Goal: Task Accomplishment & Management: Use online tool/utility

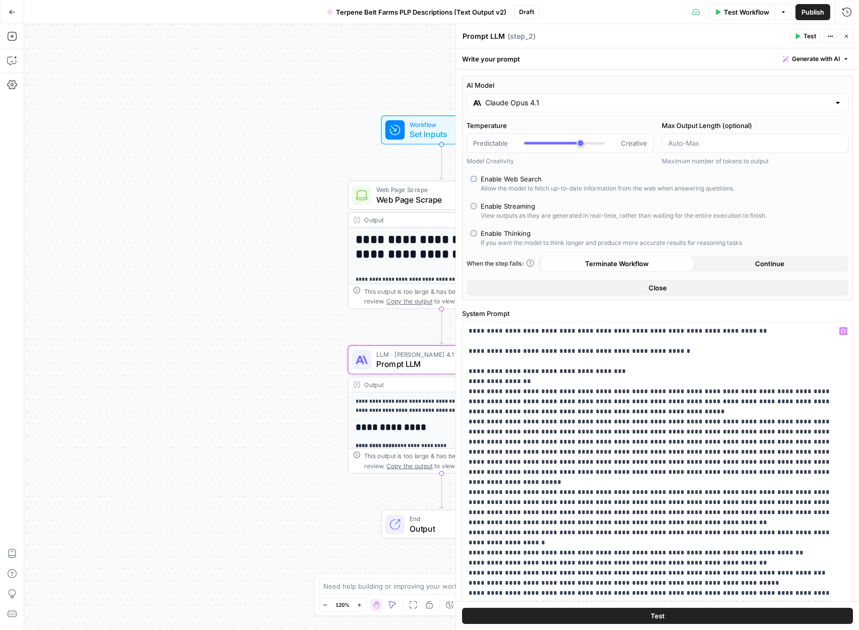
scroll to position [11811, 0]
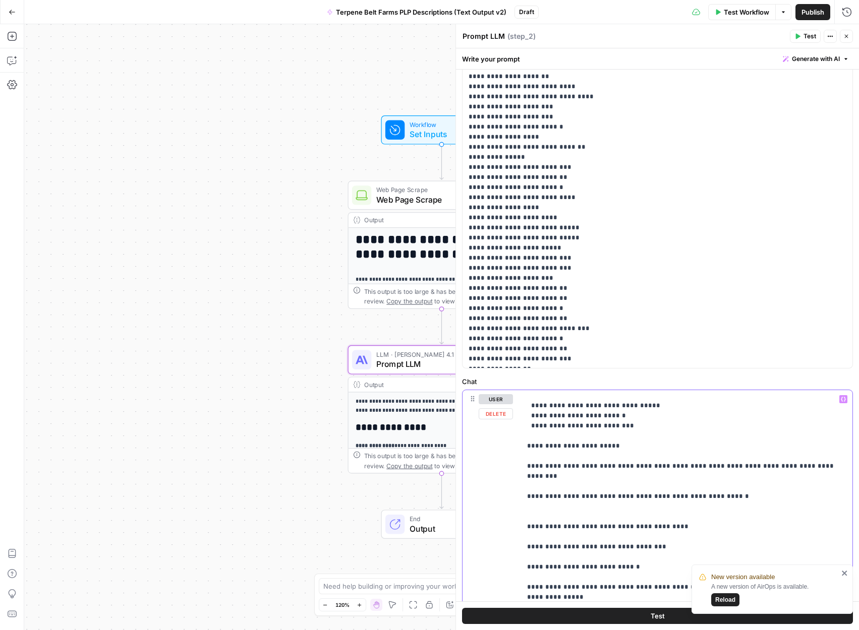
scroll to position [3561, 0]
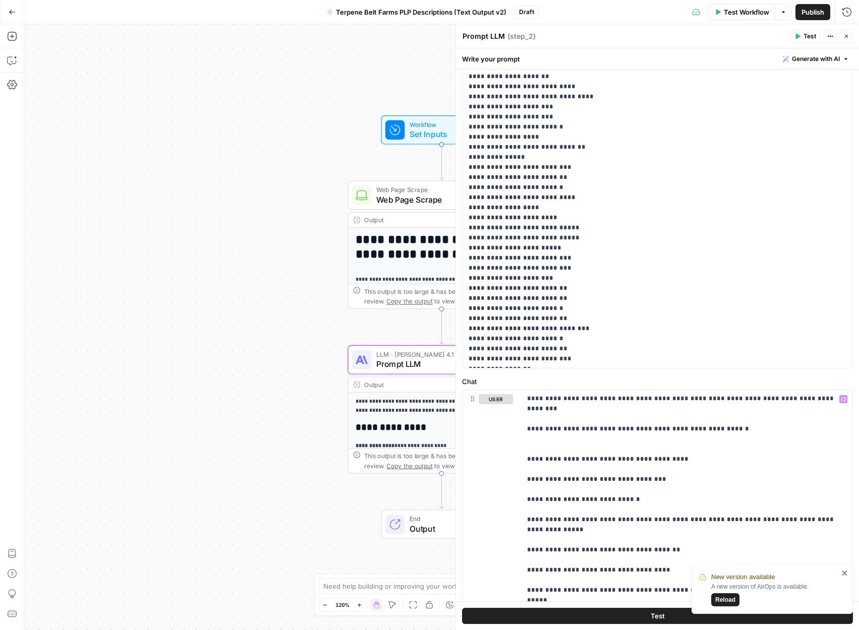
click at [849, 573] on div "New version available A new version of AirOps is available. Reload" at bounding box center [771, 589] width 161 height 49
click at [846, 573] on icon "close" at bounding box center [844, 573] width 7 height 8
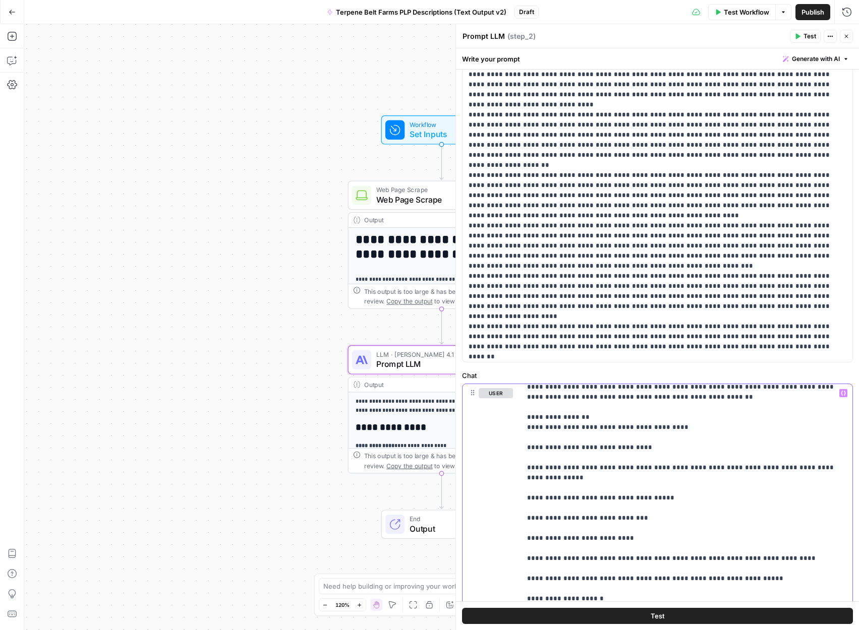
scroll to position [9784, 0]
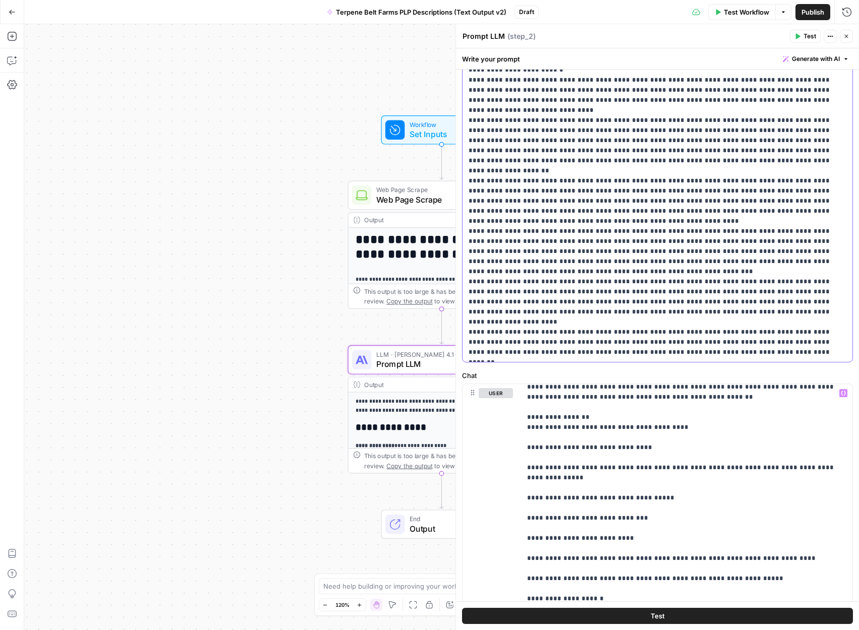
drag, startPoint x: 468, startPoint y: 189, endPoint x: 469, endPoint y: 239, distance: 49.9
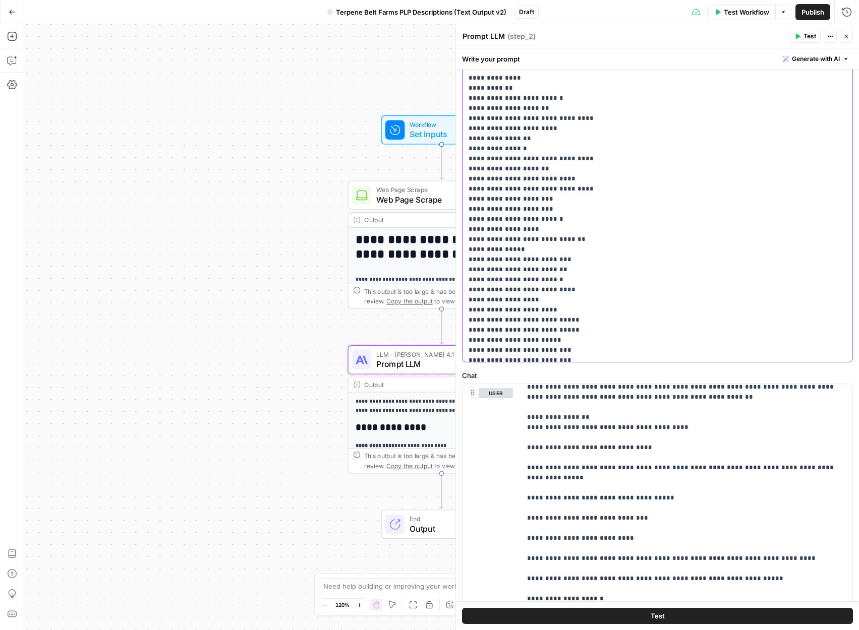
scroll to position [11811, 0]
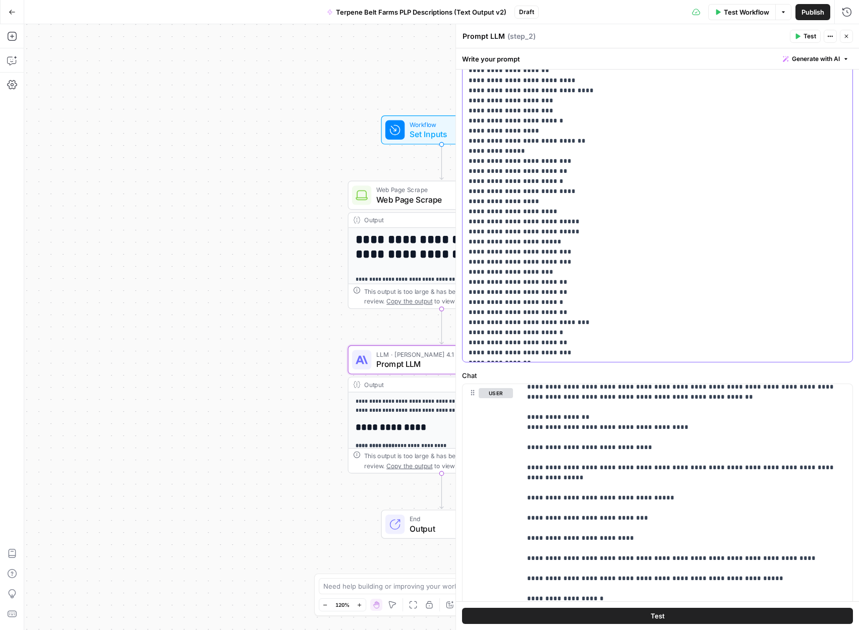
copy p "**********"
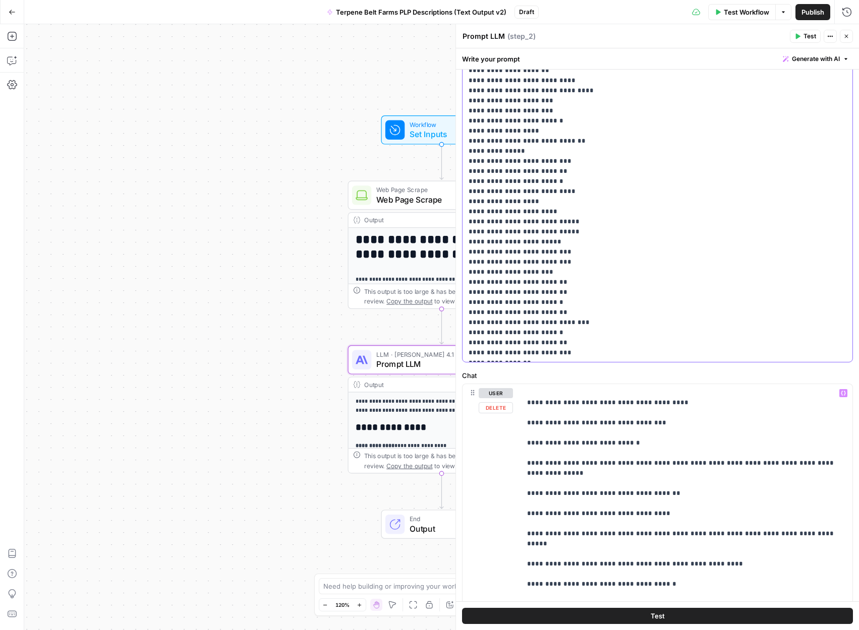
scroll to position [696, 0]
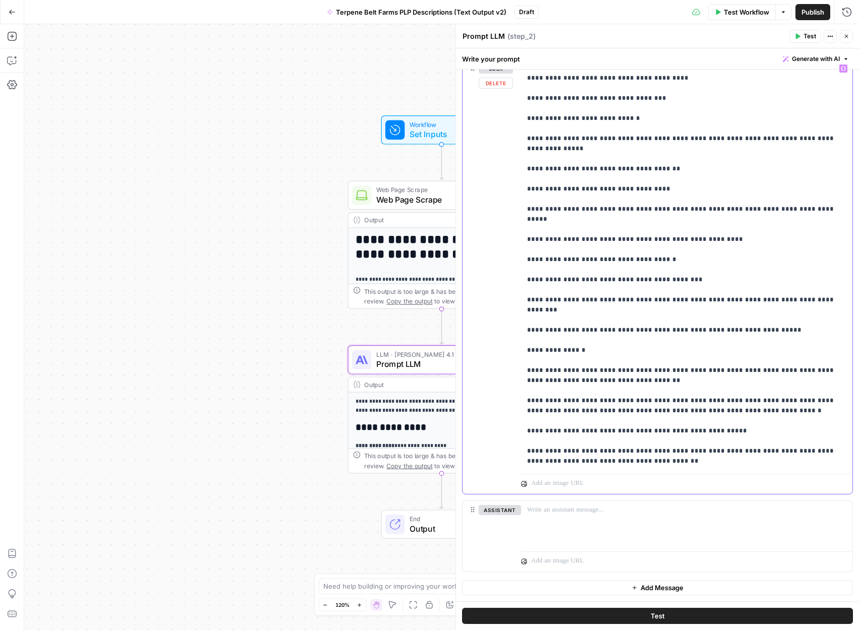
drag, startPoint x: 605, startPoint y: 257, endPoint x: 523, endPoint y: 228, distance: 86.4
click at [523, 228] on div "**********" at bounding box center [686, 265] width 331 height 411
copy p "**********"
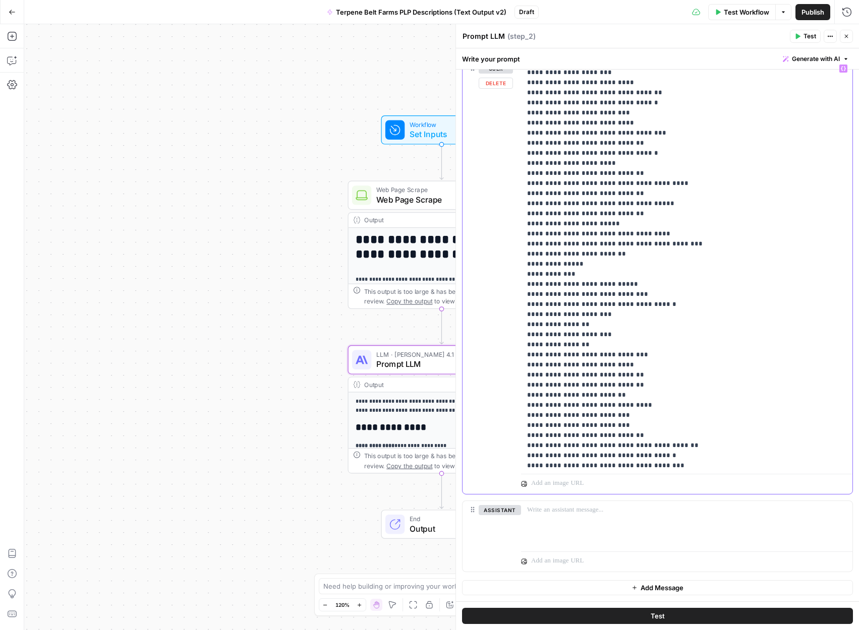
scroll to position [5820, 0]
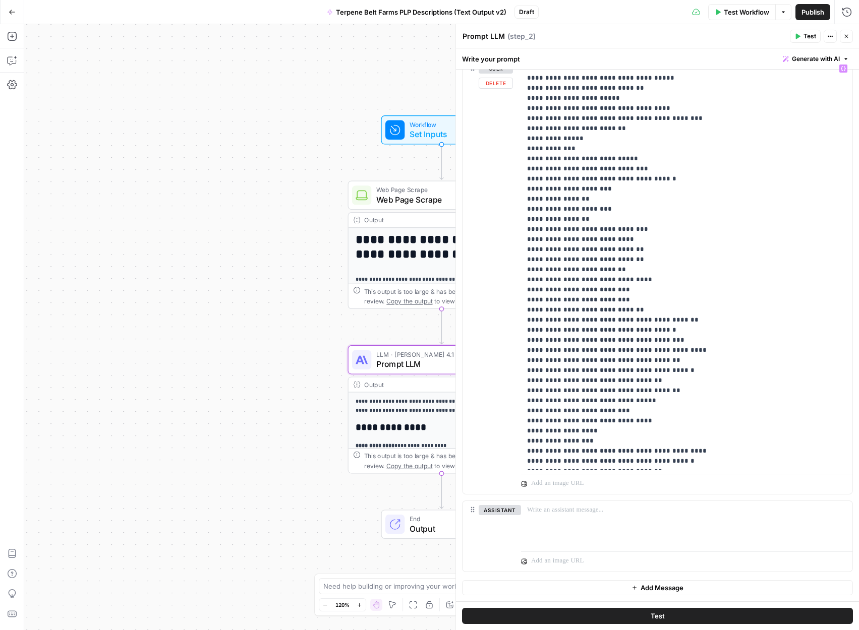
click at [760, 470] on div at bounding box center [686, 482] width 331 height 24
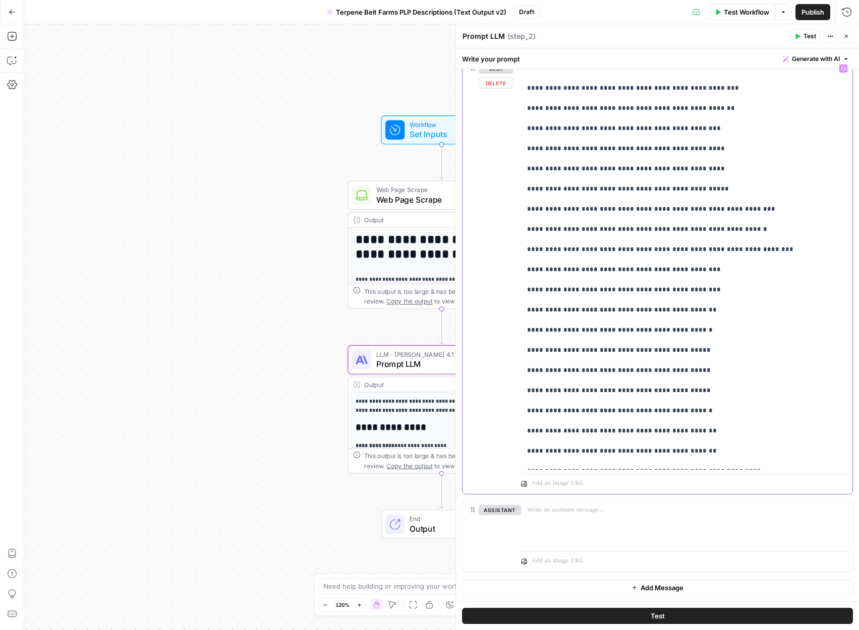
scroll to position [8432, 0]
drag, startPoint x: 727, startPoint y: 448, endPoint x: 657, endPoint y: 399, distance: 85.4
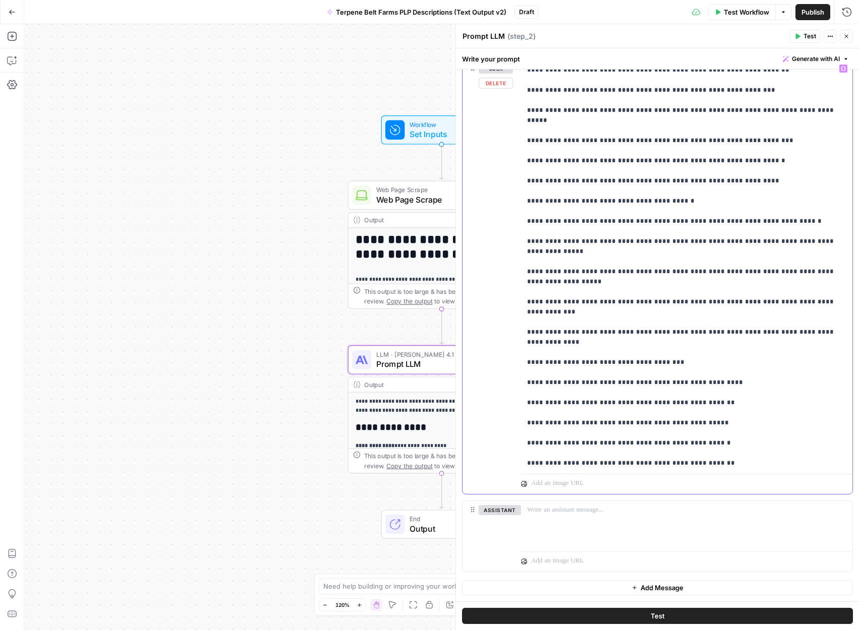
scroll to position [6926, 0]
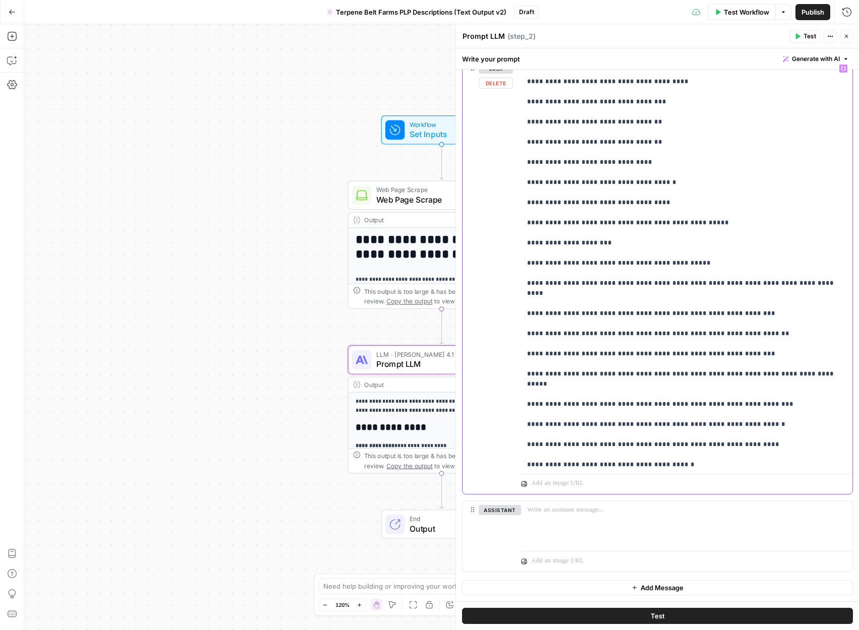
click at [525, 366] on div "**********" at bounding box center [686, 265] width 331 height 411
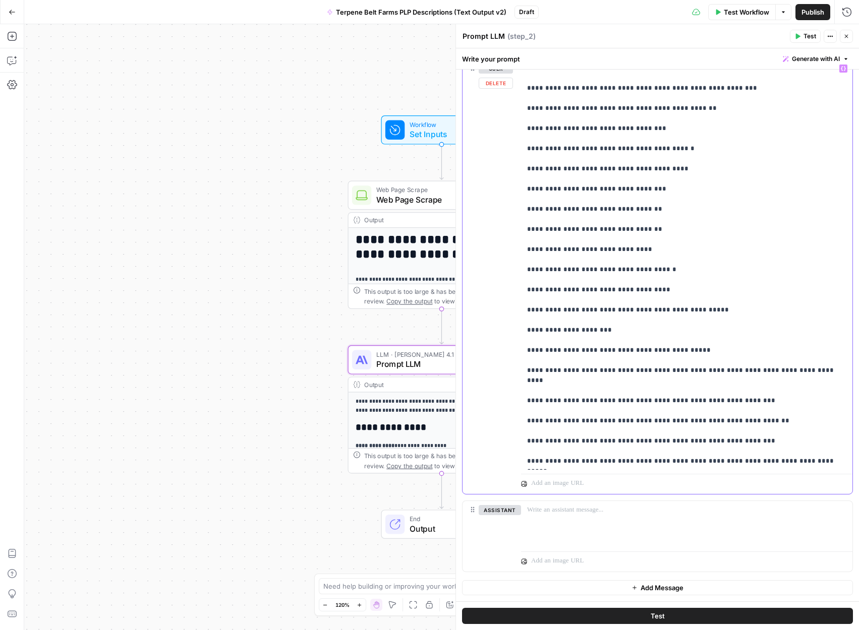
scroll to position [6835, 0]
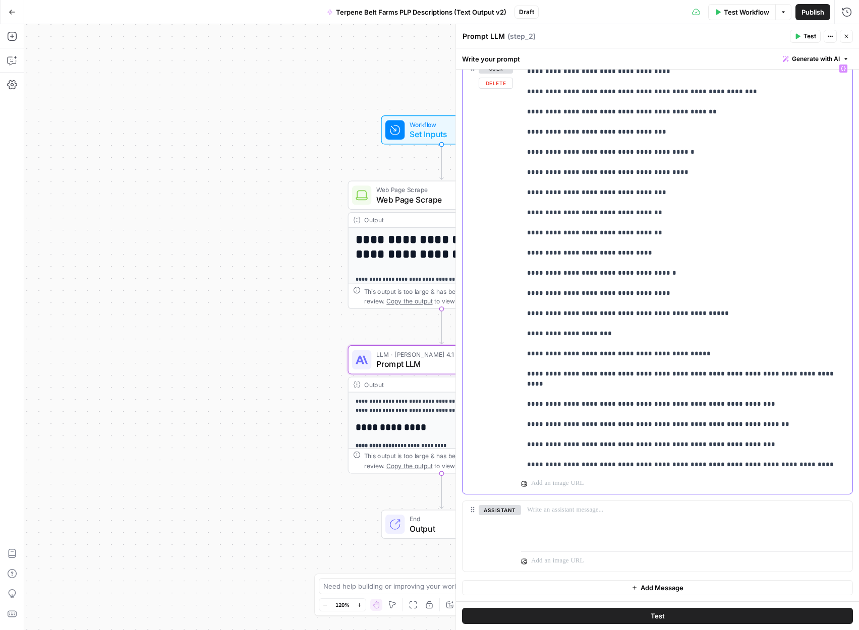
drag, startPoint x: 560, startPoint y: 449, endPoint x: 543, endPoint y: 371, distance: 79.6
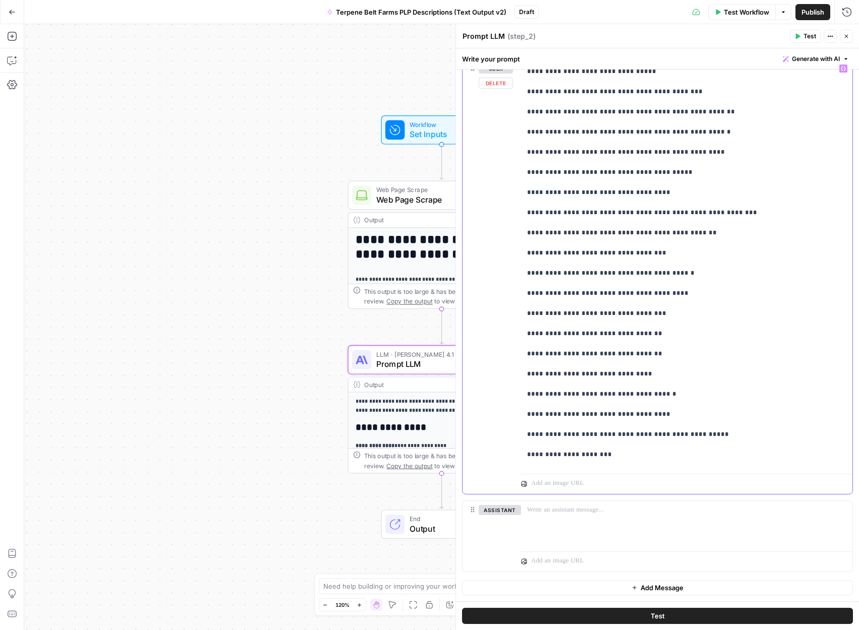
scroll to position [6703, 0]
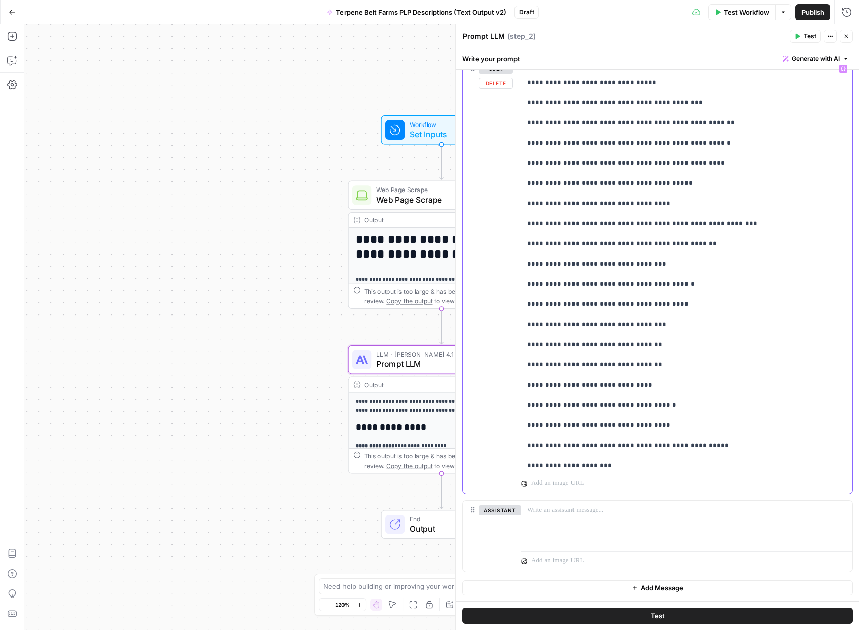
drag, startPoint x: 693, startPoint y: 243, endPoint x: 526, endPoint y: 243, distance: 166.4
drag, startPoint x: 688, startPoint y: 324, endPoint x: 490, endPoint y: 324, distance: 198.2
click at [490, 324] on div "**********" at bounding box center [657, 277] width 390 height 435
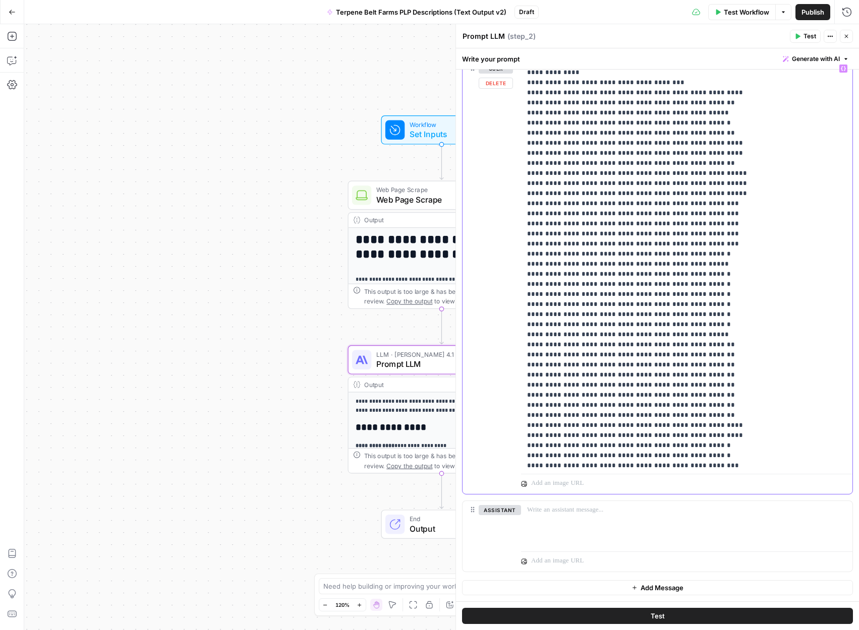
scroll to position [7474, 0]
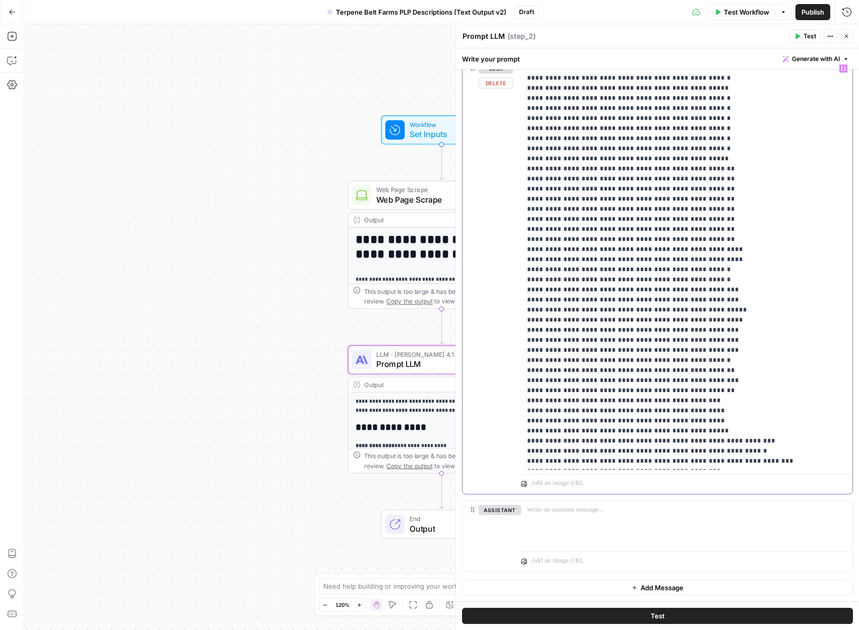
drag, startPoint x: 696, startPoint y: 267, endPoint x: 523, endPoint y: 250, distance: 173.8
click at [523, 250] on div "**********" at bounding box center [686, 265] width 331 height 411
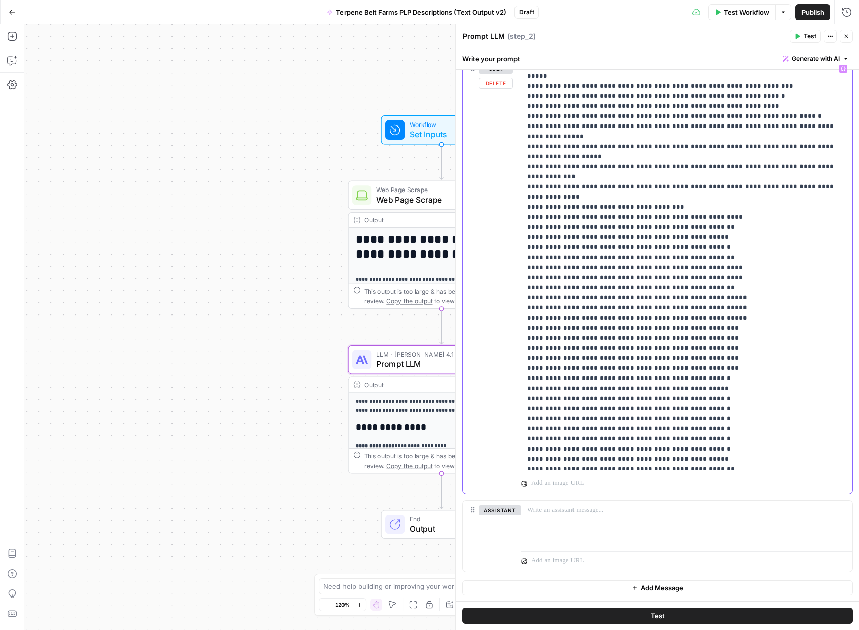
scroll to position [7444, 0]
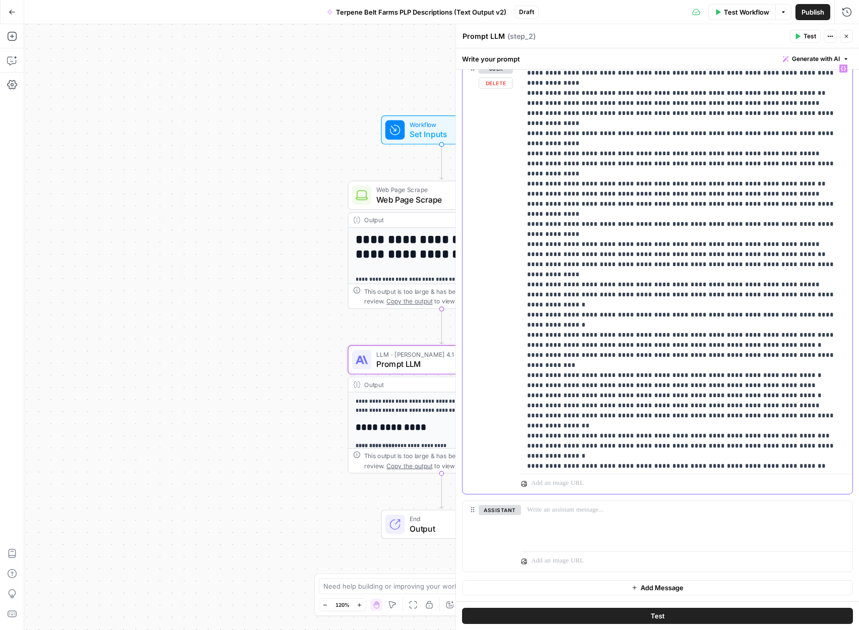
scroll to position [9068, 0]
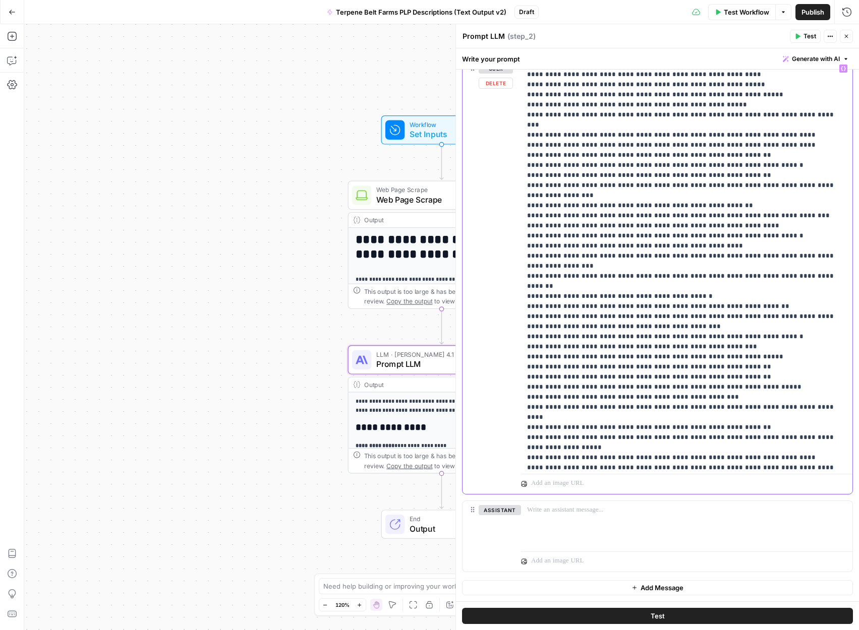
scroll to position [10434, 0]
click at [806, 37] on span "Test" at bounding box center [809, 36] width 13 height 9
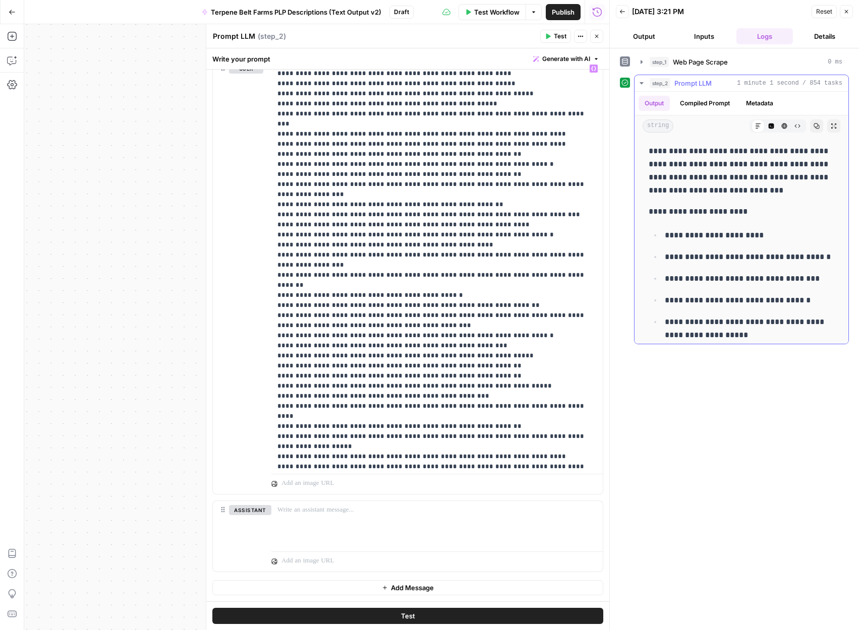
click at [816, 126] on icon "button" at bounding box center [816, 126] width 6 height 6
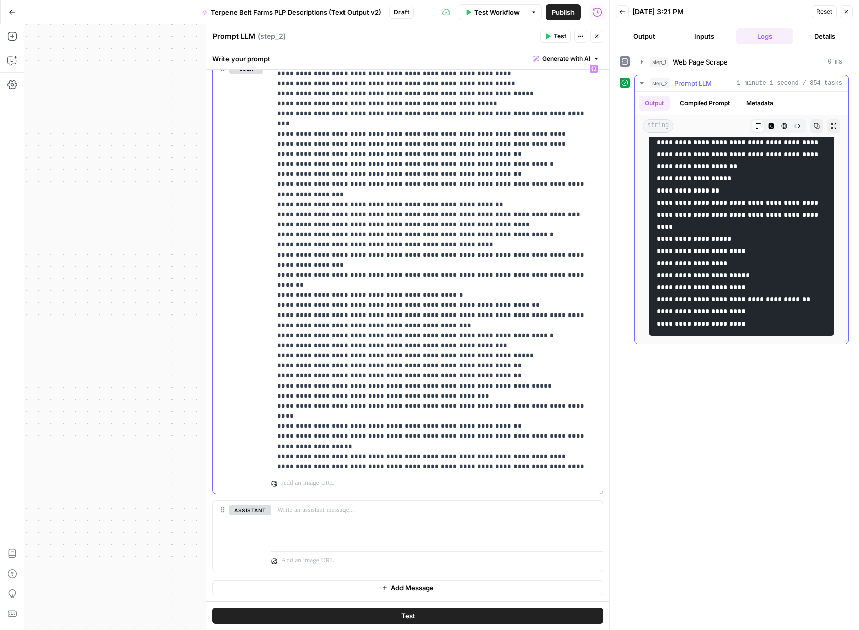
scroll to position [2944, 0]
click at [16, 63] on icon "button" at bounding box center [12, 60] width 10 height 10
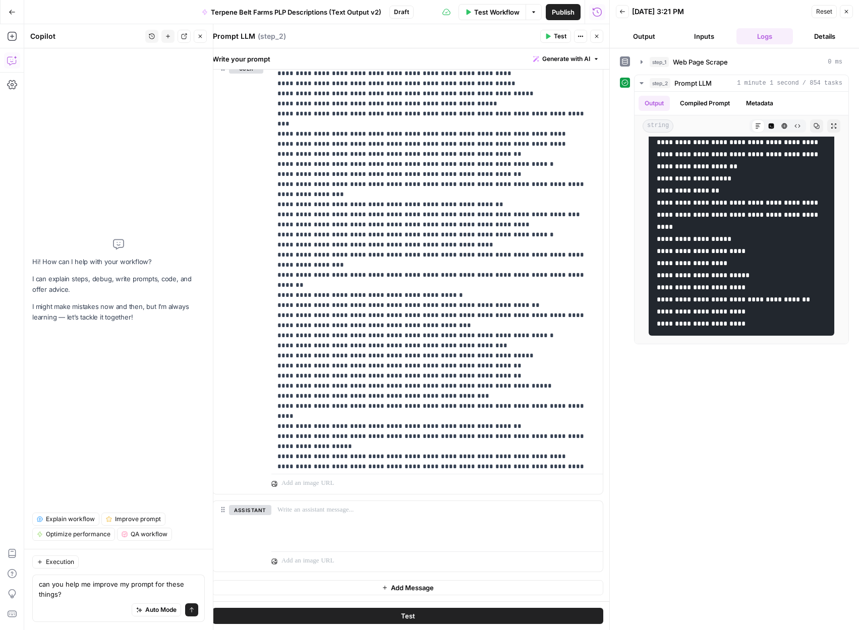
type textarea "can you help me improve my prompt for these things? Prompt patches (drop-in lin…"
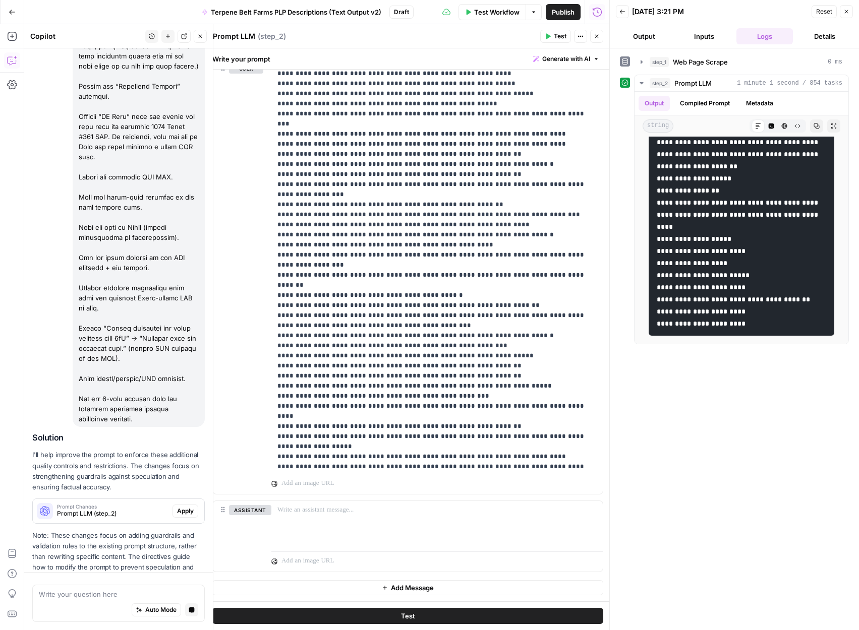
scroll to position [1583, 0]
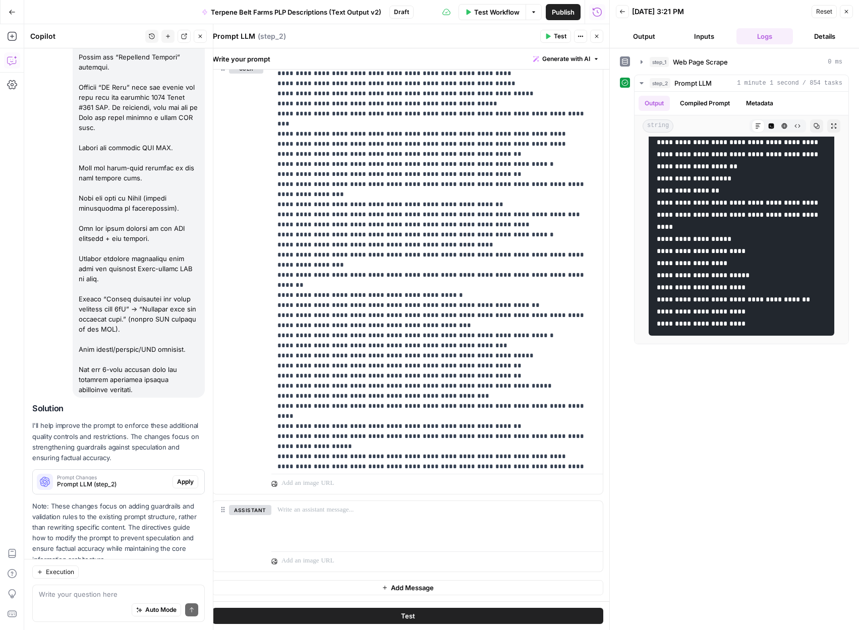
click at [186, 478] on span "Apply" at bounding box center [185, 482] width 17 height 9
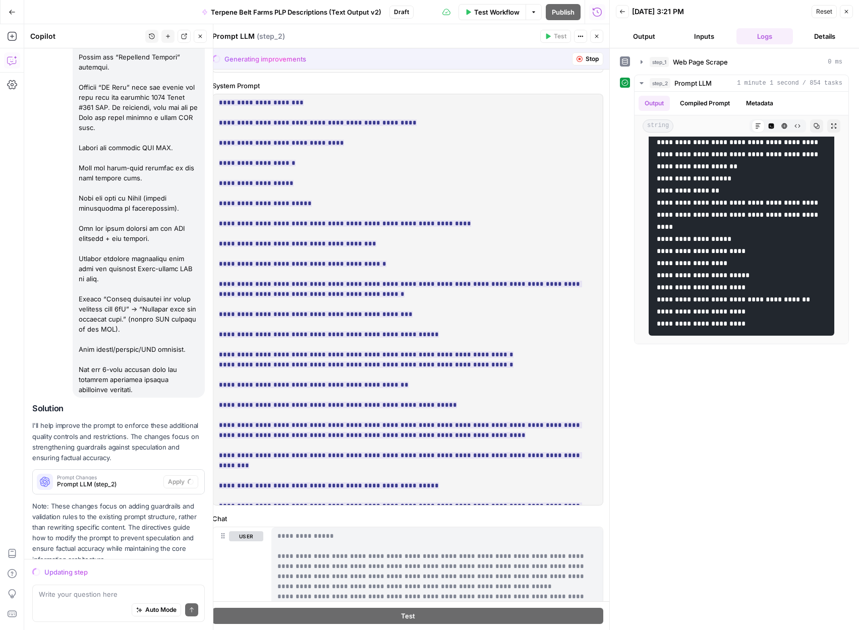
scroll to position [243, 0]
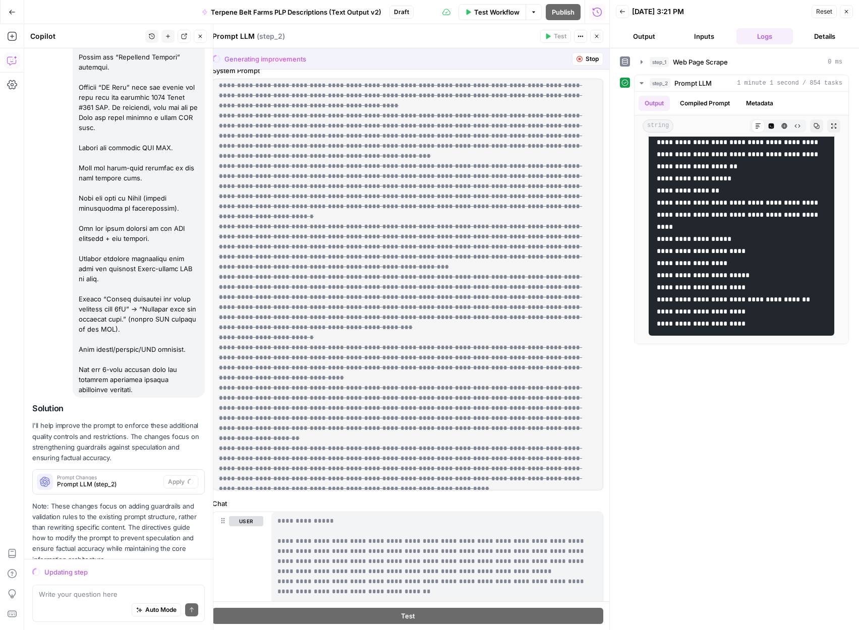
scroll to position [8917, 0]
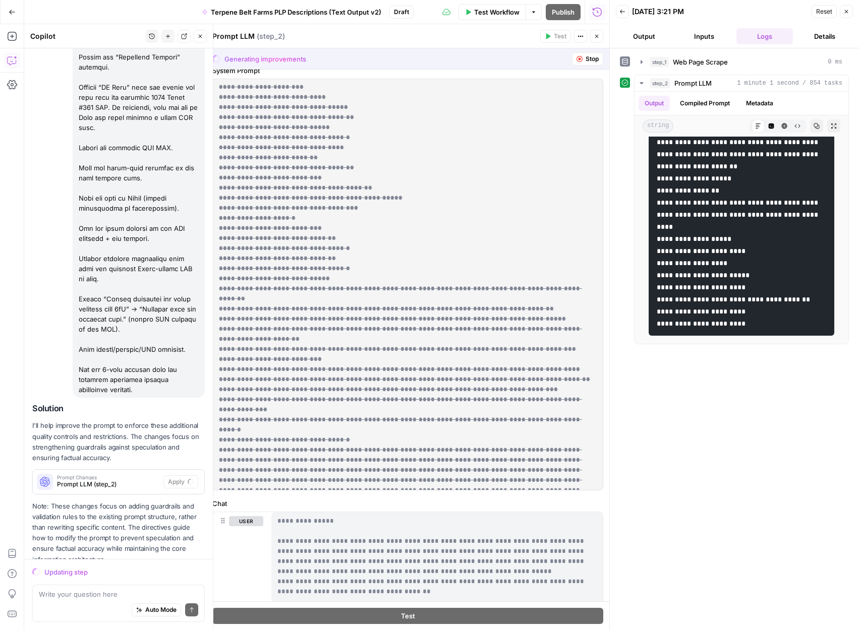
click at [104, 577] on div "Updating step" at bounding box center [118, 572] width 172 height 13
click at [78, 571] on div "Updating step" at bounding box center [124, 572] width 160 height 10
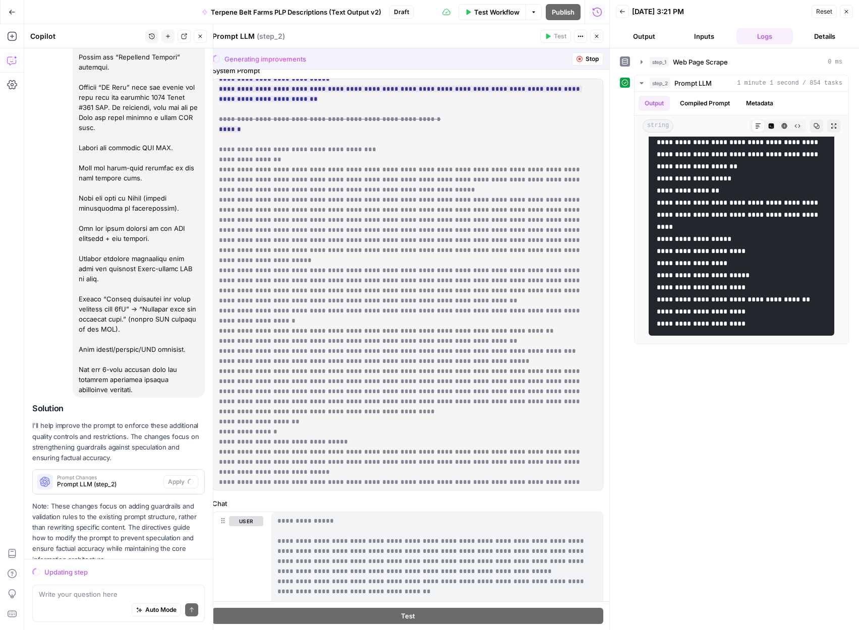
scroll to position [0, 0]
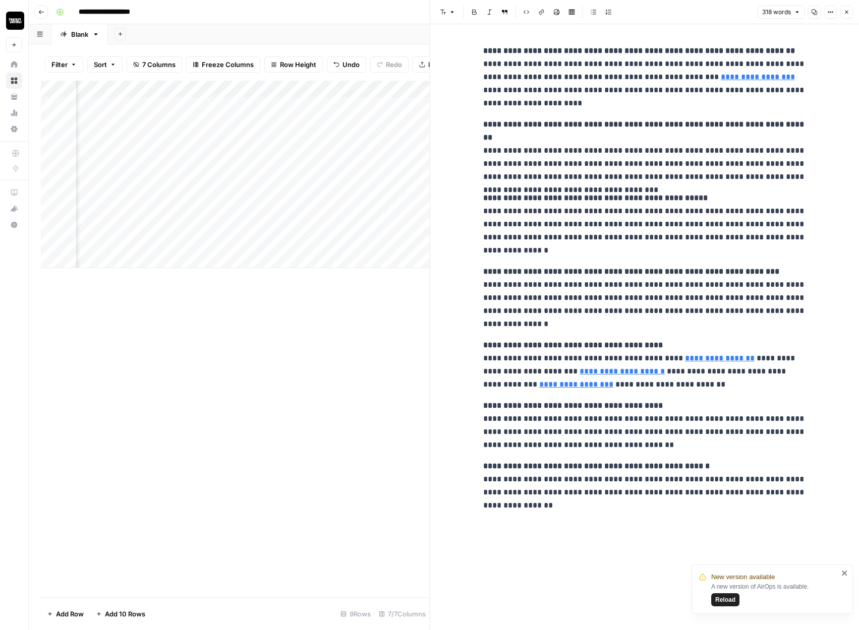
scroll to position [0, 109]
click at [297, 89] on div "Add Column" at bounding box center [235, 175] width 389 height 188
click at [155, 187] on span "Edit Workflow" at bounding box center [176, 188] width 88 height 10
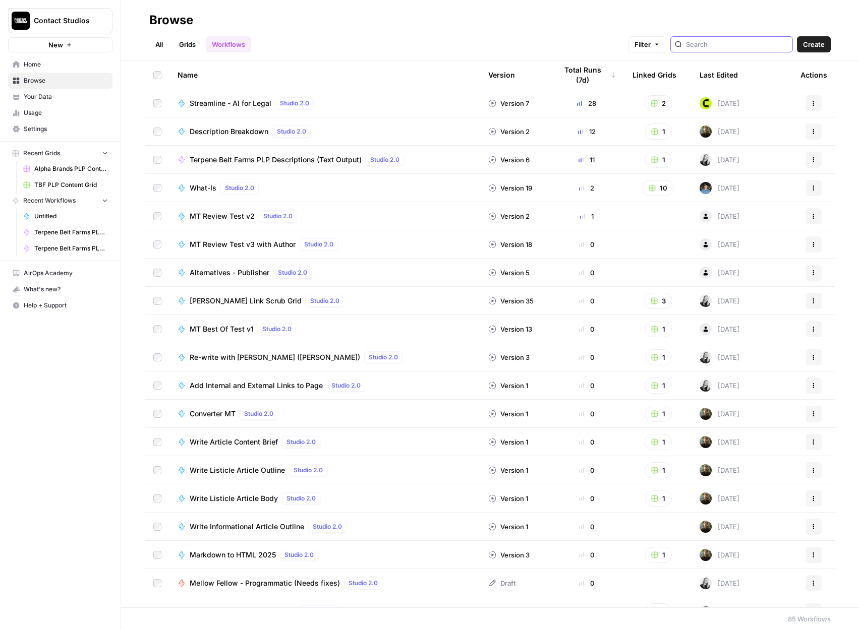
click at [720, 41] on input "search" at bounding box center [737, 44] width 102 height 10
type input "terpene"
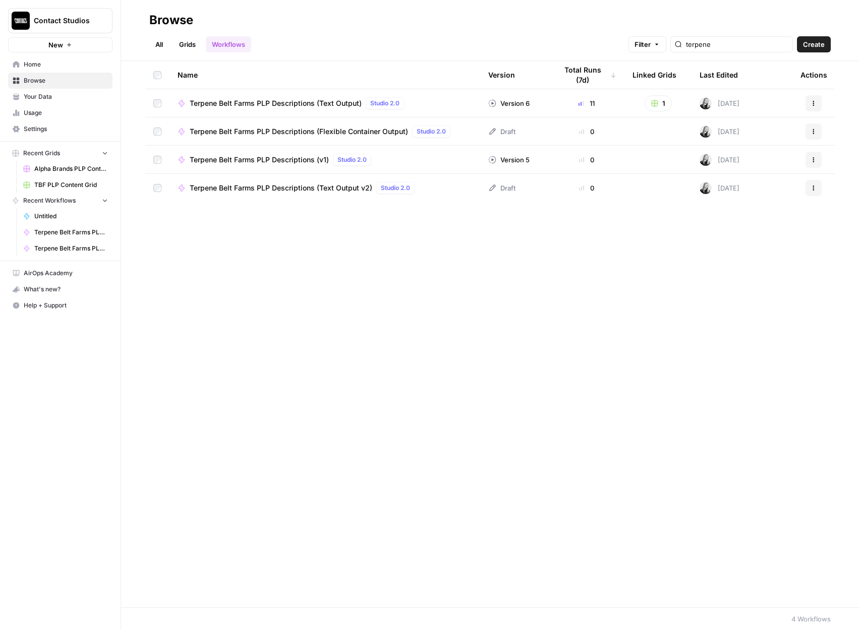
click at [280, 185] on span "Terpene Belt Farms PLP Descriptions (Text Output v2)" at bounding box center [281, 188] width 183 height 10
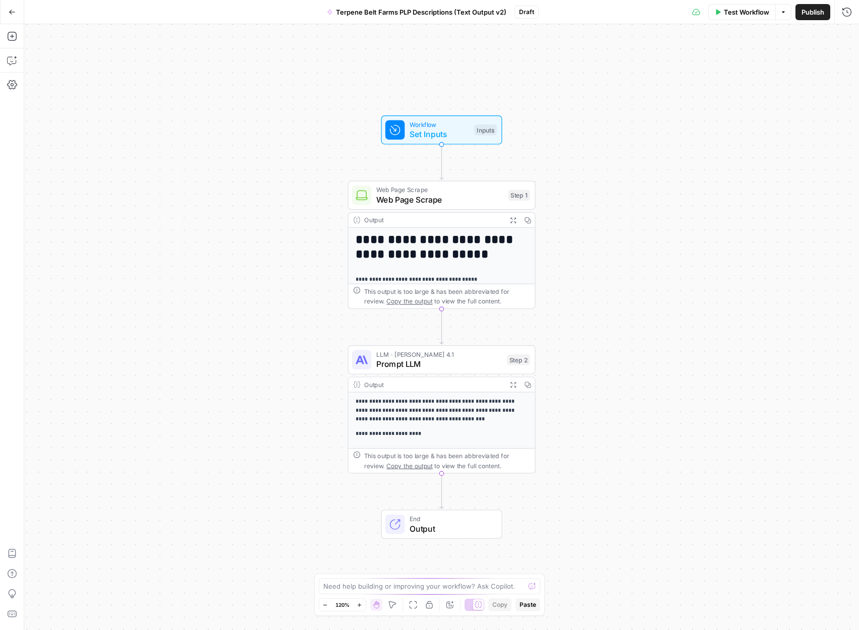
click at [461, 404] on p "**********" at bounding box center [442, 410] width 172 height 27
click at [479, 360] on span "Prompt LLM" at bounding box center [439, 364] width 126 height 12
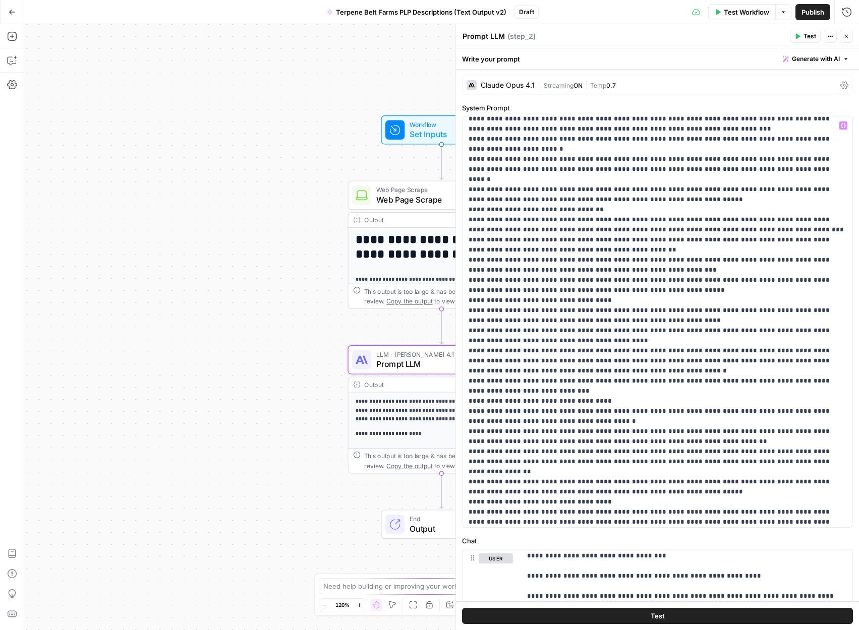
scroll to position [2775, 0]
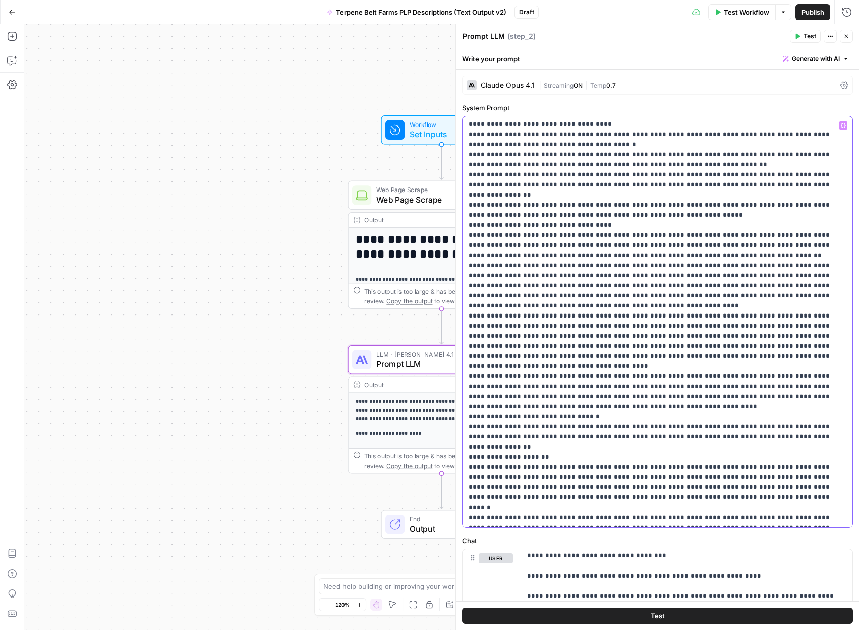
scroll to position [2878, 0]
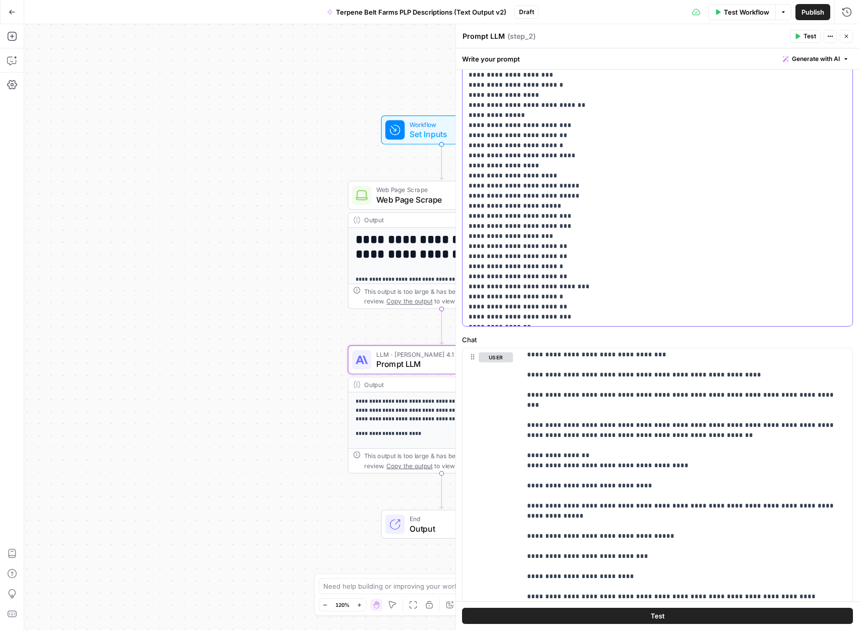
scroll to position [490, 0]
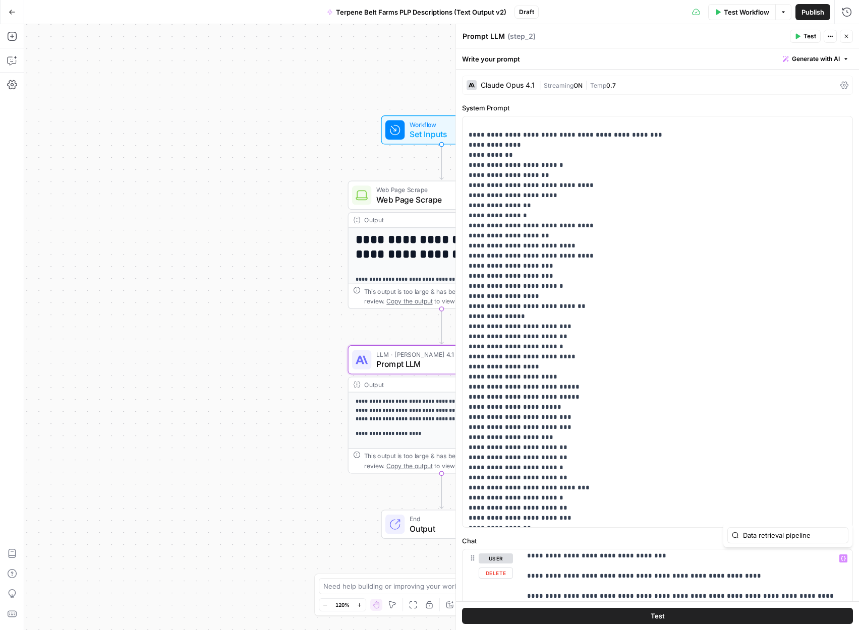
scroll to position [0, 9]
type input "Data retrieval pipeline"
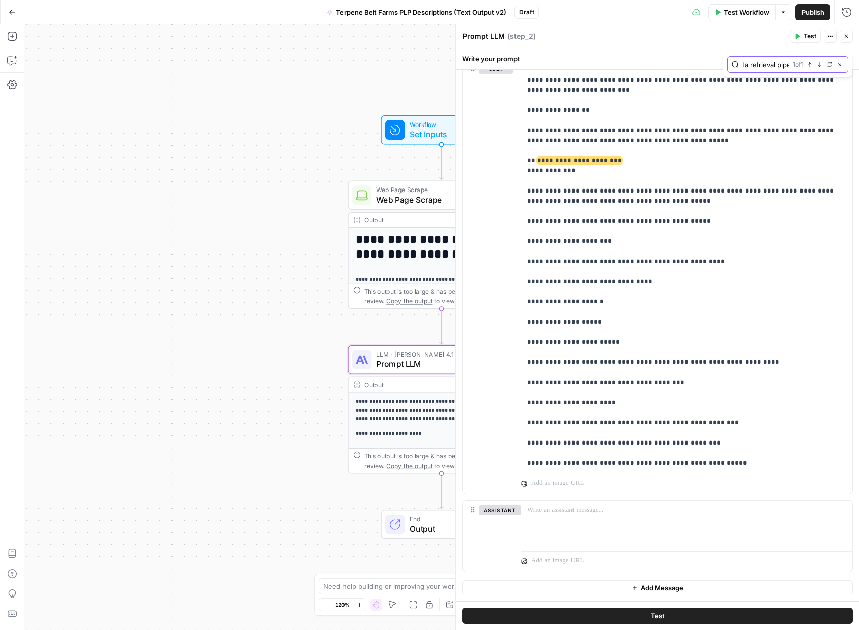
scroll to position [0, 0]
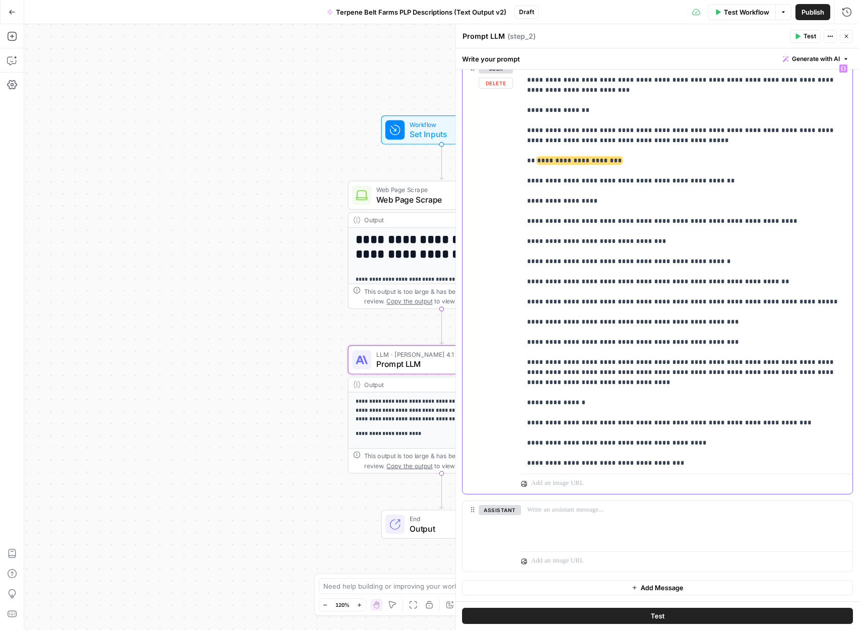
type input "Non-negotiables"
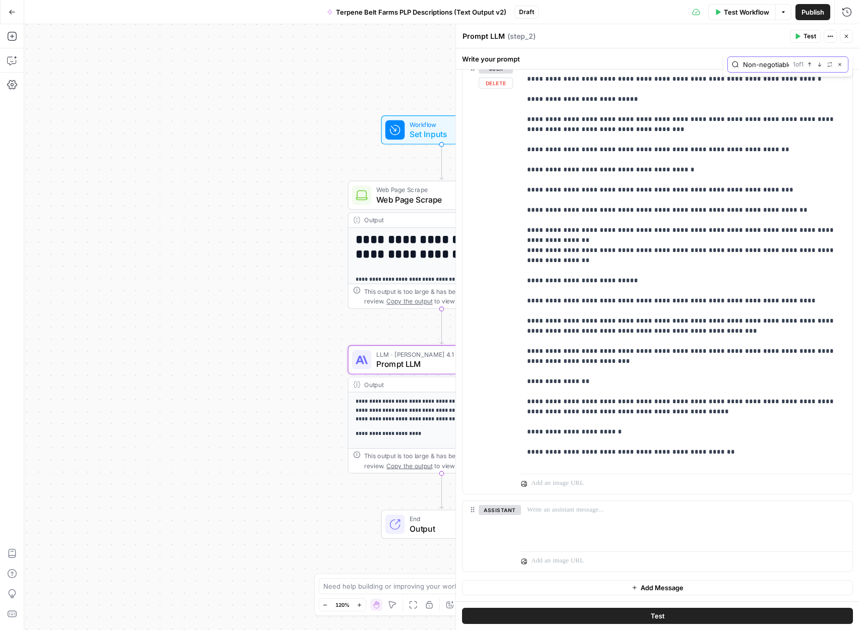
scroll to position [211, 0]
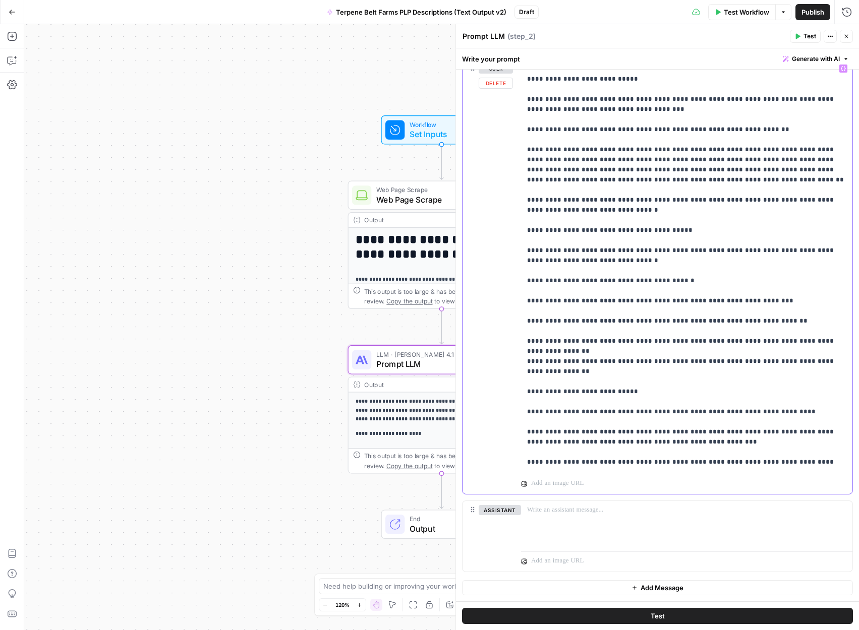
type input "3.1 Batch resolver"
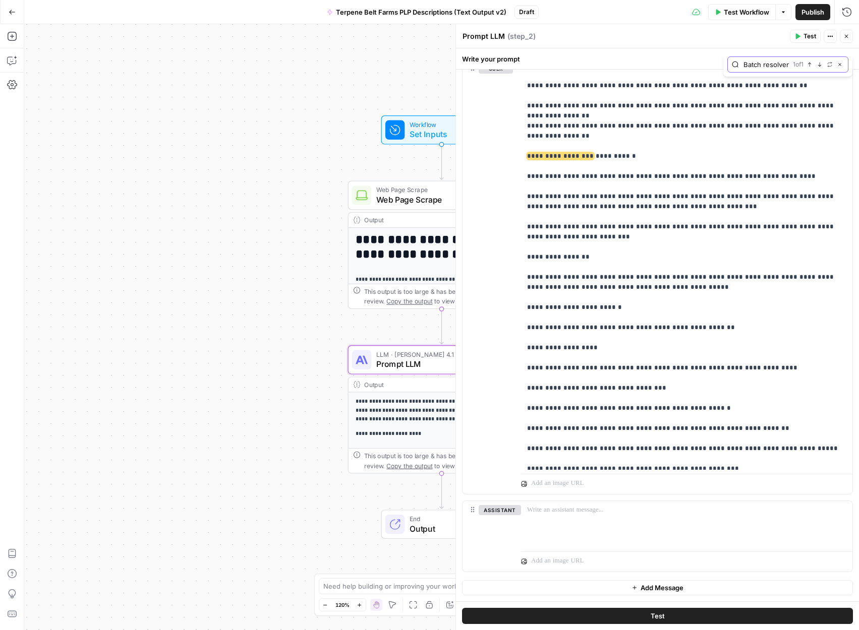
scroll to position [0, 0]
drag, startPoint x: 588, startPoint y: 227, endPoint x: 525, endPoint y: 162, distance: 89.5
click at [525, 162] on div "**********" at bounding box center [686, 265] width 331 height 411
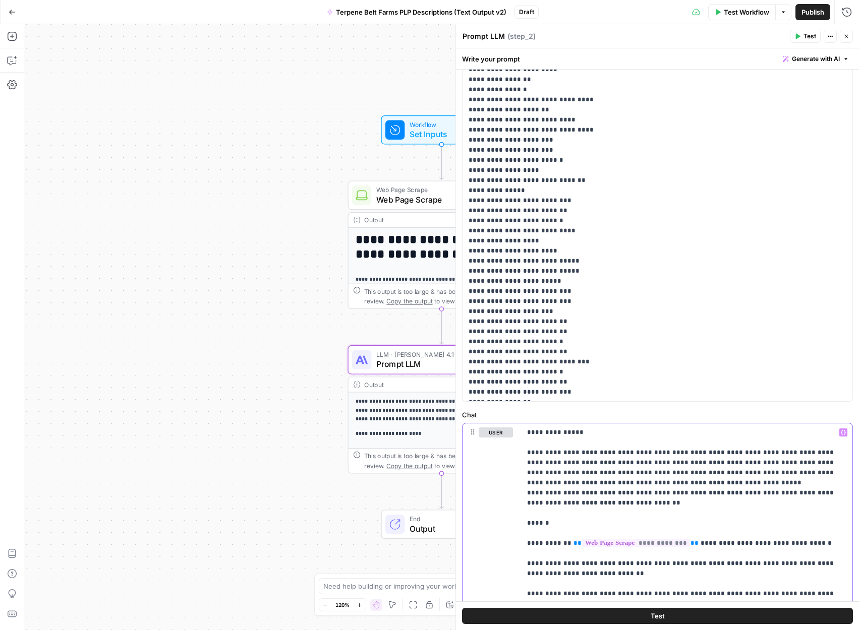
scroll to position [490, 0]
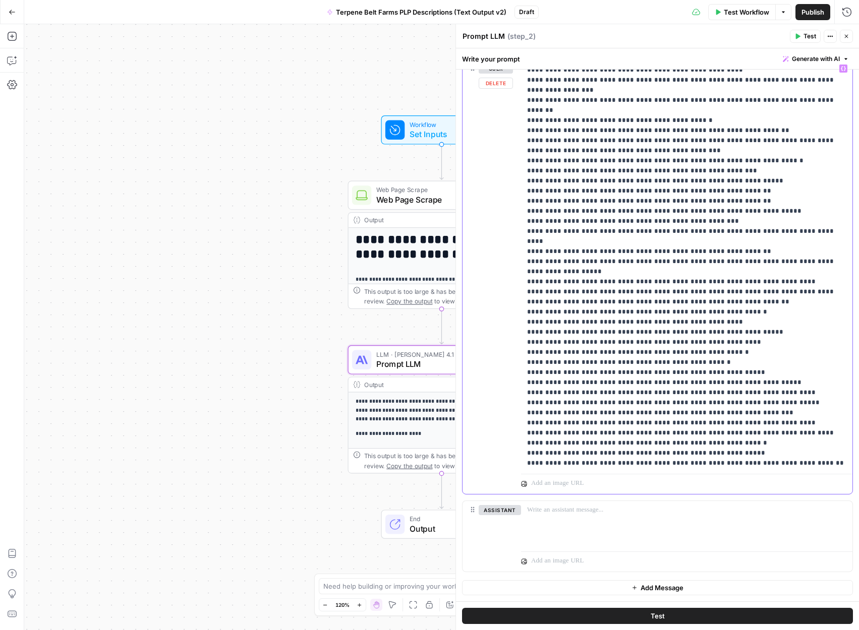
type input "3.2"
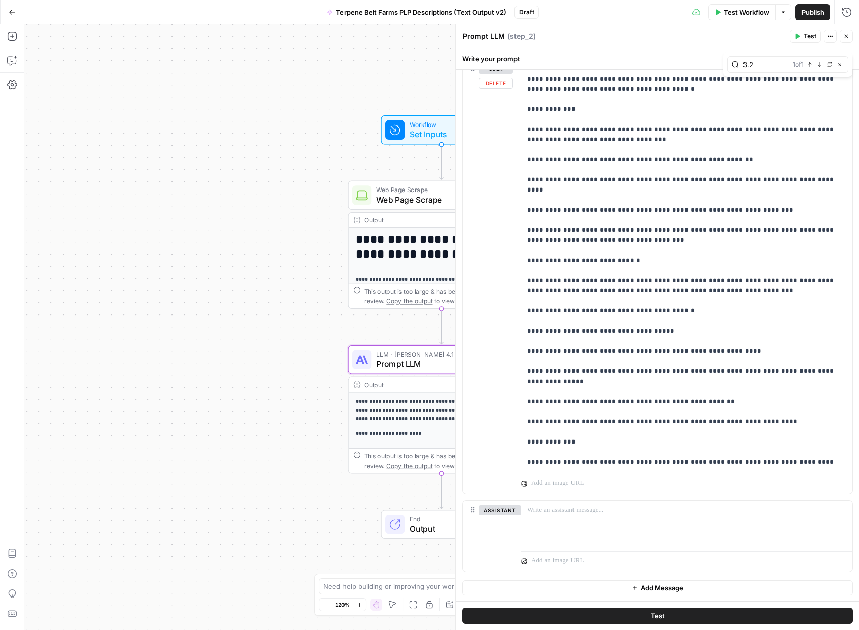
scroll to position [519, 0]
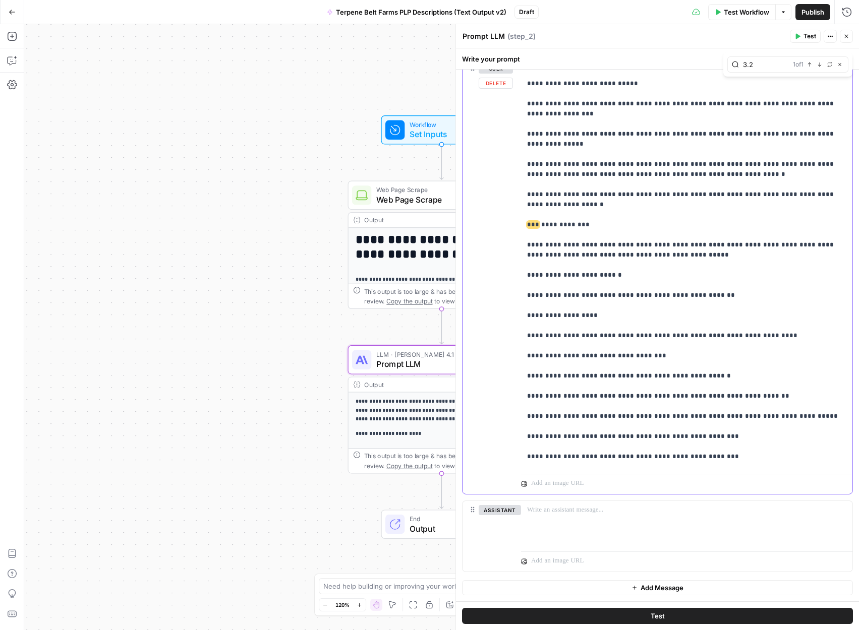
copy p "**********"
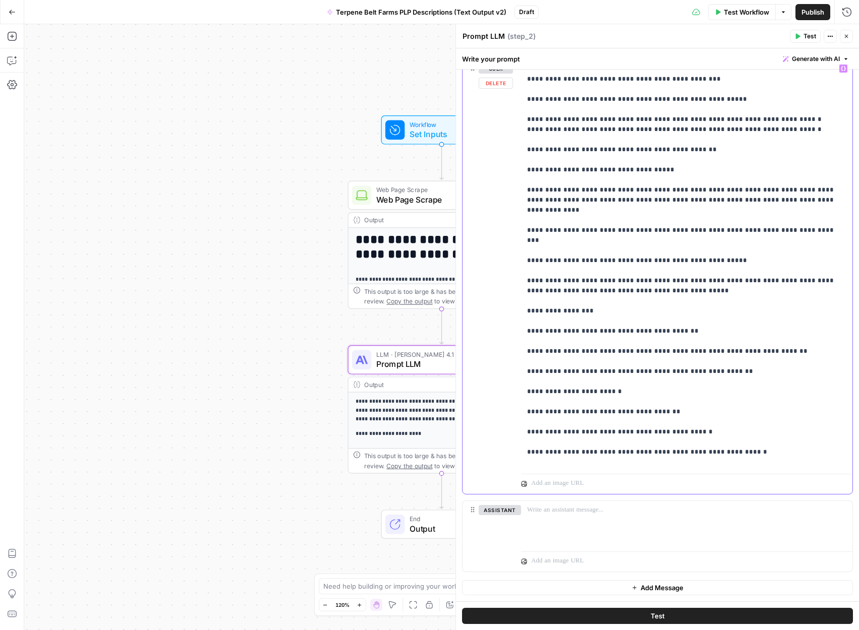
scroll to position [1400, 0]
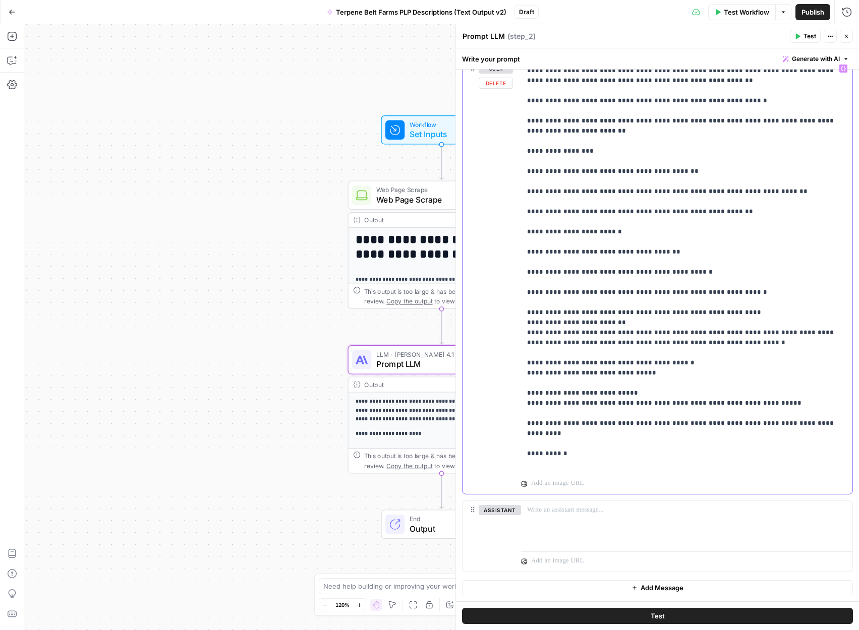
scroll to position [1616, 0]
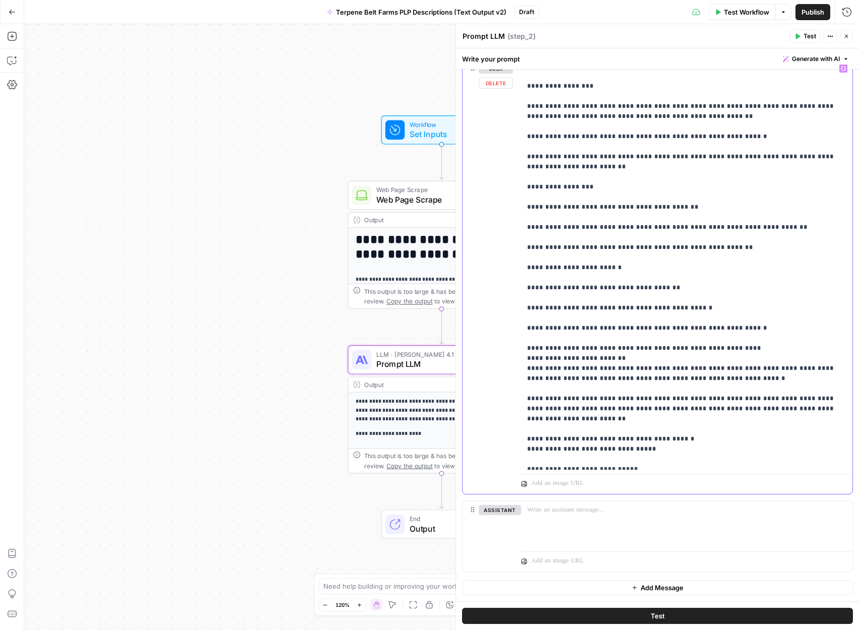
drag, startPoint x: 700, startPoint y: 332, endPoint x: 499, endPoint y: 322, distance: 202.0
click at [499, 322] on div "**********" at bounding box center [657, 277] width 390 height 435
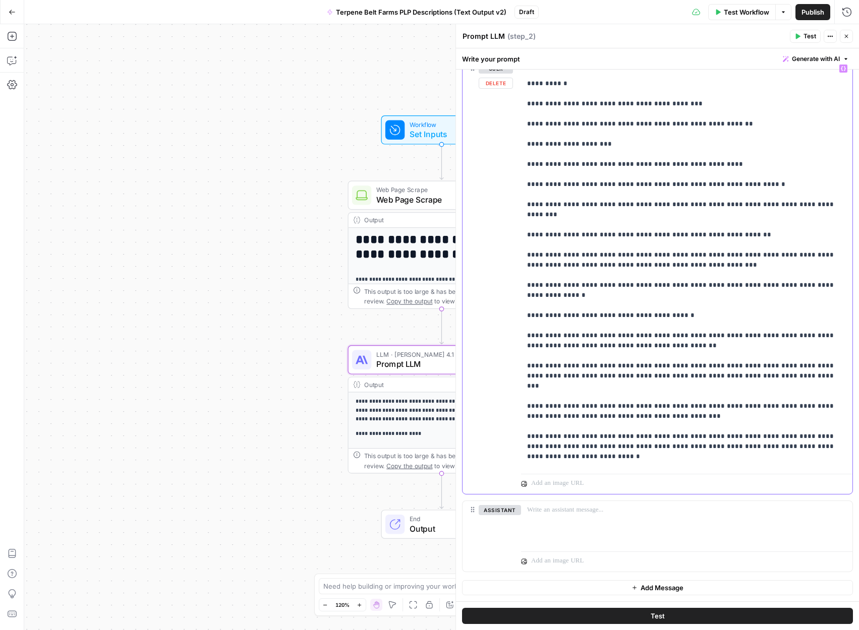
scroll to position [2038, 0]
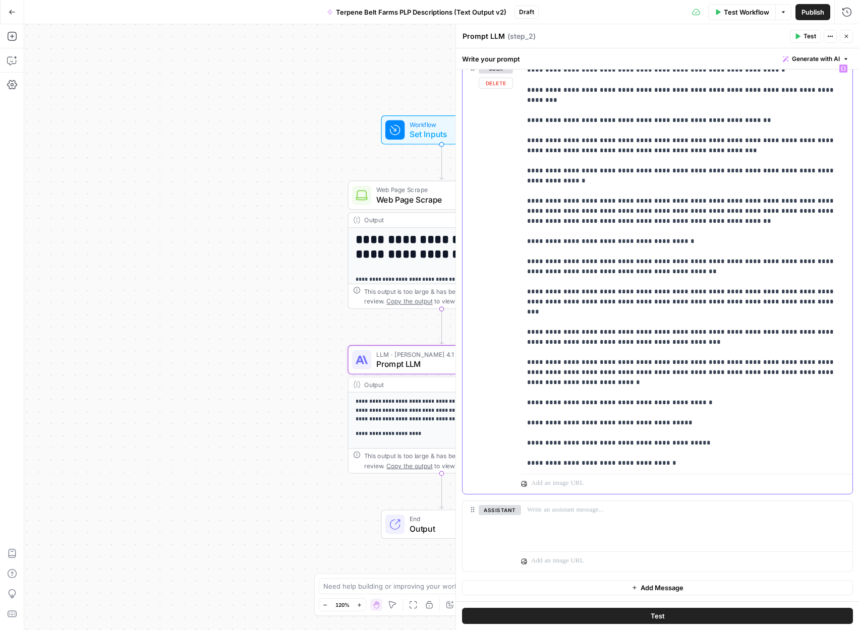
scroll to position [2236, 0]
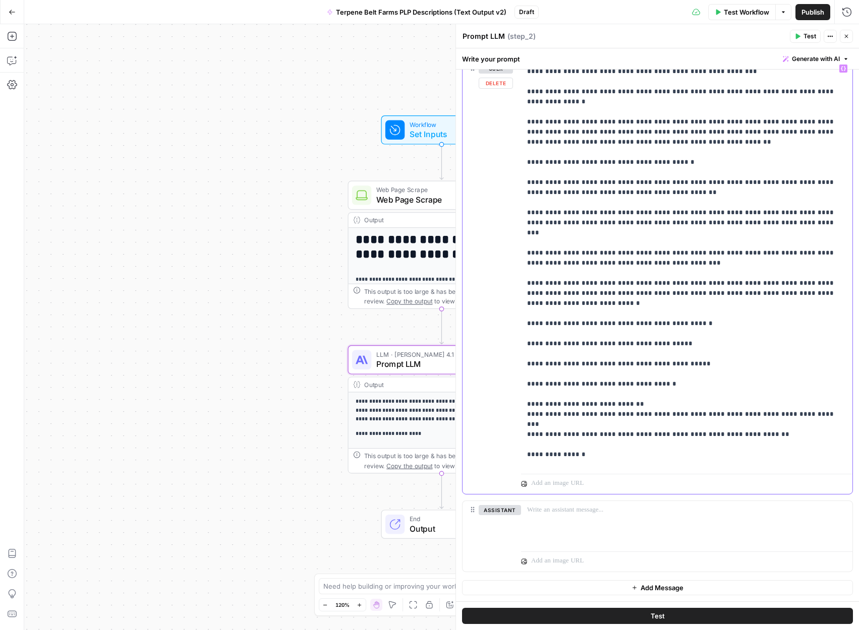
drag, startPoint x: 679, startPoint y: 378, endPoint x: 602, endPoint y: 324, distance: 94.2
click at [525, 215] on div "**********" at bounding box center [686, 265] width 331 height 411
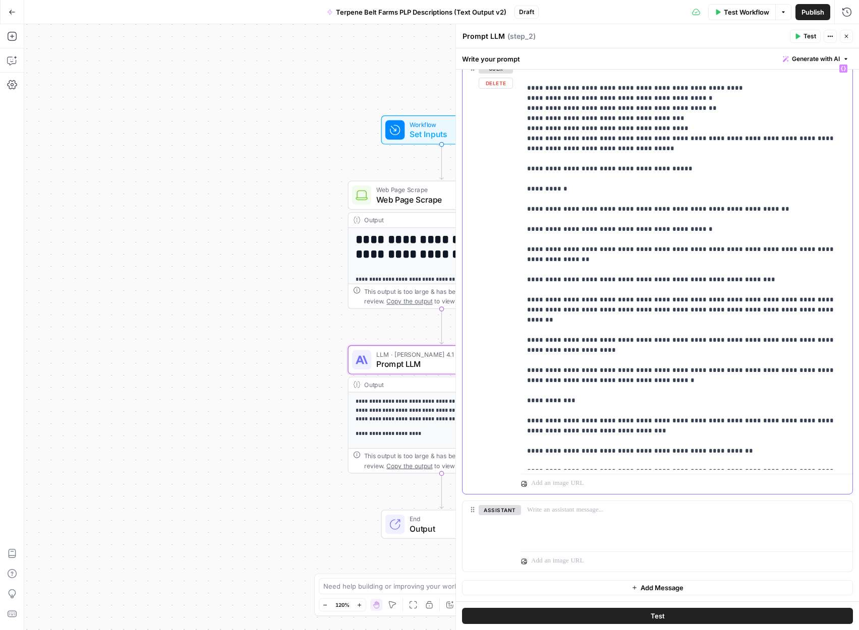
scroll to position [2496, 0]
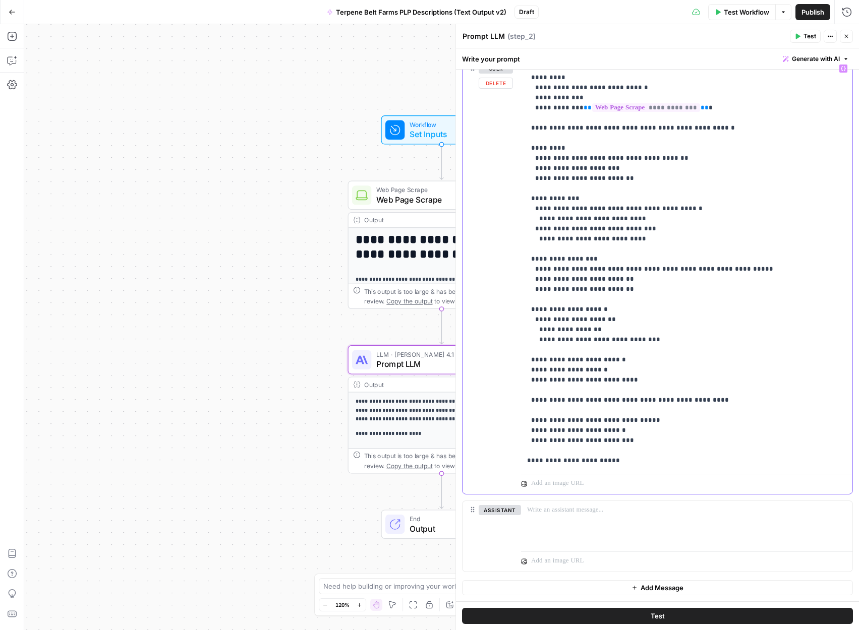
scroll to position [3853, 0]
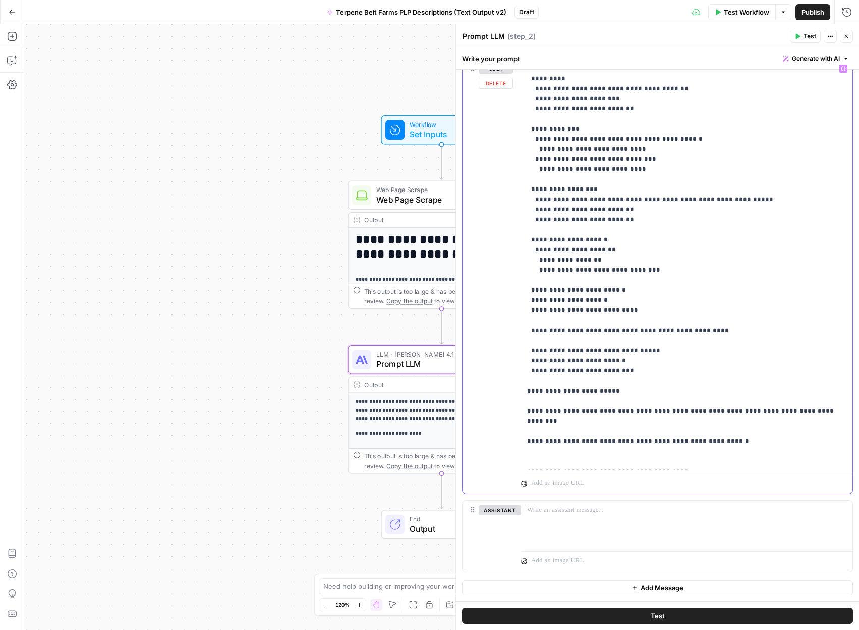
drag, startPoint x: 706, startPoint y: 306, endPoint x: 519, endPoint y: 292, distance: 187.1
click at [519, 292] on div "**********" at bounding box center [657, 277] width 390 height 435
copy p "**********"
drag, startPoint x: 812, startPoint y: 229, endPoint x: 494, endPoint y: 229, distance: 318.7
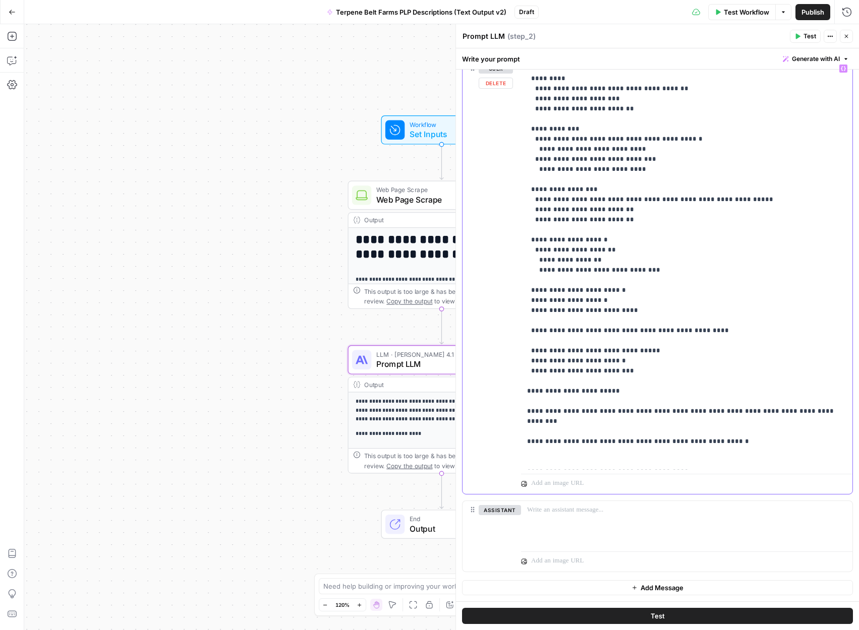
click at [494, 229] on div "**********" at bounding box center [657, 277] width 390 height 435
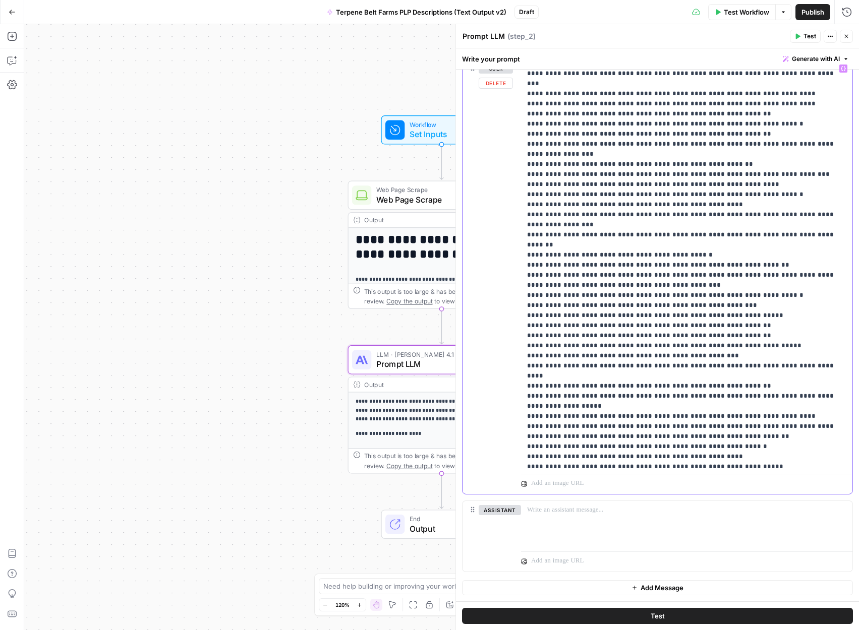
scroll to position [11256, 0]
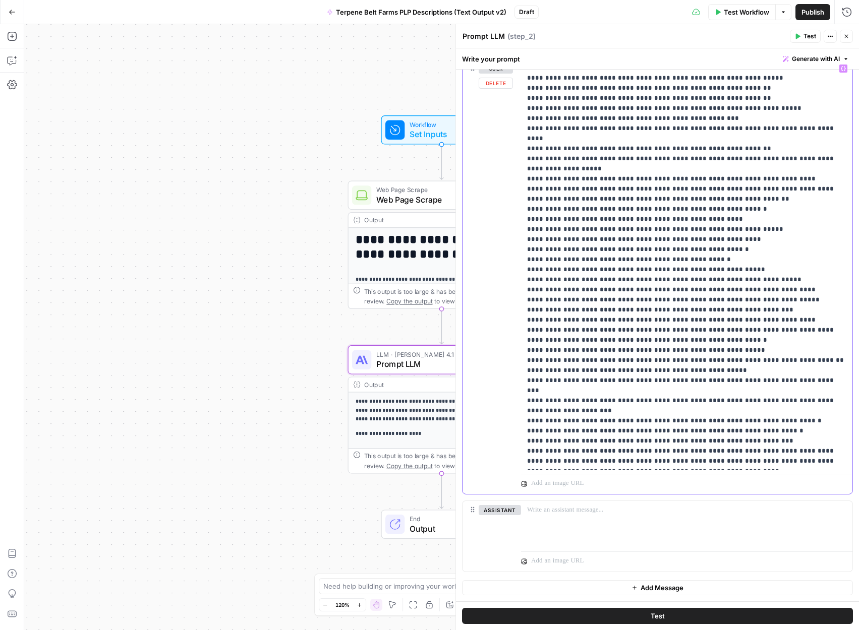
drag, startPoint x: 694, startPoint y: 462, endPoint x: 529, endPoint y: 372, distance: 189.1
click at [525, 376] on div "**********" at bounding box center [686, 265] width 331 height 411
copy p "**********"
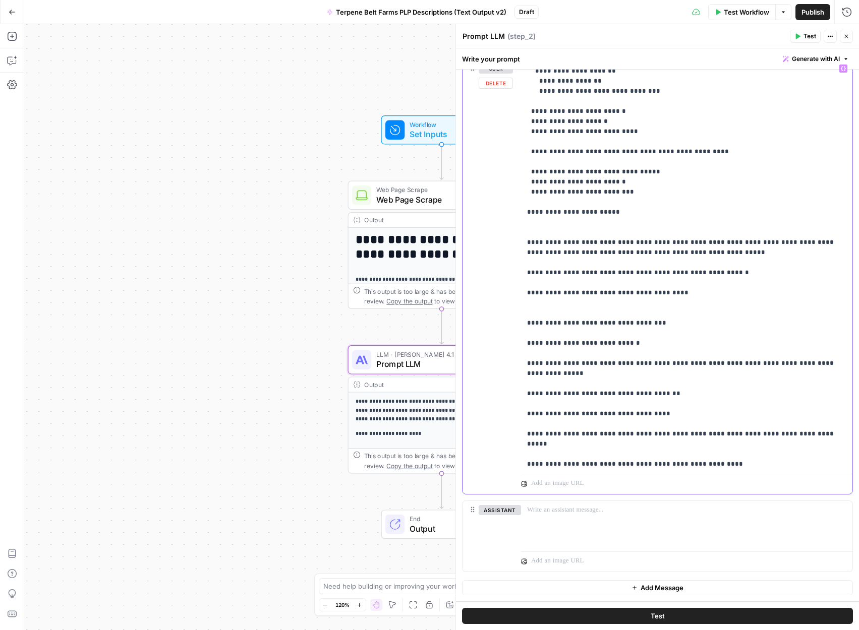
scroll to position [4005, 0]
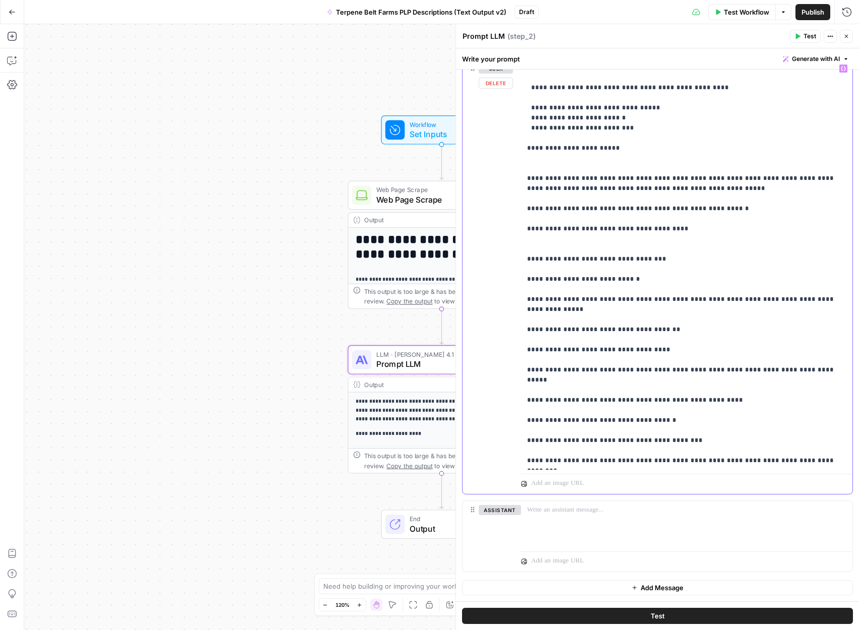
scroll to position [4105, 0]
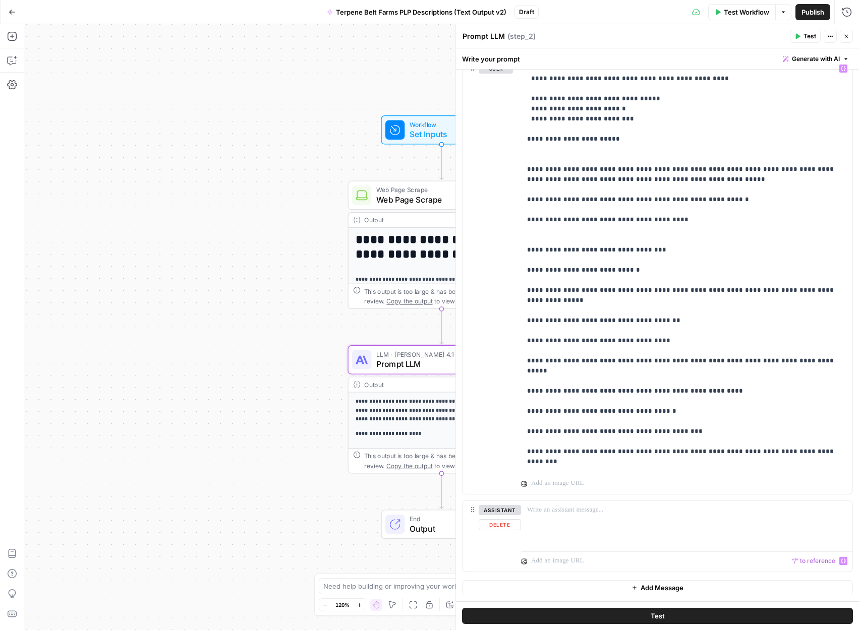
click at [669, 611] on button "Test" at bounding box center [657, 616] width 391 height 16
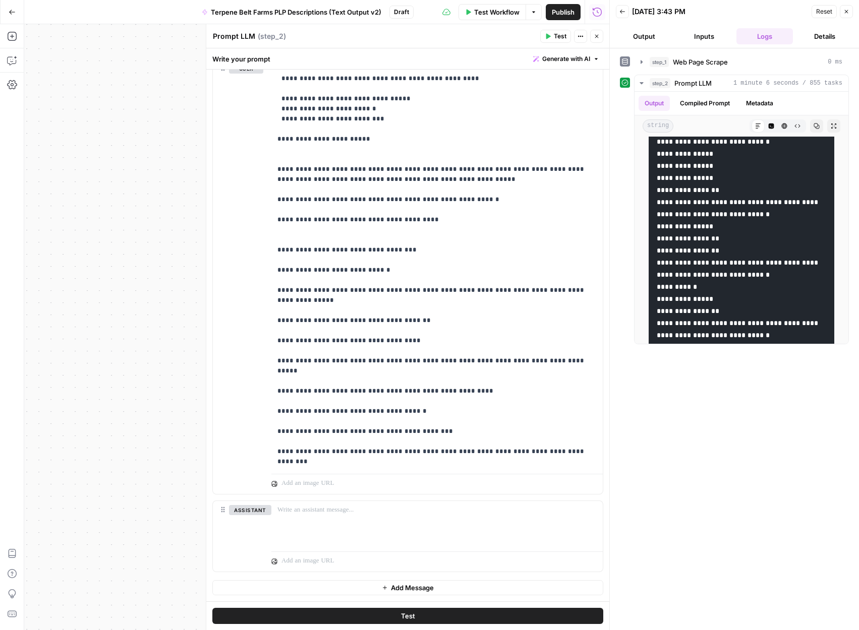
scroll to position [2371, 0]
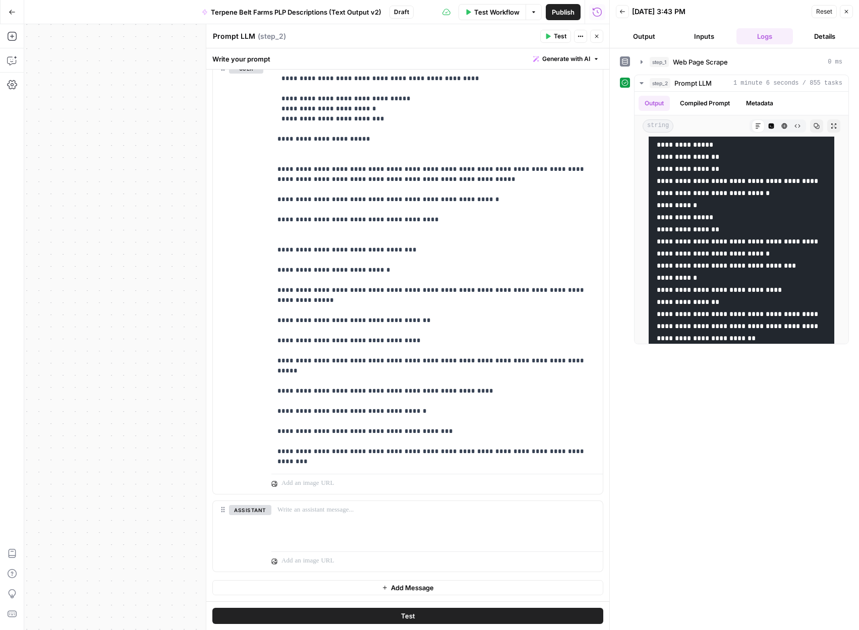
click at [815, 127] on icon "button" at bounding box center [817, 127] width 6 height 6
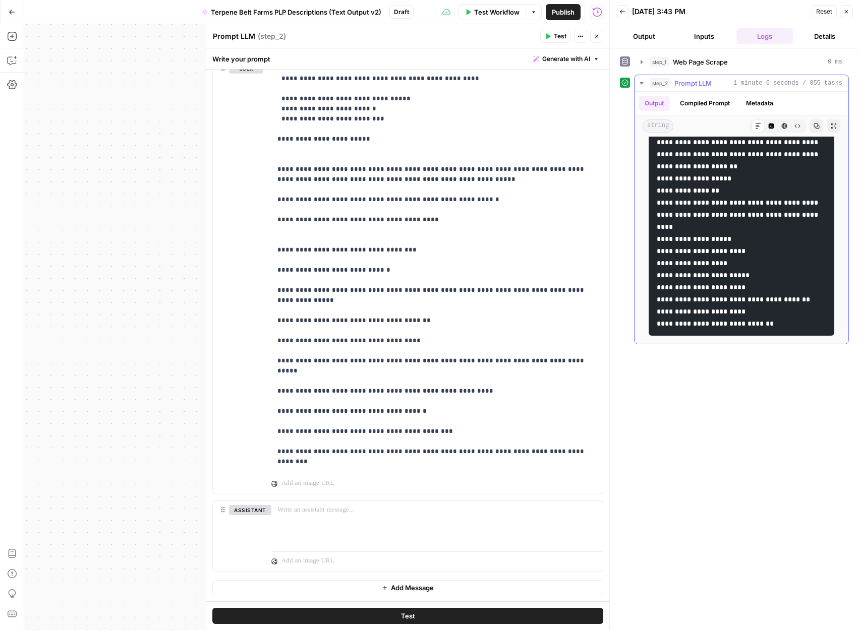
scroll to position [2895, 0]
type input "iso"
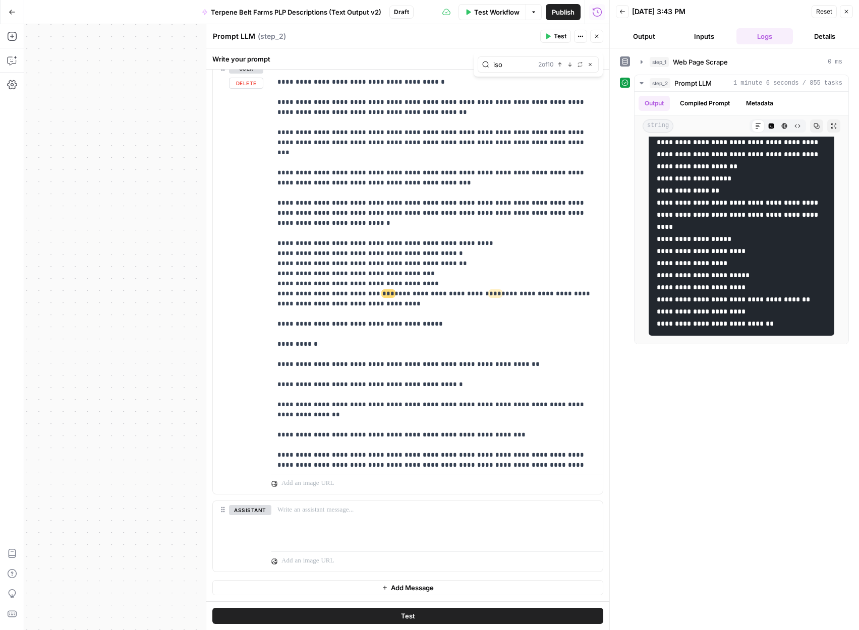
scroll to position [2314, 0]
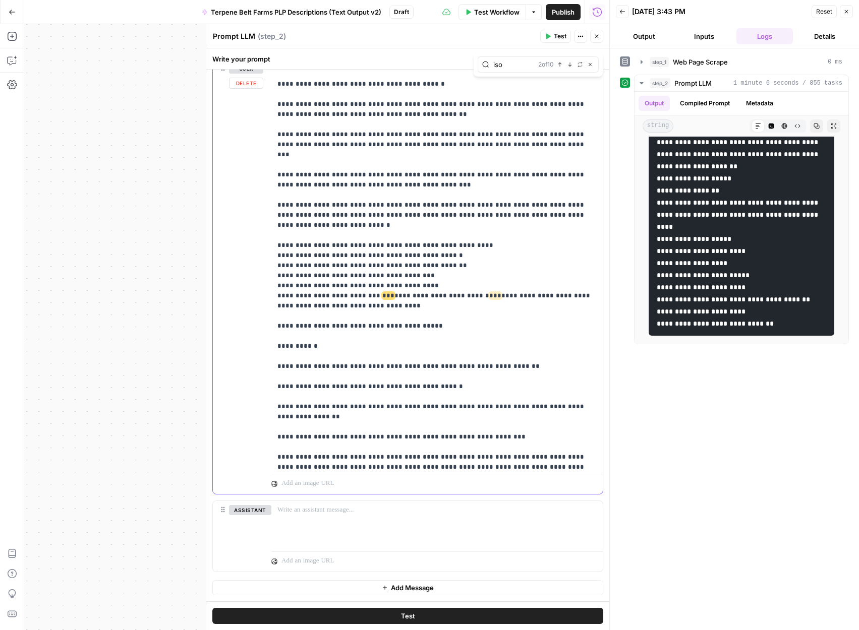
drag, startPoint x: 384, startPoint y: 195, endPoint x: 257, endPoint y: 189, distance: 127.3
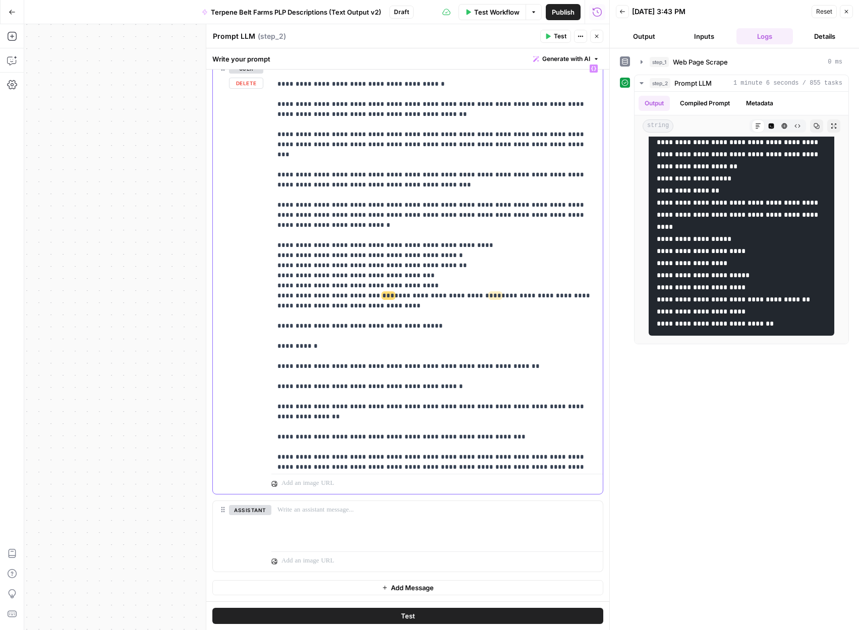
click at [257, 189] on div "**********" at bounding box center [408, 277] width 390 height 435
copy p "**********"
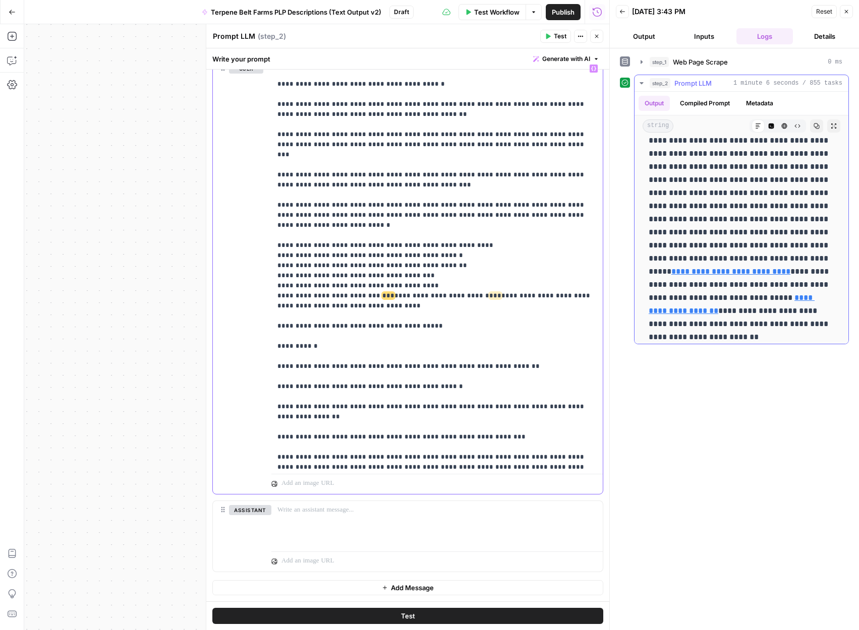
scroll to position [833, 0]
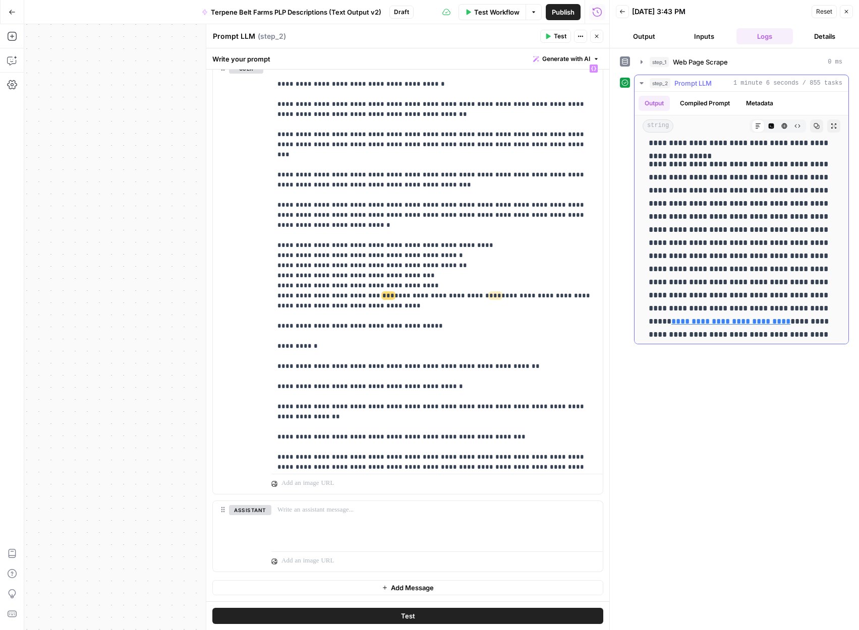
drag, startPoint x: 648, startPoint y: 164, endPoint x: 650, endPoint y: 254, distance: 90.3
click at [650, 250] on p "**********" at bounding box center [742, 276] width 186 height 236
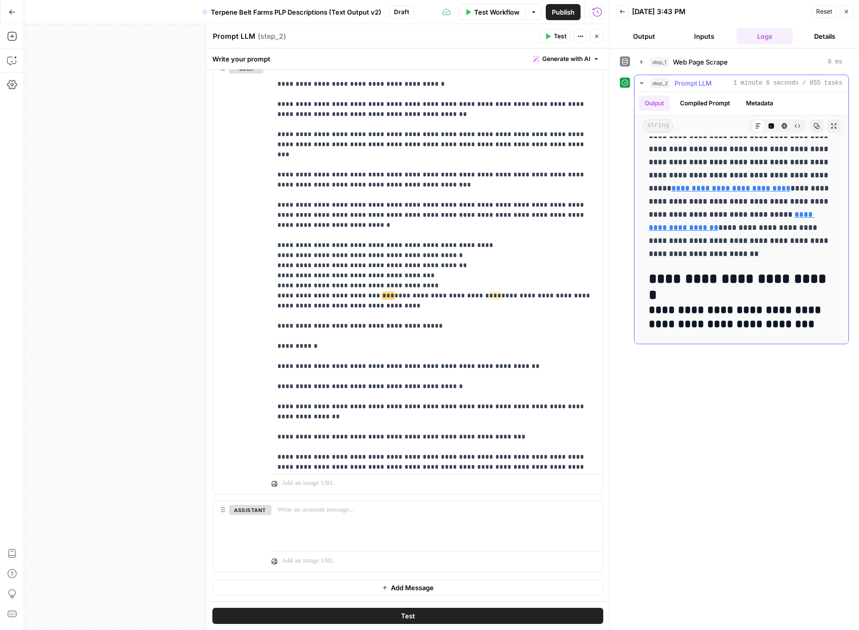
click at [731, 257] on p "**********" at bounding box center [742, 143] width 186 height 236
copy p "**********"
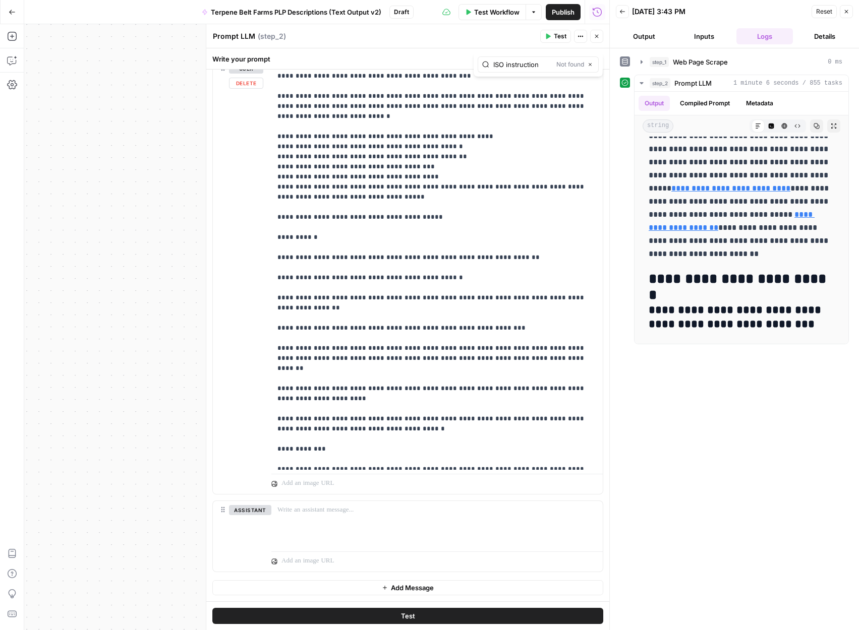
scroll to position [2426, 0]
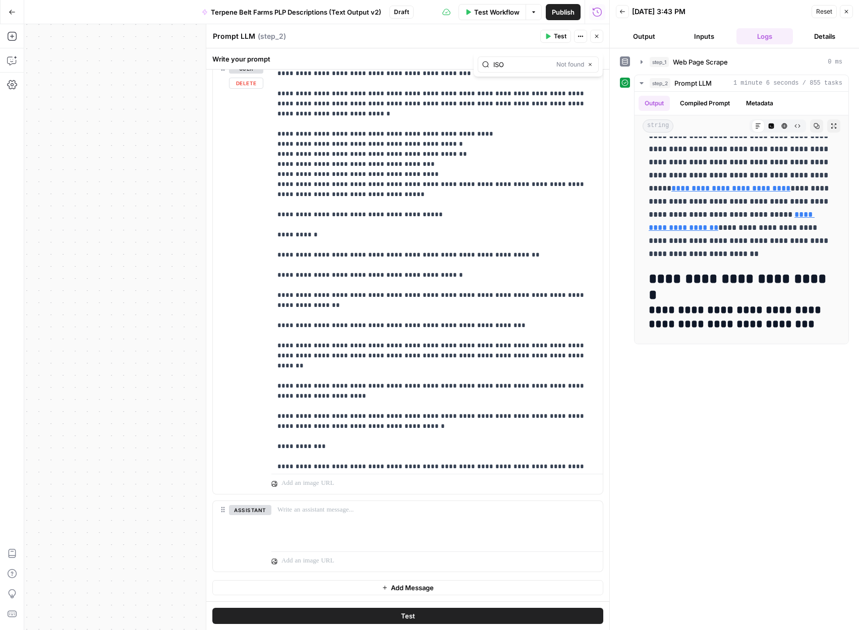
type input "ISO"
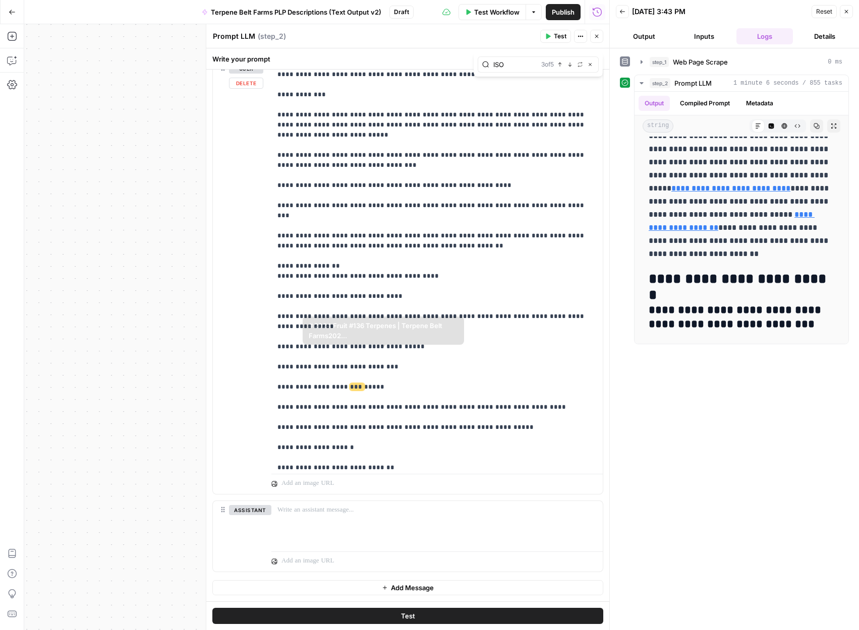
scroll to position [3122, 0]
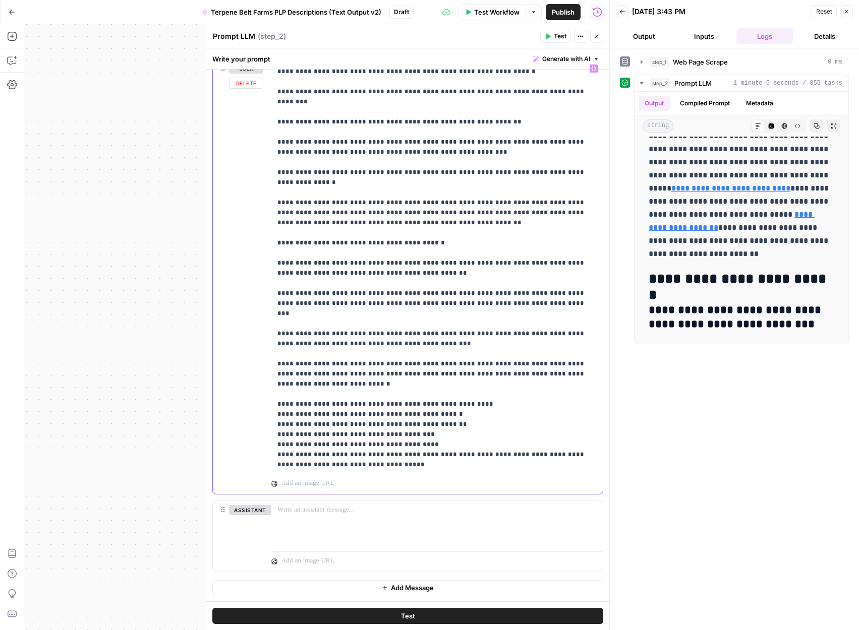
scroll to position [2156, 0]
type input "output format"
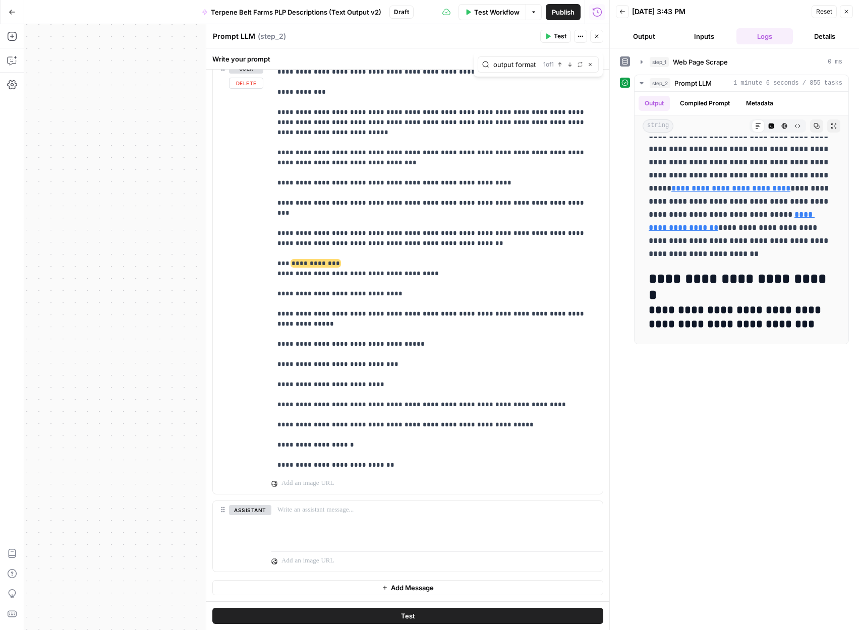
scroll to position [3273, 0]
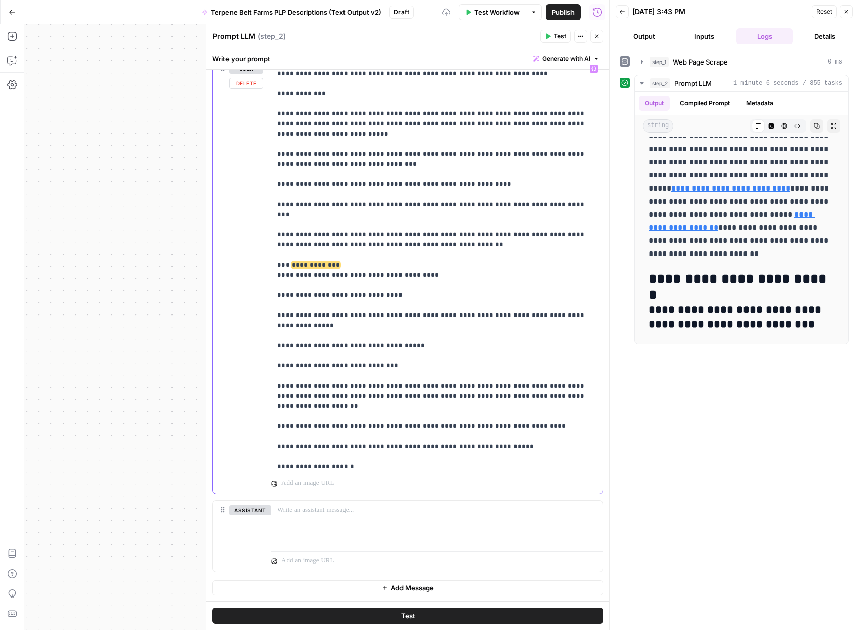
click at [817, 11] on span "Reset" at bounding box center [824, 11] width 16 height 9
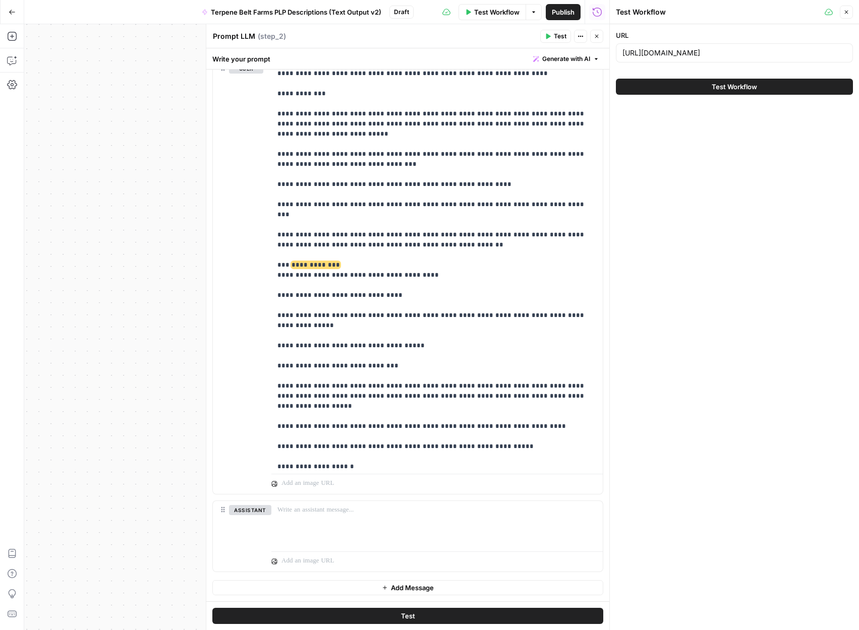
click at [766, 90] on button "Test Workflow" at bounding box center [734, 87] width 237 height 16
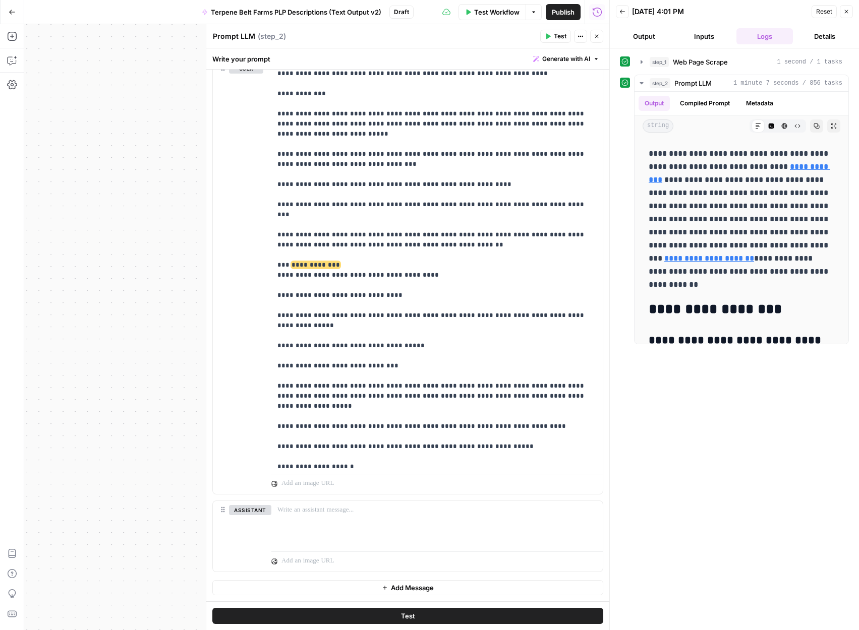
scroll to position [694, 0]
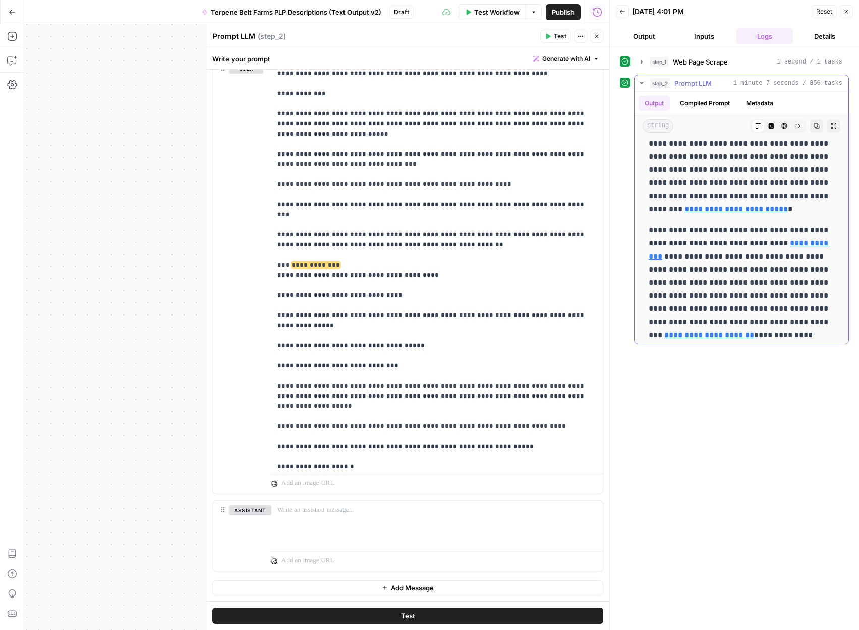
click at [752, 160] on p "**********" at bounding box center [742, 136] width 186 height 157
click at [814, 131] on button "Copy" at bounding box center [816, 126] width 13 height 13
click at [558, 14] on span "Publish" at bounding box center [563, 12] width 23 height 10
click at [710, 38] on button "Inputs" at bounding box center [704, 36] width 56 height 16
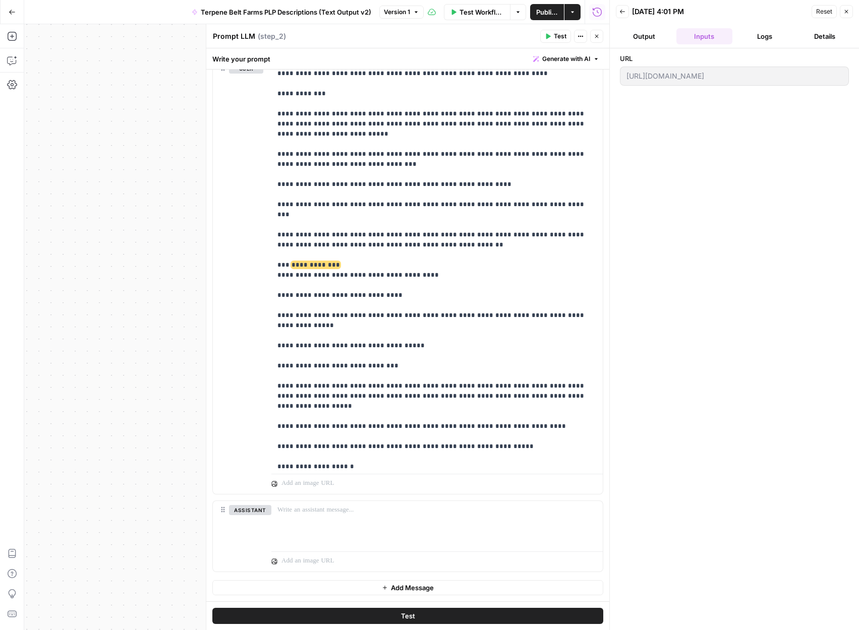
click at [817, 9] on span "Reset" at bounding box center [824, 11] width 16 height 9
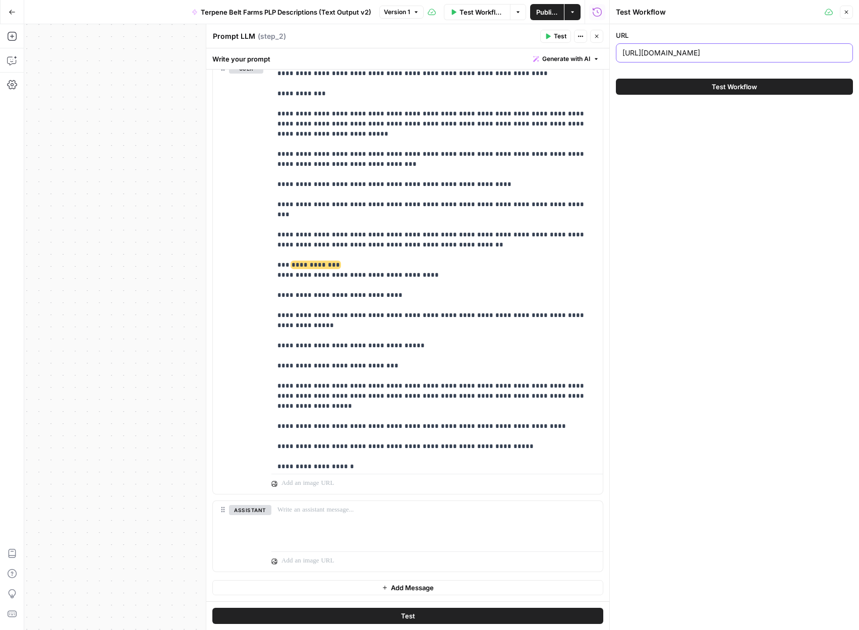
click at [676, 48] on input "https://terpenebeltfarms.com/shop/terpenes/2024-fruit-136/" at bounding box center [734, 53] width 224 height 10
paste input "flower-infusion/gas-infusion-pack"
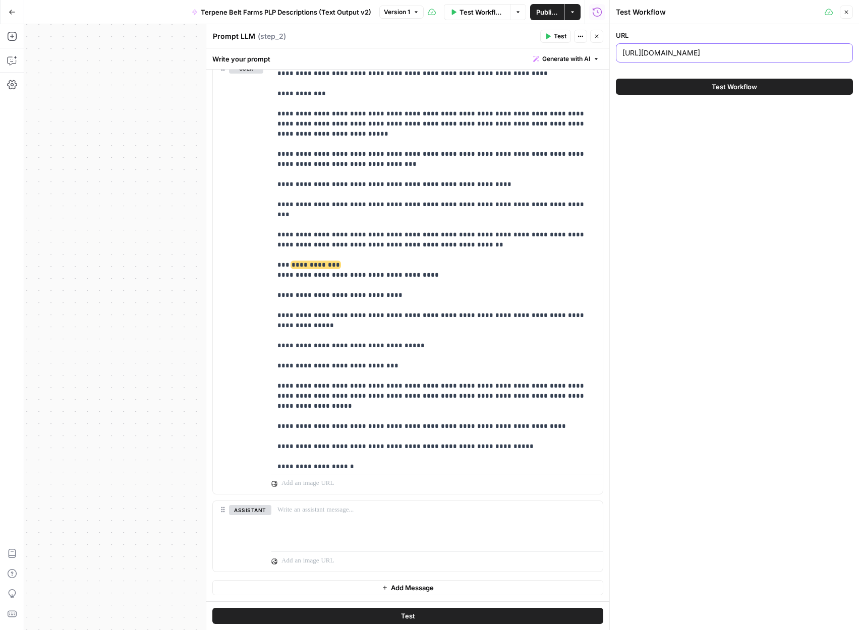
type input "[URL][DOMAIN_NAME]"
click at [676, 83] on button "Test Workflow" at bounding box center [734, 87] width 237 height 16
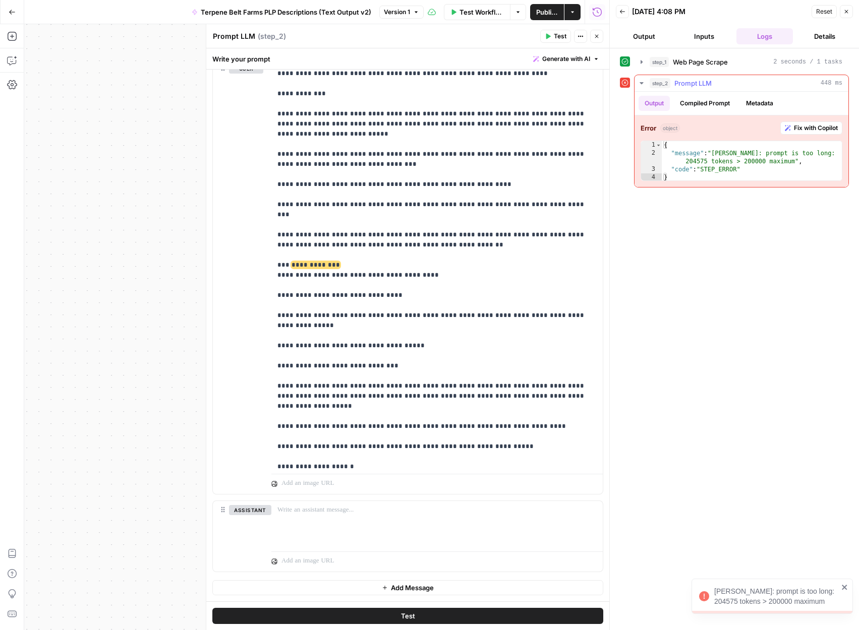
click at [724, 164] on div "{ "message" : "Claude Error: prompt is too long: 204575 tokens > 200000 maximum…" at bounding box center [752, 169] width 180 height 56
type textarea "**********"
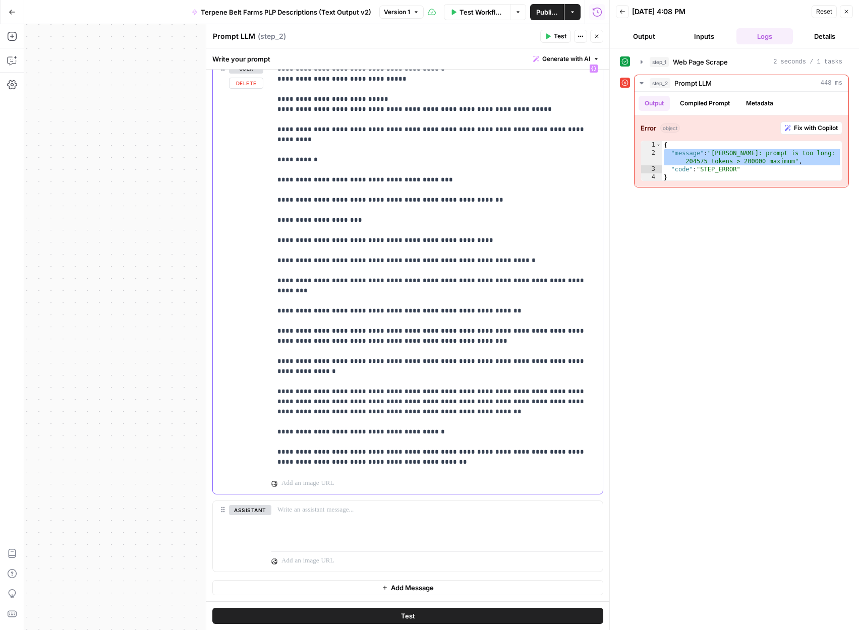
scroll to position [2174, 0]
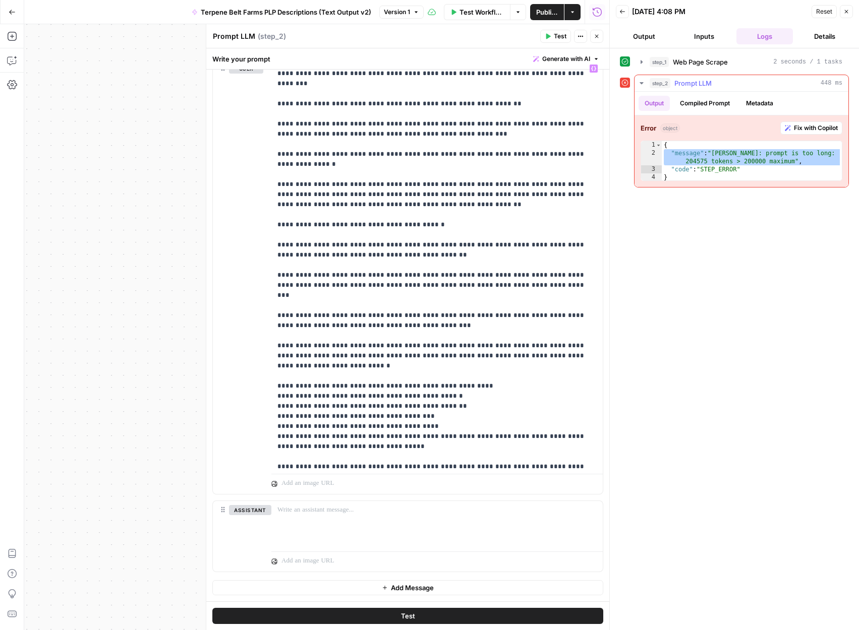
click at [811, 124] on span "Fix with Copilot" at bounding box center [816, 128] width 44 height 9
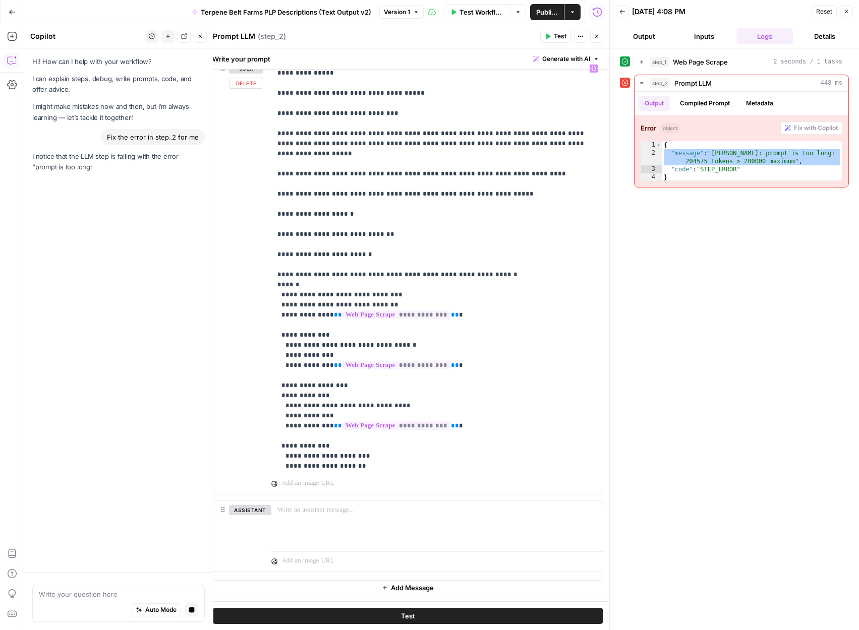
scroll to position [3476, 0]
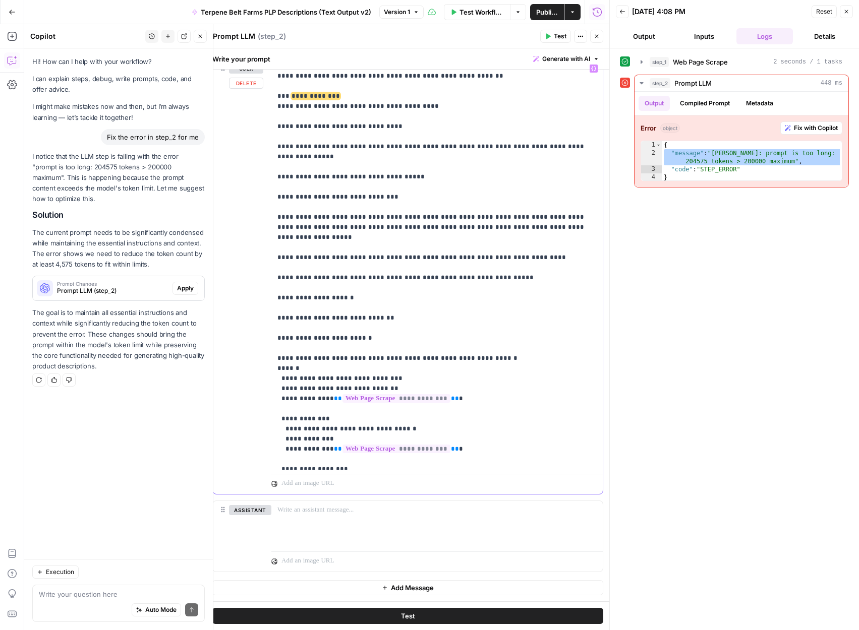
scroll to position [3436, 0]
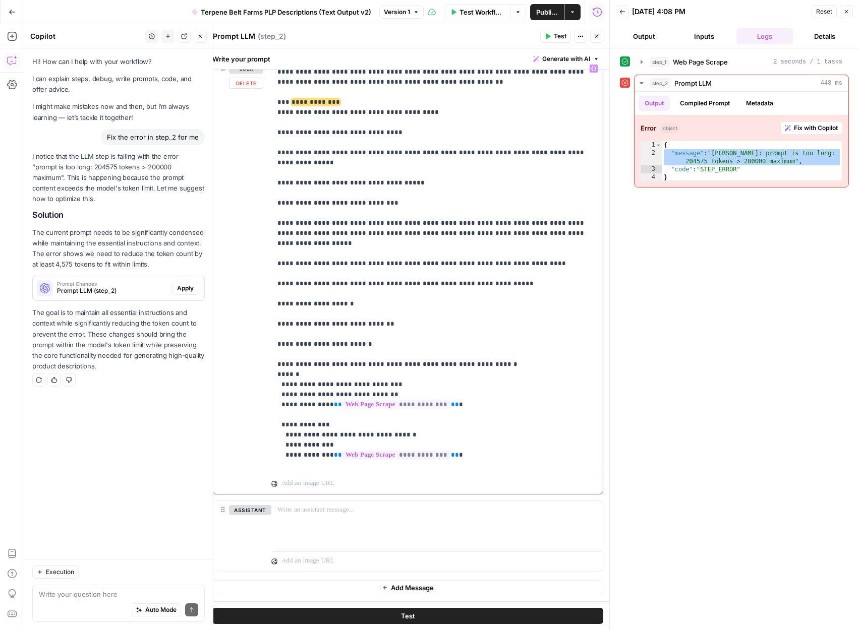
drag, startPoint x: 276, startPoint y: 151, endPoint x: 276, endPoint y: 247, distance: 95.3
click at [276, 242] on div "**********" at bounding box center [436, 265] width 331 height 411
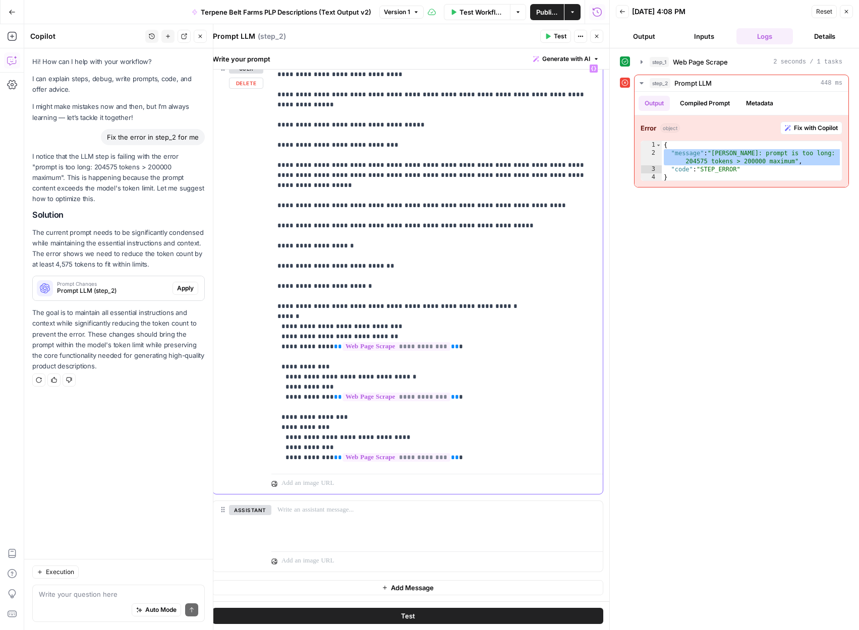
scroll to position [3630, 0]
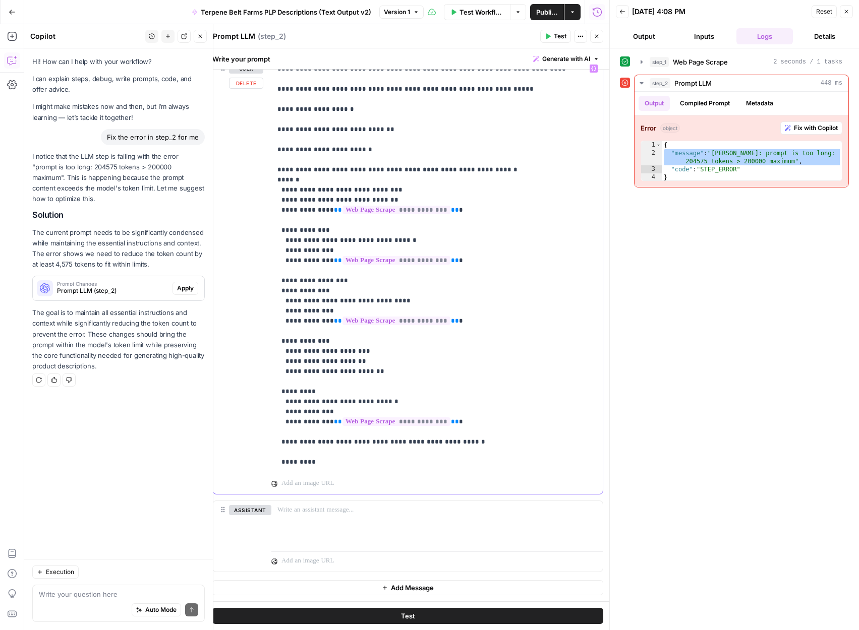
copy p "**********"
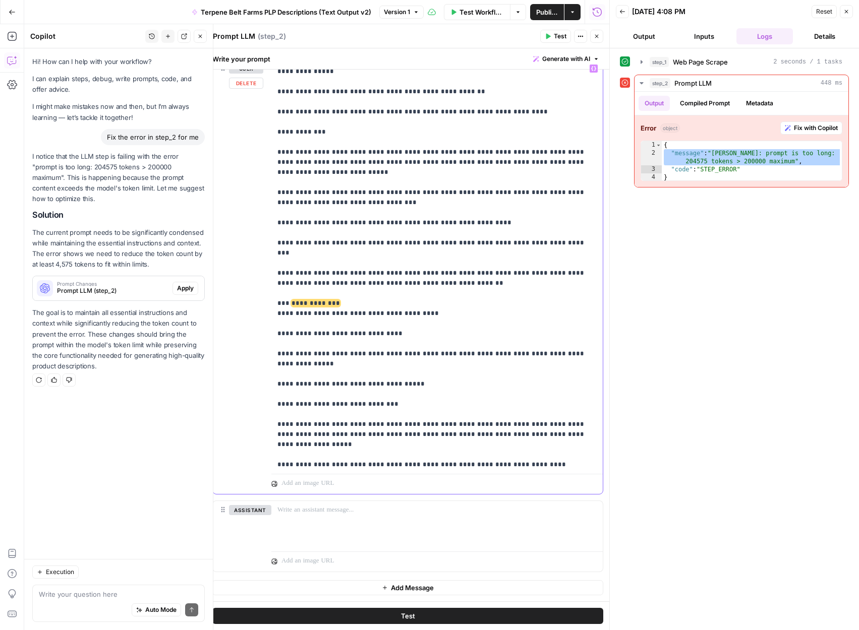
scroll to position [3331, 0]
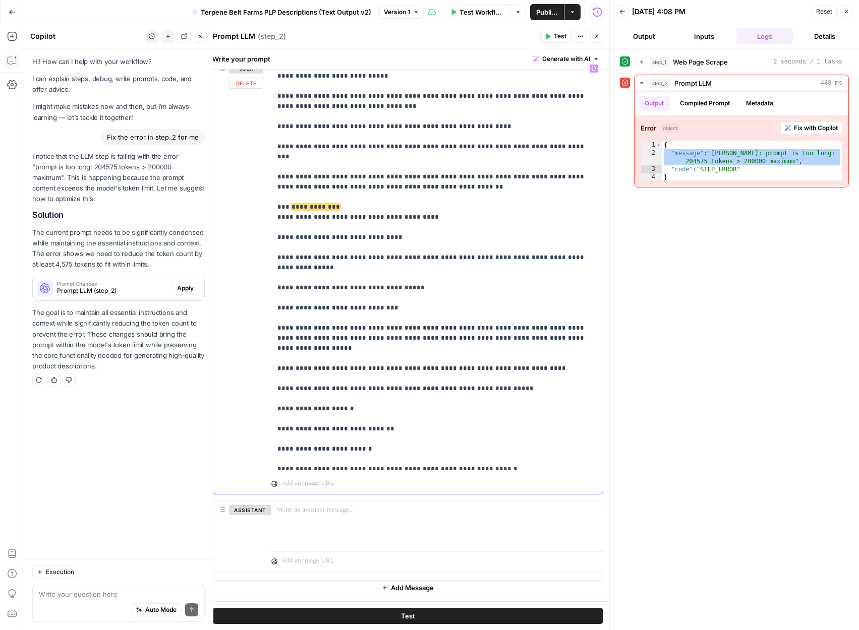
drag, startPoint x: 277, startPoint y: 257, endPoint x: 288, endPoint y: 344, distance: 87.9
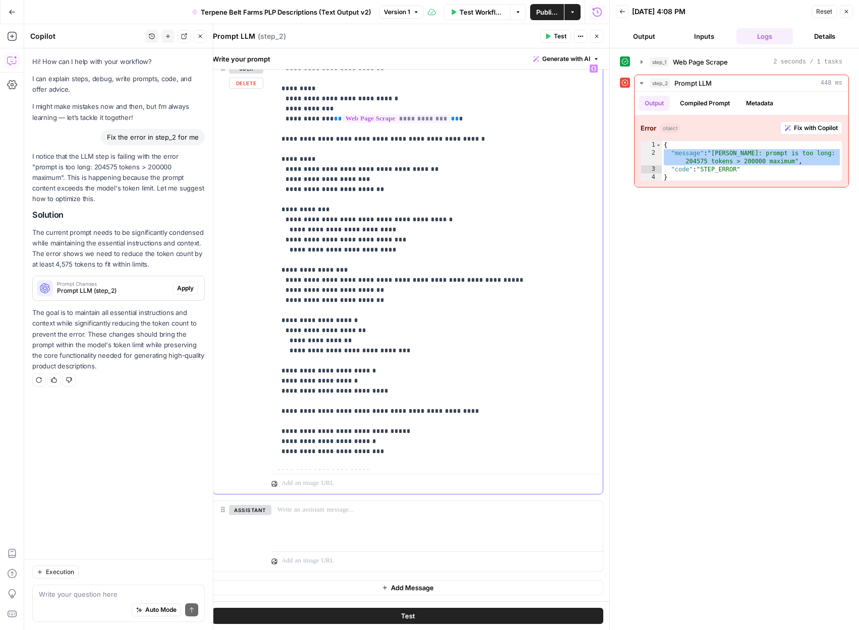
scroll to position [3922, 0]
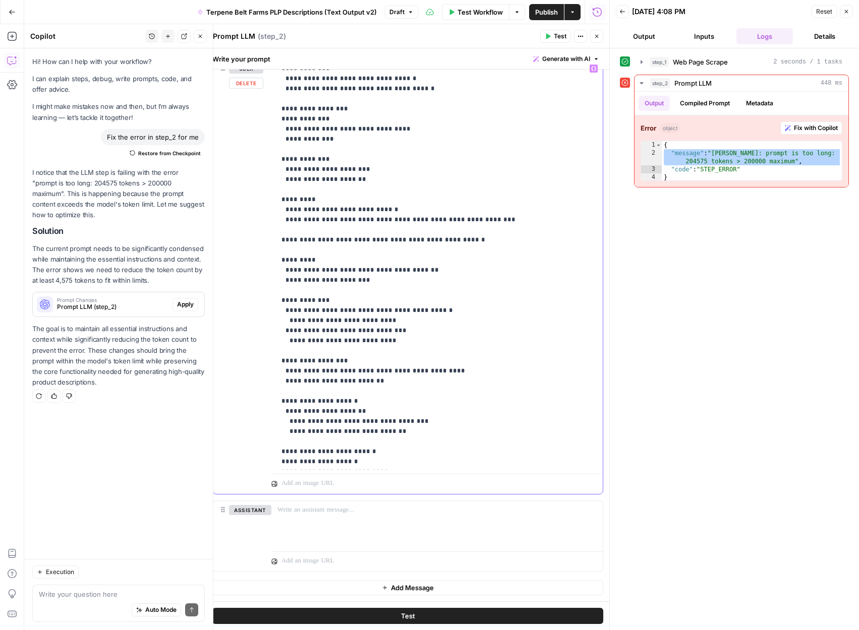
scroll to position [3920, 0]
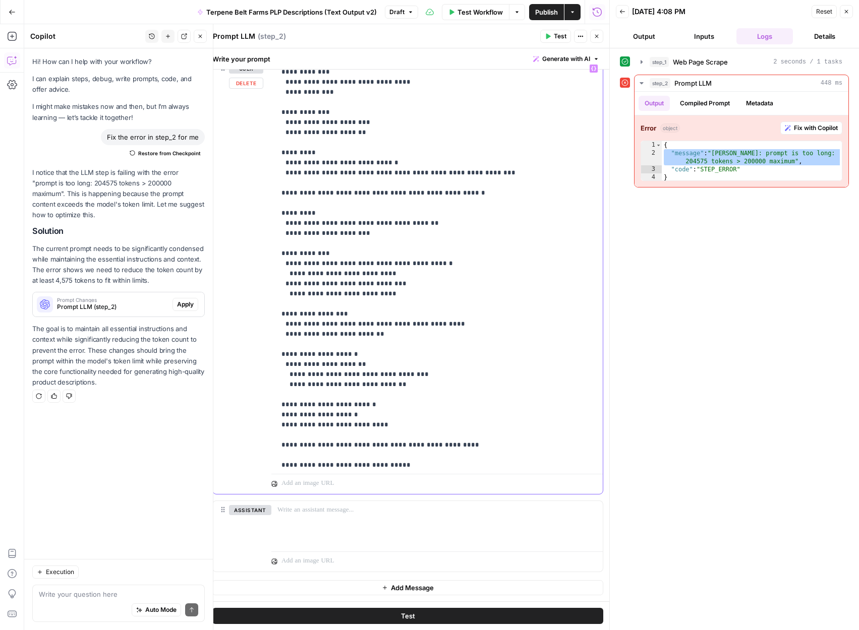
click at [431, 616] on button "Test" at bounding box center [407, 616] width 391 height 16
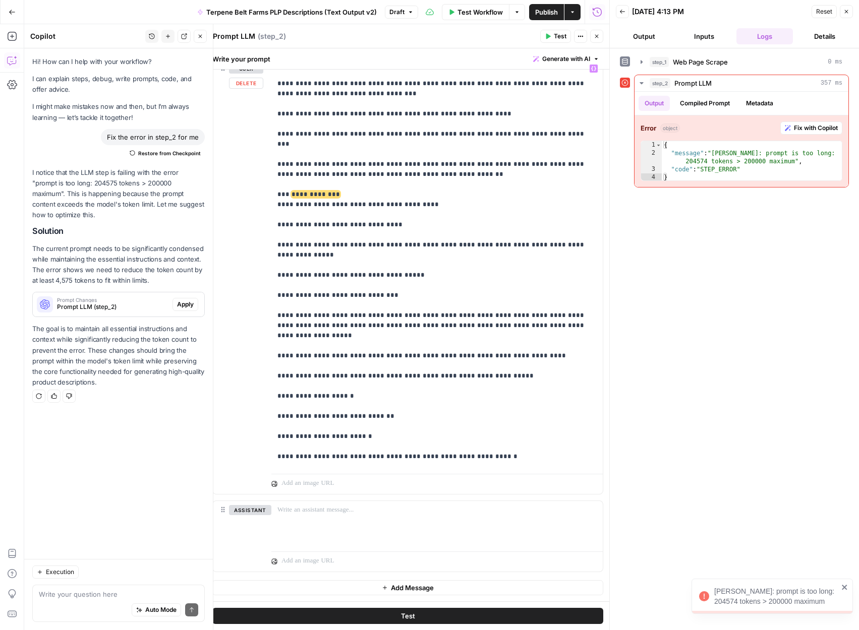
scroll to position [3350, 0]
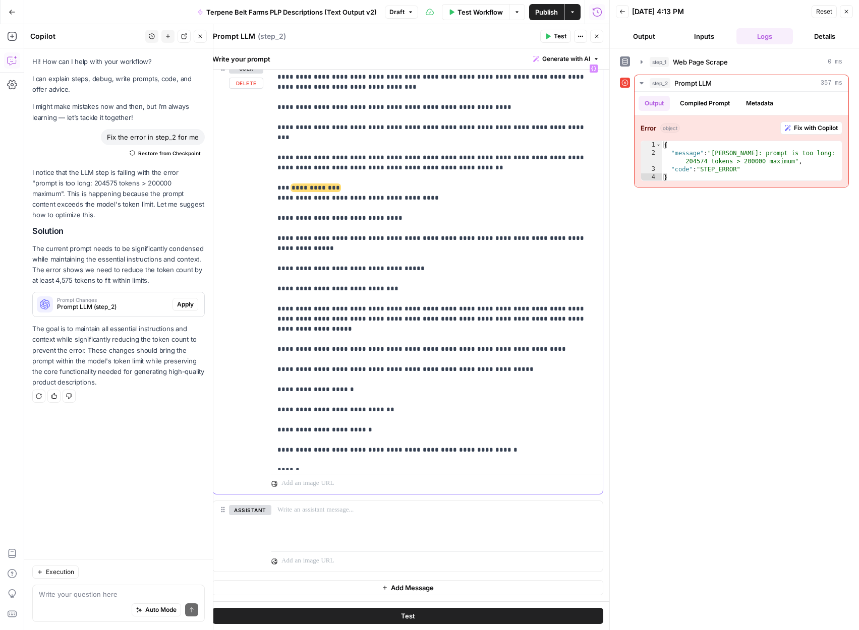
click at [343, 496] on span "**********" at bounding box center [396, 500] width 108 height 9
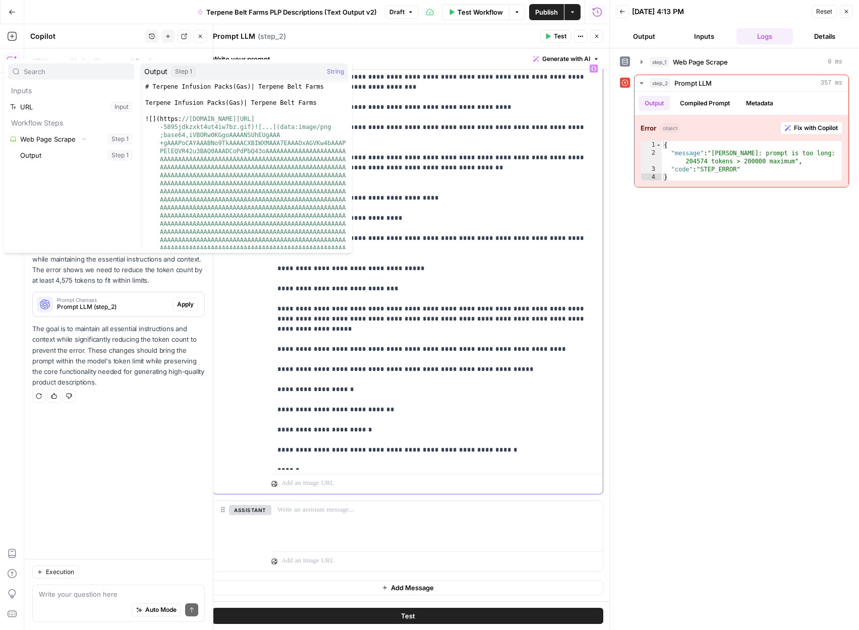
click at [276, 275] on div "**********" at bounding box center [436, 265] width 331 height 411
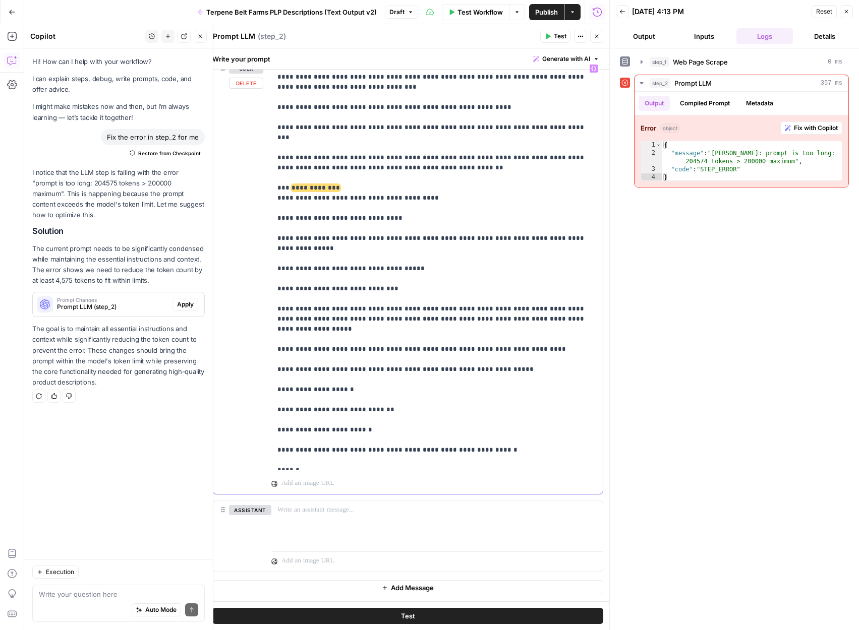
drag, startPoint x: 277, startPoint y: 251, endPoint x: 280, endPoint y: 336, distance: 85.8
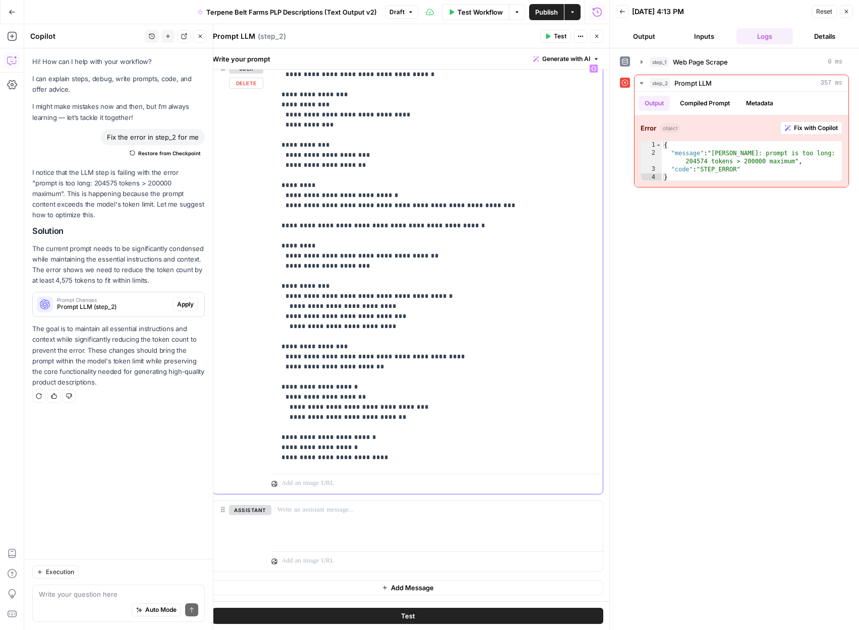
scroll to position [3897, 0]
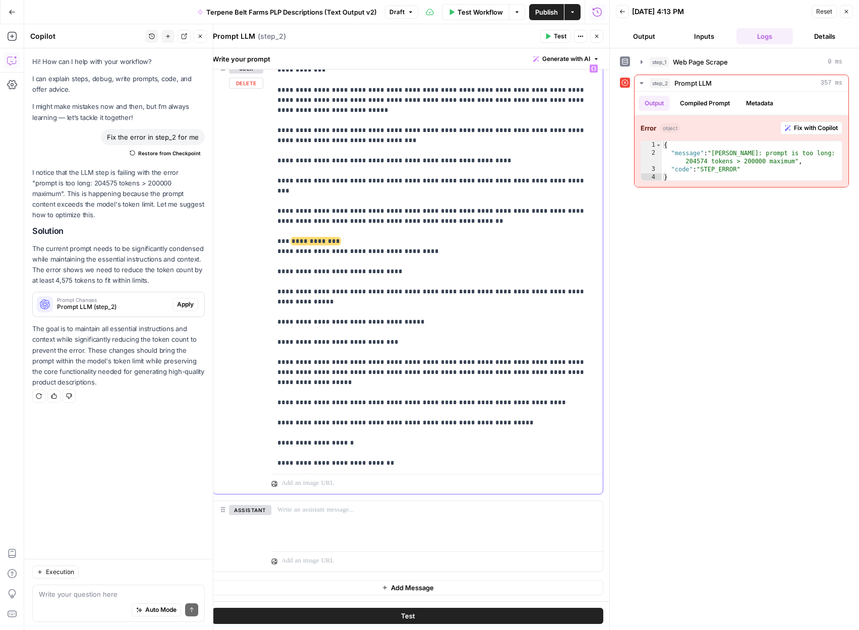
scroll to position [3296, 0]
drag, startPoint x: 498, startPoint y: 289, endPoint x: 274, endPoint y: 290, distance: 223.9
click at [274, 290] on div "**********" at bounding box center [436, 265] width 331 height 411
click at [392, 610] on button "Test" at bounding box center [407, 616] width 391 height 16
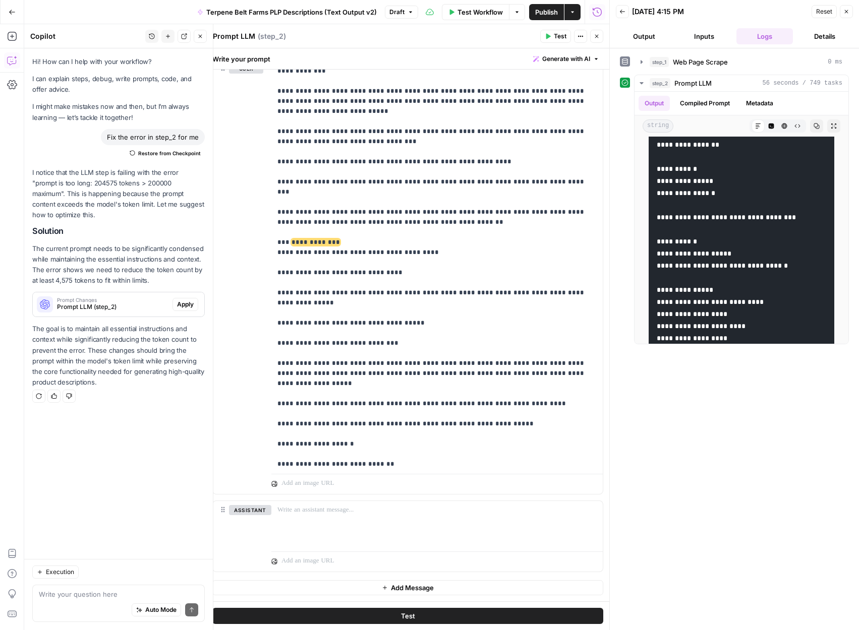
scroll to position [3314, 0]
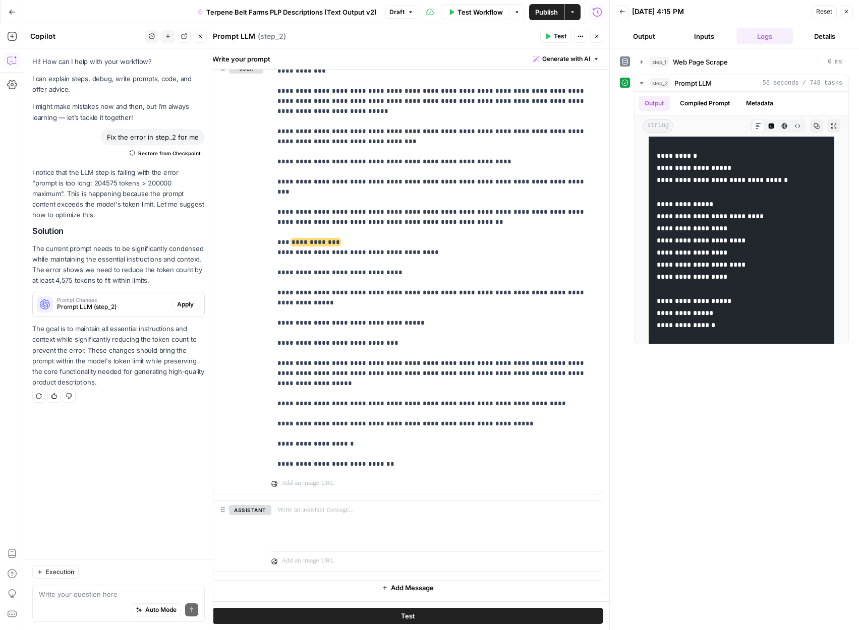
click at [815, 127] on icon "button" at bounding box center [816, 126] width 6 height 6
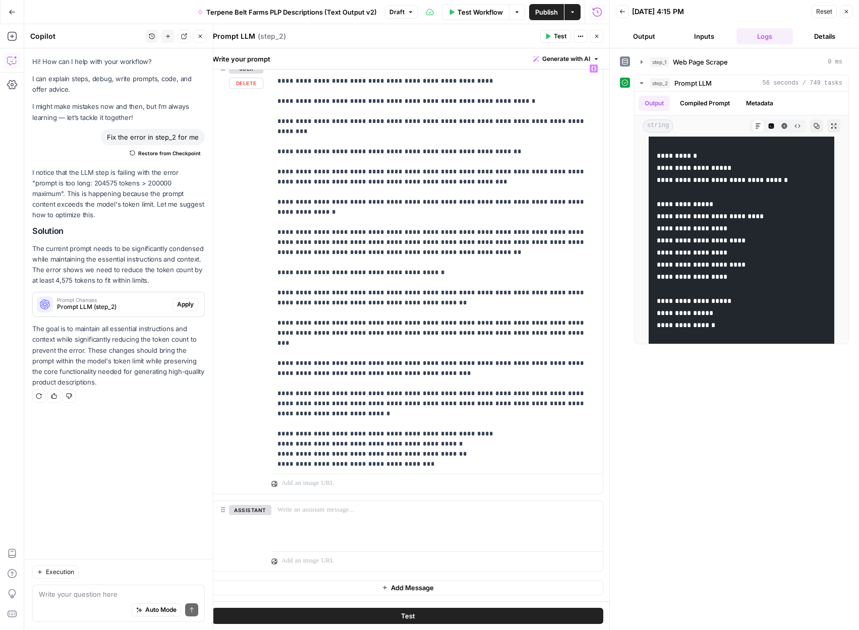
scroll to position [2127, 0]
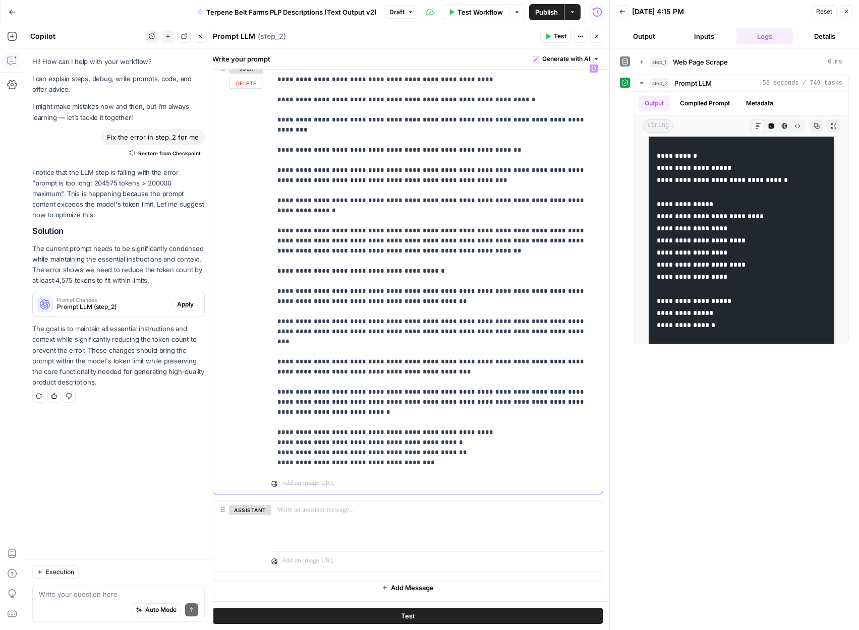
drag, startPoint x: 279, startPoint y: 202, endPoint x: 282, endPoint y: 286, distance: 84.8
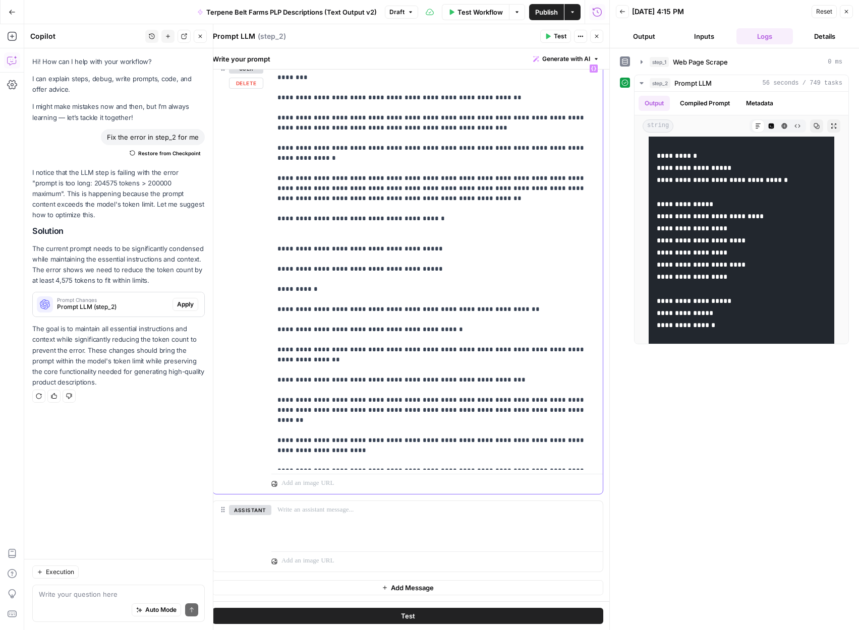
scroll to position [2172, 0]
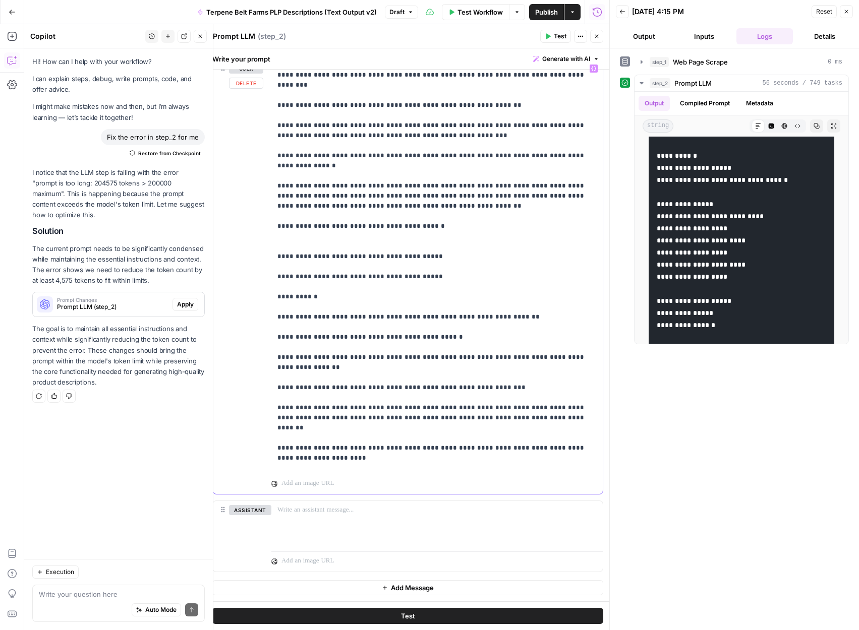
drag, startPoint x: 427, startPoint y: 169, endPoint x: 277, endPoint y: 168, distance: 149.8
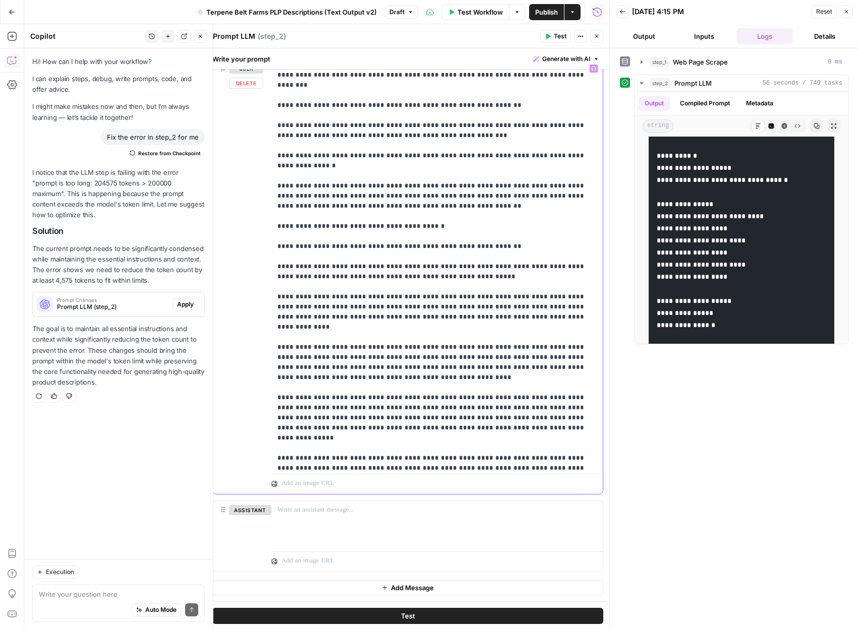
drag, startPoint x: 431, startPoint y: 133, endPoint x: 267, endPoint y: 137, distance: 163.9
click at [267, 137] on div "**********" at bounding box center [408, 277] width 390 height 435
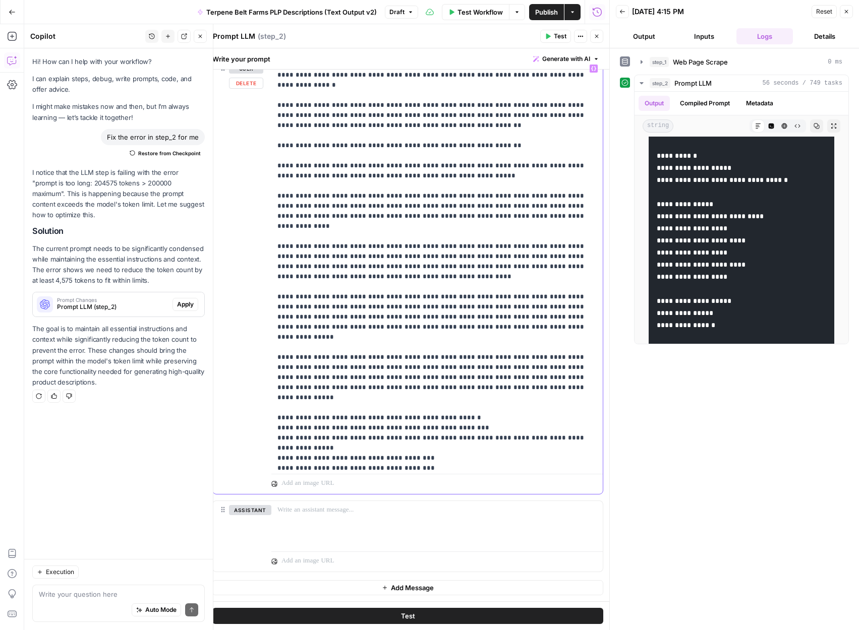
scroll to position [2266, 0]
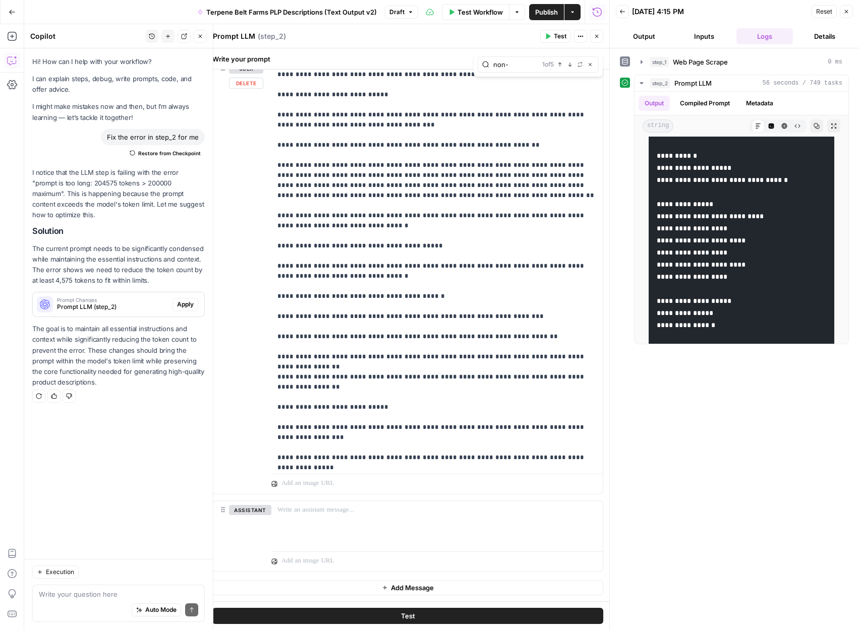
scroll to position [177, 0]
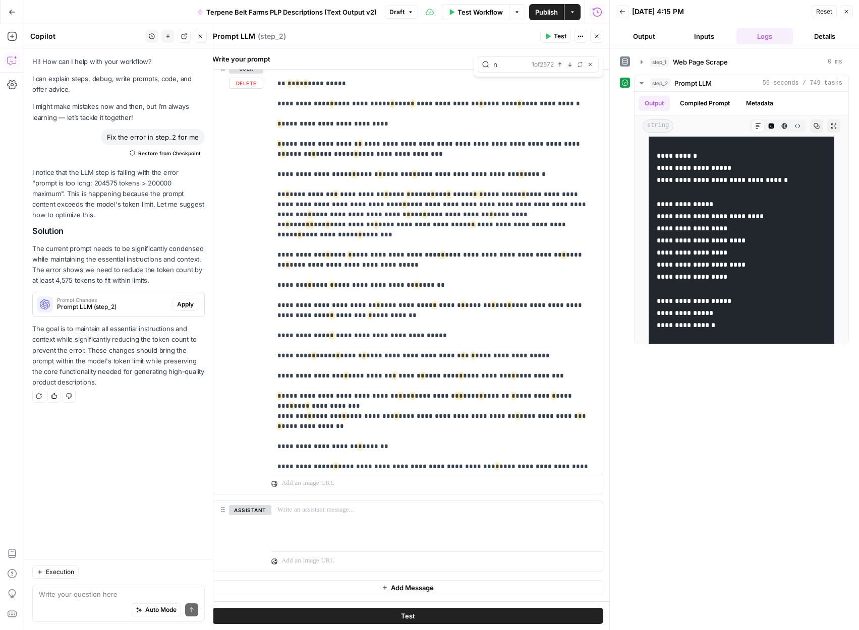
type input "n"
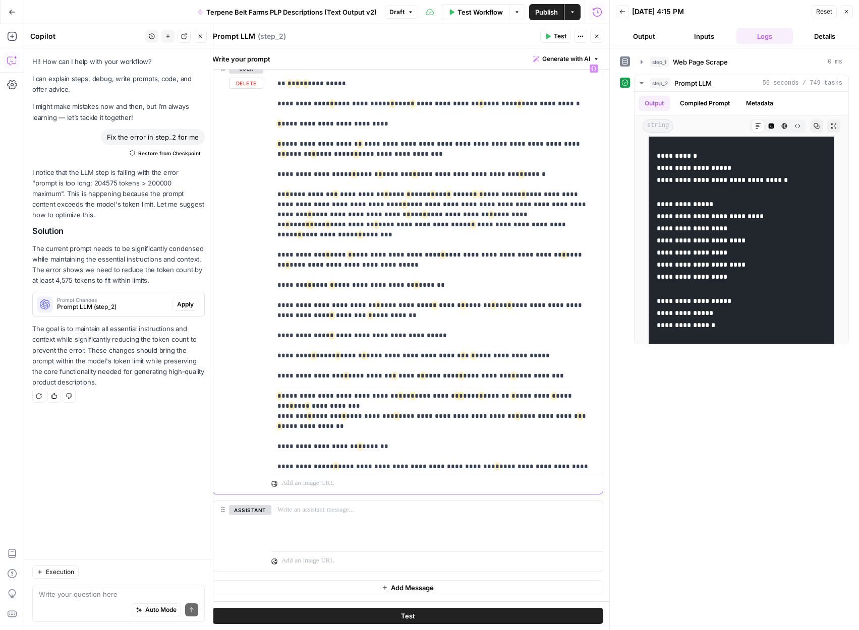
click at [138, 433] on div "Hi! How can I help with your workflow? I can explain steps, debug, write prompt…" at bounding box center [118, 303] width 189 height 511
click at [149, 356] on p "The goal is to maintain all essential instructions and context while significan…" at bounding box center [118, 356] width 172 height 64
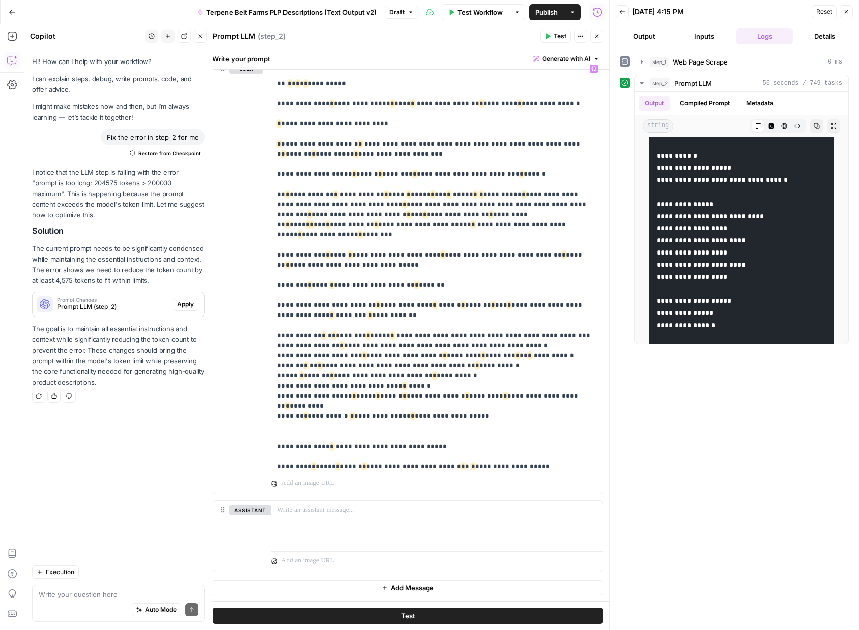
click at [401, 615] on span "Test" at bounding box center [408, 616] width 14 height 10
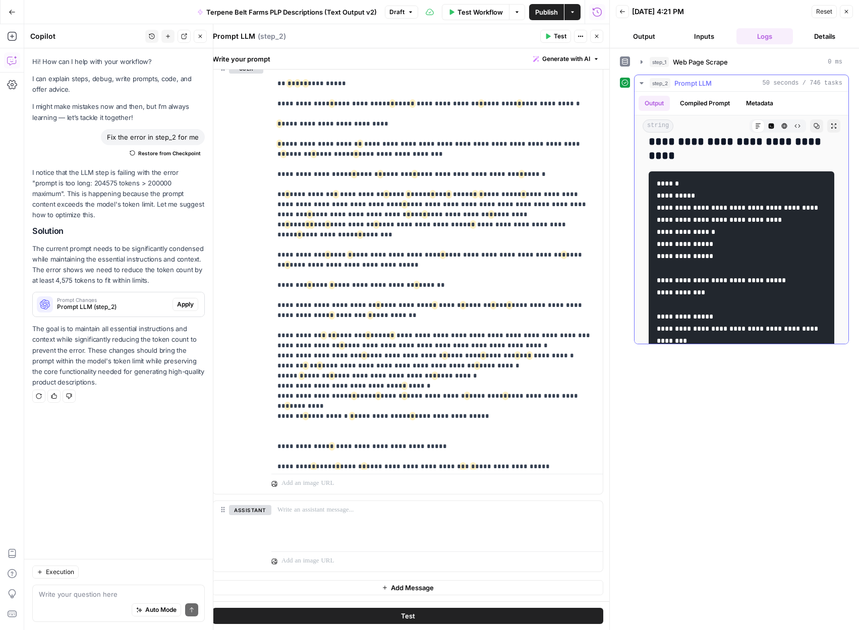
scroll to position [2140, 0]
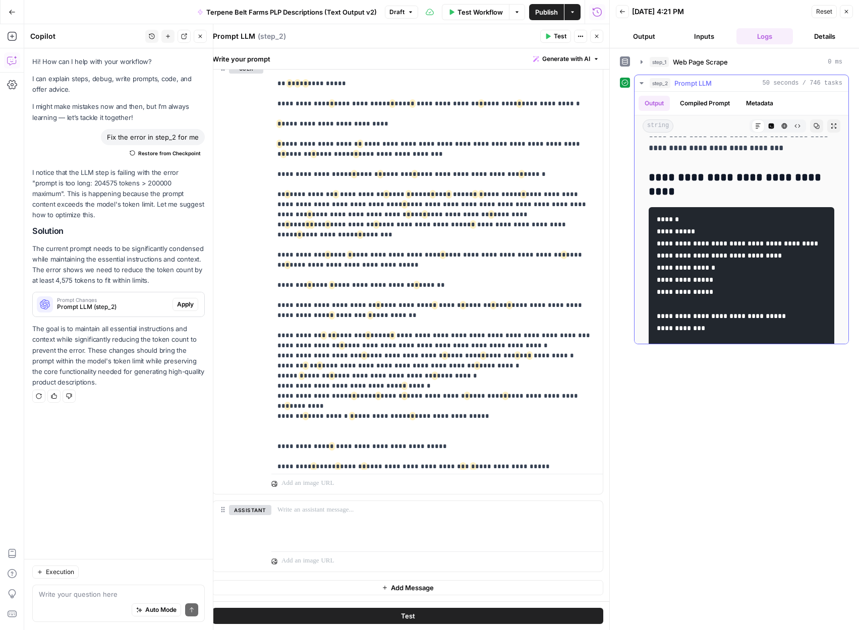
click at [818, 123] on icon "button" at bounding box center [816, 126] width 6 height 6
click at [546, 14] on span "Publish" at bounding box center [546, 12] width 23 height 10
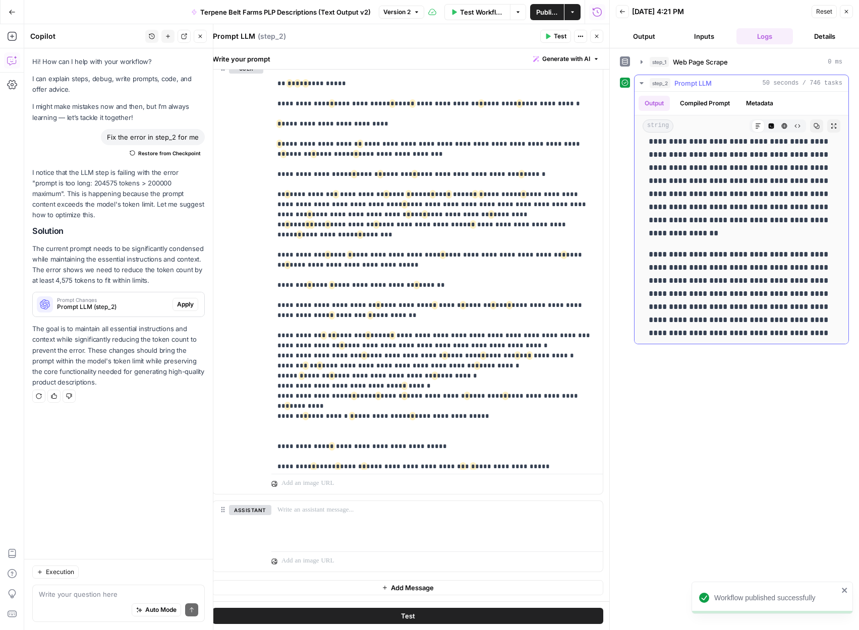
scroll to position [679, 0]
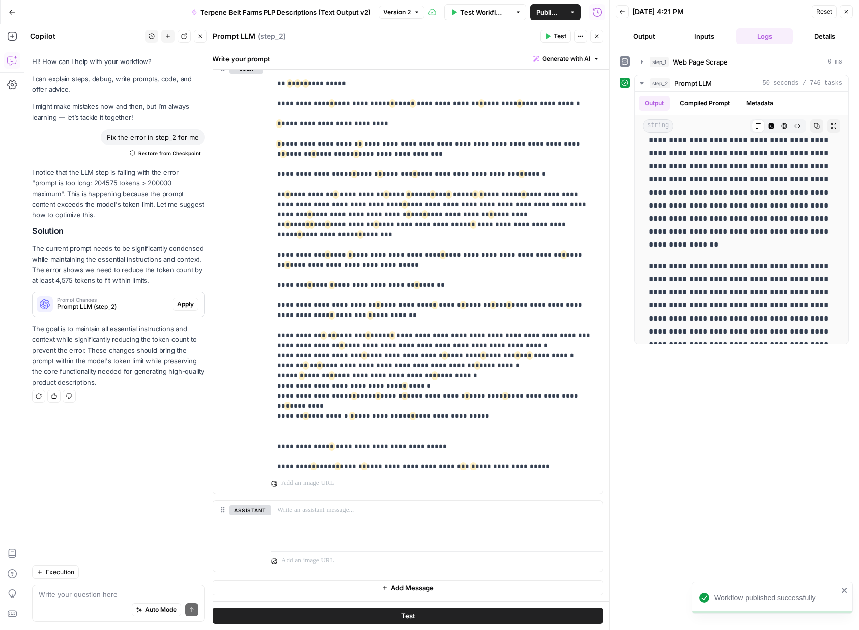
click at [708, 36] on button "Inputs" at bounding box center [704, 36] width 56 height 16
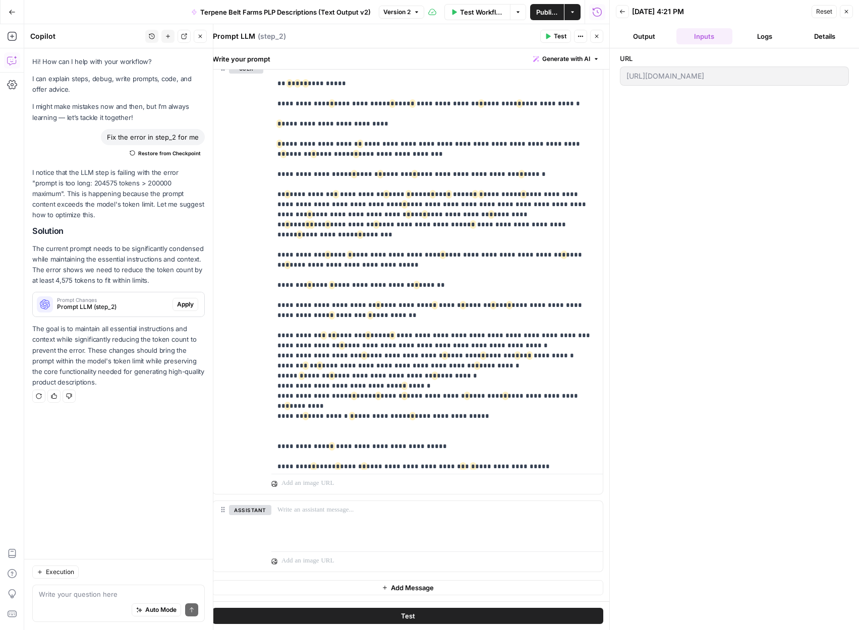
click at [757, 35] on button "Logs" at bounding box center [764, 36] width 56 height 16
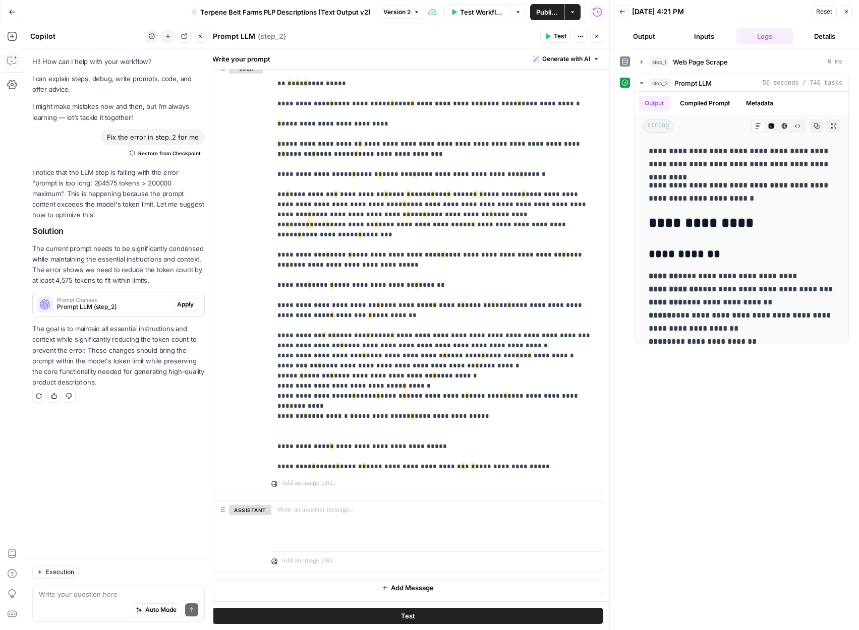
click at [702, 36] on button "Inputs" at bounding box center [704, 36] width 56 height 16
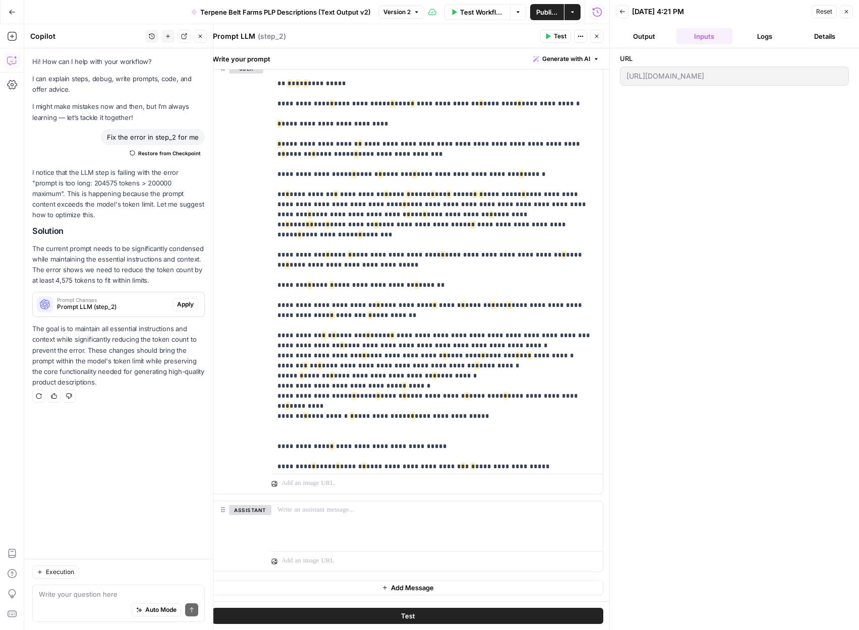
click at [657, 32] on button "Output" at bounding box center [644, 36] width 56 height 16
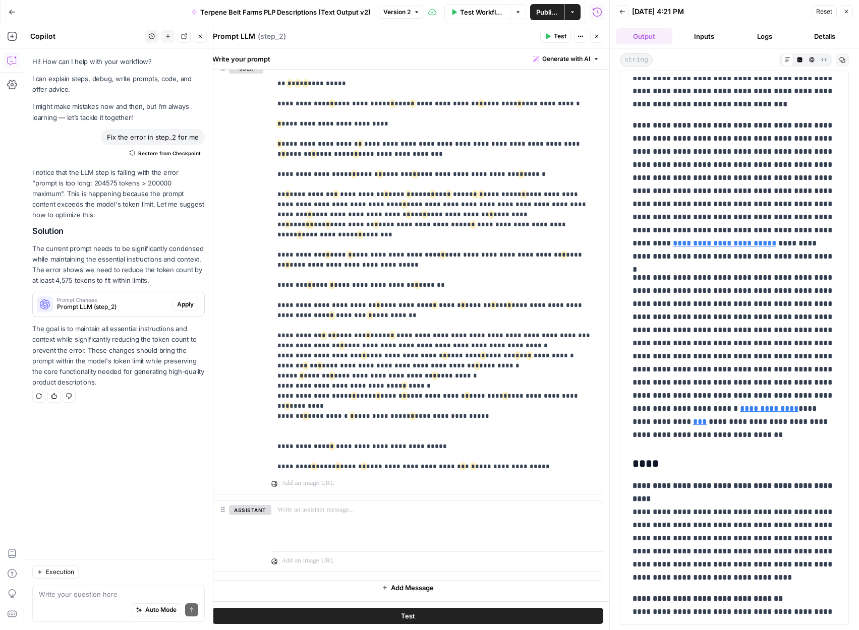
scroll to position [1148, 0]
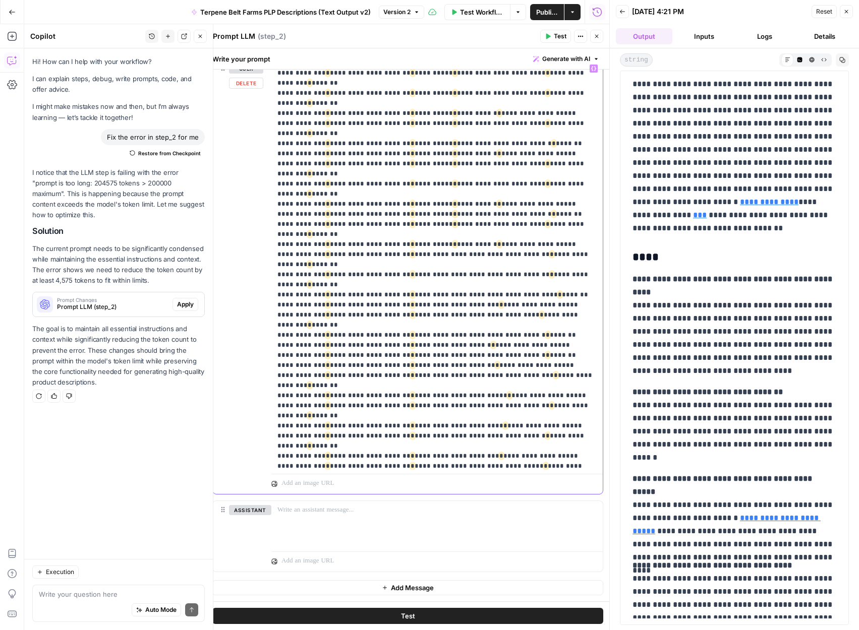
scroll to position [10317, 0]
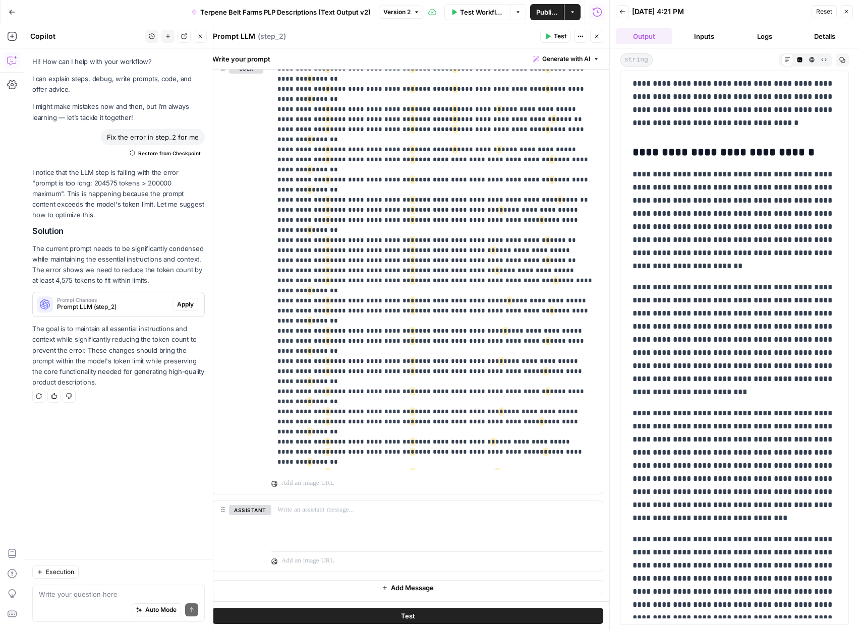
scroll to position [340, 0]
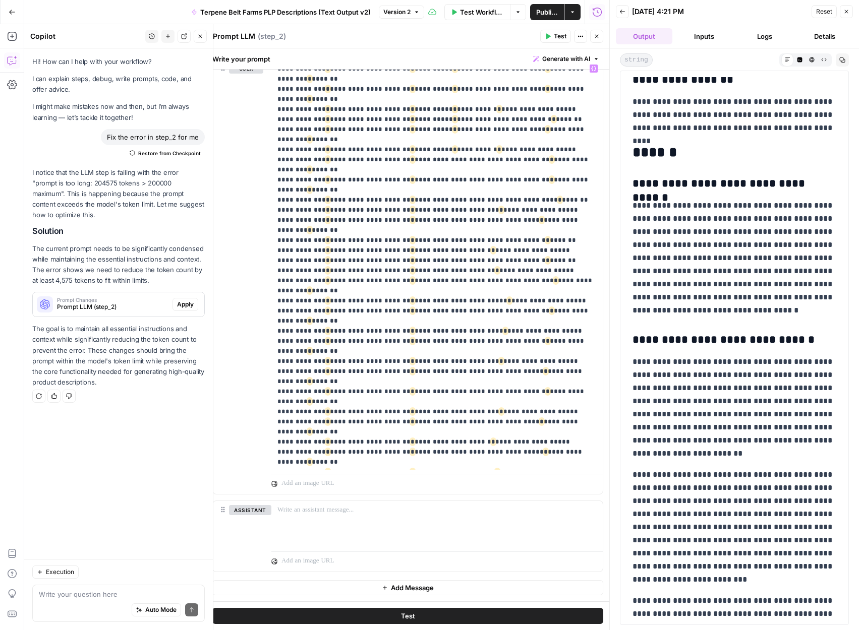
click at [709, 36] on button "Inputs" at bounding box center [704, 36] width 56 height 16
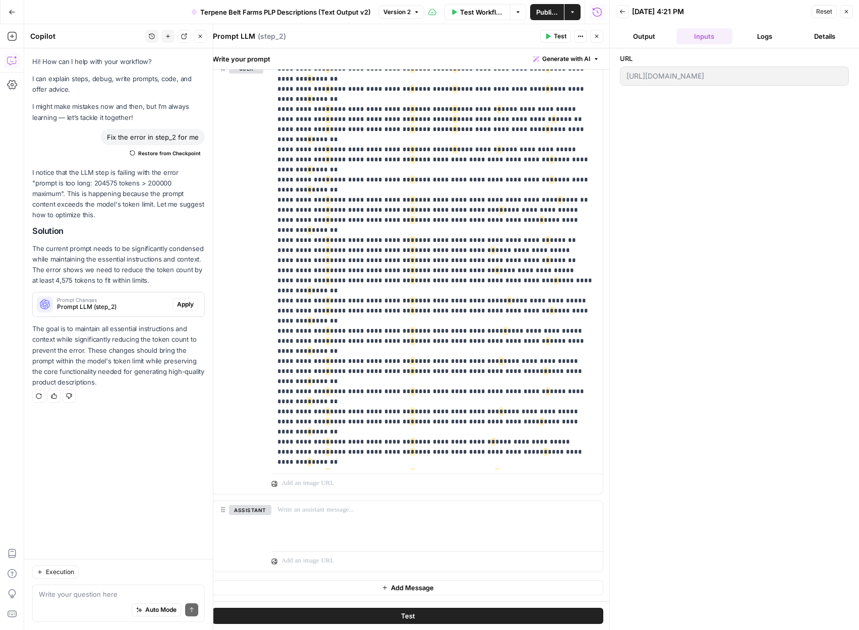
click at [718, 70] on div "[URL][DOMAIN_NAME]" at bounding box center [734, 76] width 229 height 19
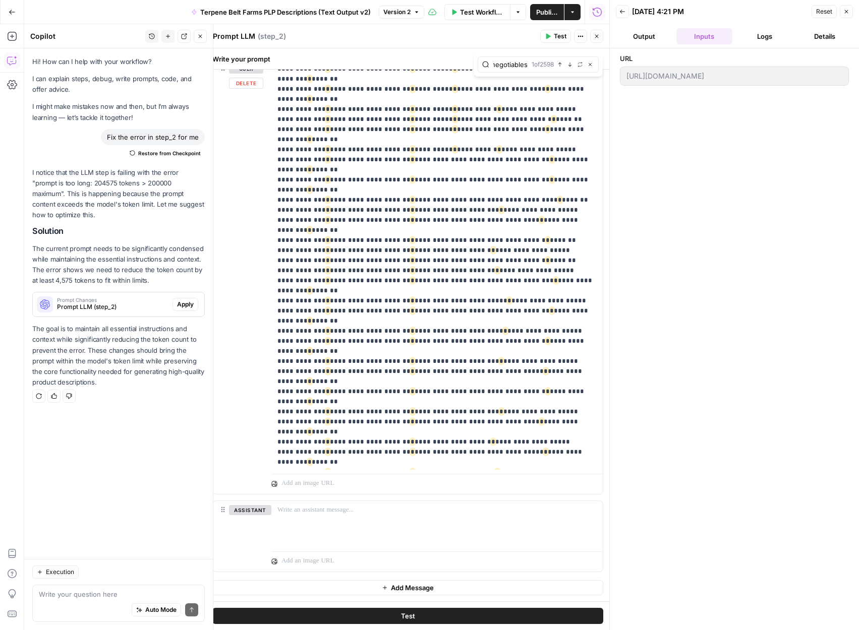
type input "Non-negotiables"
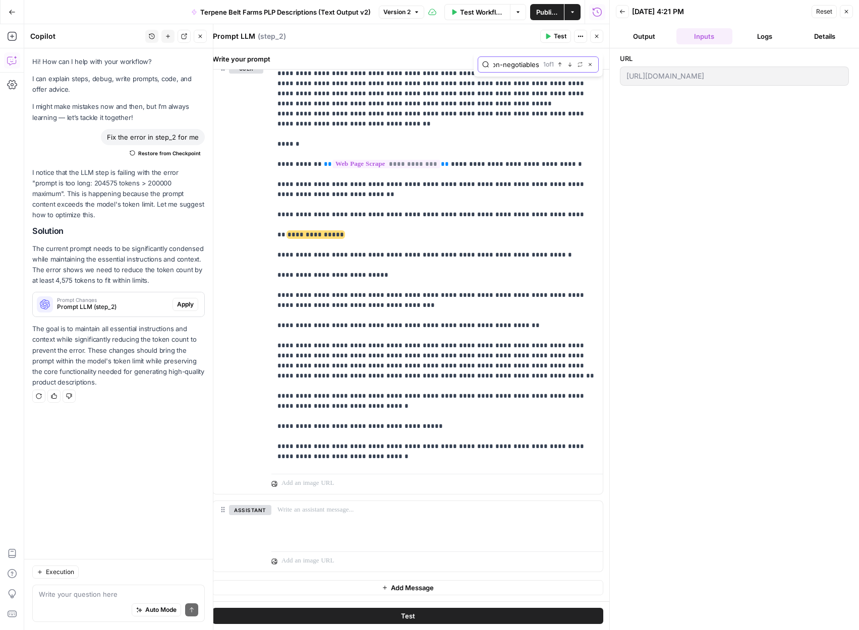
scroll to position [0, 0]
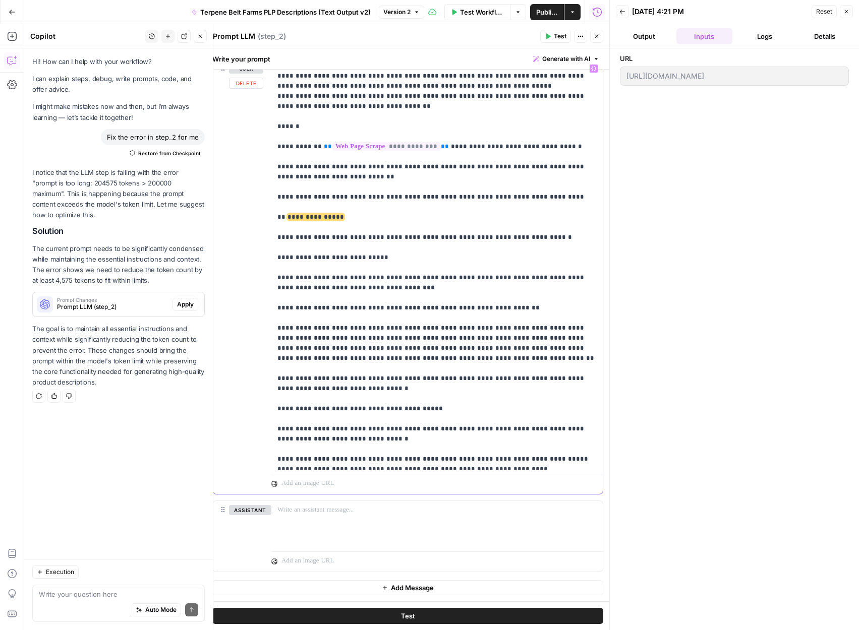
scroll to position [34, 0]
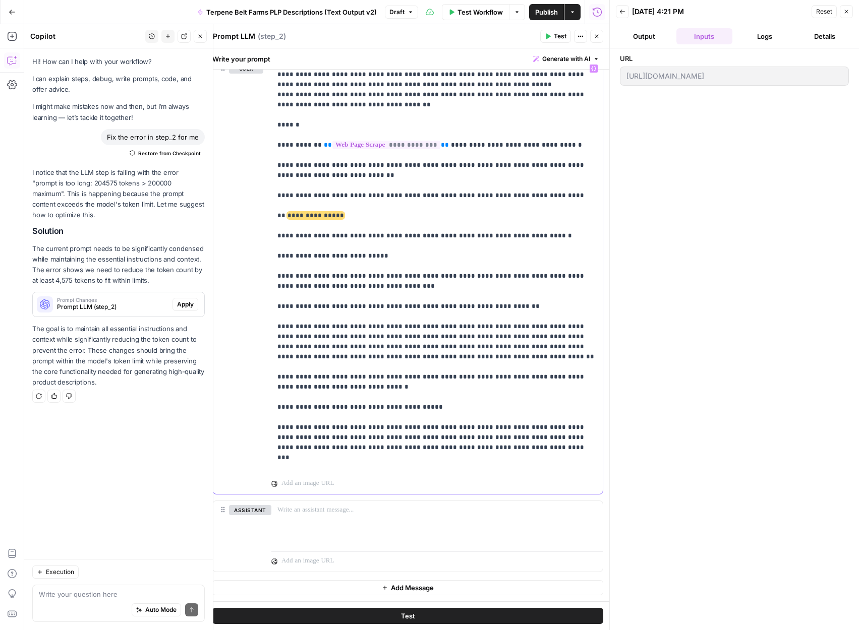
type input "3.2 Lab name lock"
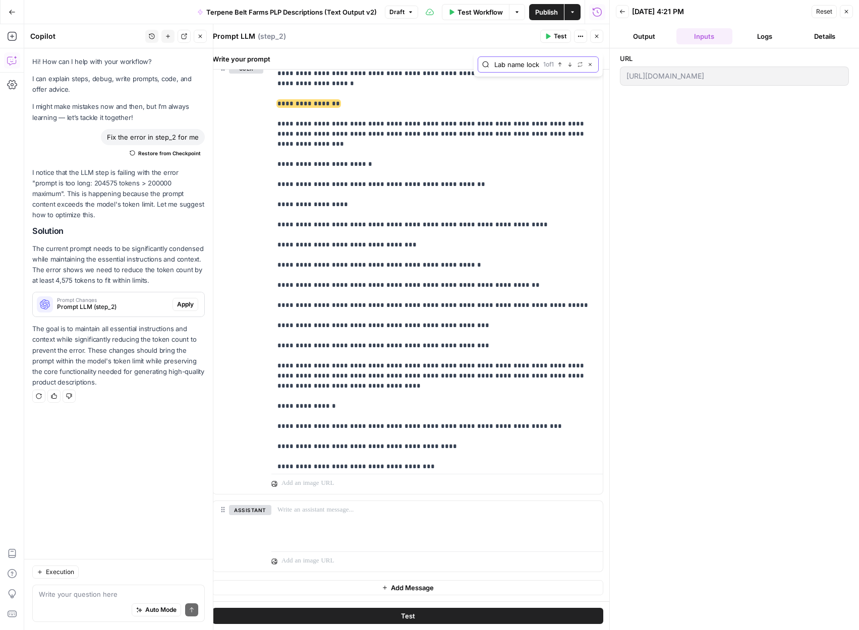
scroll to position [0, 0]
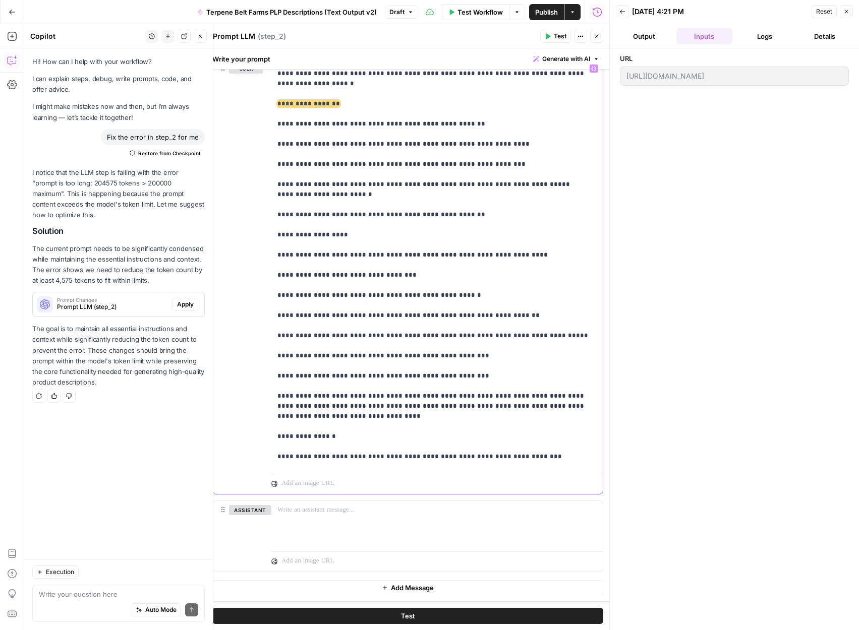
type input "Data retrieval pipeline"
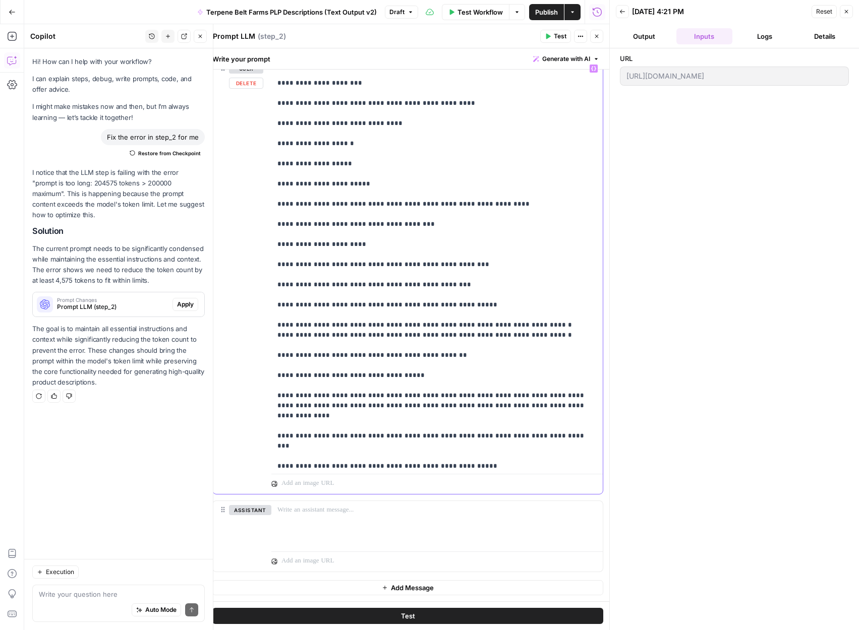
scroll to position [1490, 0]
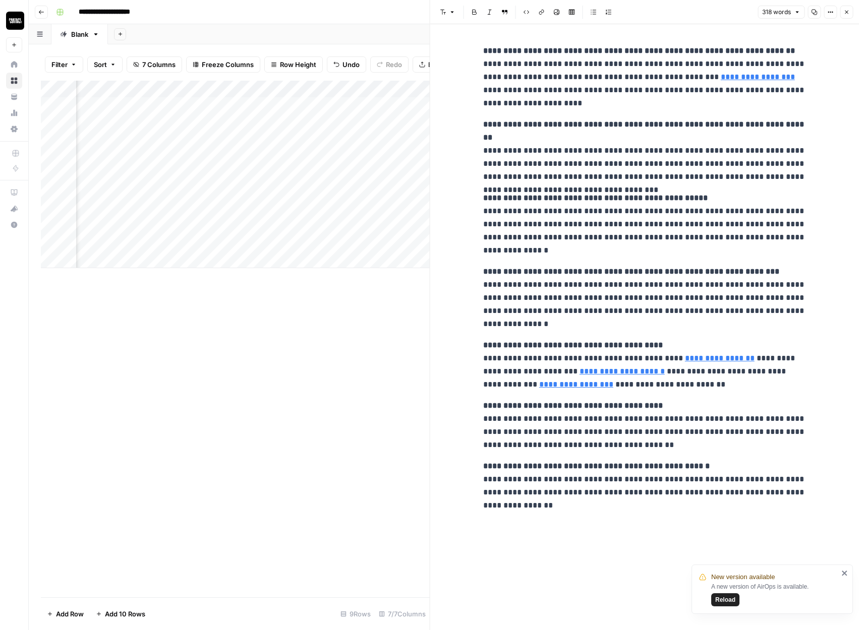
scroll to position [0, 109]
click at [295, 88] on div "Add Column" at bounding box center [235, 175] width 389 height 188
click at [167, 110] on input "Terpene Belt Farms PLP Descriptions (Text Output)" at bounding box center [172, 113] width 102 height 10
click at [219, 86] on div "Add Column" at bounding box center [235, 175] width 389 height 188
click at [159, 337] on div "Add Column" at bounding box center [235, 339] width 389 height 517
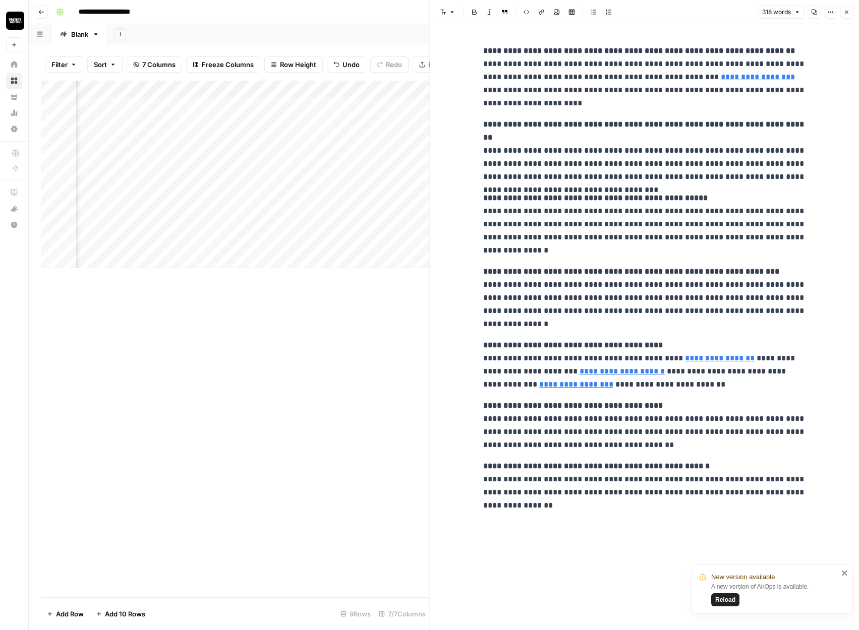
click at [849, 14] on icon "button" at bounding box center [846, 12] width 6 height 6
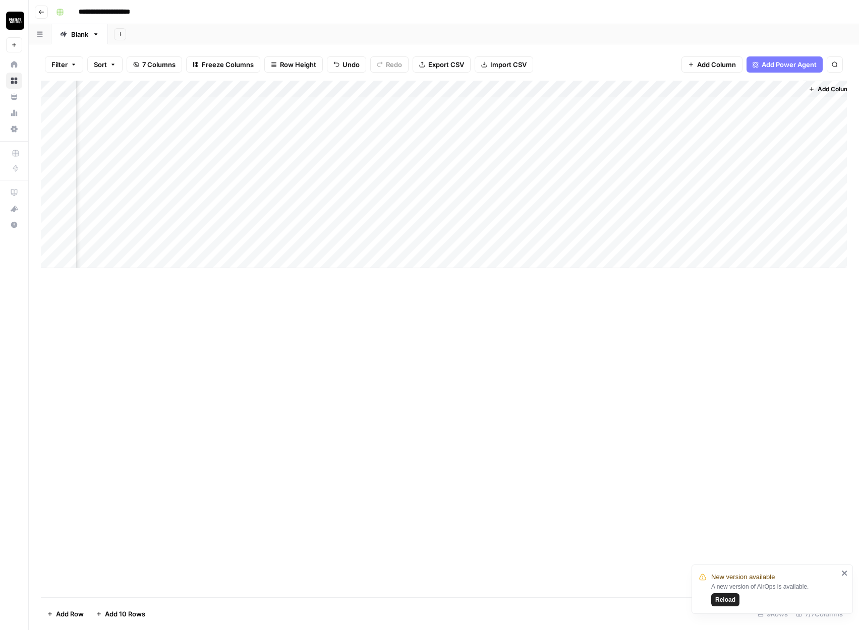
click at [714, 67] on span "Add Column" at bounding box center [716, 65] width 39 height 10
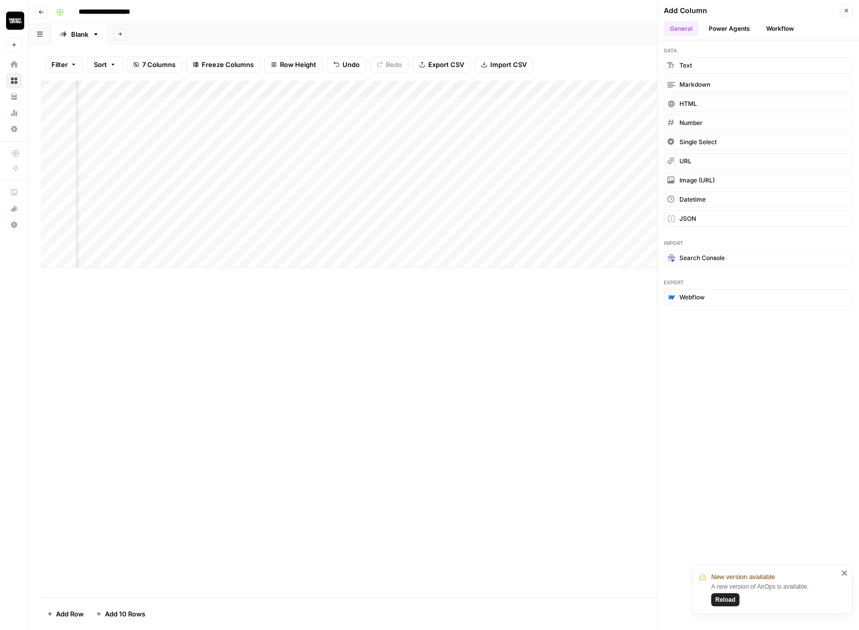
click at [772, 23] on button "Workflow" at bounding box center [780, 28] width 40 height 15
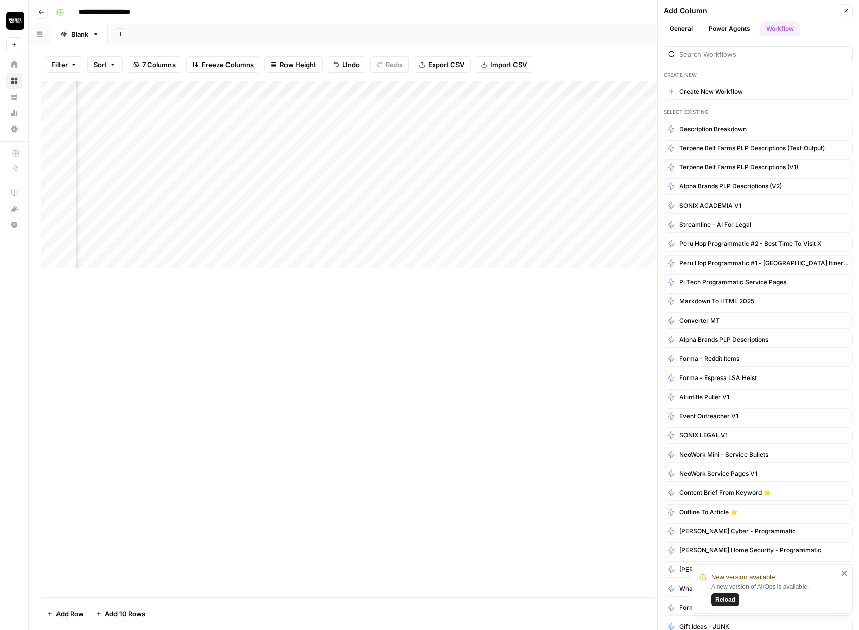
click at [607, 315] on div "Add Column" at bounding box center [444, 339] width 806 height 517
click at [846, 9] on icon "button" at bounding box center [846, 11] width 6 height 6
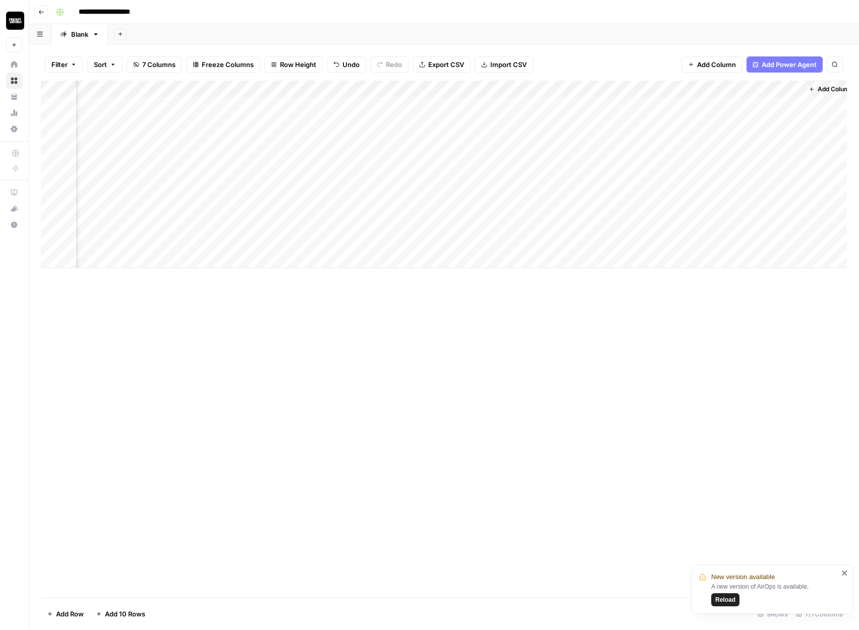
click at [723, 67] on span "Add Column" at bounding box center [716, 65] width 39 height 10
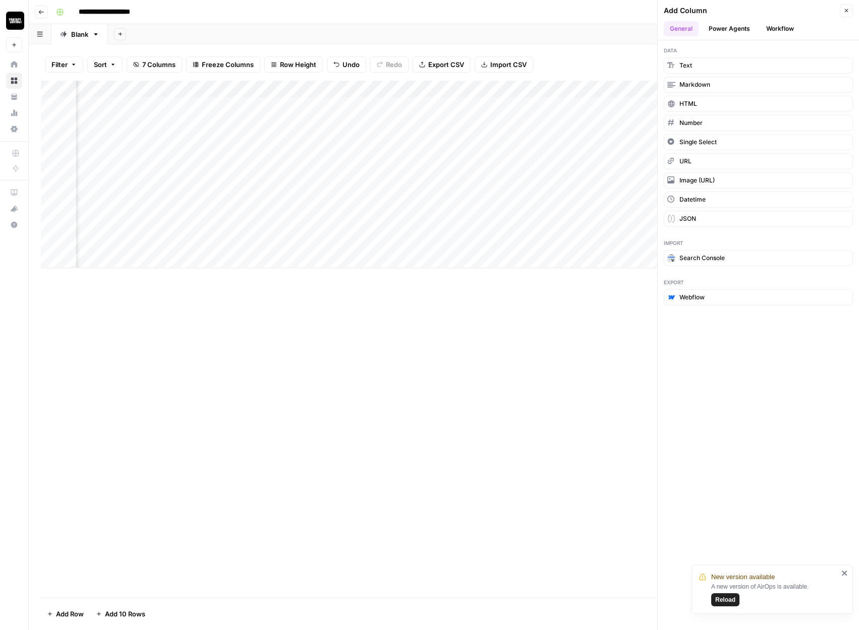
click at [777, 28] on button "Workflow" at bounding box center [780, 28] width 40 height 15
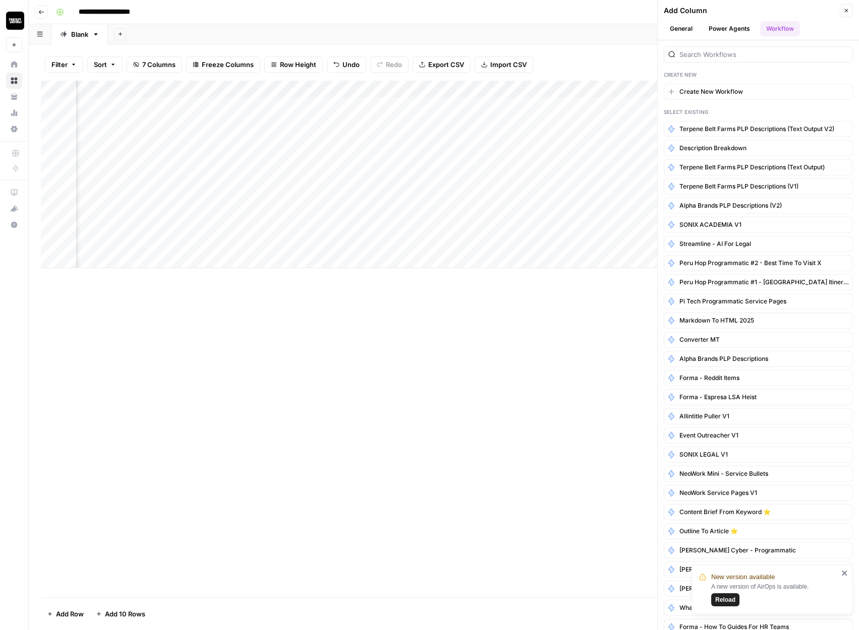
click at [740, 127] on span "Terpene Belt Farms PLP Descriptions (Text Output v2)" at bounding box center [756, 129] width 155 height 9
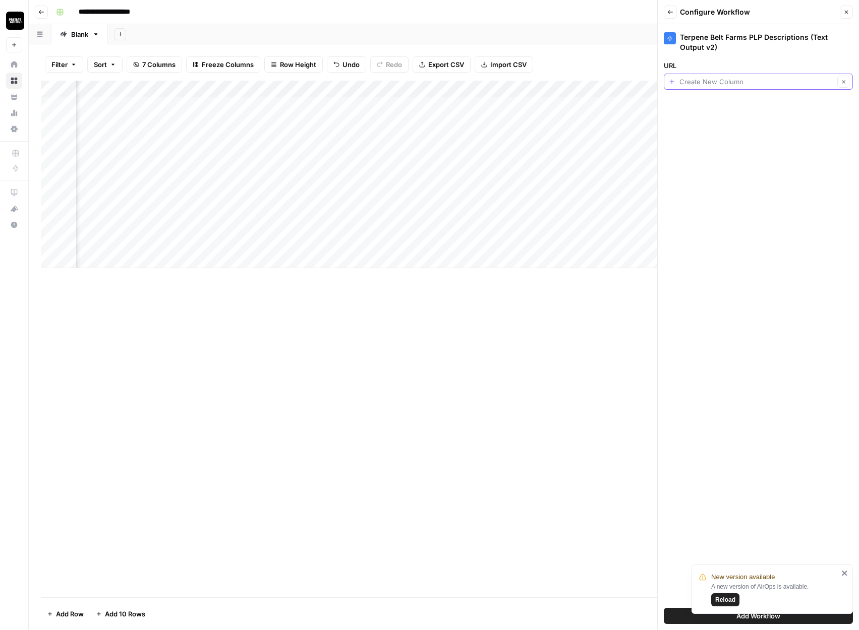
click at [720, 84] on input "URL" at bounding box center [756, 82] width 155 height 10
click at [700, 140] on span "URLs" at bounding box center [750, 138] width 156 height 10
type input "URLs"
click at [845, 569] on icon "close" at bounding box center [844, 573] width 7 height 8
click at [779, 615] on span "Add Workflow" at bounding box center [758, 616] width 44 height 10
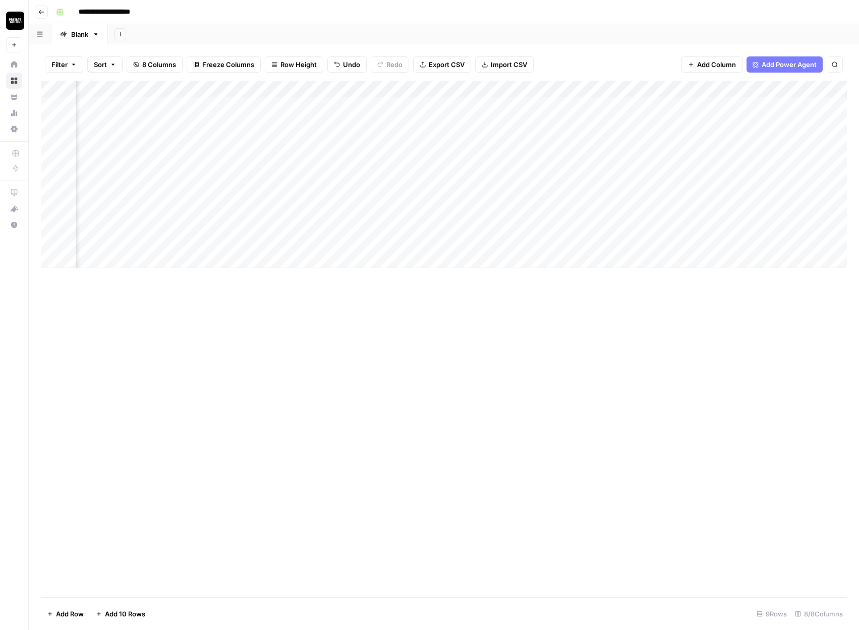
scroll to position [0, 337]
drag, startPoint x: 658, startPoint y: 86, endPoint x: 191, endPoint y: 93, distance: 467.5
click at [191, 93] on div "Add Column" at bounding box center [444, 175] width 806 height 188
drag, startPoint x: 563, startPoint y: 84, endPoint x: 253, endPoint y: 97, distance: 310.4
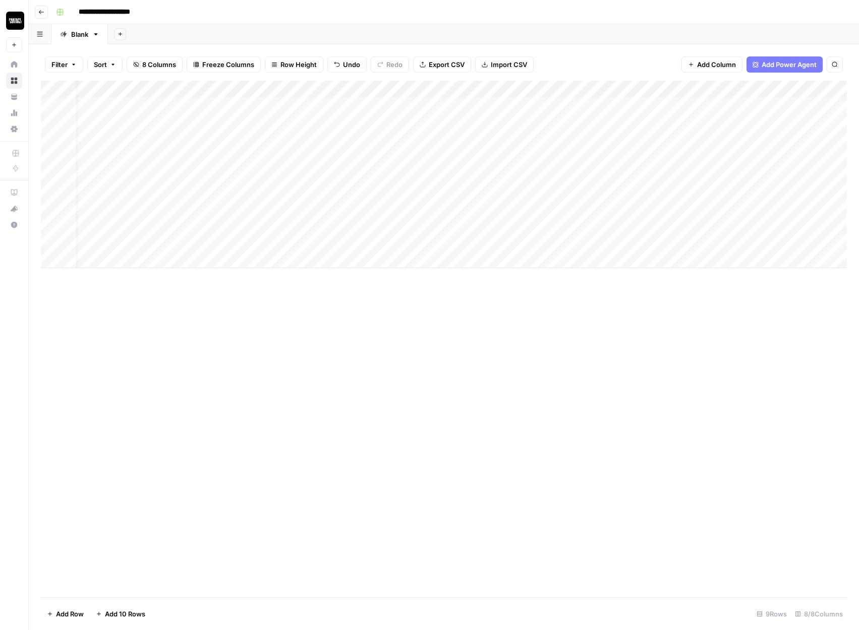
click at [253, 97] on div "Add Column" at bounding box center [444, 175] width 806 height 188
click at [513, 79] on div "Filter Sort 8 Columns Freeze Columns Row Height Undo Redo Export CSV Import CSV…" at bounding box center [444, 64] width 806 height 32
click at [512, 89] on div "Add Column" at bounding box center [444, 175] width 806 height 188
click at [588, 90] on div at bounding box center [524, 91] width 207 height 20
click at [579, 309] on div "Add Column" at bounding box center [444, 339] width 806 height 517
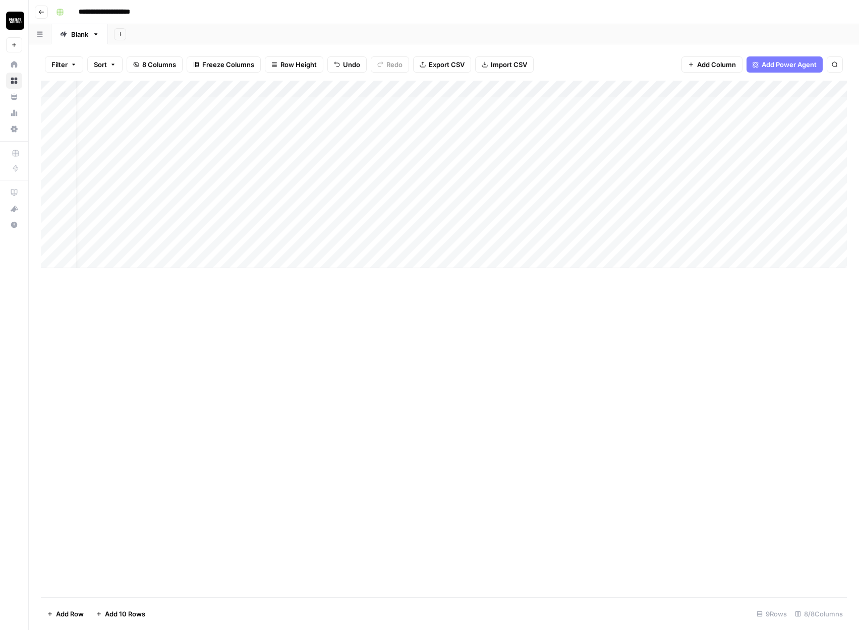
click at [607, 92] on div "Add Column" at bounding box center [444, 175] width 806 height 188
click at [474, 175] on span "Configure Inputs" at bounding box center [485, 174] width 88 height 10
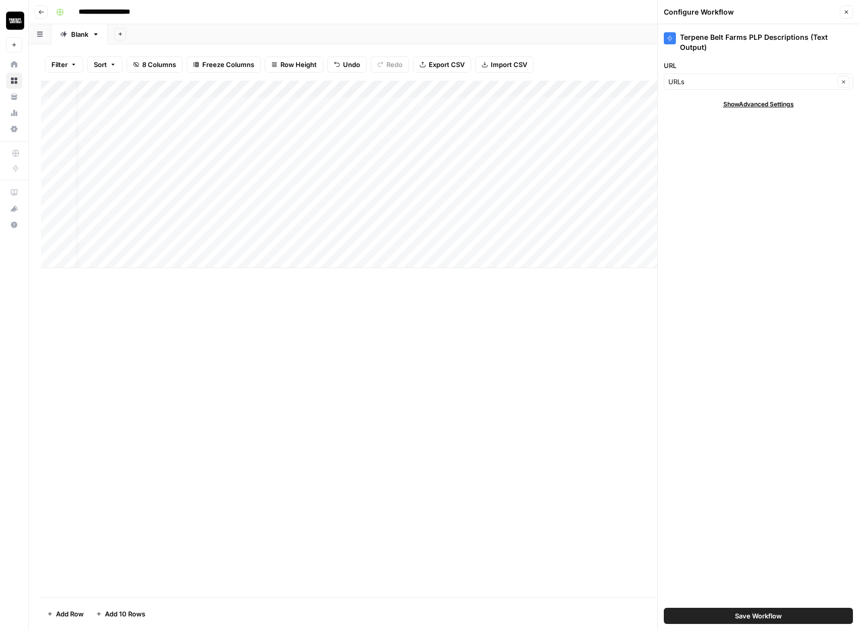
click at [399, 90] on div "Add Column" at bounding box center [444, 175] width 806 height 188
click at [263, 173] on span "Configure Inputs" at bounding box center [269, 174] width 88 height 10
click at [552, 88] on div "Add Column" at bounding box center [444, 175] width 806 height 188
click at [606, 89] on div at bounding box center [524, 91] width 207 height 20
click at [603, 90] on div at bounding box center [524, 91] width 207 height 20
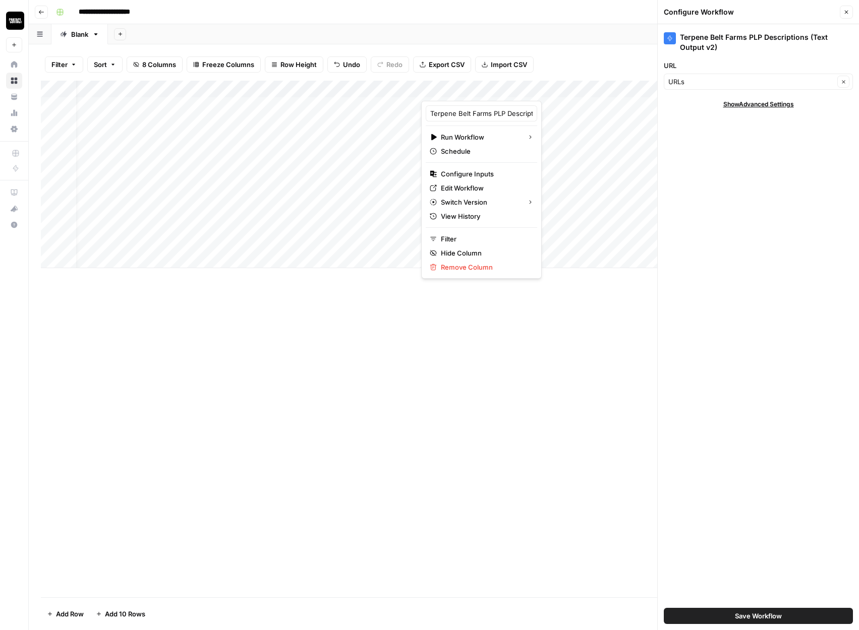
click at [579, 91] on div at bounding box center [524, 91] width 207 height 20
click at [568, 364] on div "Add Column" at bounding box center [444, 339] width 806 height 517
click at [607, 90] on div "Add Column" at bounding box center [444, 175] width 806 height 188
click at [451, 267] on span "Remove Column" at bounding box center [485, 267] width 88 height 10
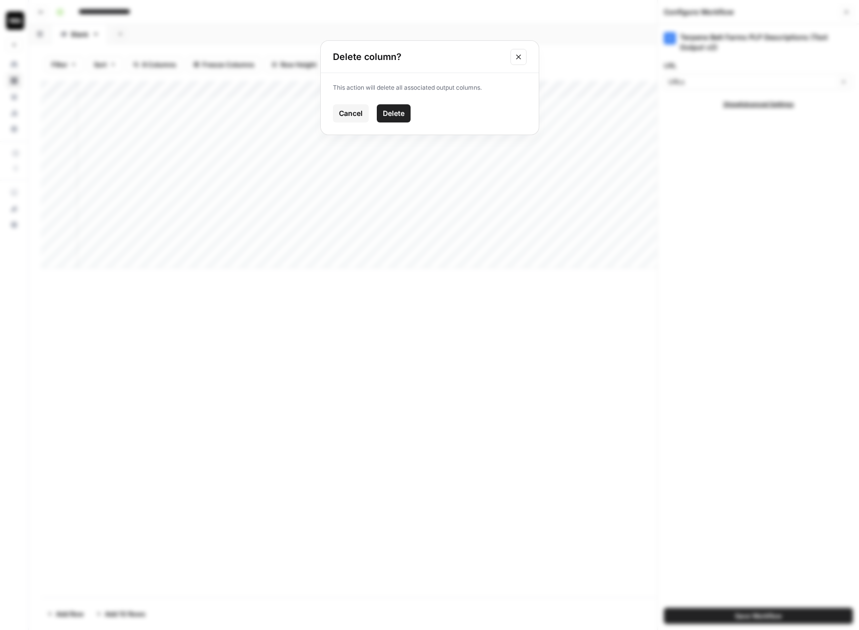
click at [518, 58] on icon "Close modal" at bounding box center [518, 57] width 8 height 8
click at [410, 91] on div "Add Column" at bounding box center [444, 175] width 806 height 188
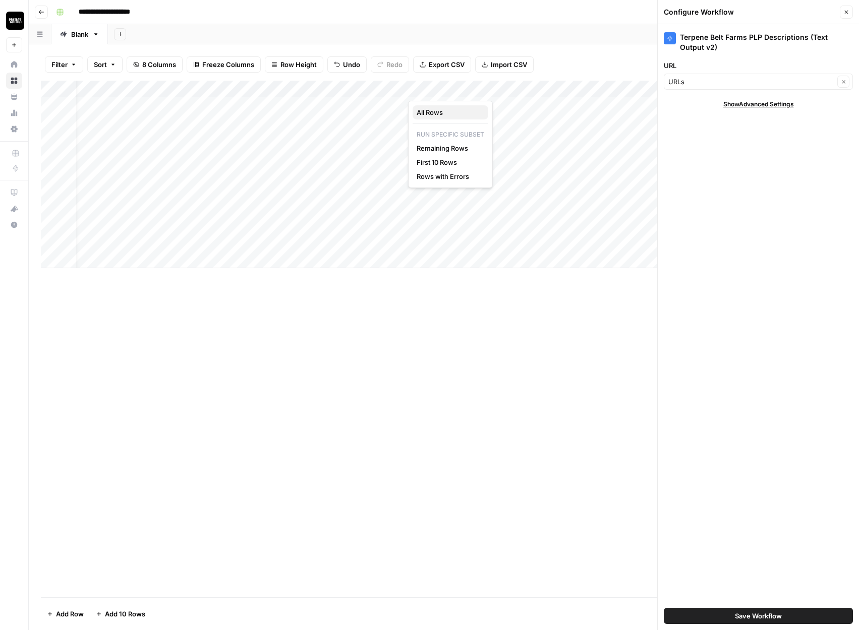
click at [427, 118] on button "All Rows" at bounding box center [451, 112] width 76 height 14
click at [334, 139] on div "Add Column" at bounding box center [444, 175] width 806 height 188
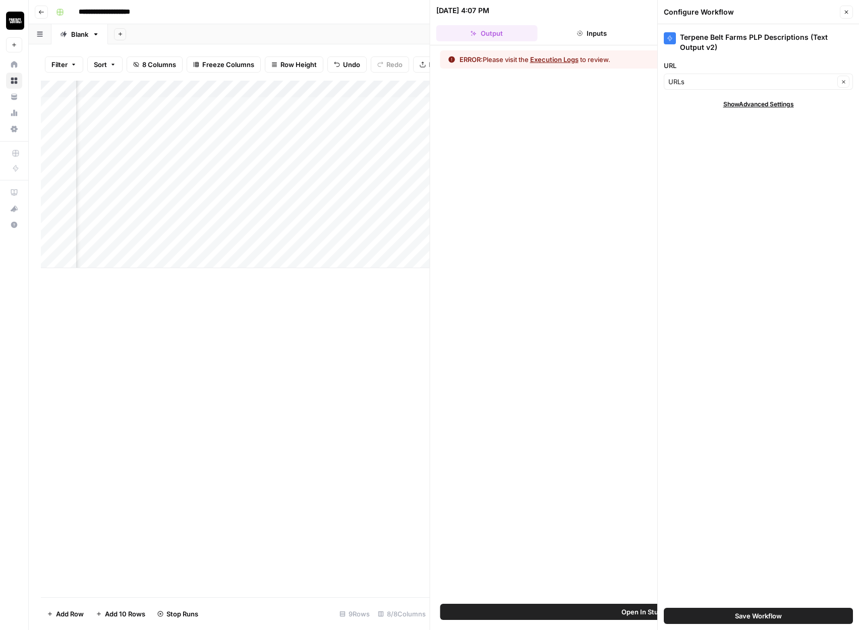
click at [566, 63] on button "Execution Logs" at bounding box center [554, 59] width 48 height 10
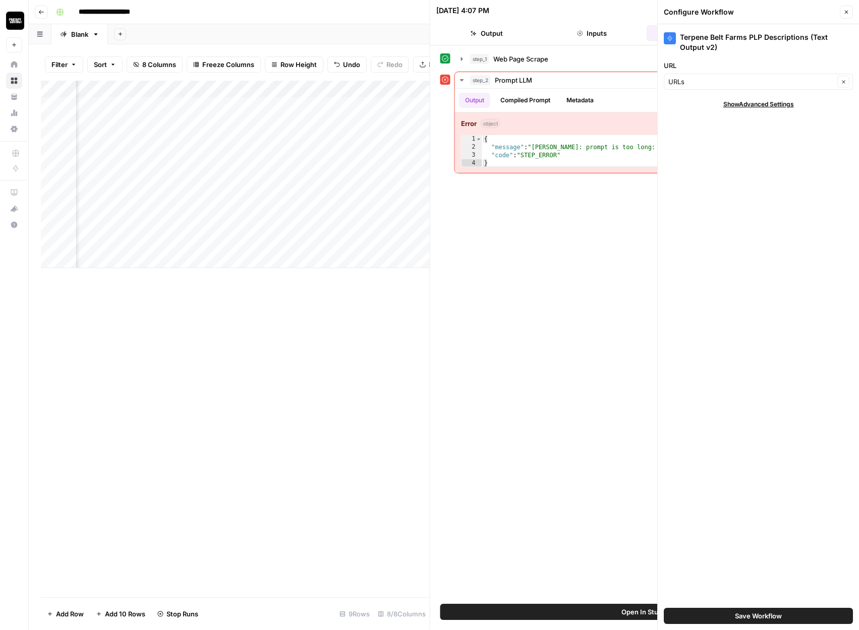
click at [541, 227] on div "step_1 Web Page Scrape 4 seconds / 1 tasks step_2 Prompt LLM 434 ms Output Comp…" at bounding box center [644, 324] width 409 height 549
click at [296, 91] on div "Add Column" at bounding box center [235, 175] width 389 height 188
click at [309, 113] on div "Add Column" at bounding box center [235, 175] width 389 height 188
click at [345, 91] on div "Add Column" at bounding box center [235, 175] width 389 height 188
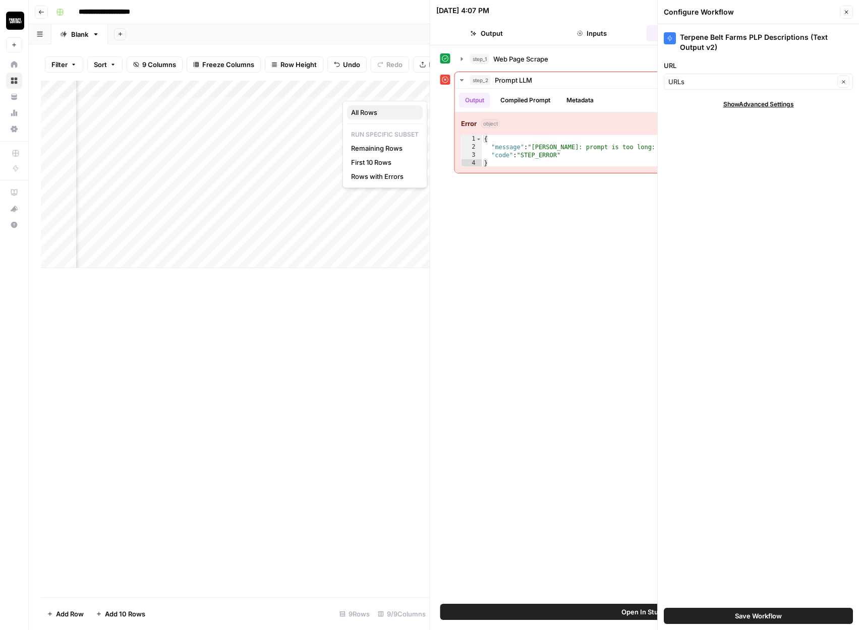
click at [364, 111] on span "All Rows" at bounding box center [383, 112] width 64 height 10
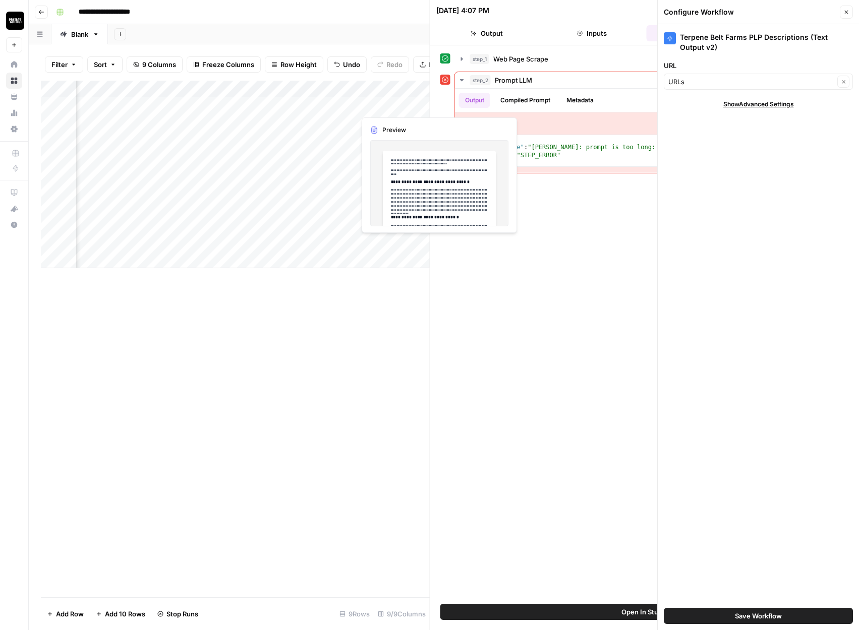
click at [345, 93] on div "Add Column" at bounding box center [235, 175] width 389 height 188
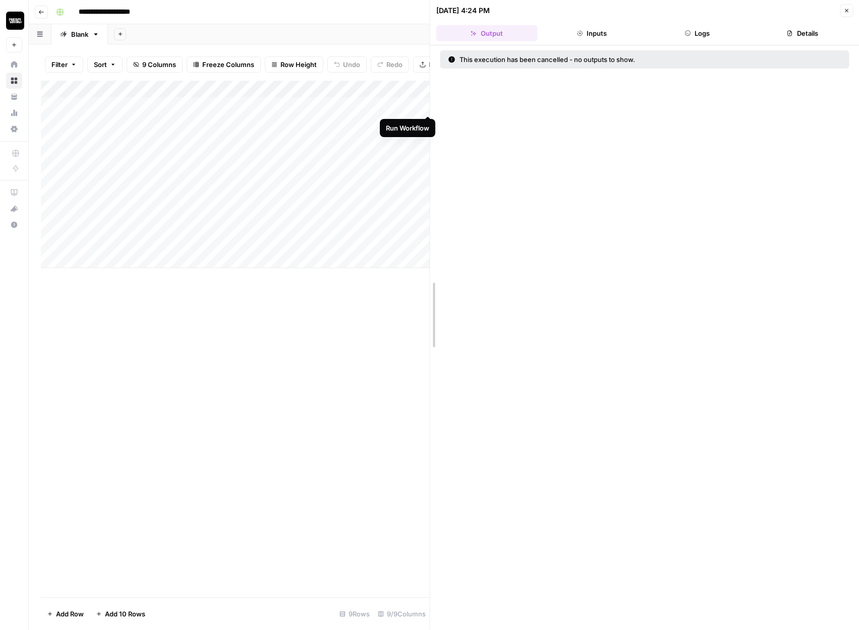
click at [426, 93] on div at bounding box center [430, 315] width 10 height 630
click at [427, 87] on div at bounding box center [430, 315] width 10 height 630
click at [852, 11] on button "Close" at bounding box center [846, 10] width 13 height 13
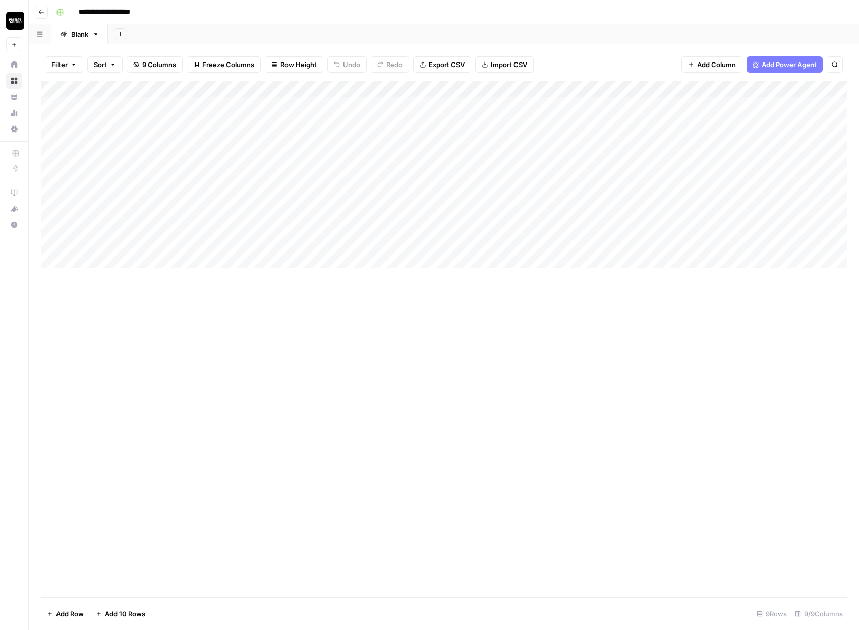
click at [427, 90] on div "Add Column" at bounding box center [444, 175] width 806 height 188
click at [440, 112] on span "All Rows" at bounding box center [465, 112] width 64 height 10
click at [713, 90] on div "Add Column" at bounding box center [444, 175] width 806 height 188
click at [416, 295] on div "Add Column" at bounding box center [444, 339] width 806 height 517
click at [351, 156] on div "Add Column" at bounding box center [444, 175] width 806 height 188
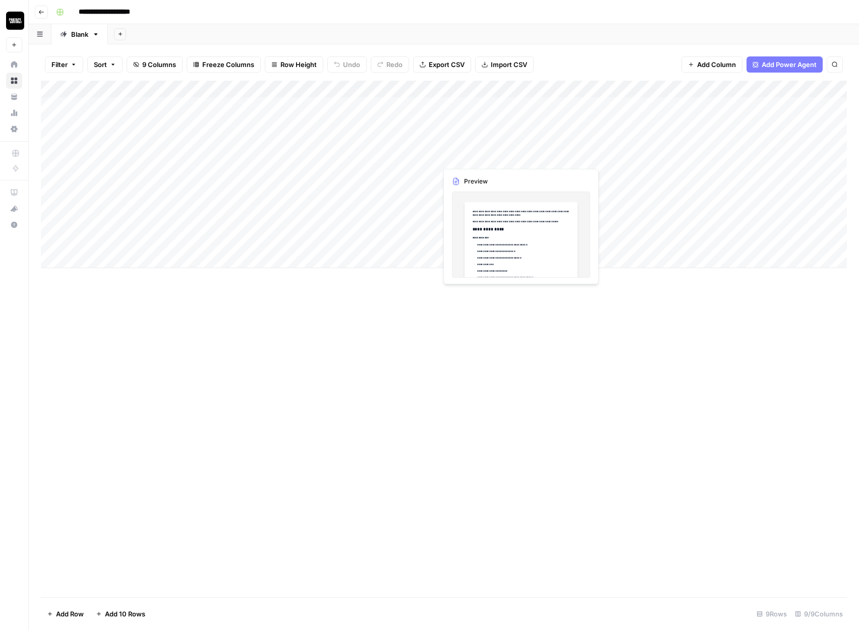
click at [468, 160] on div "Add Column" at bounding box center [444, 175] width 806 height 188
click at [473, 157] on div "Add Column" at bounding box center [444, 175] width 806 height 188
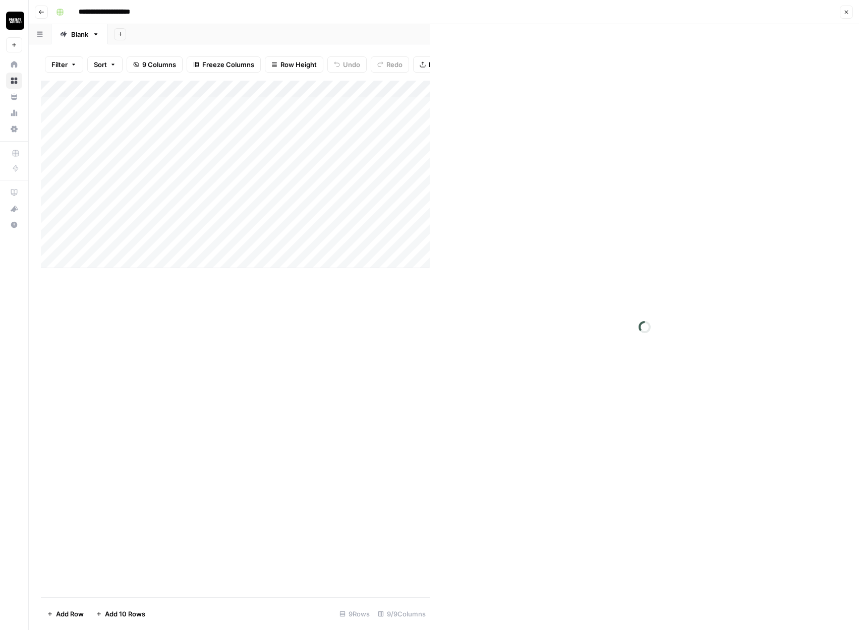
click at [490, 216] on div at bounding box center [644, 327] width 429 height 606
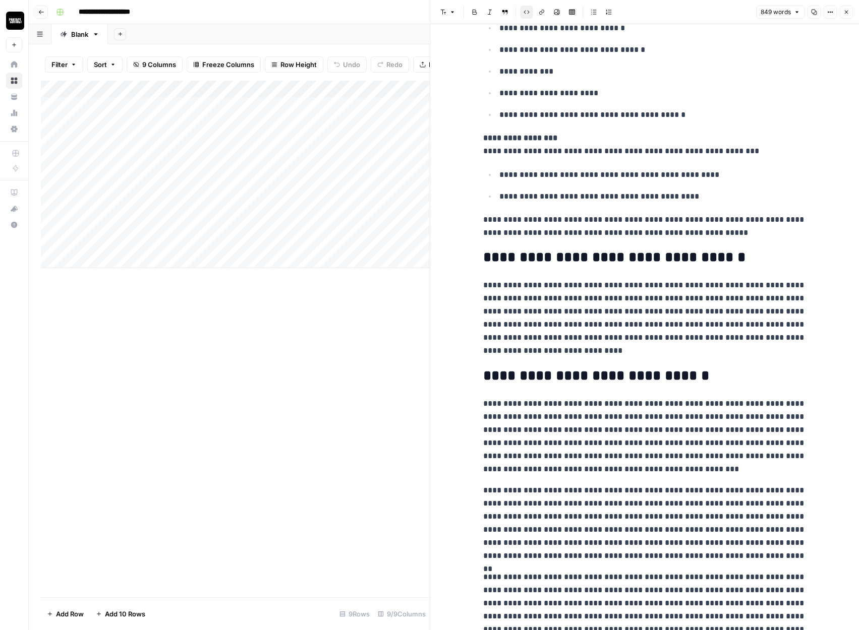
scroll to position [227, 0]
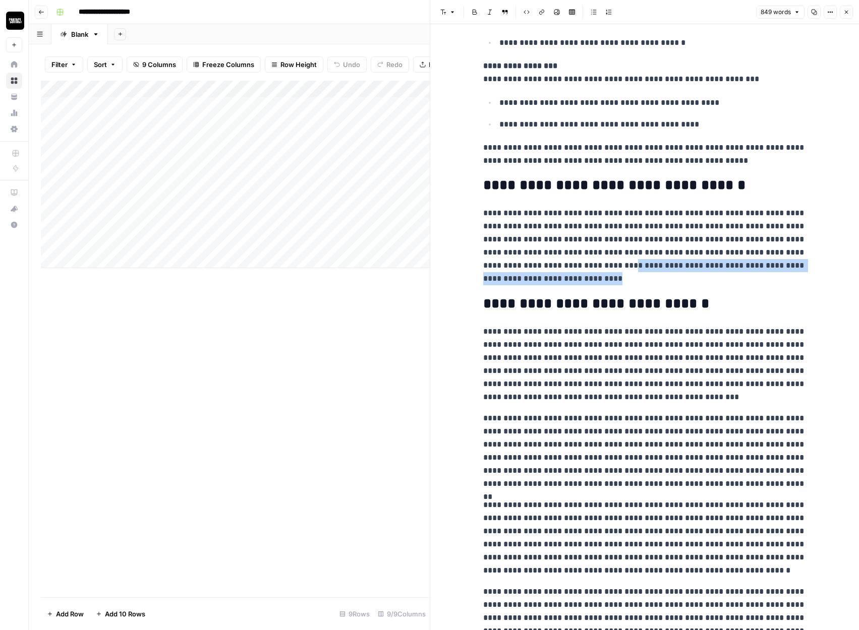
drag, startPoint x: 618, startPoint y: 265, endPoint x: 618, endPoint y: 278, distance: 13.1
click at [618, 278] on p "**********" at bounding box center [644, 246] width 323 height 79
copy p "**********"
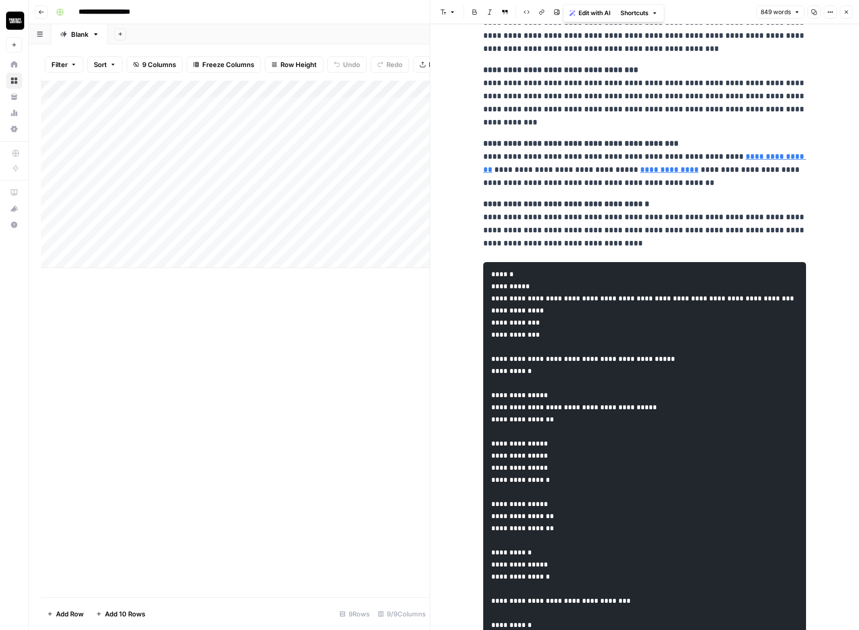
scroll to position [1543, 0]
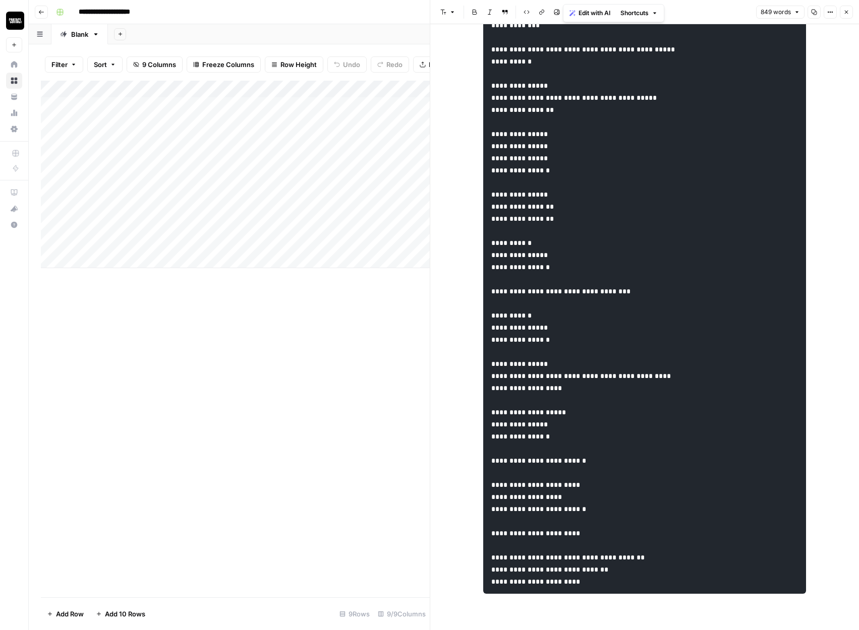
click at [390, 358] on div "Add Column" at bounding box center [235, 339] width 389 height 517
click at [847, 11] on icon "button" at bounding box center [846, 12] width 6 height 6
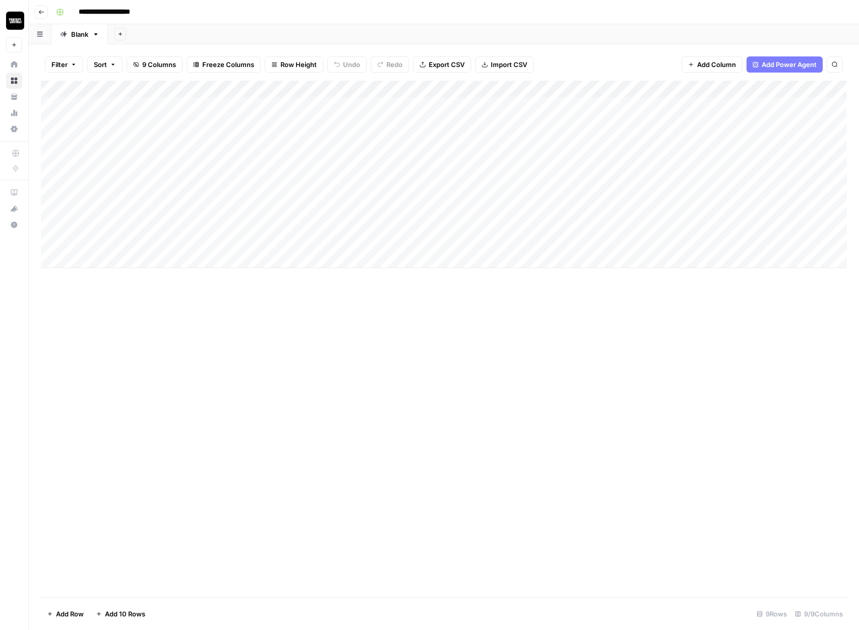
click at [416, 89] on div "Add Column" at bounding box center [444, 175] width 806 height 188
click at [264, 267] on span "Remove Column" at bounding box center [285, 267] width 88 height 10
click at [398, 118] on span "Delete" at bounding box center [394, 113] width 22 height 10
click at [455, 208] on div "Add Column" at bounding box center [444, 175] width 806 height 188
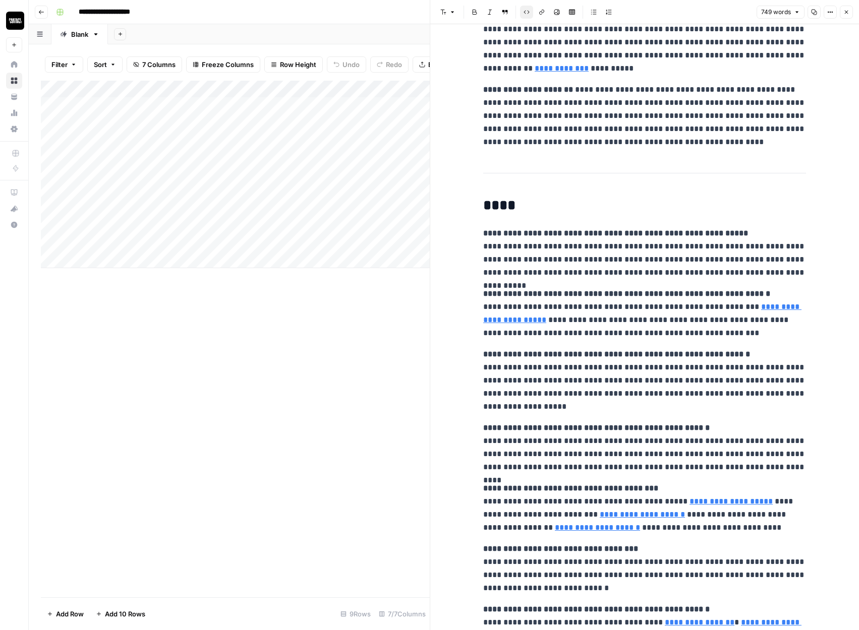
scroll to position [844, 0]
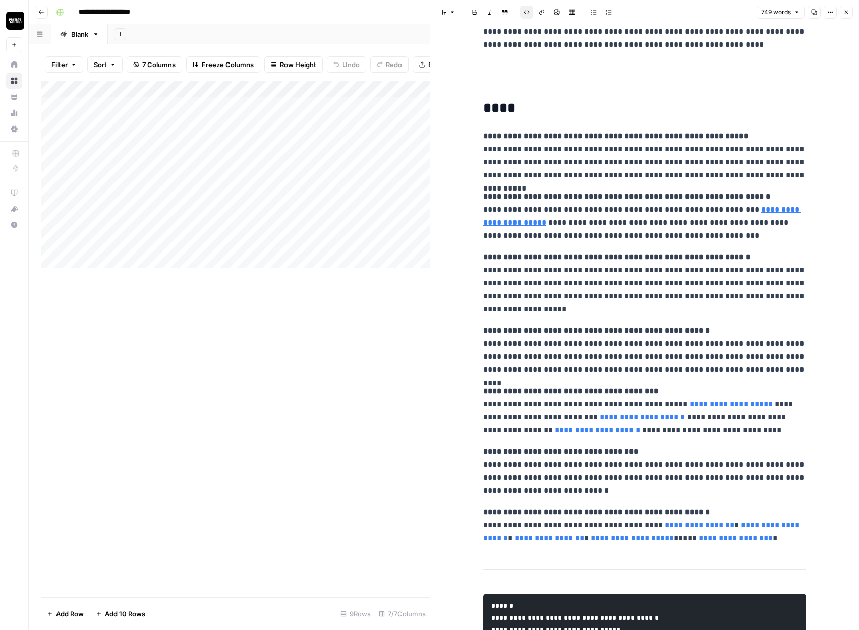
click at [373, 312] on div "Add Column" at bounding box center [235, 339] width 389 height 517
click at [416, 90] on div "Add Column" at bounding box center [235, 175] width 389 height 188
click at [437, 110] on span "All Rows" at bounding box center [456, 112] width 64 height 10
click at [846, 9] on icon "button" at bounding box center [846, 12] width 6 height 6
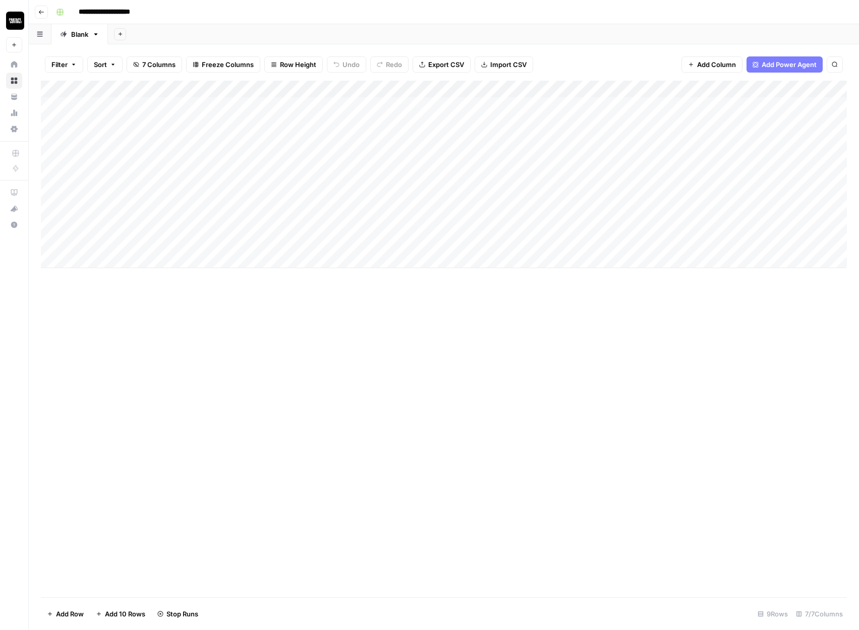
click at [685, 106] on div "Add Column" at bounding box center [444, 175] width 806 height 188
click at [673, 235] on div "Add Column" at bounding box center [444, 175] width 806 height 188
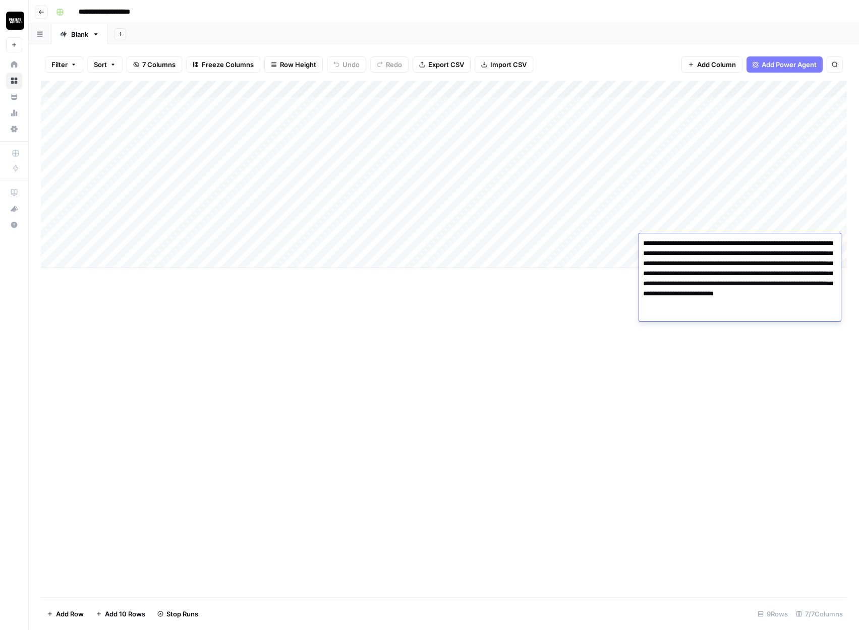
click at [726, 192] on div "Add Column" at bounding box center [444, 175] width 806 height 188
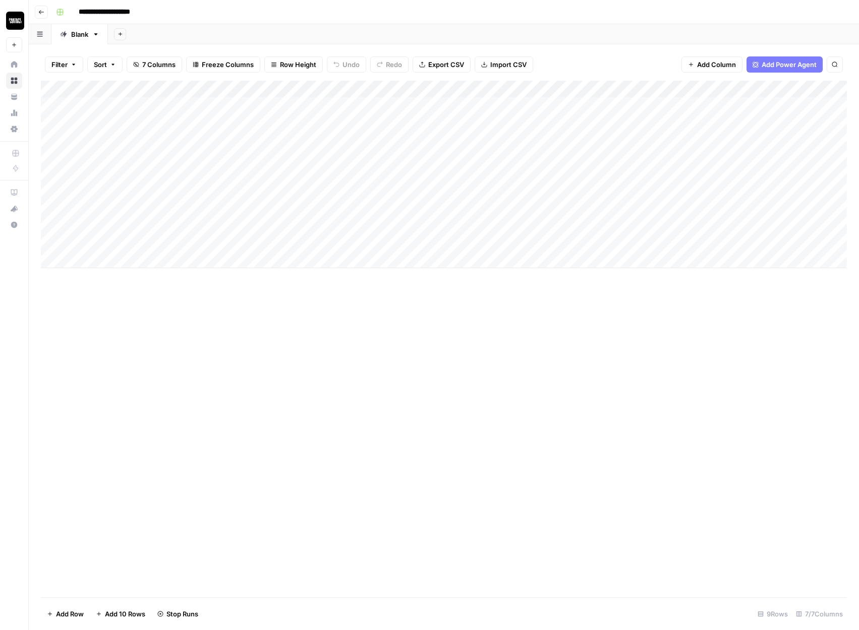
click at [759, 175] on div "Add Column" at bounding box center [444, 175] width 806 height 188
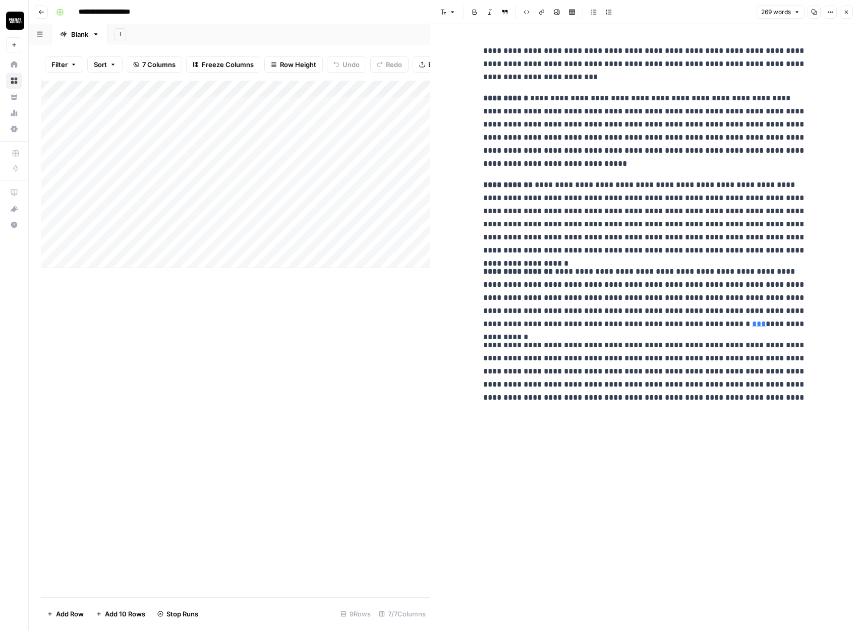
click at [385, 312] on div "Add Column" at bounding box center [235, 339] width 389 height 517
click at [846, 13] on icon "button" at bounding box center [846, 12] width 6 height 6
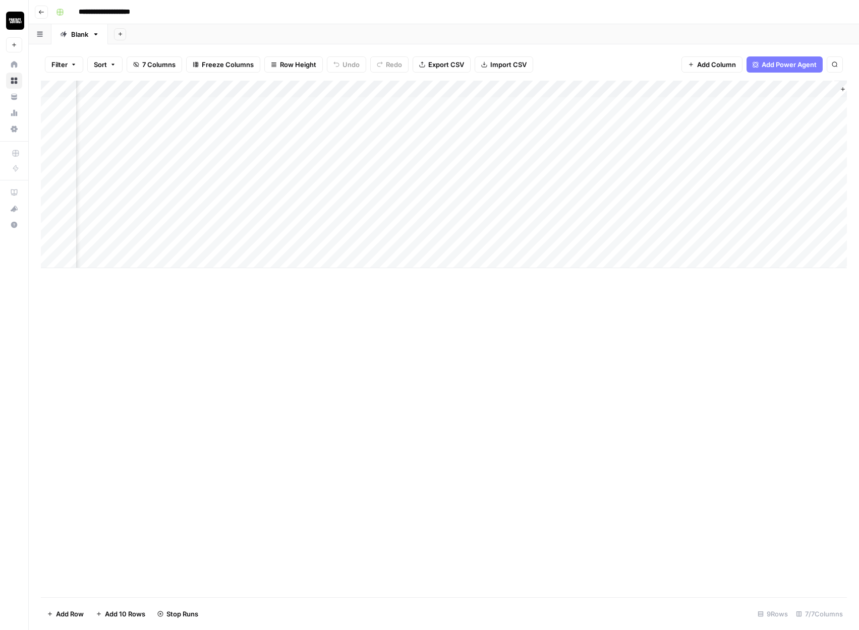
scroll to position [0, 84]
click at [767, 151] on div "Add Column" at bounding box center [444, 175] width 806 height 188
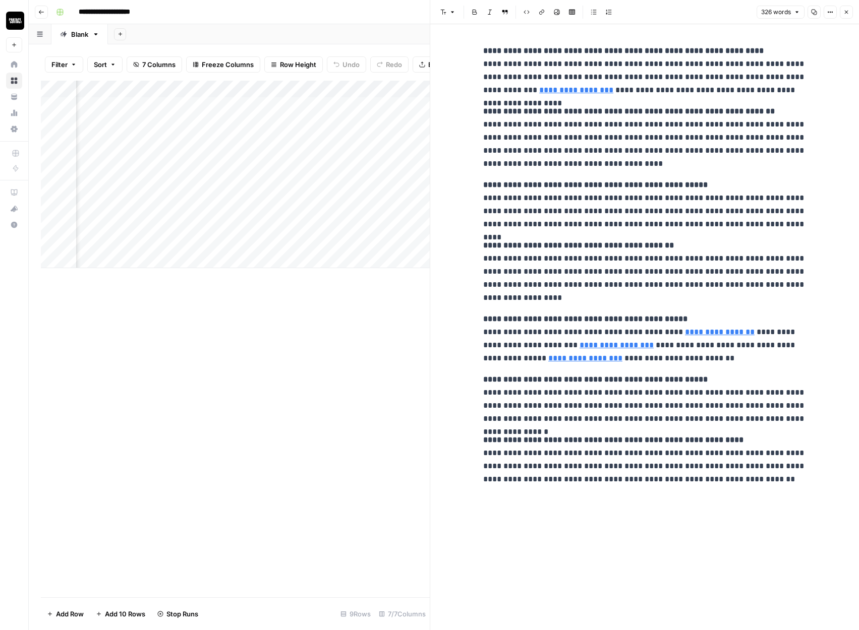
click at [308, 326] on div "Add Column" at bounding box center [235, 339] width 389 height 517
click at [846, 13] on icon "button" at bounding box center [846, 12] width 6 height 6
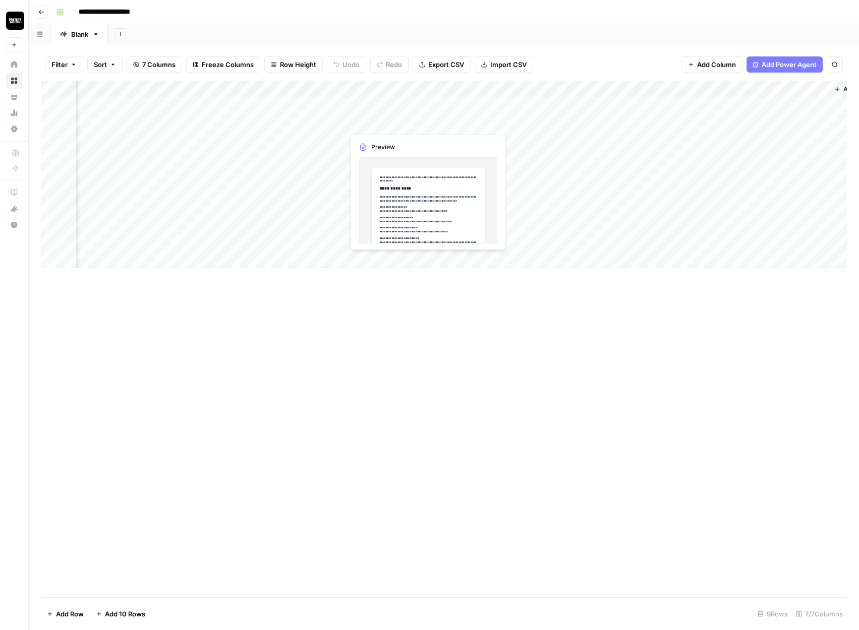
click at [378, 128] on div "Add Column" at bounding box center [444, 175] width 806 height 188
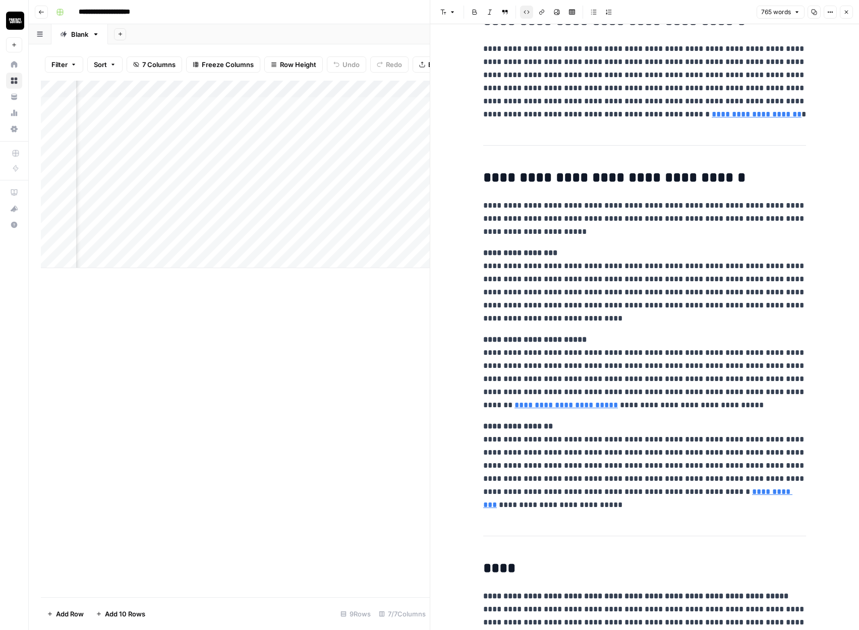
scroll to position [404, 0]
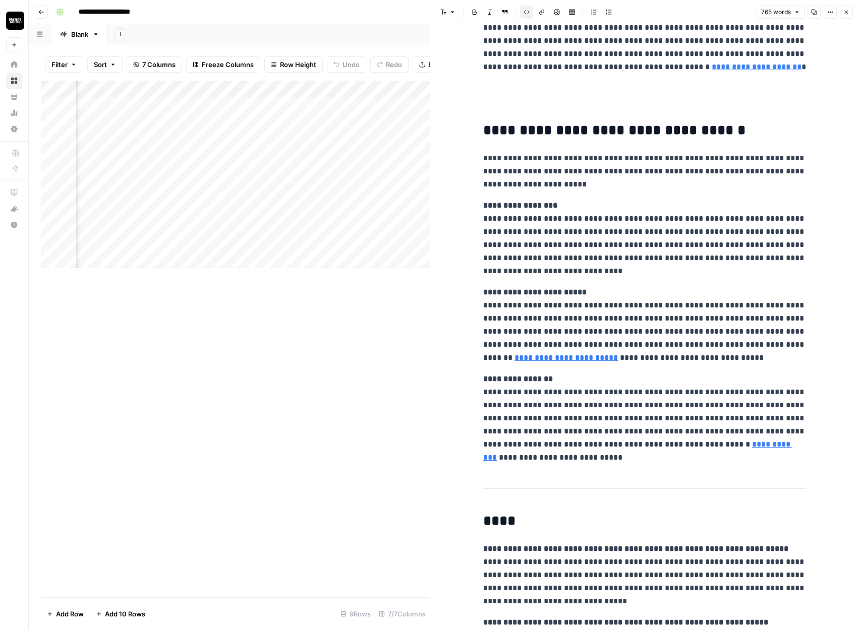
click at [355, 335] on div "Add Column" at bounding box center [235, 339] width 389 height 517
click at [263, 193] on div "Add Column" at bounding box center [235, 175] width 389 height 188
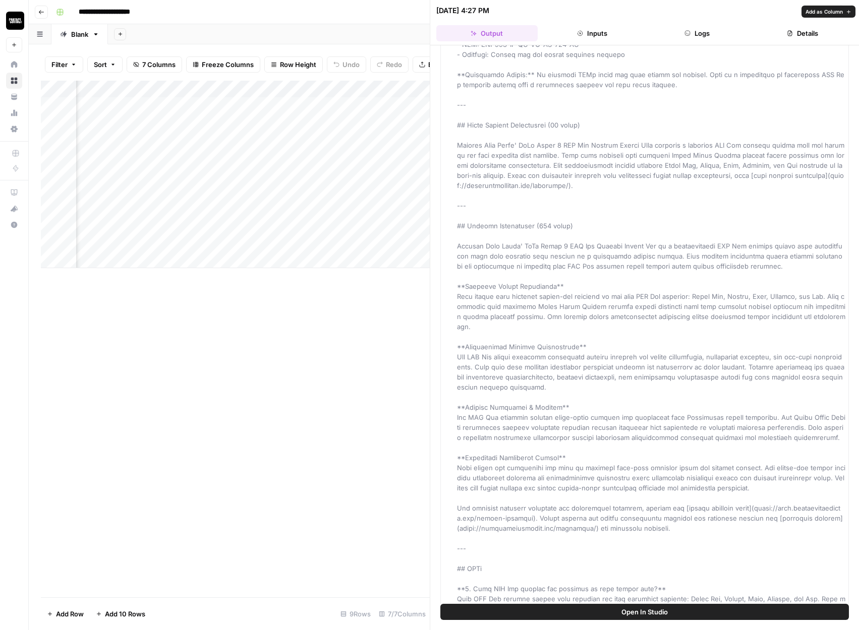
scroll to position [193, 0]
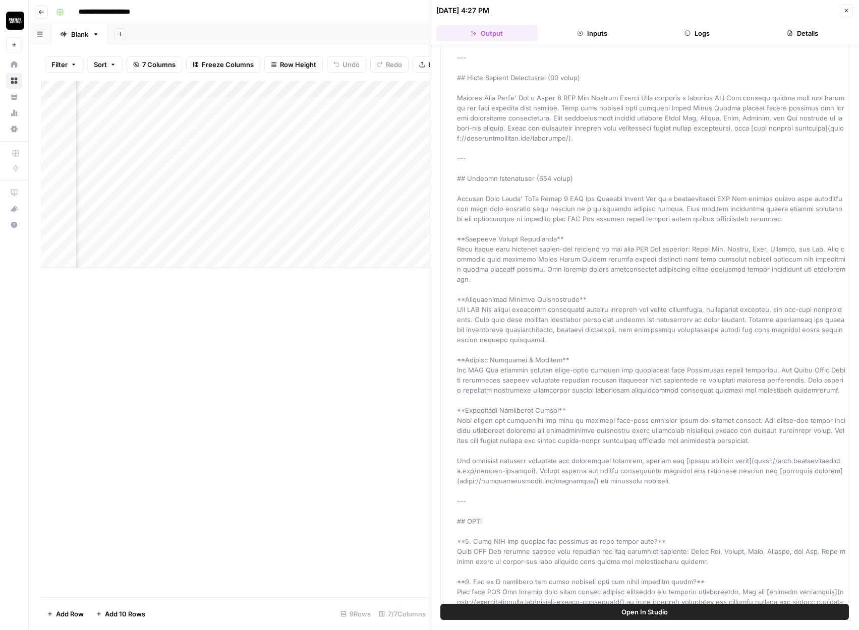
click at [262, 200] on div at bounding box center [241, 191] width 208 height 19
click at [267, 207] on div "Add Column" at bounding box center [235, 175] width 389 height 188
click at [322, 208] on div "Add Column" at bounding box center [235, 175] width 389 height 188
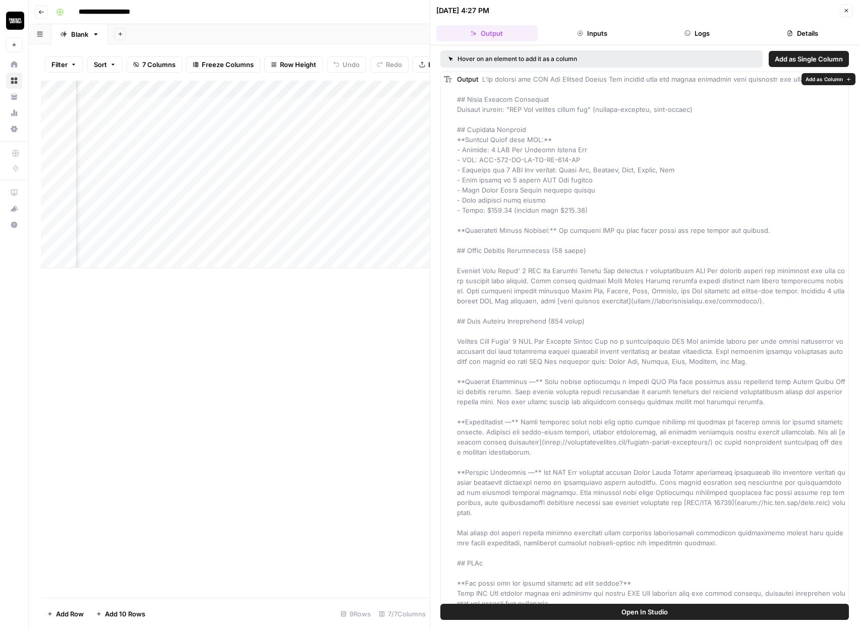
click at [570, 116] on div "Output" at bounding box center [651, 593] width 388 height 1039
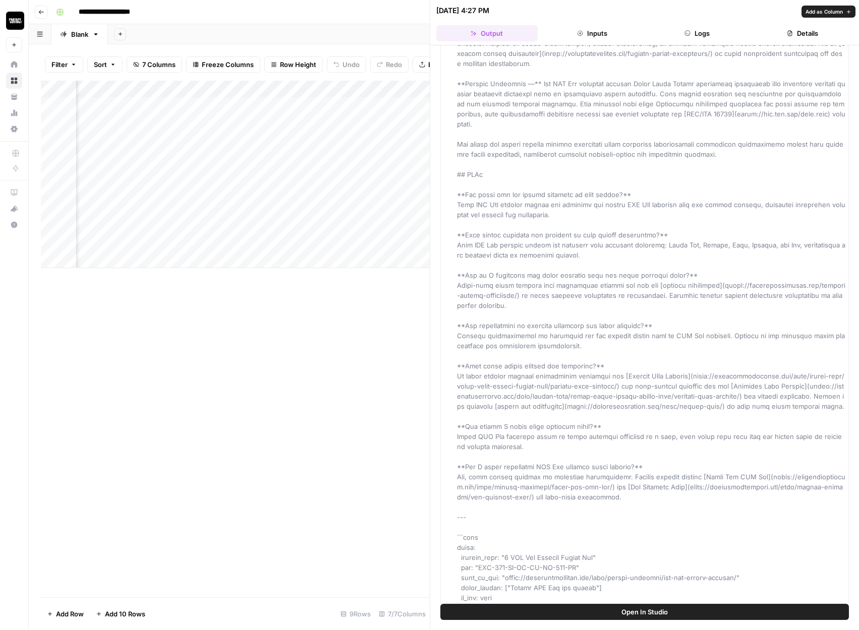
scroll to position [506, 0]
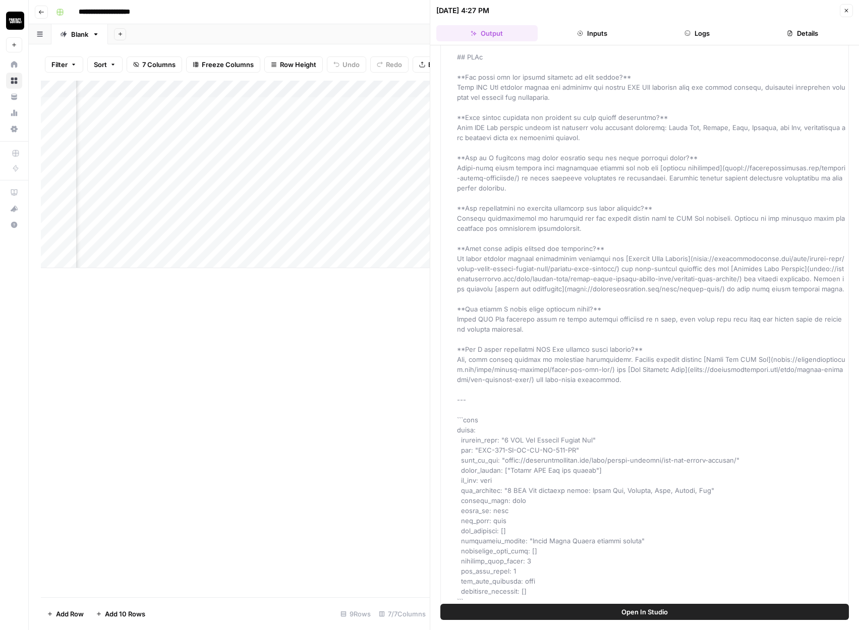
click at [246, 310] on div "Add Column" at bounding box center [235, 339] width 389 height 517
click at [845, 8] on icon "button" at bounding box center [846, 11] width 6 height 6
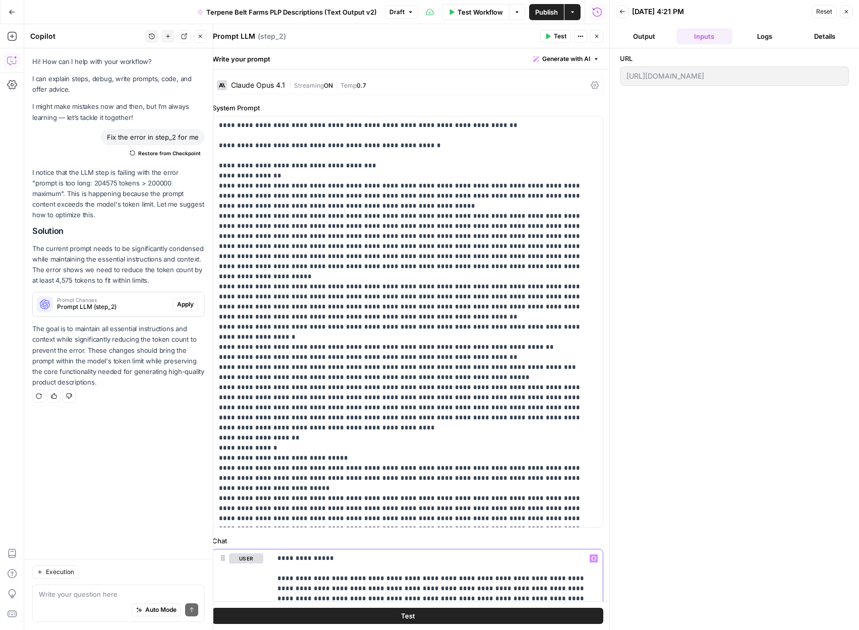
scroll to position [1490, 0]
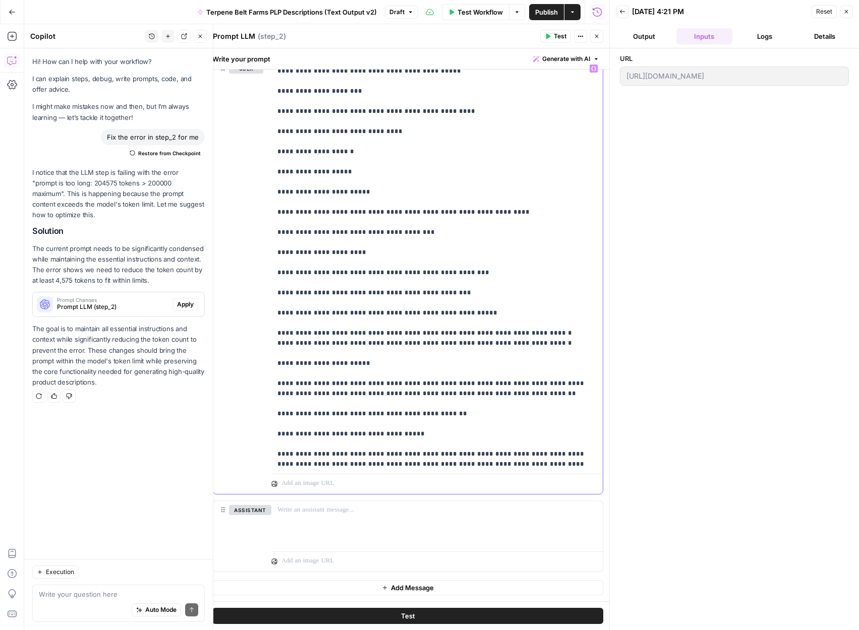
type input "7.2 Long Descriptio"
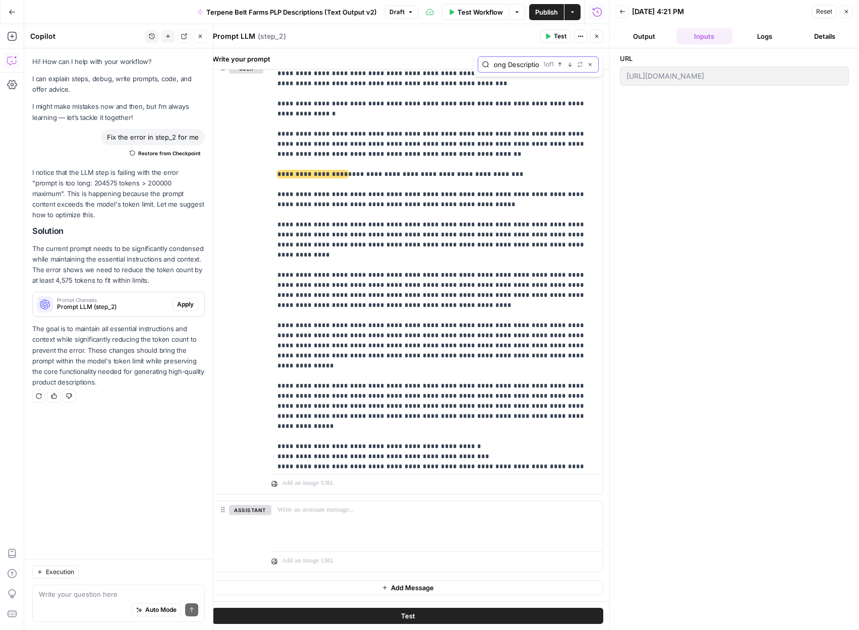
scroll to position [0, 0]
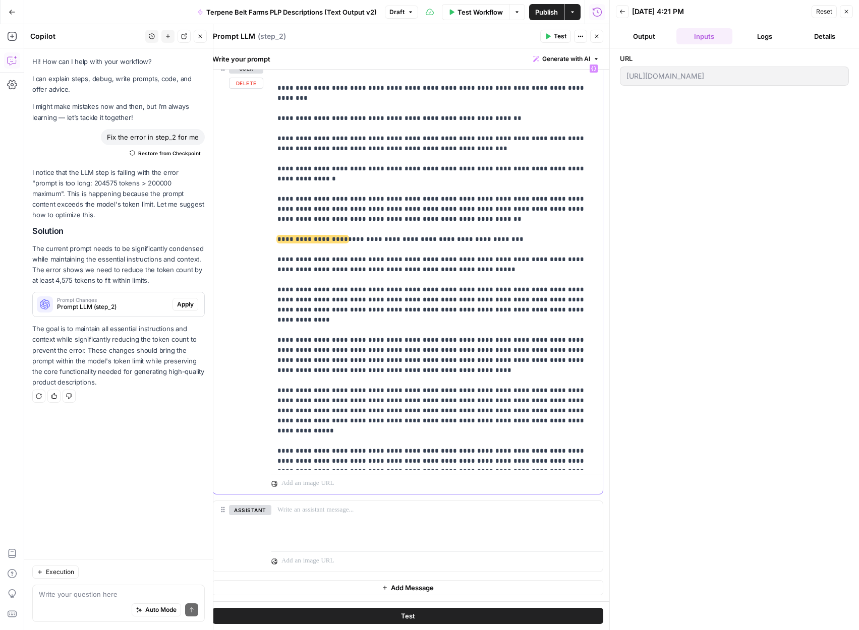
scroll to position [2463, 0]
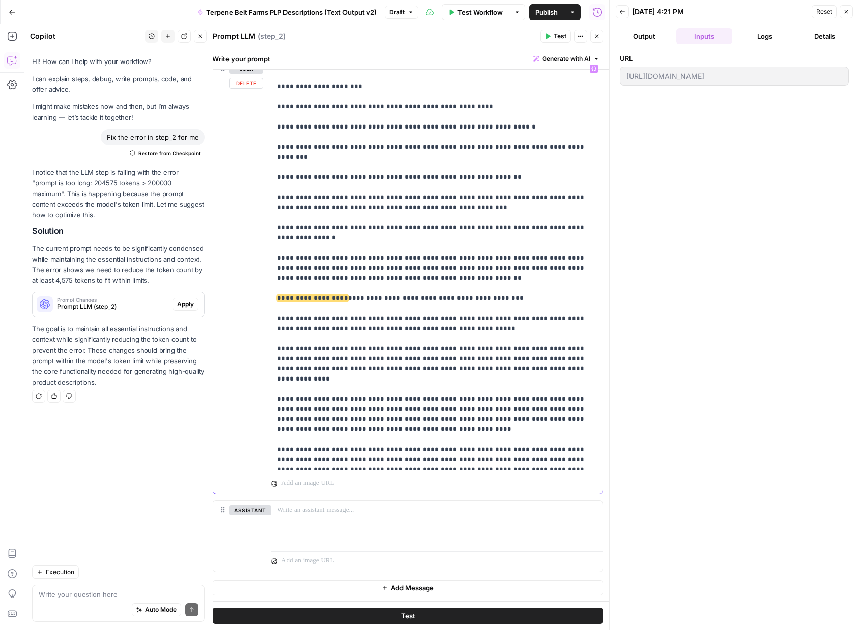
click at [273, 199] on div "**********" at bounding box center [436, 265] width 331 height 411
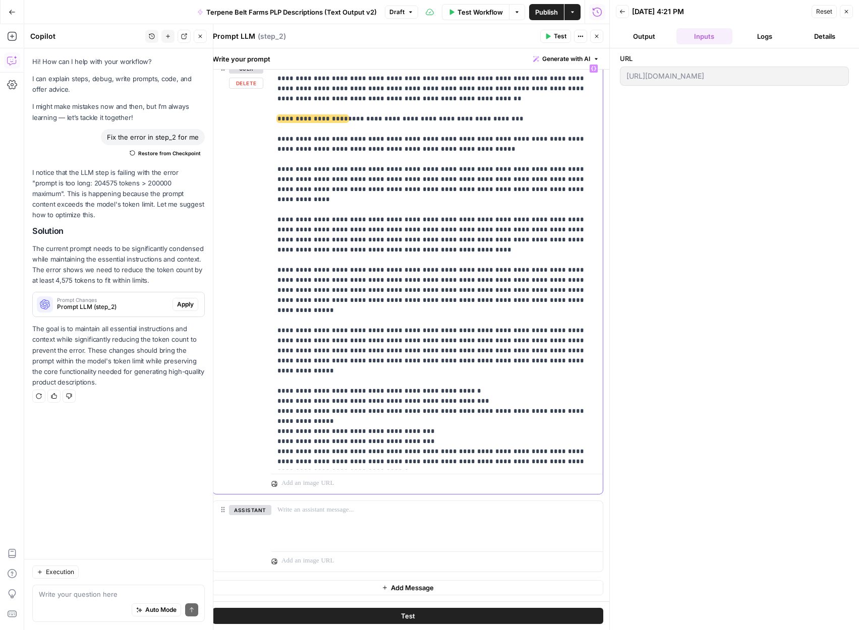
scroll to position [2646, 0]
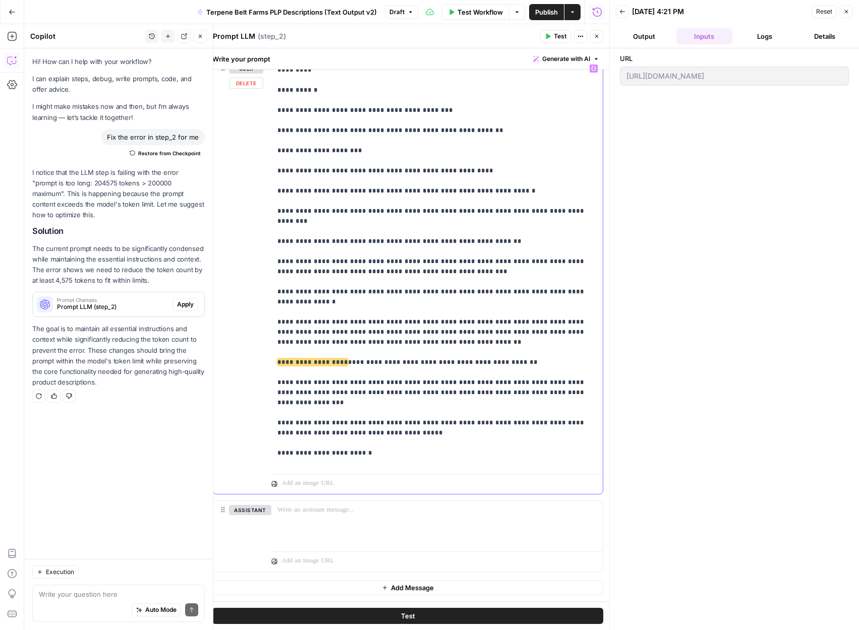
scroll to position [2375, 0]
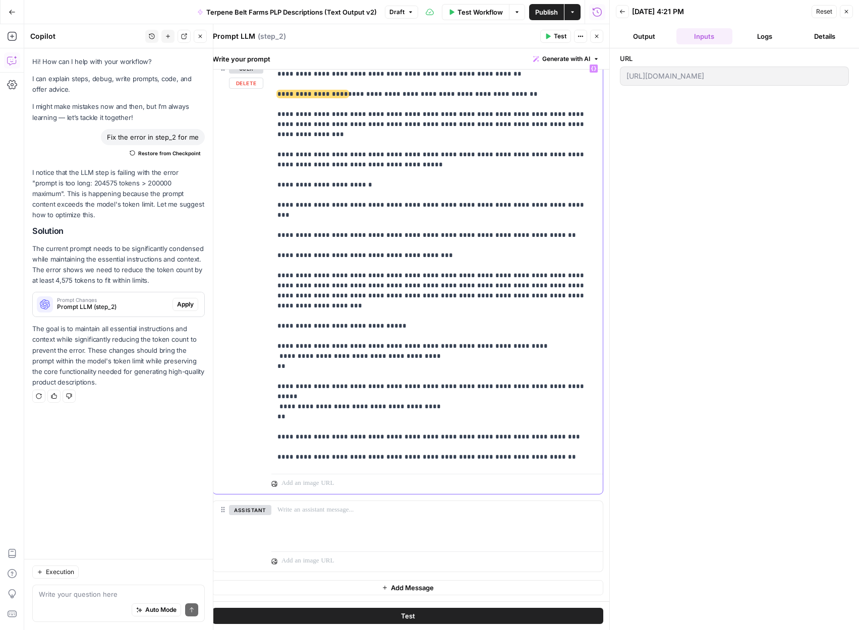
scroll to position [2726, 0]
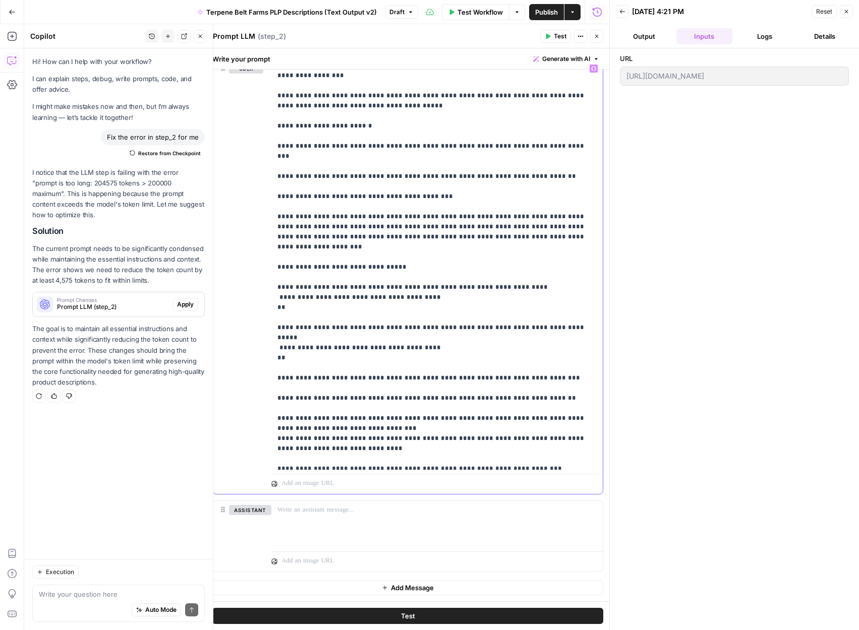
type input "SEO rules"
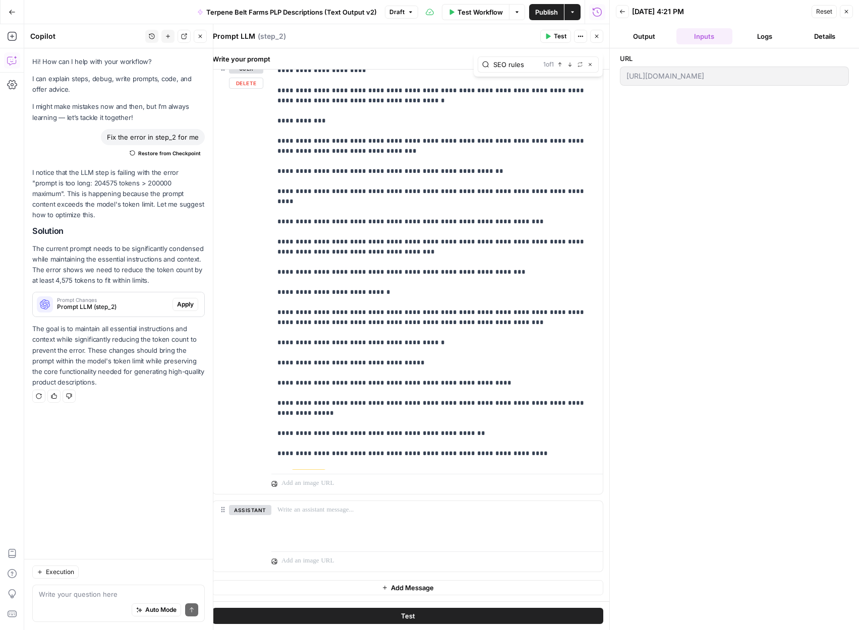
scroll to position [3606, 0]
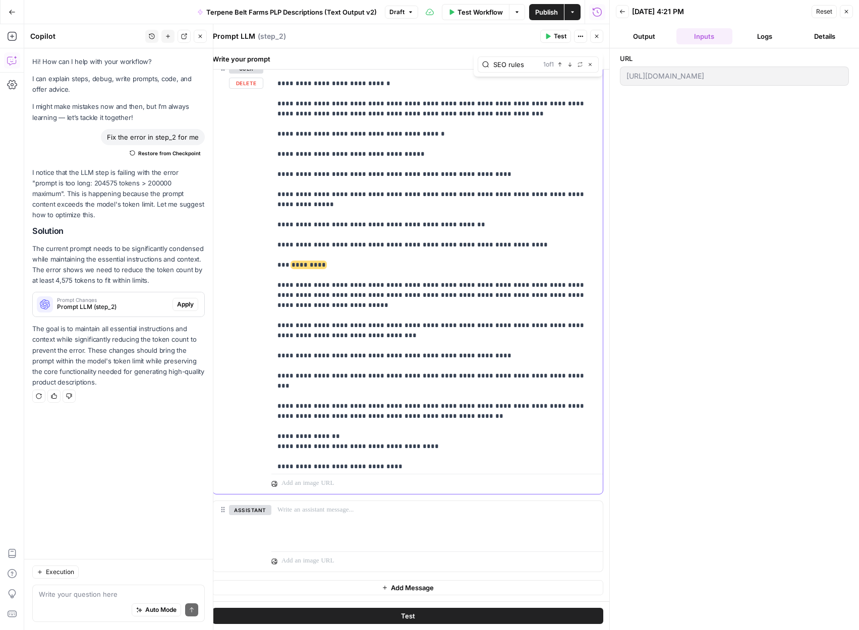
type input "NEU Bag"
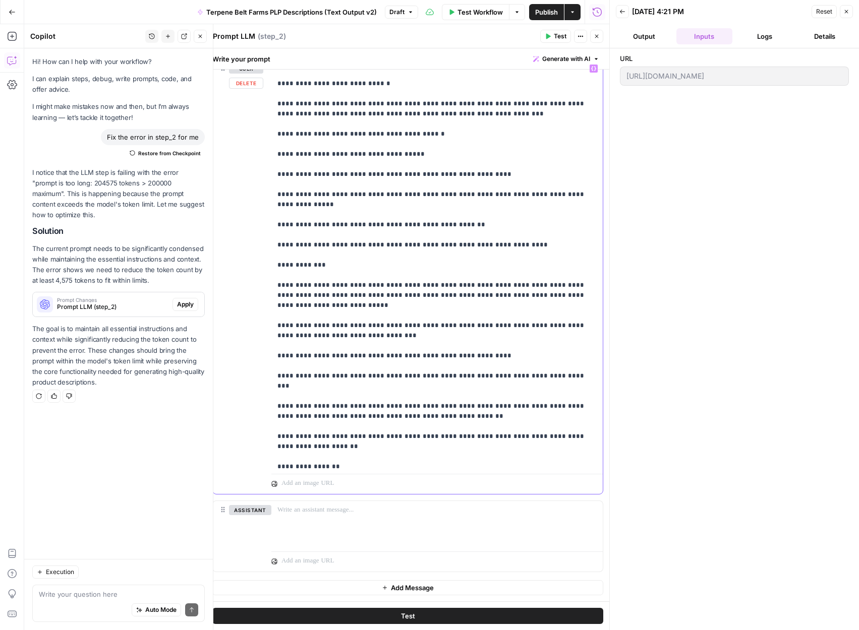
click at [373, 611] on button "Test" at bounding box center [407, 616] width 391 height 16
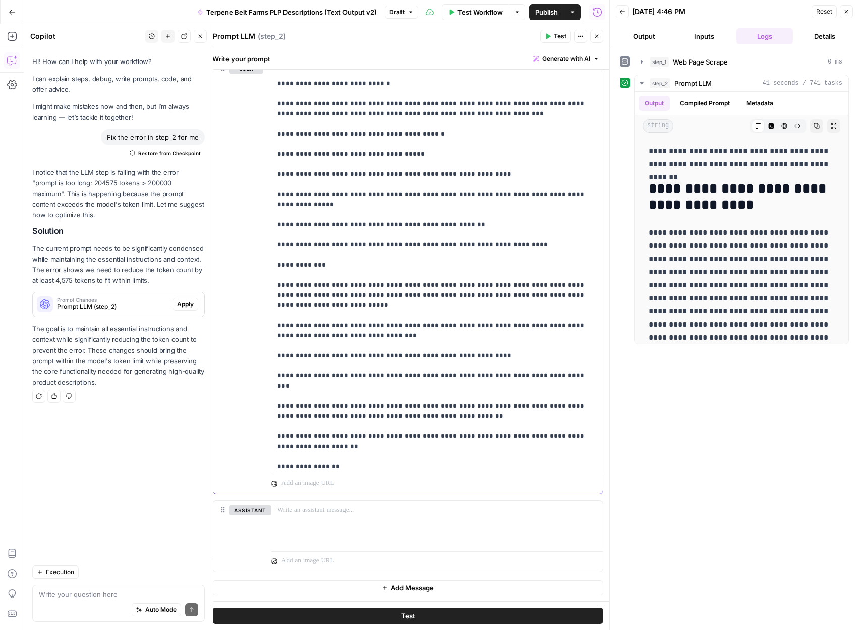
type input "Lineage / strain / effects ban: Do not mention strain names or lineage (e.g., "…"
click at [524, 65] on input "Lineage / strain / effects ban: Do not mention strain names or lineage (e.g., "…" at bounding box center [522, 65] width 59 height 10
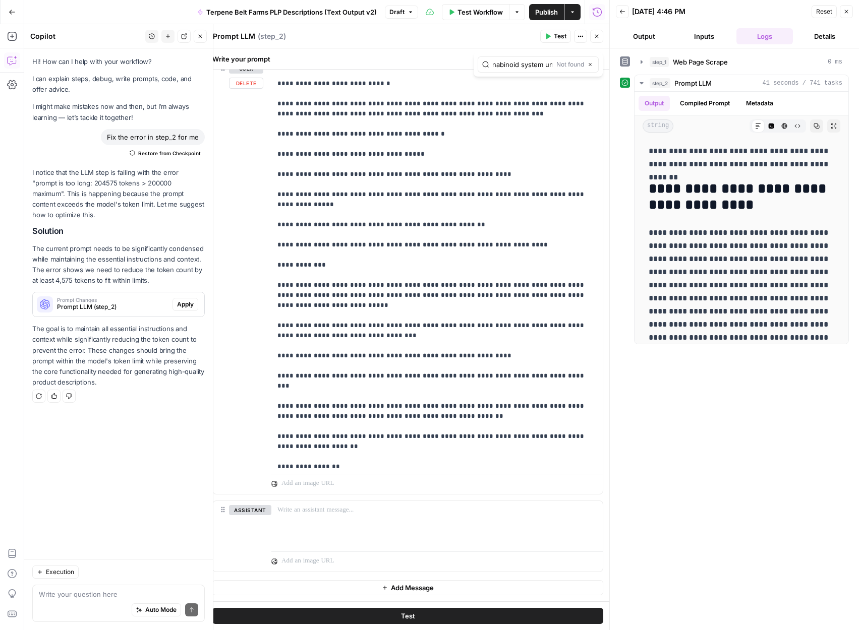
click at [524, 65] on input "Lineage / strain / effects ban: Do not mention strain names or lineage (e.g., "…" at bounding box center [522, 65] width 59 height 10
paste input ""Cookies","
type input ""Cookies""
click at [527, 62] on input ""Cookies"" at bounding box center [522, 65] width 59 height 10
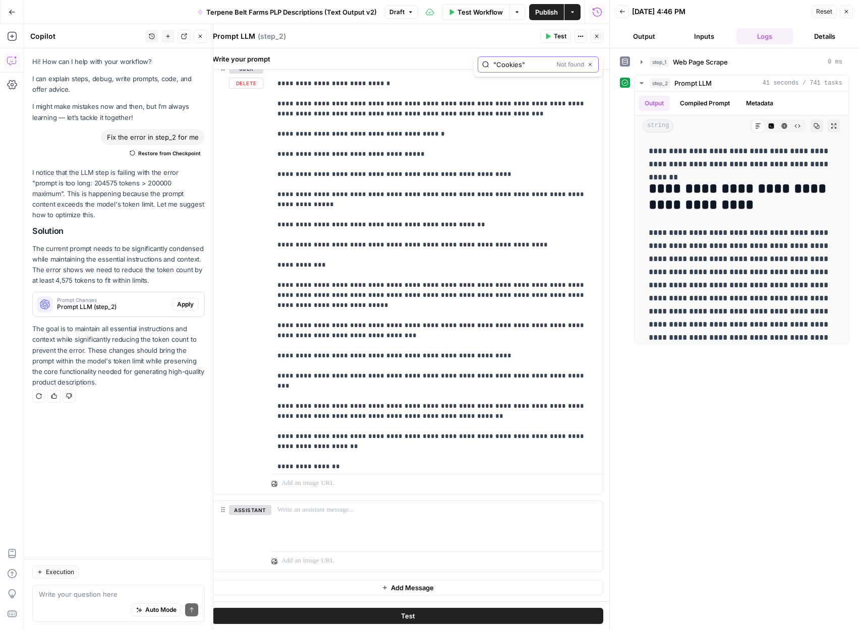
click at [527, 62] on input ""Cookies"" at bounding box center [522, 65] width 59 height 10
paste input "Forbidden unless printed"
type input "Forbidden unless printed"
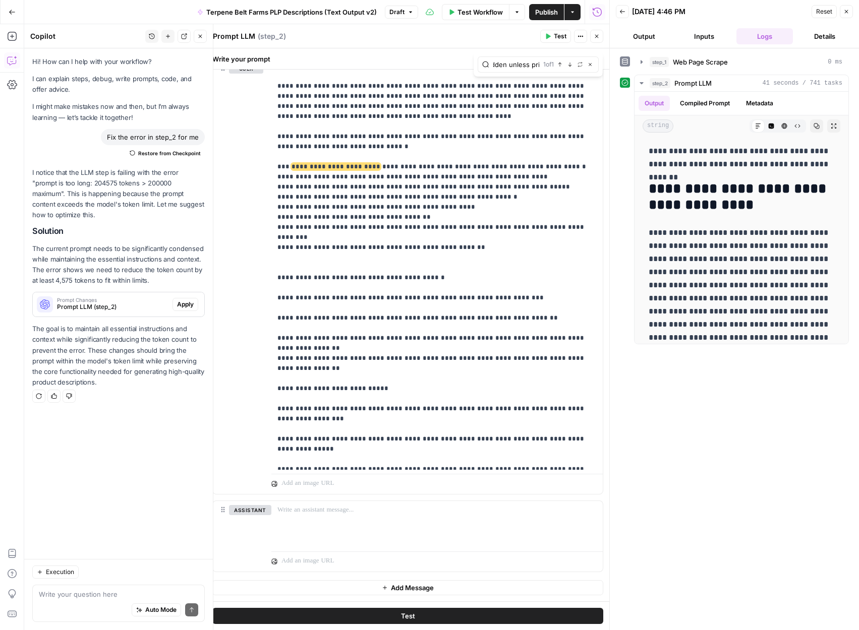
scroll to position [0, 0]
drag, startPoint x: 449, startPoint y: 225, endPoint x: 274, endPoint y: 155, distance: 189.0
click at [274, 155] on div "**********" at bounding box center [436, 265] width 331 height 411
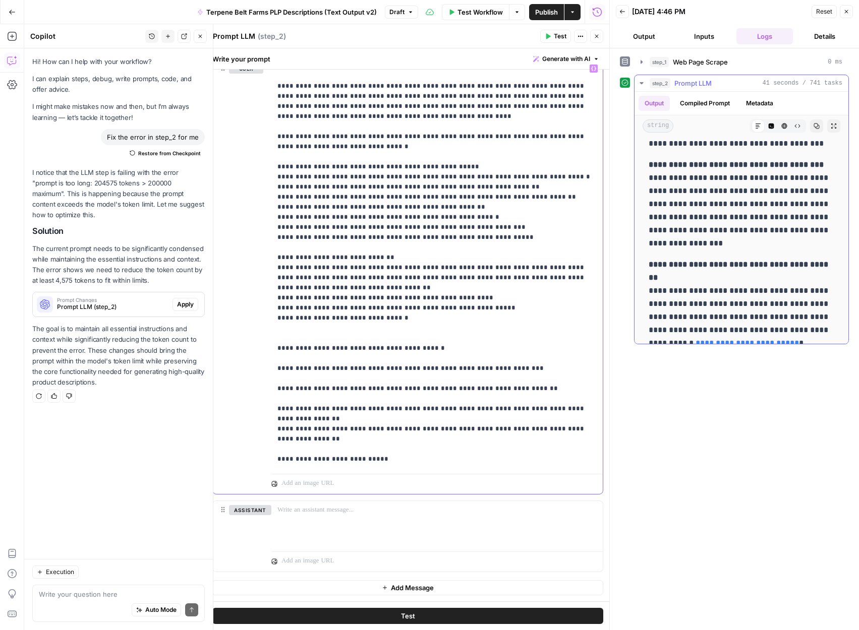
scroll to position [1015, 0]
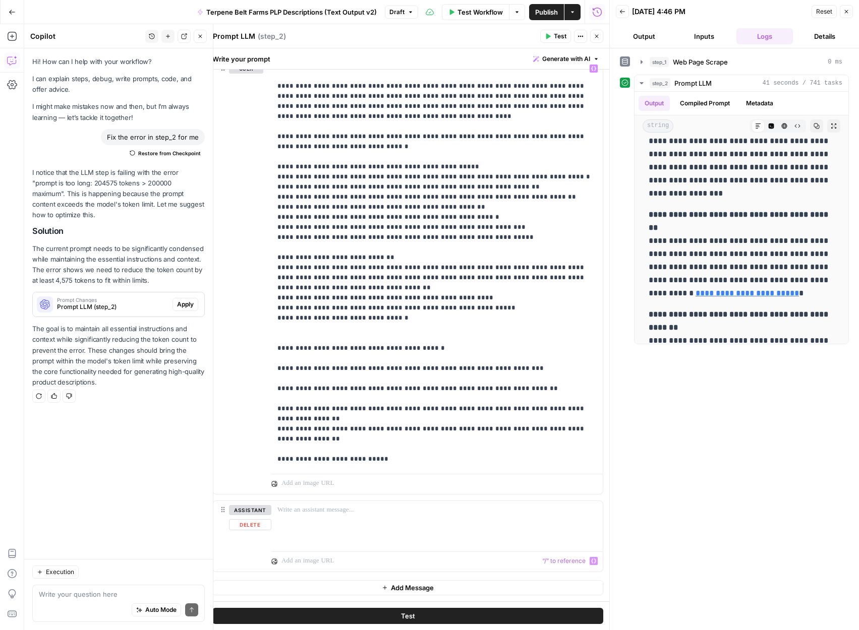
click at [427, 619] on button "Test" at bounding box center [407, 616] width 391 height 16
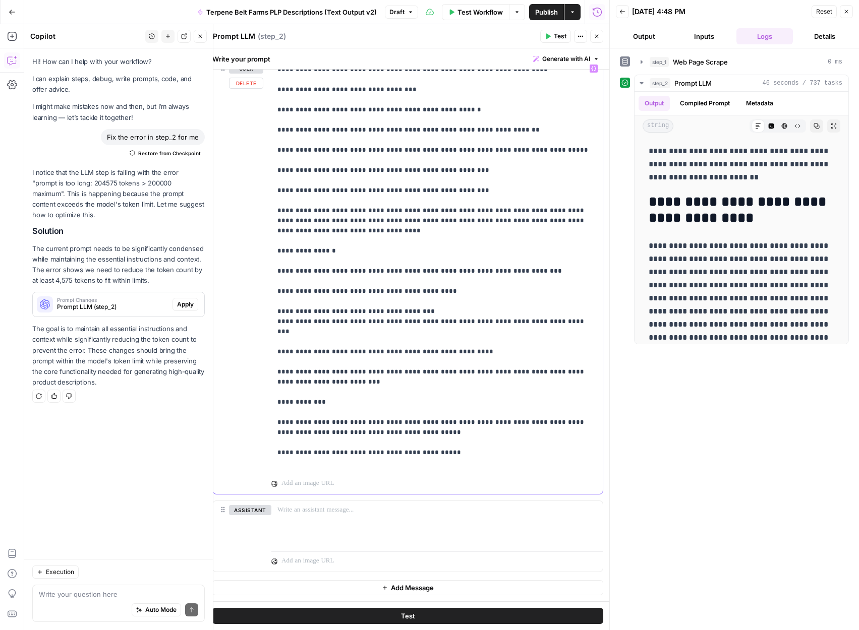
scroll to position [1184, 0]
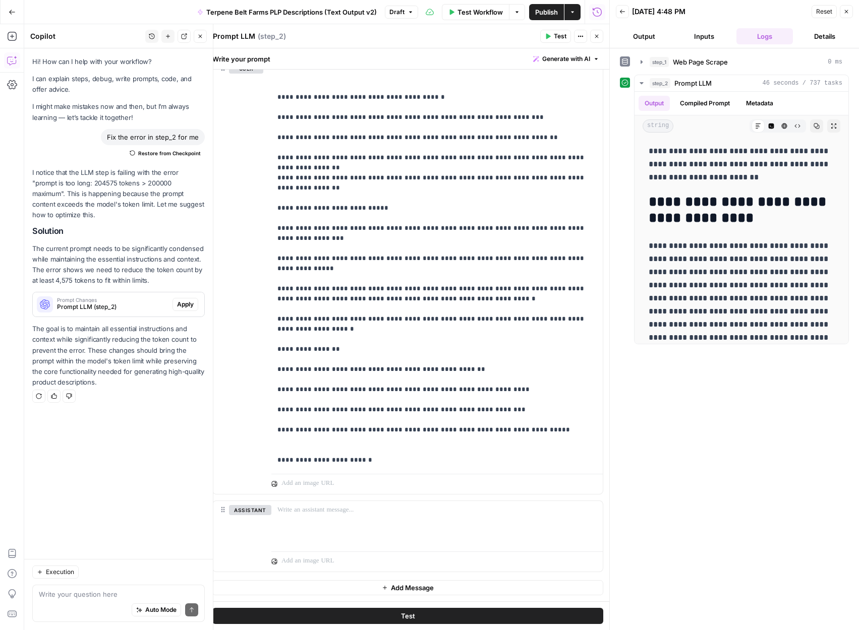
scroll to position [724, 0]
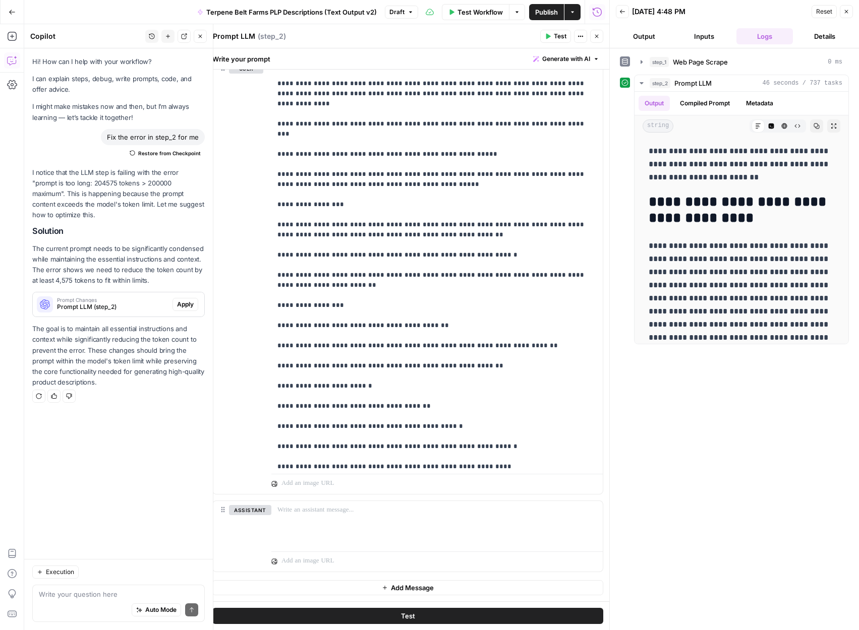
scroll to position [2068, 0]
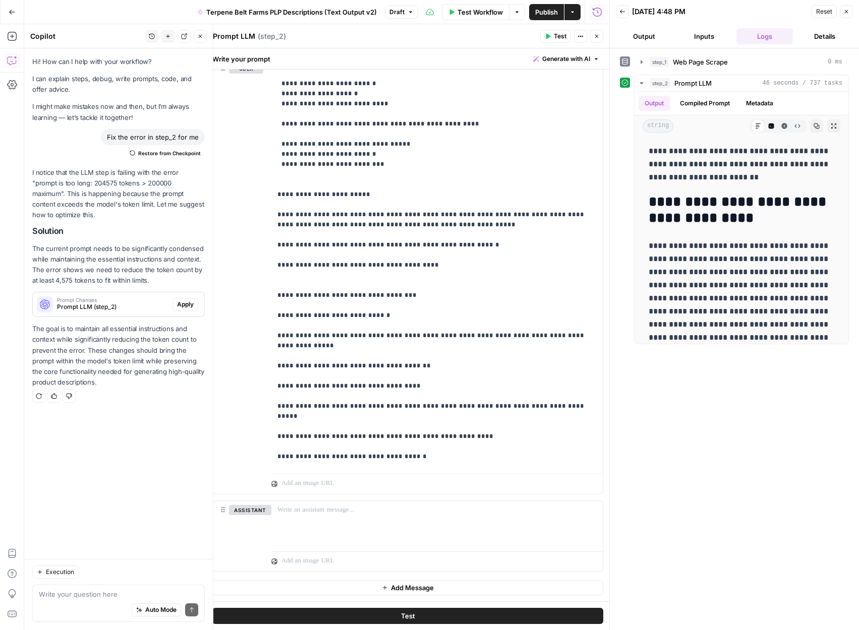
scroll to position [5044, 0]
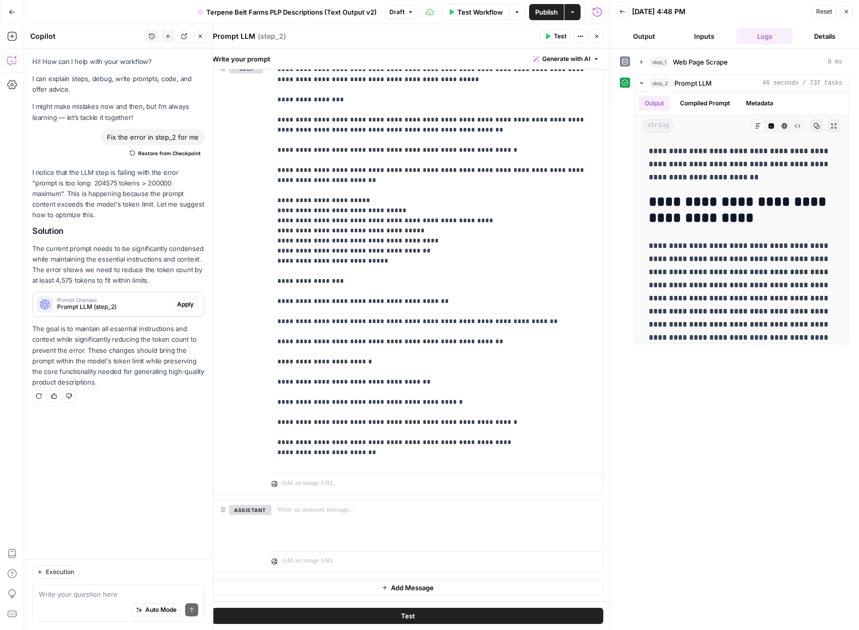
scroll to position [2232, 0]
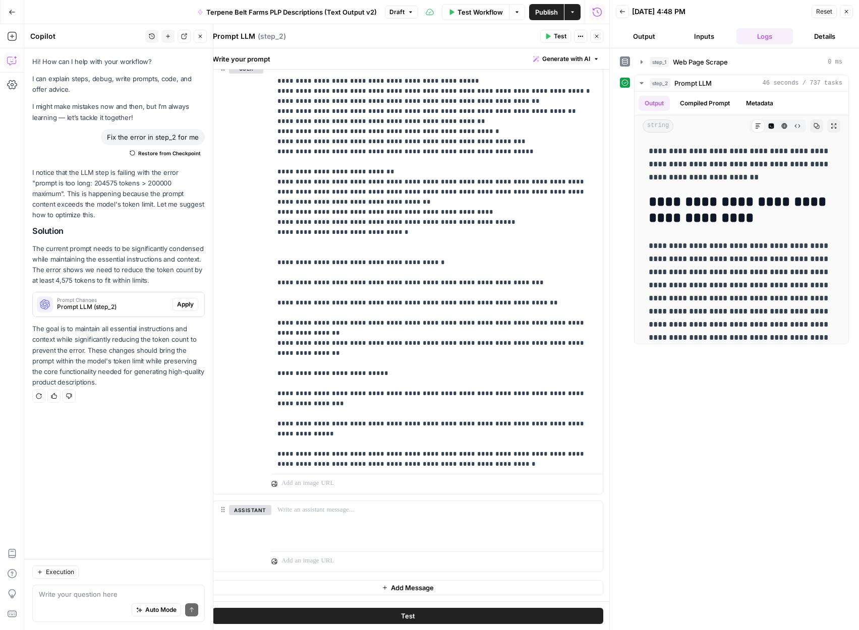
scroll to position [553, 0]
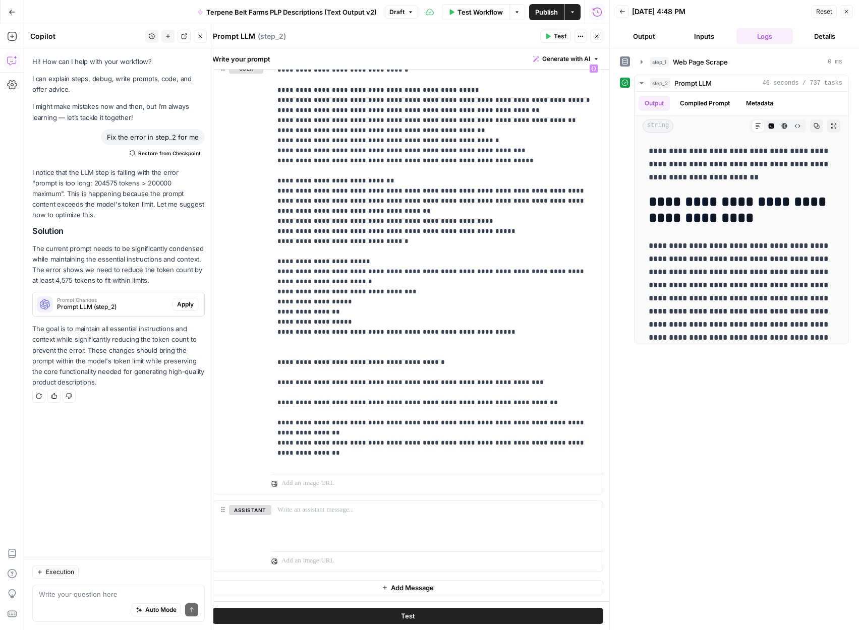
click at [408, 619] on span "Test" at bounding box center [408, 616] width 14 height 10
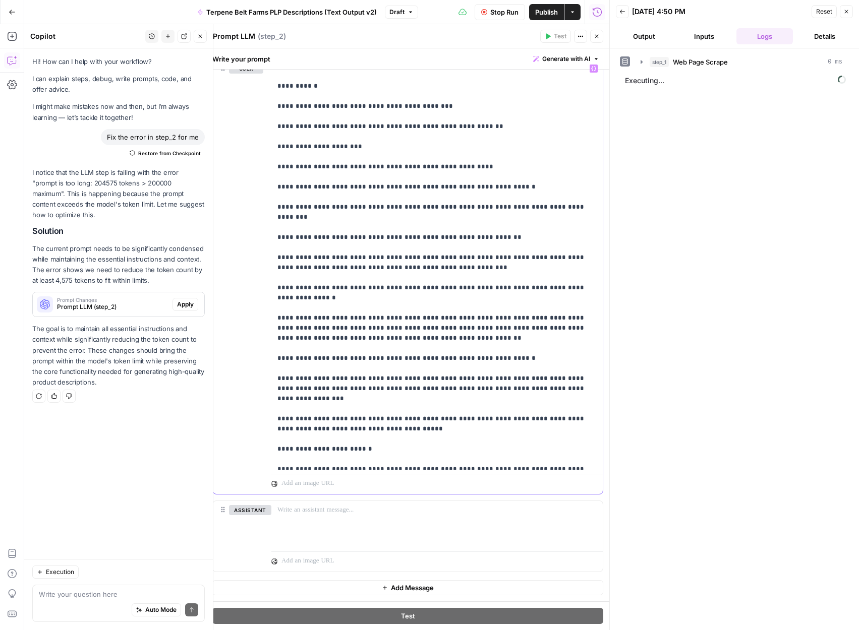
scroll to position [2810, 0]
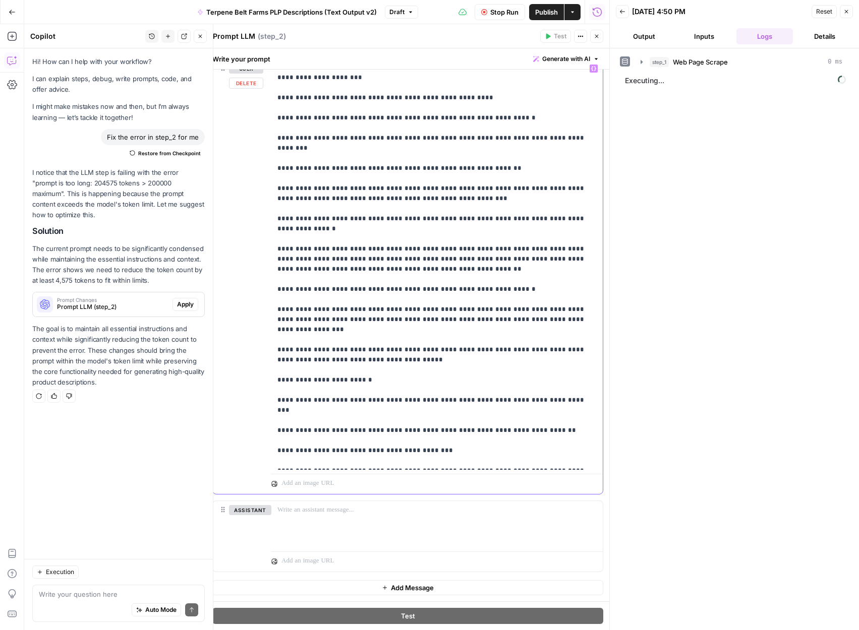
scroll to position [2872, 0]
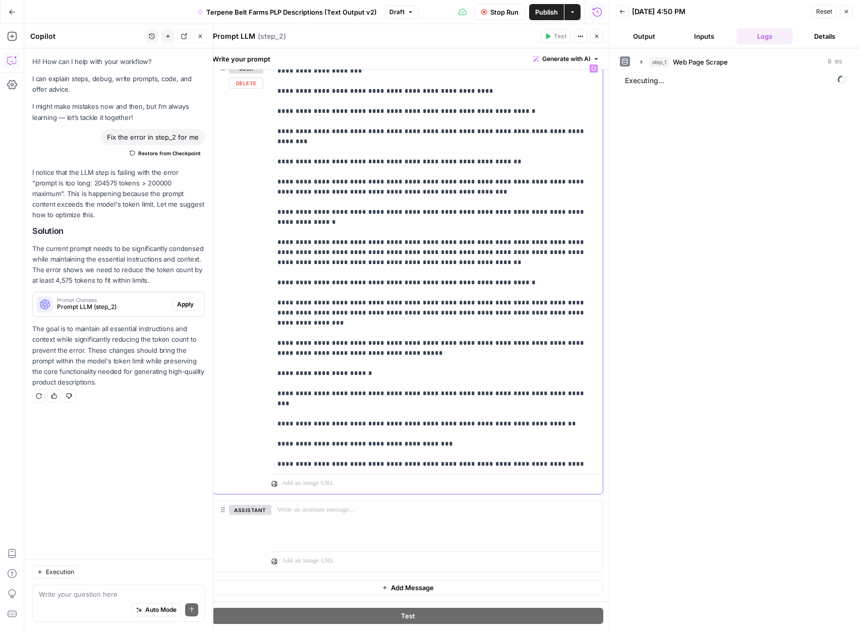
drag, startPoint x: 541, startPoint y: 373, endPoint x: 327, endPoint y: 351, distance: 214.4
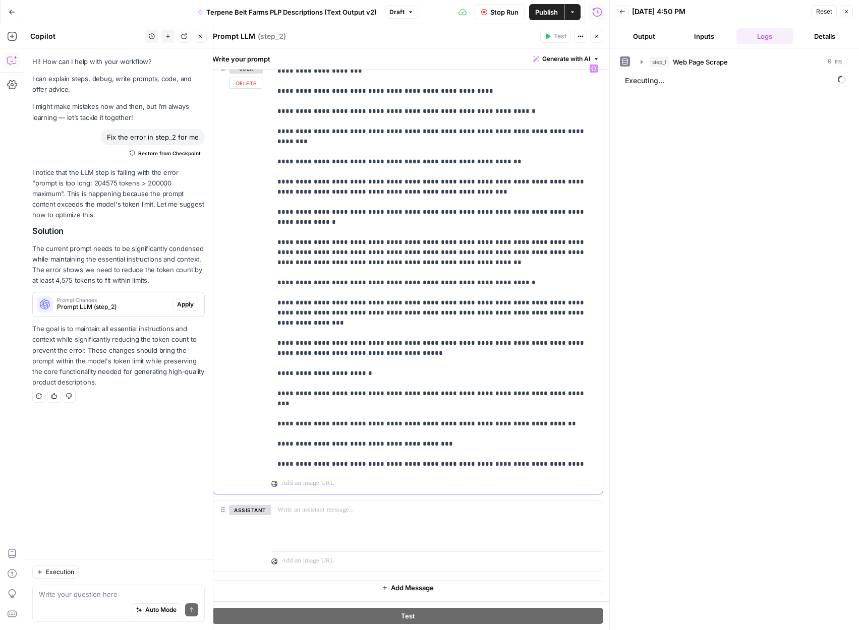
drag, startPoint x: 528, startPoint y: 374, endPoint x: 327, endPoint y: 354, distance: 201.7
paste div
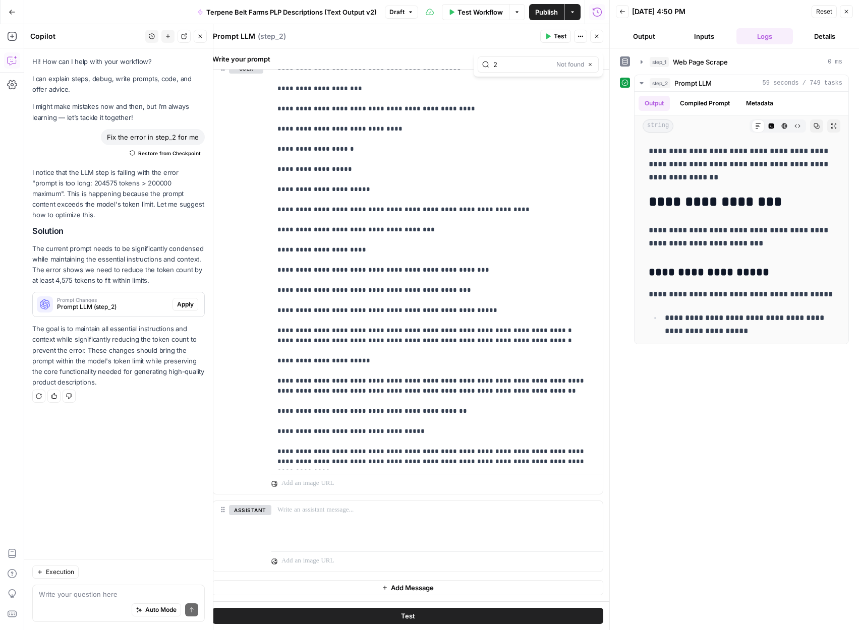
scroll to position [0, 0]
type input "2.x"
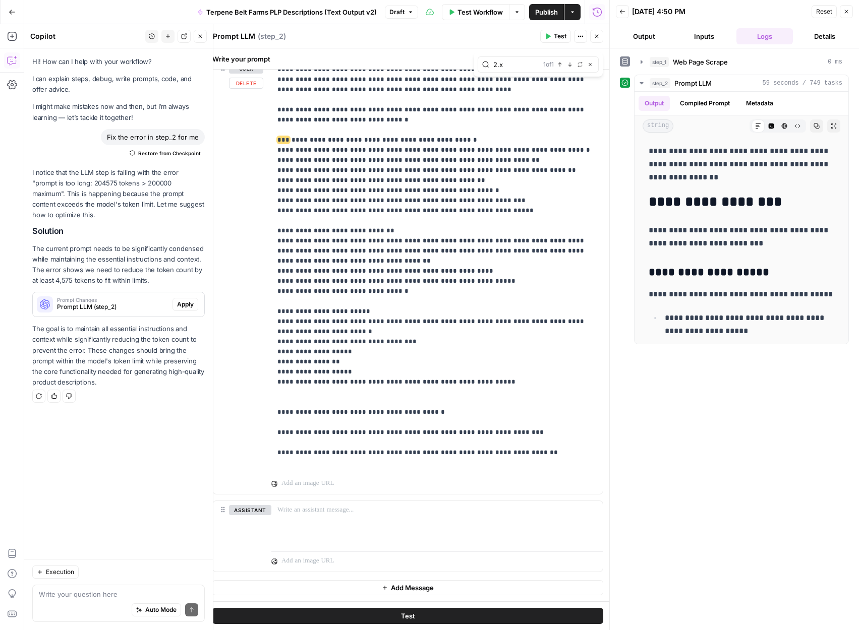
scroll to position [491, 0]
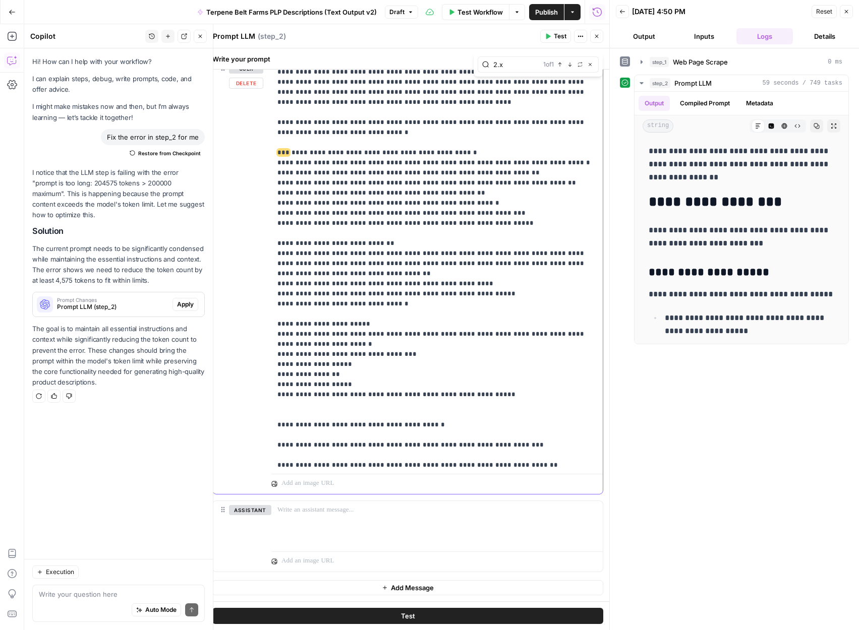
drag, startPoint x: 505, startPoint y: 164, endPoint x: 283, endPoint y: 164, distance: 222.4
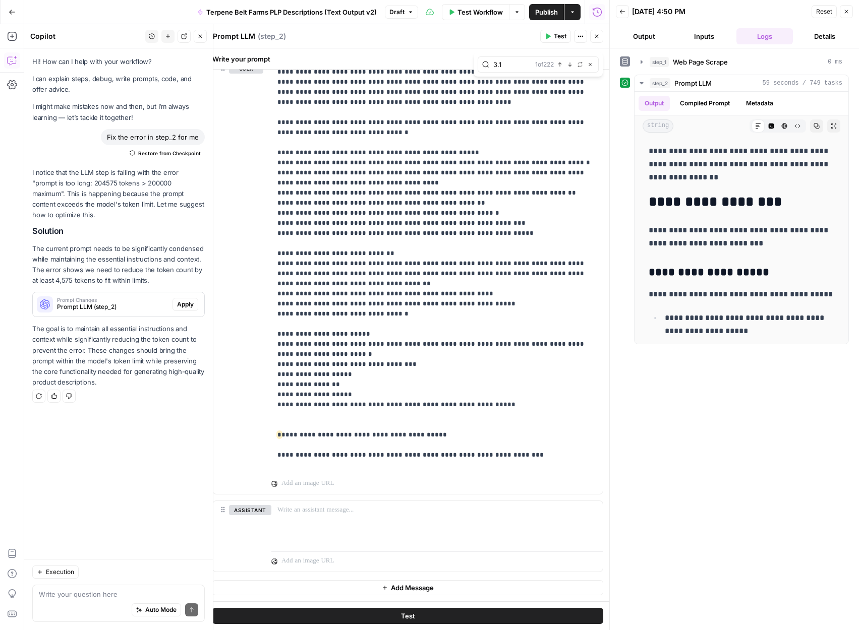
type input "3.1"
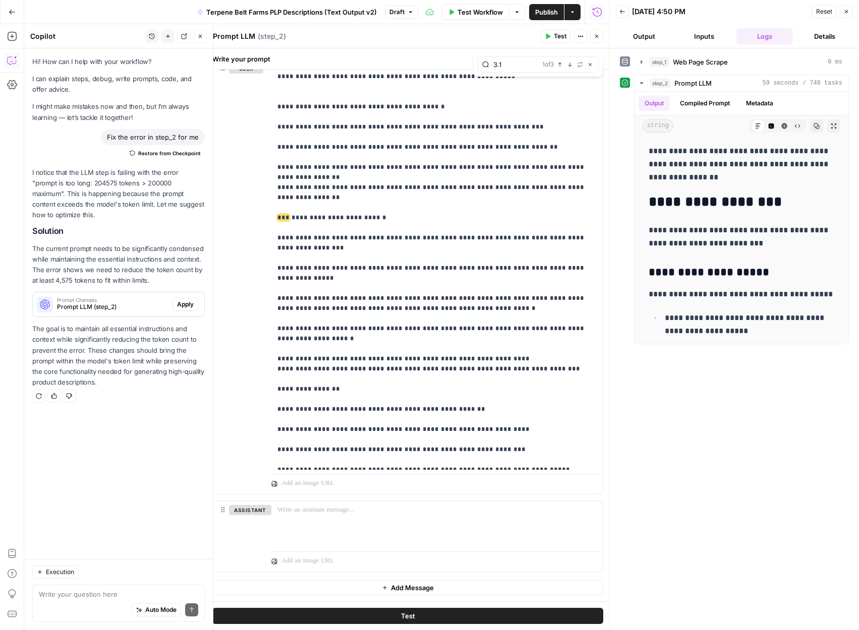
scroll to position [842, 0]
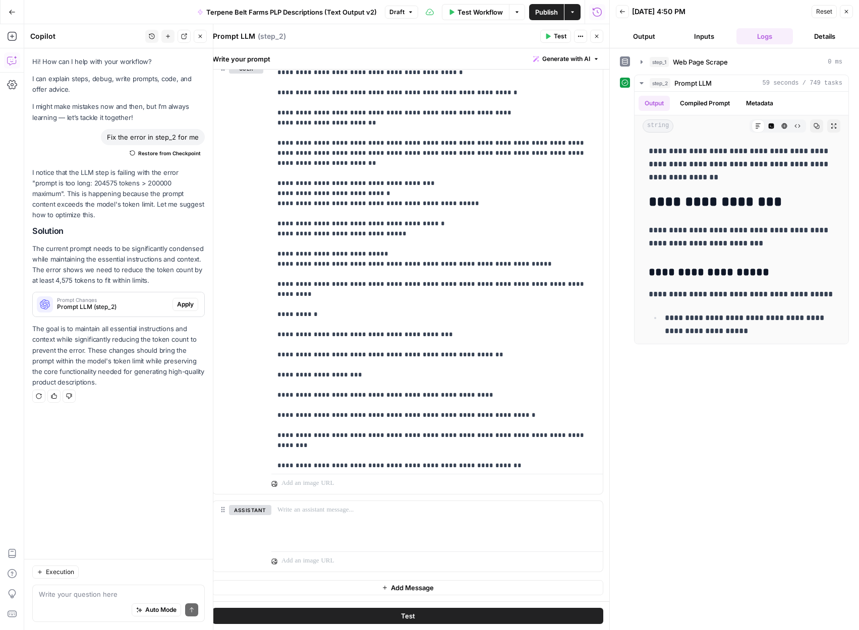
scroll to position [2611, 0]
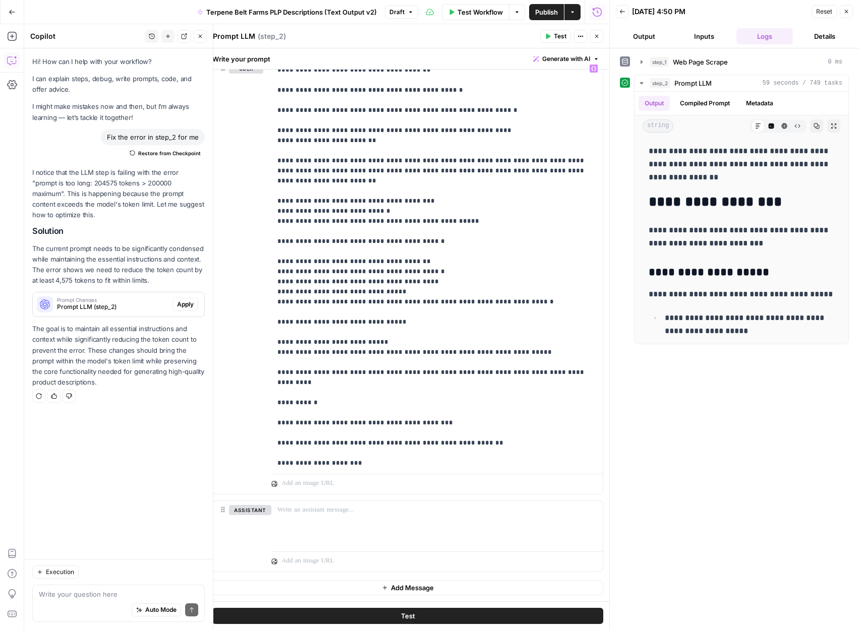
click at [407, 618] on span "Test" at bounding box center [408, 616] width 14 height 10
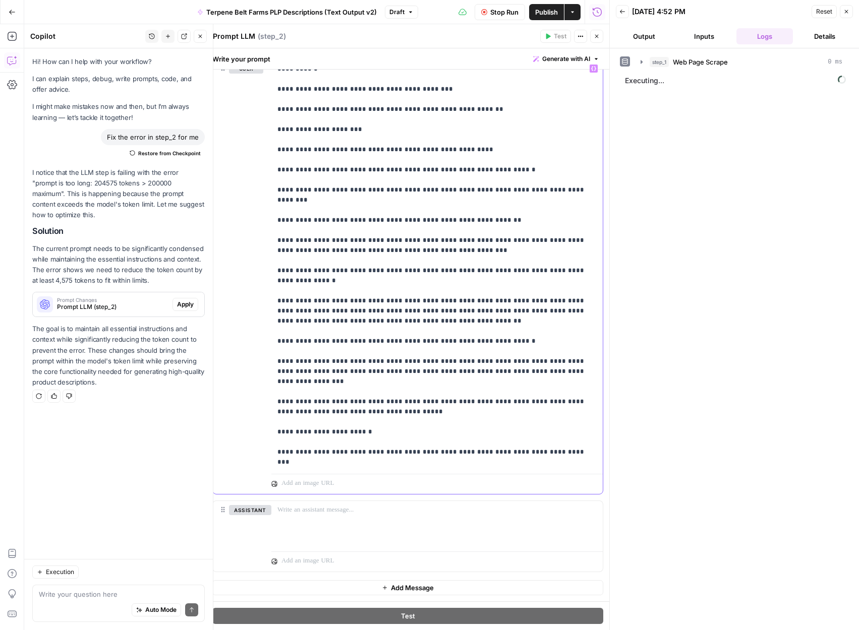
scroll to position [2957, 0]
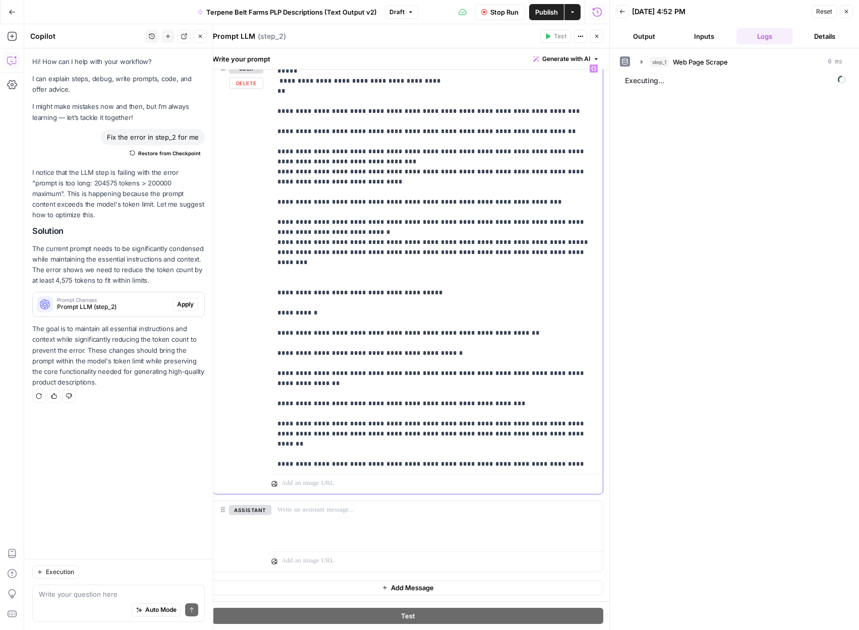
scroll to position [3468, 0]
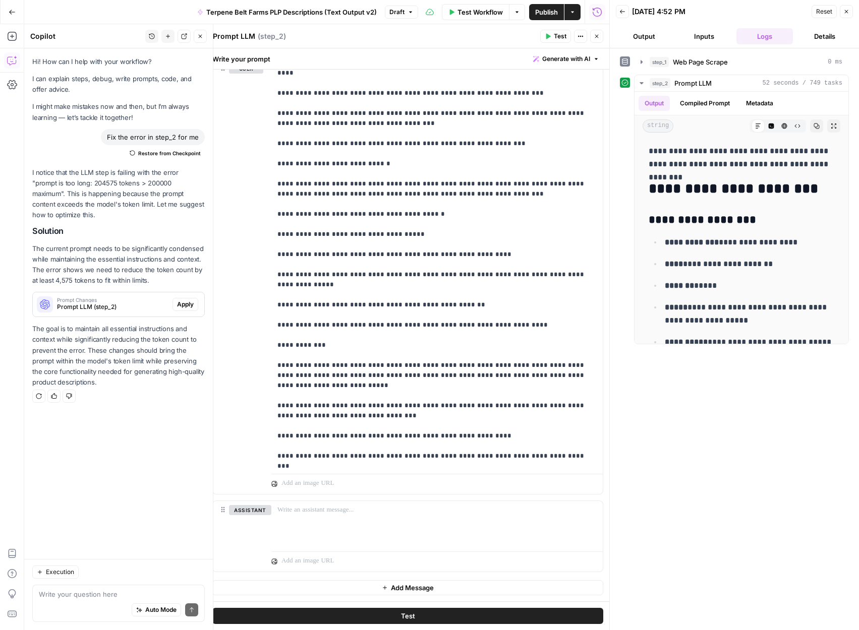
scroll to position [4096, 0]
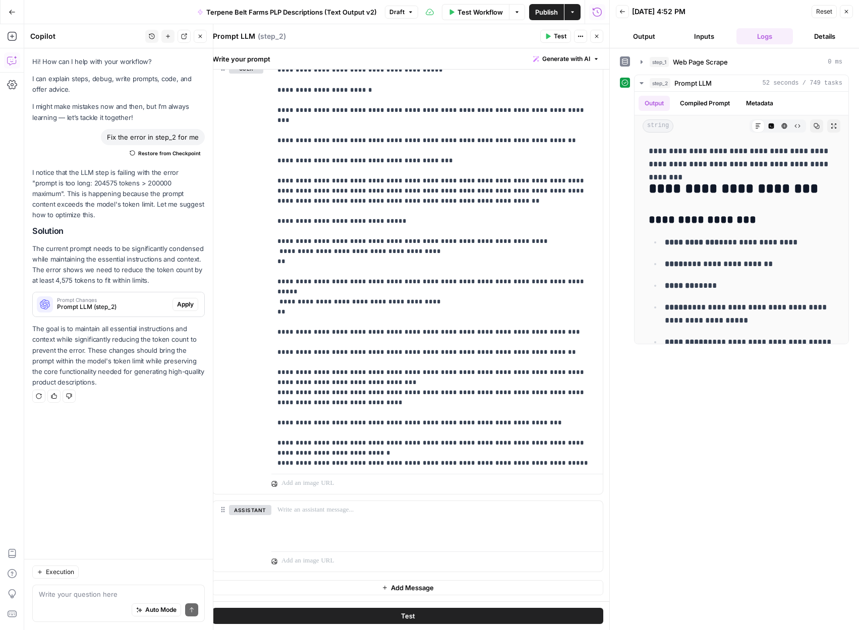
scroll to position [3330, 0]
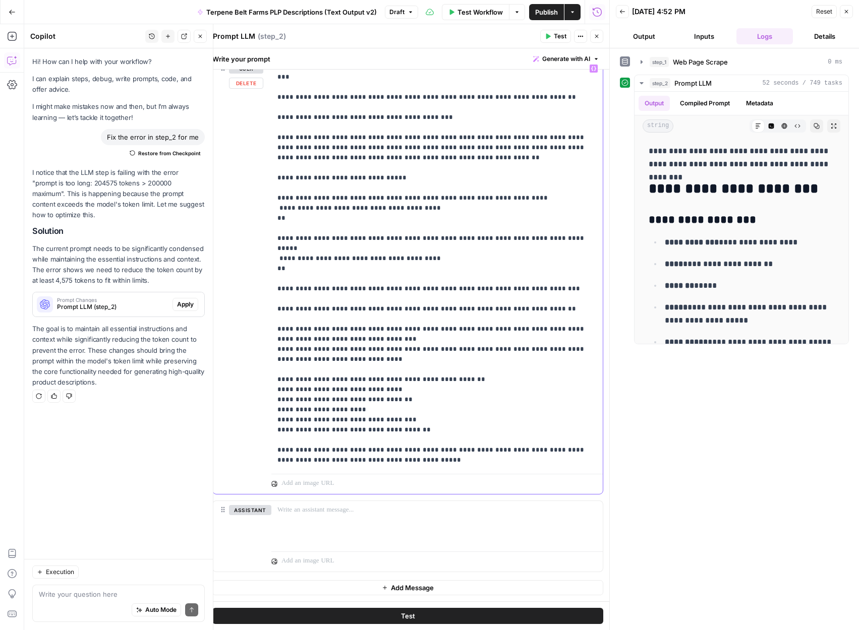
copy p "**********"
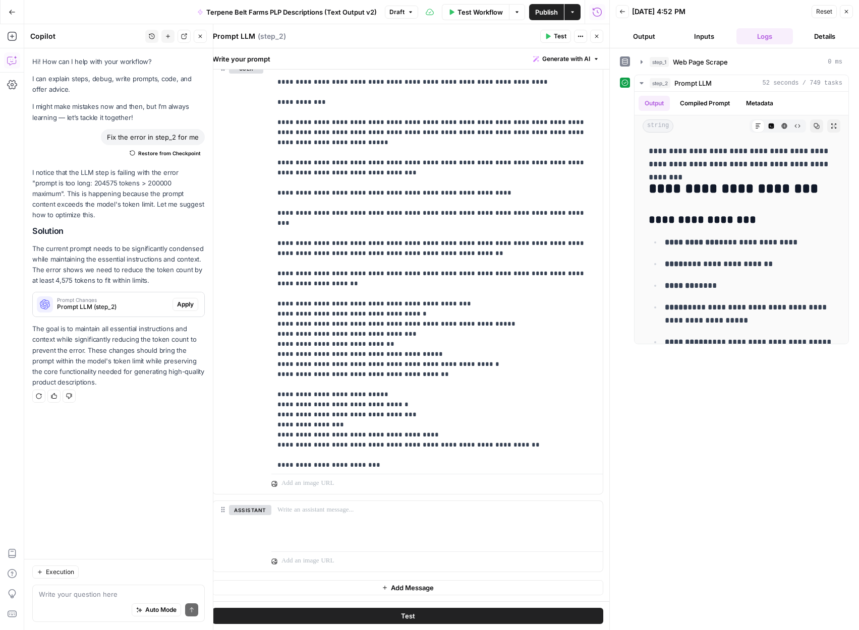
scroll to position [4463, 0]
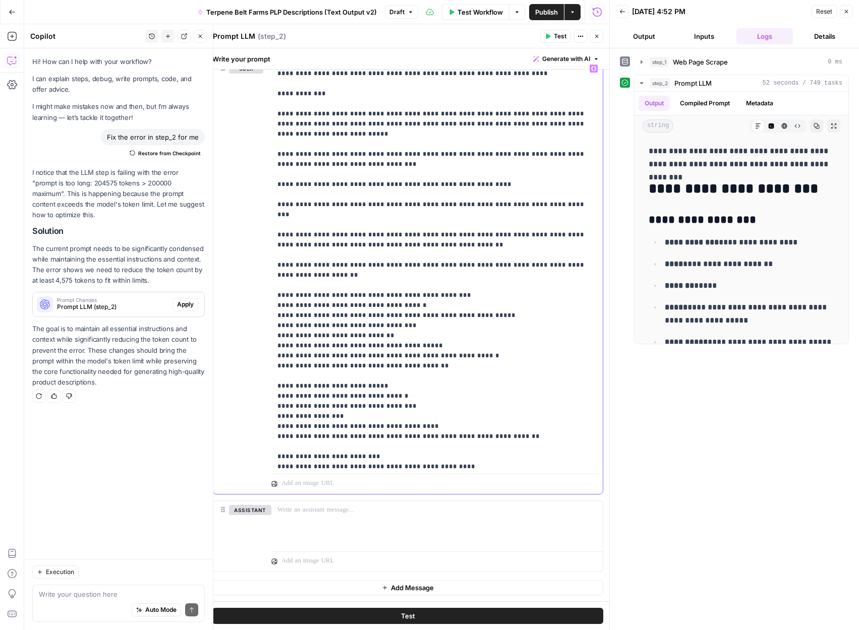
click at [458, 619] on button "Test" at bounding box center [407, 616] width 391 height 16
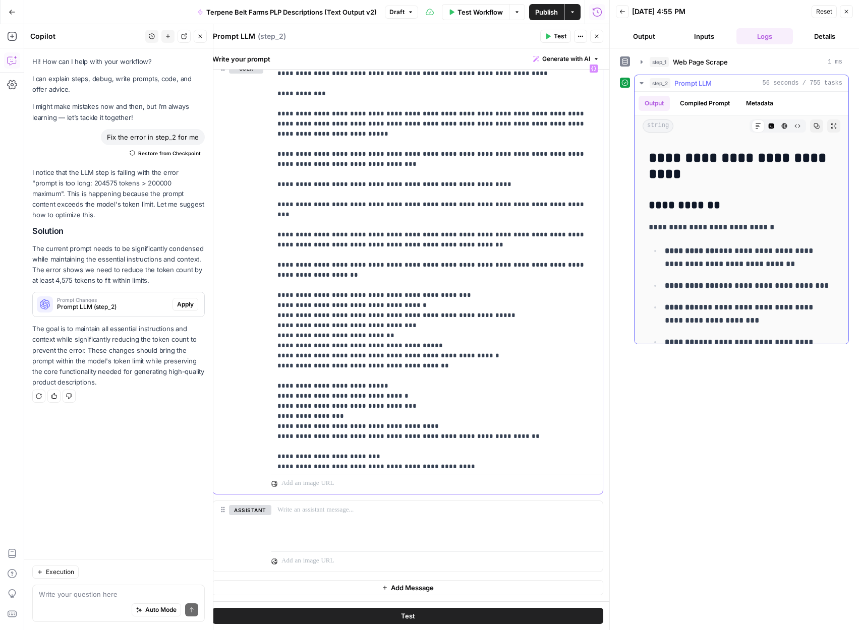
scroll to position [26, 0]
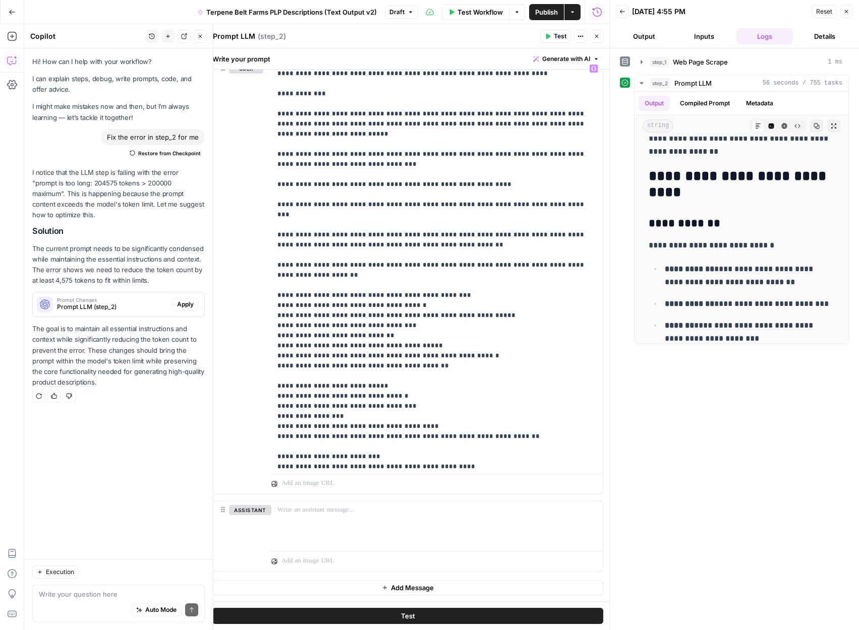
click at [541, 13] on span "Publish" at bounding box center [546, 12] width 23 height 10
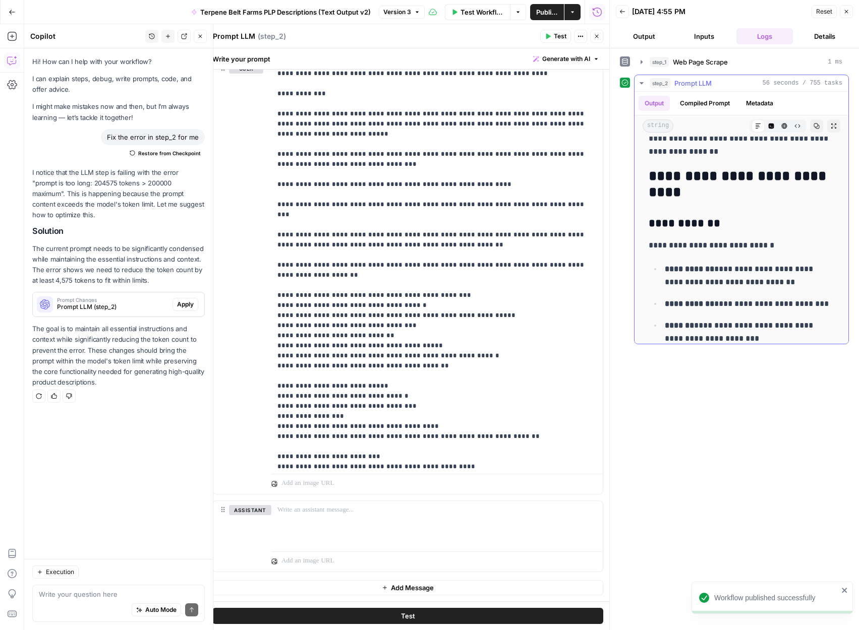
click at [817, 126] on icon "button" at bounding box center [817, 127] width 6 height 6
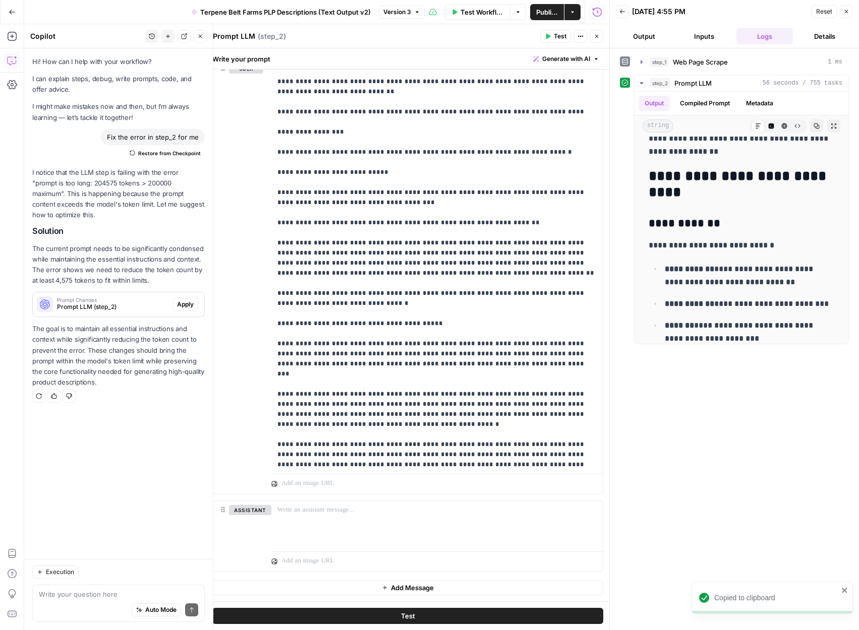
scroll to position [0, 0]
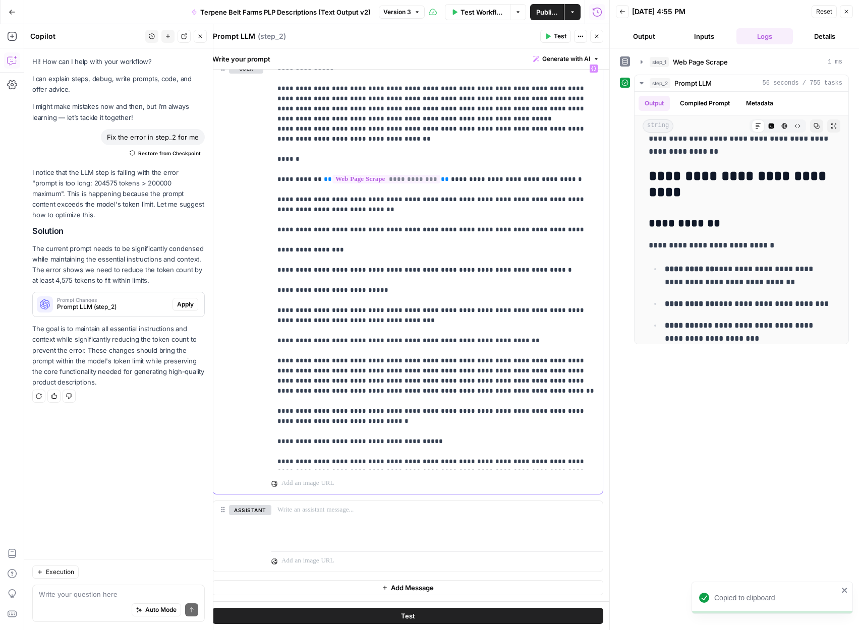
drag, startPoint x: 278, startPoint y: 160, endPoint x: 431, endPoint y: 185, distance: 154.3
copy p "**********"
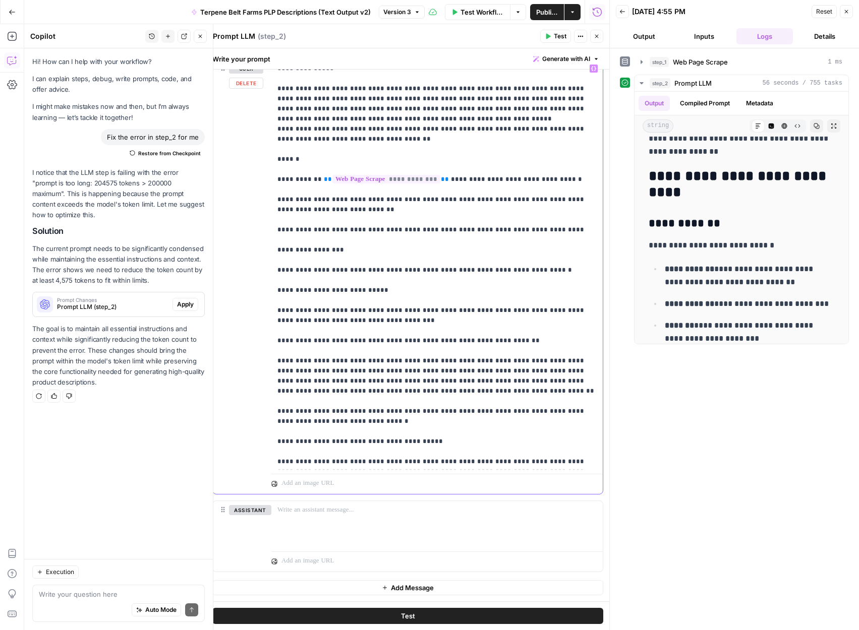
copy p "**********"
click at [10, 12] on icon "button" at bounding box center [12, 12] width 6 height 5
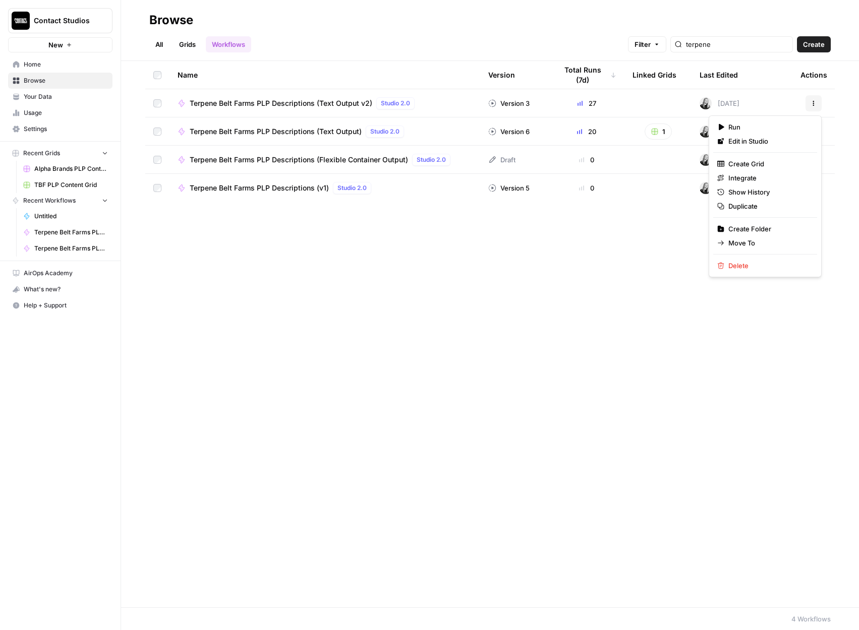
click at [813, 104] on icon "button" at bounding box center [813, 103] width 6 height 6
click at [745, 144] on span "Edit in Studio" at bounding box center [768, 141] width 81 height 10
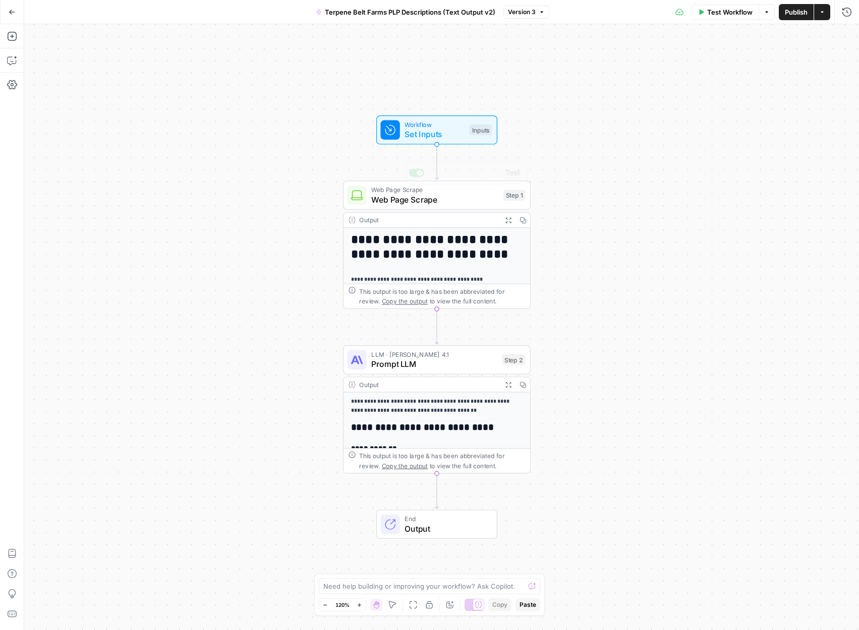
click at [447, 242] on h1 "**********" at bounding box center [437, 247] width 172 height 29
click at [460, 200] on span "Web Page Scrape" at bounding box center [434, 200] width 127 height 12
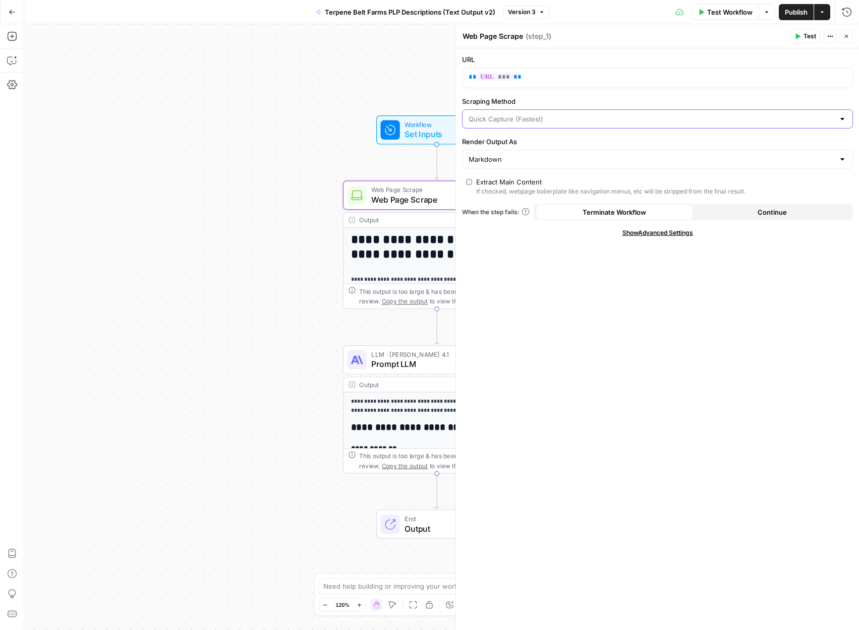
click at [561, 119] on input "Scraping Method" at bounding box center [651, 119] width 366 height 10
click at [530, 170] on span "Custom" at bounding box center [656, 172] width 370 height 10
type input "Custom"
click at [570, 116] on input "Scraping Method" at bounding box center [651, 119] width 366 height 10
type input "Custom"
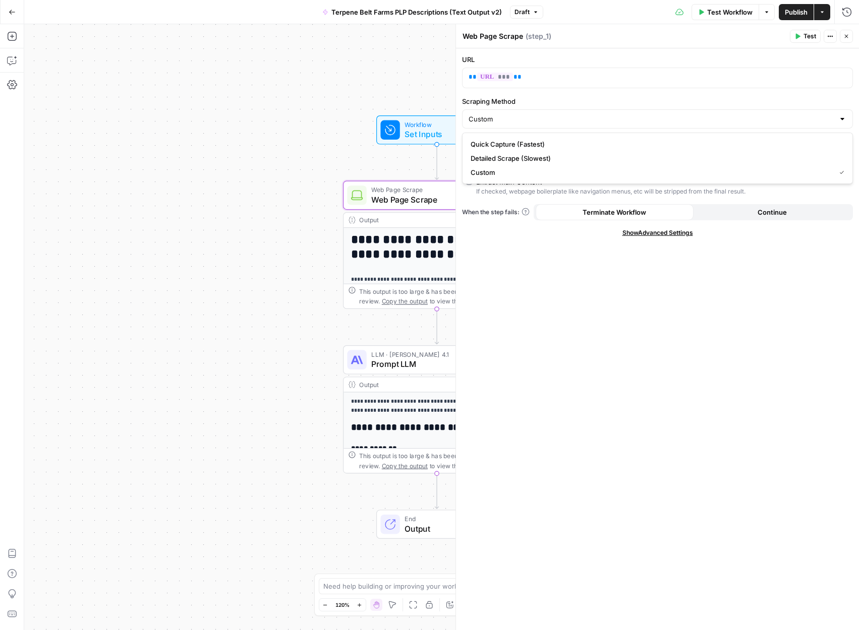
click at [513, 247] on div "URL ** *** ** Scraping Method Custom Render Output As Markdown Extract Main Con…" at bounding box center [657, 339] width 403 height 582
click at [568, 110] on div "Custom" at bounding box center [657, 118] width 391 height 19
click at [537, 162] on span "Detailed Scrape (Slowest)" at bounding box center [656, 158] width 370 height 10
type input "Detailed Scrape (Slowest)"
click at [801, 35] on button "Test" at bounding box center [805, 36] width 31 height 13
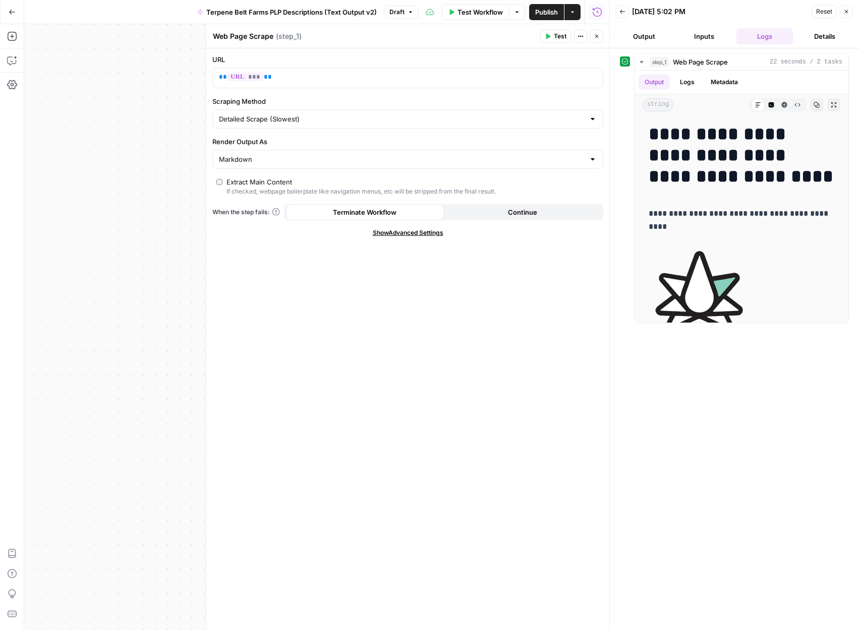
click at [10, 12] on icon "button" at bounding box center [12, 12] width 6 height 5
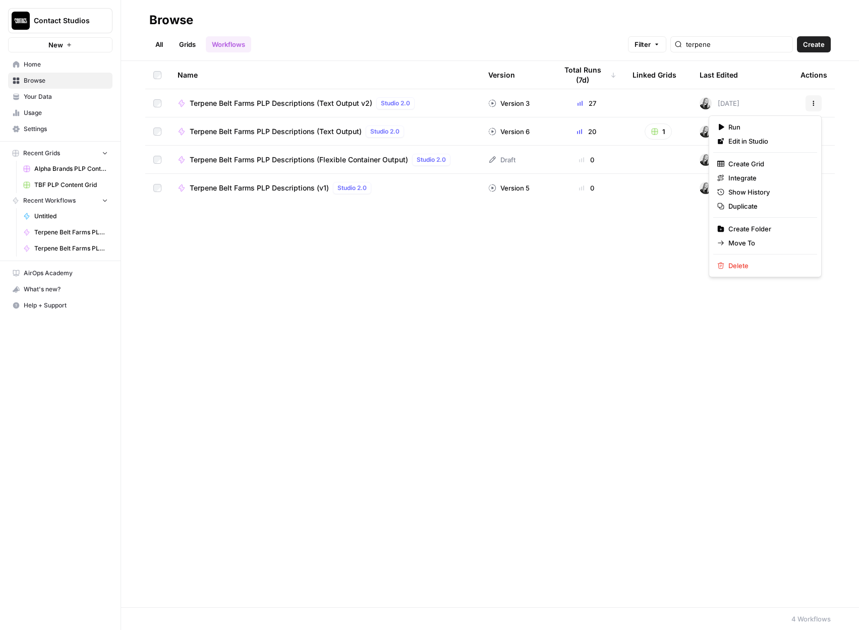
click at [818, 108] on button "Actions" at bounding box center [813, 103] width 16 height 16
click at [767, 141] on span "Edit in Studio" at bounding box center [768, 141] width 81 height 10
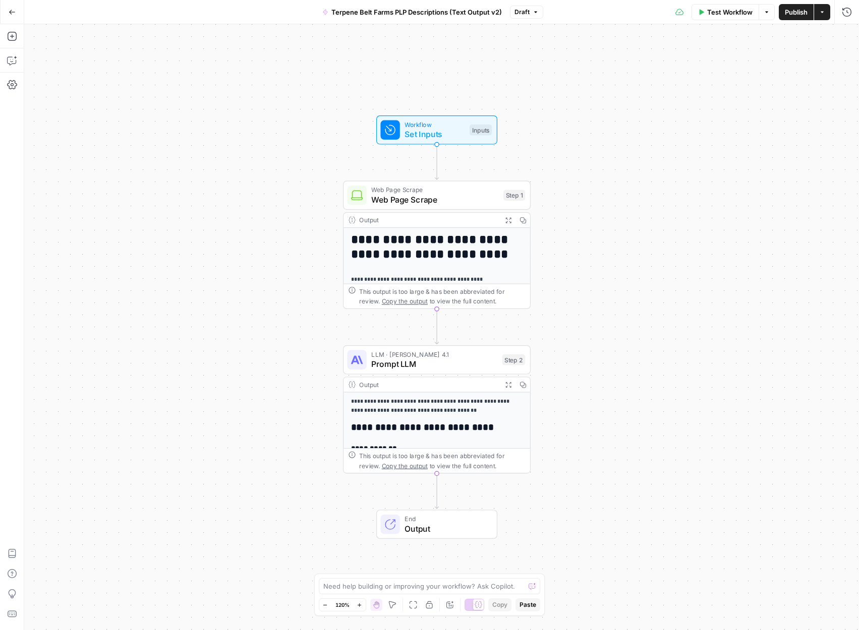
click at [476, 360] on span "Prompt LLM" at bounding box center [434, 364] width 126 height 12
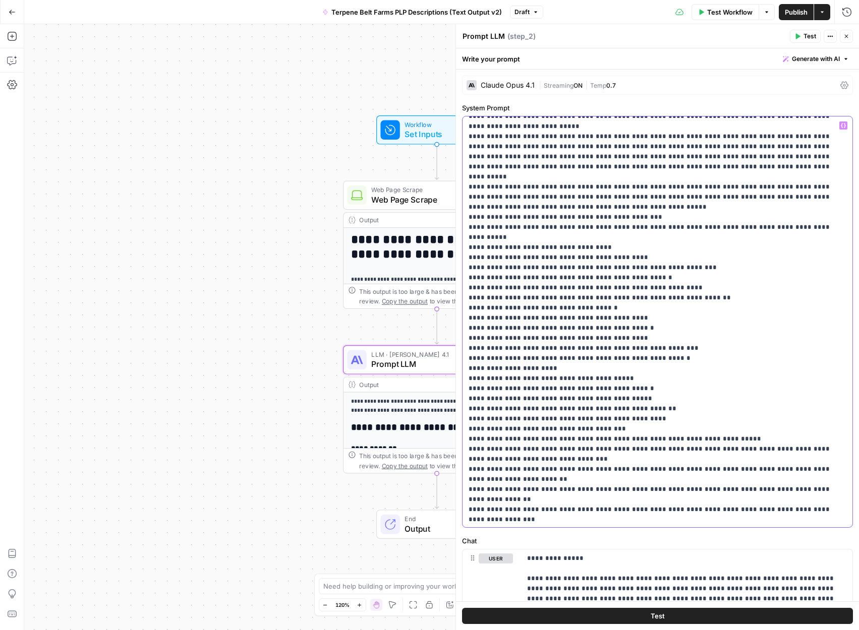
scroll to position [785, 0]
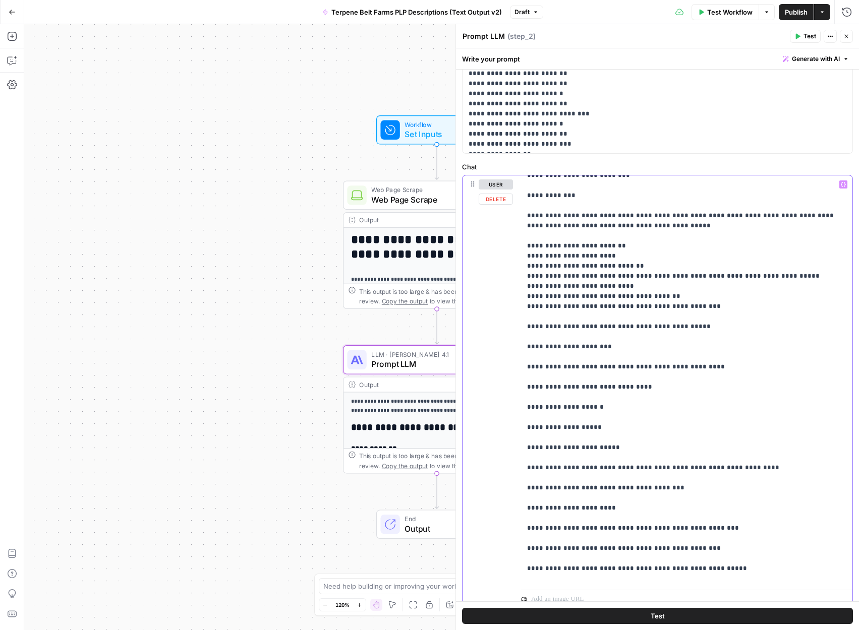
scroll to position [1673, 0]
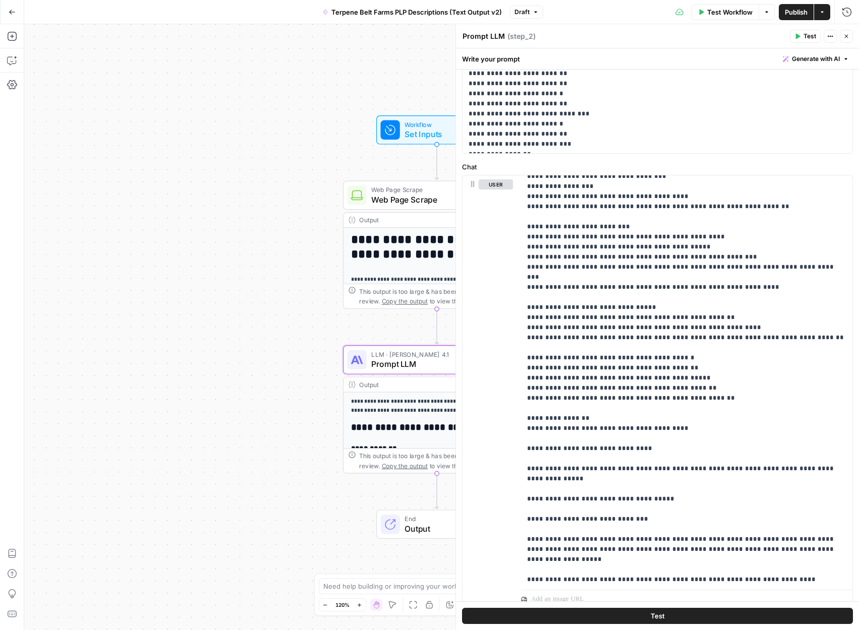
scroll to position [4733, 0]
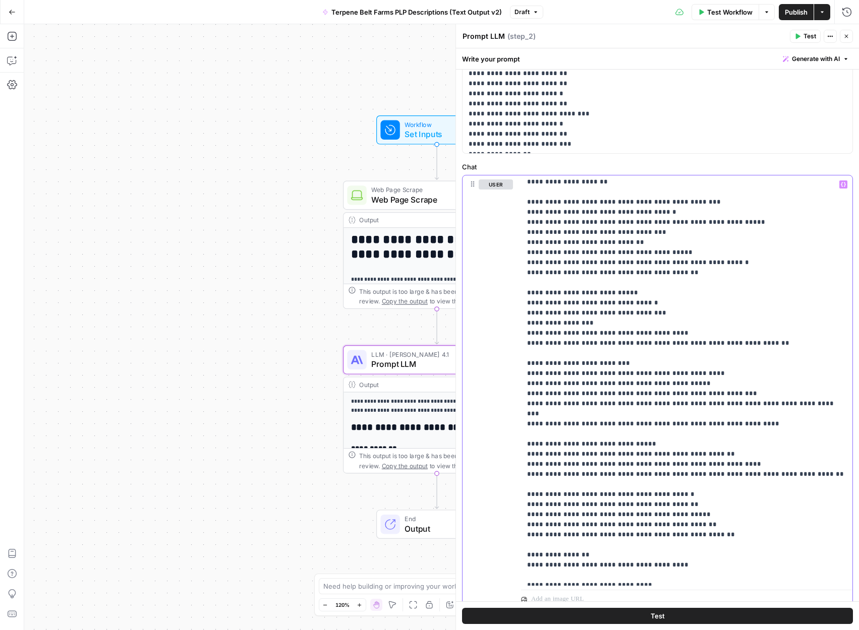
click at [802, 37] on button "Test" at bounding box center [805, 36] width 31 height 13
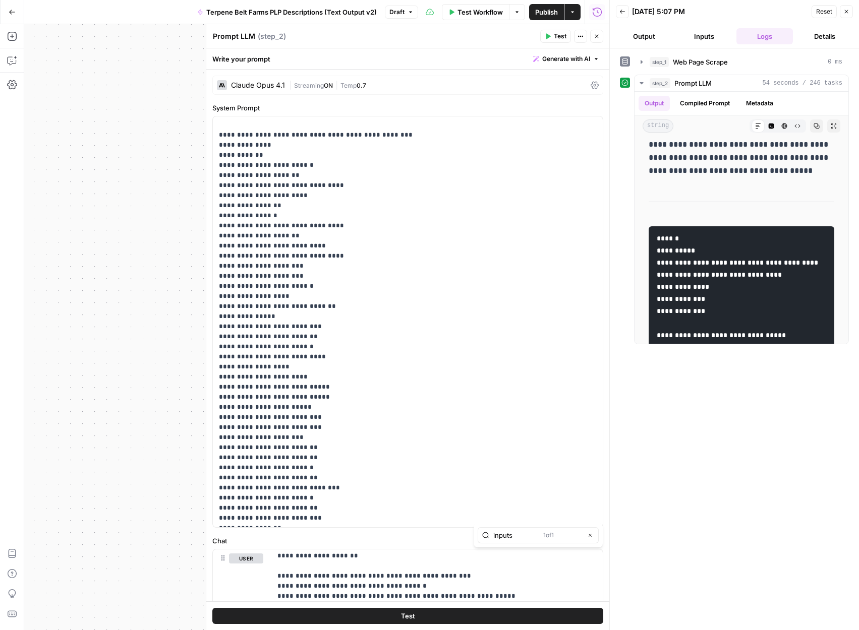
type input "inputs"
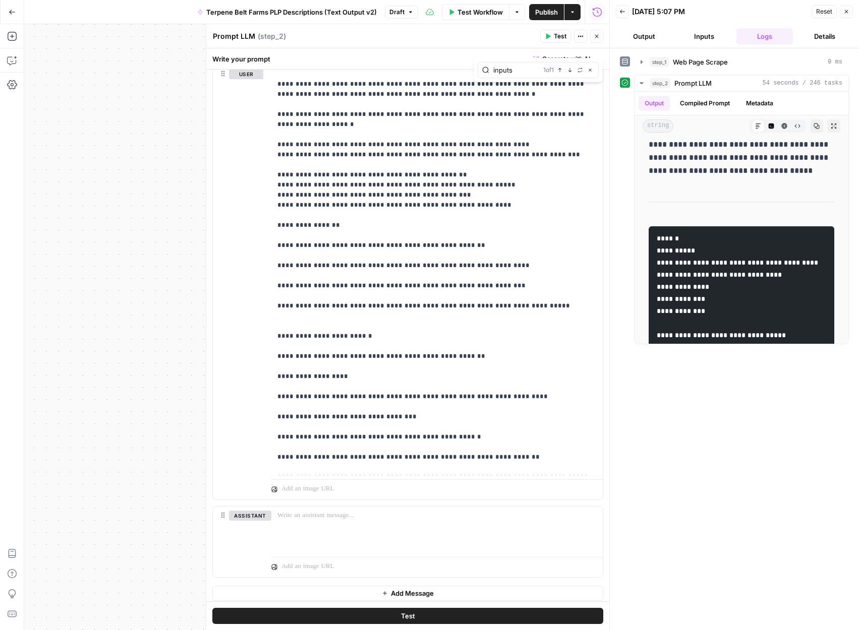
scroll to position [86, 0]
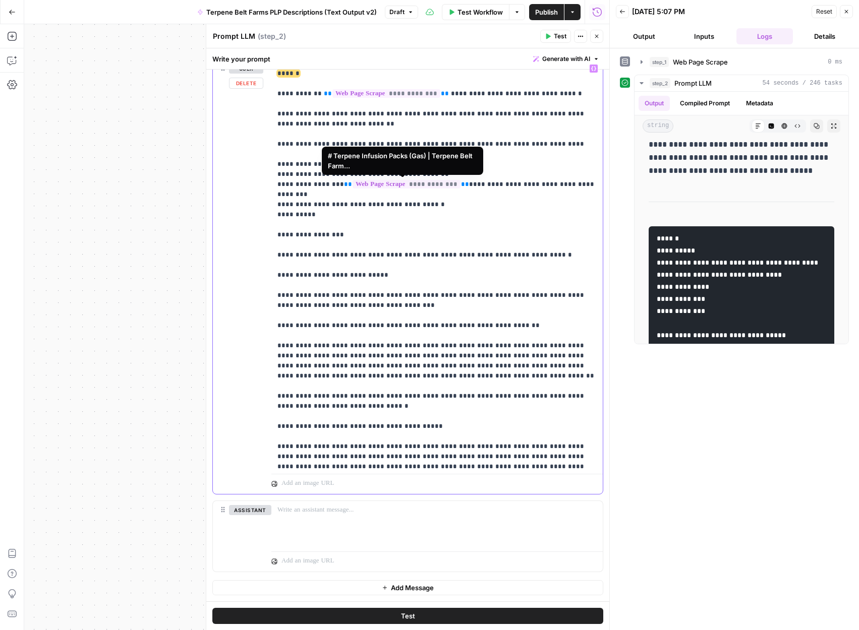
drag, startPoint x: 465, startPoint y: 184, endPoint x: 369, endPoint y: 183, distance: 95.8
click at [314, 611] on button "Test" at bounding box center [407, 616] width 391 height 16
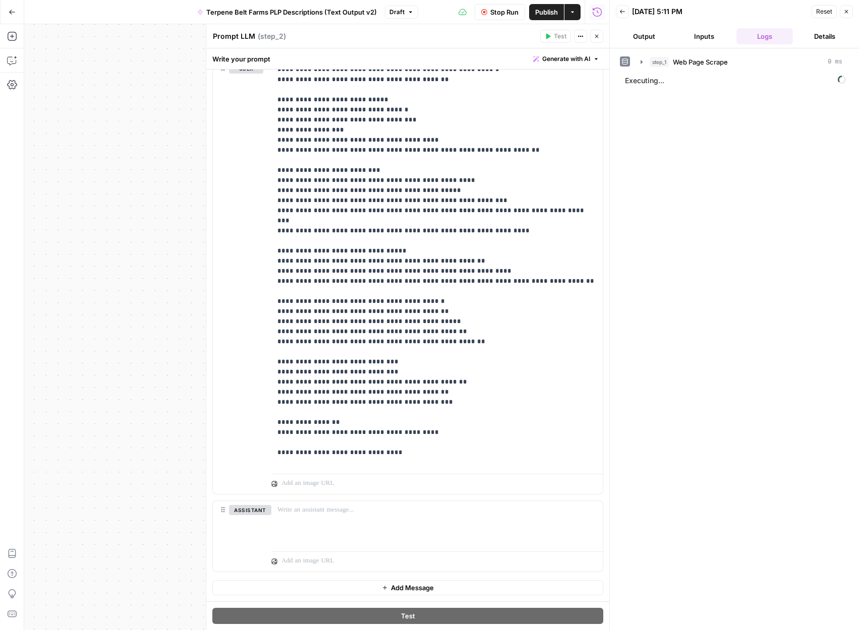
scroll to position [4872, 0]
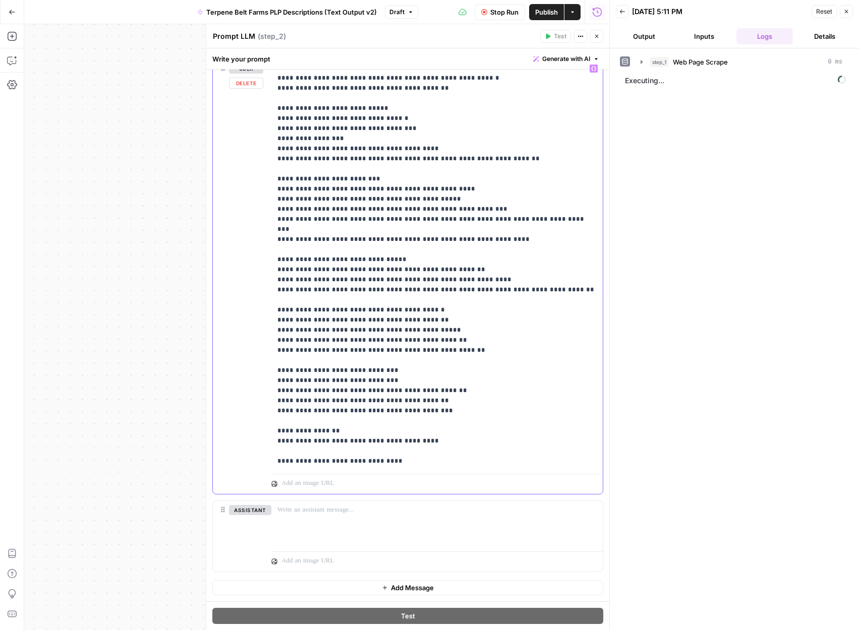
drag, startPoint x: 439, startPoint y: 199, endPoint x: 270, endPoint y: 156, distance: 174.3
click at [270, 156] on div "**********" at bounding box center [408, 277] width 390 height 435
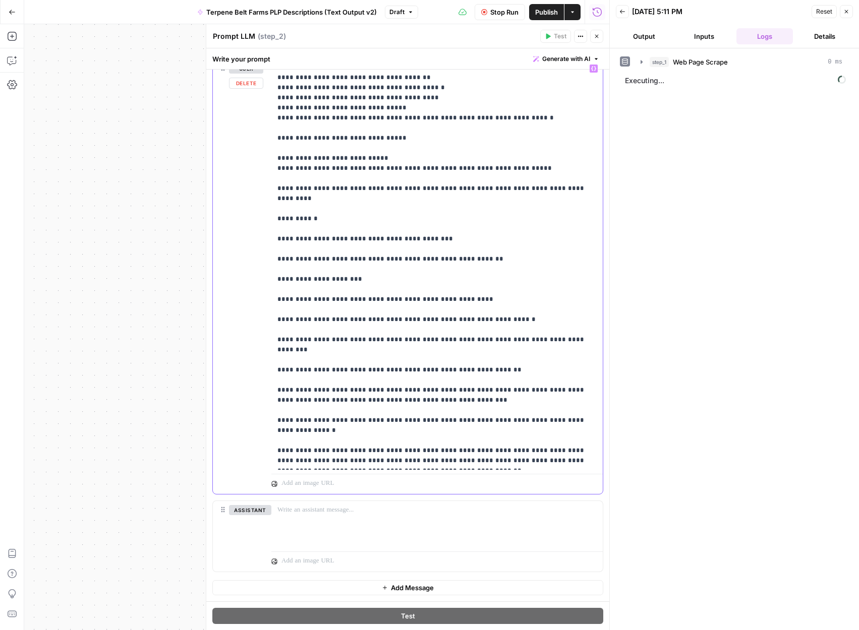
scroll to position [2932, 0]
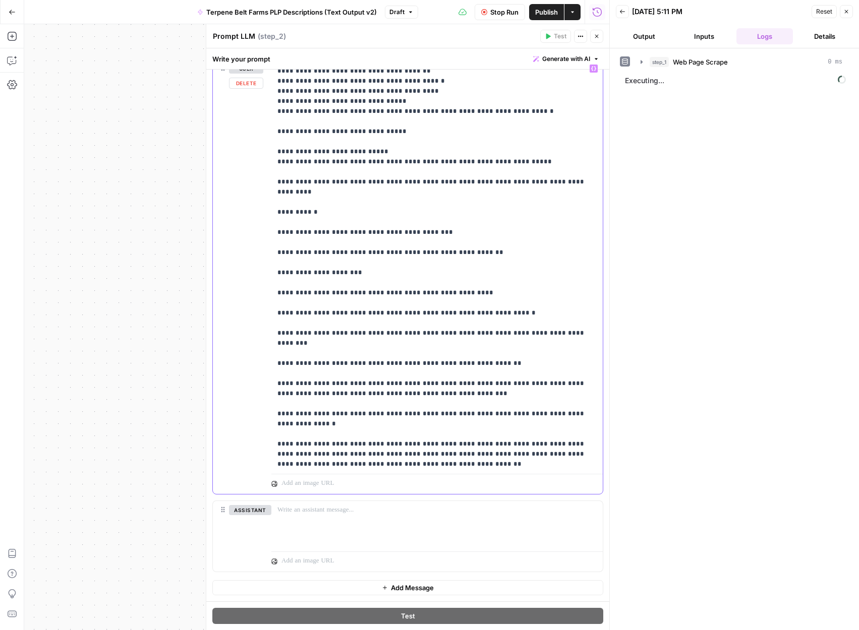
drag, startPoint x: 364, startPoint y: 402, endPoint x: 264, endPoint y: 385, distance: 101.2
click at [264, 386] on div "**********" at bounding box center [408, 277] width 390 height 435
copy p "**********"
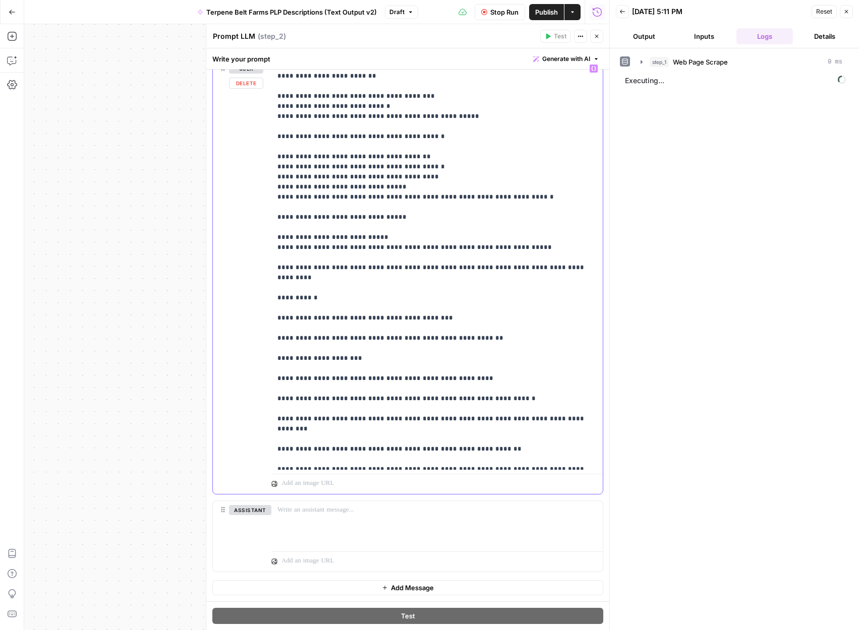
scroll to position [2830, 0]
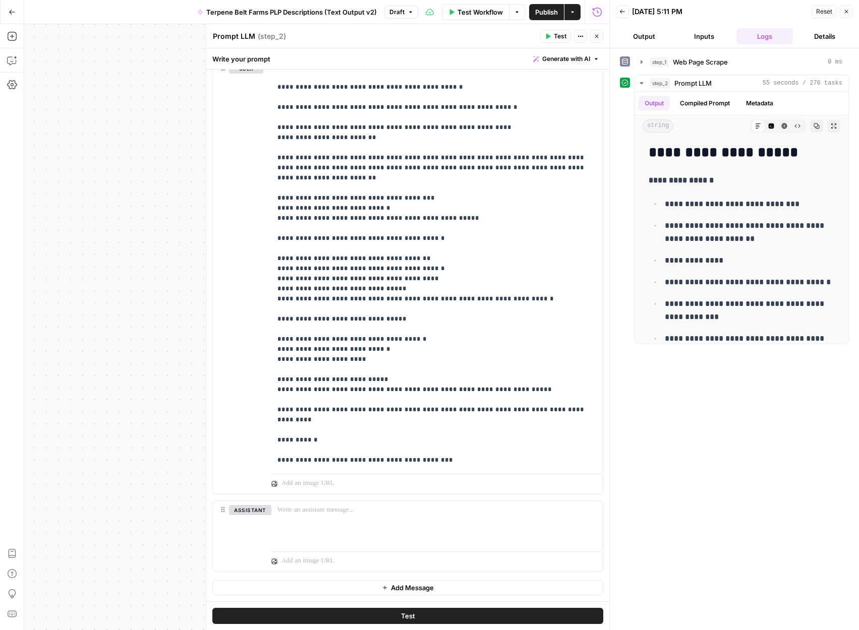
scroll to position [2738, 0]
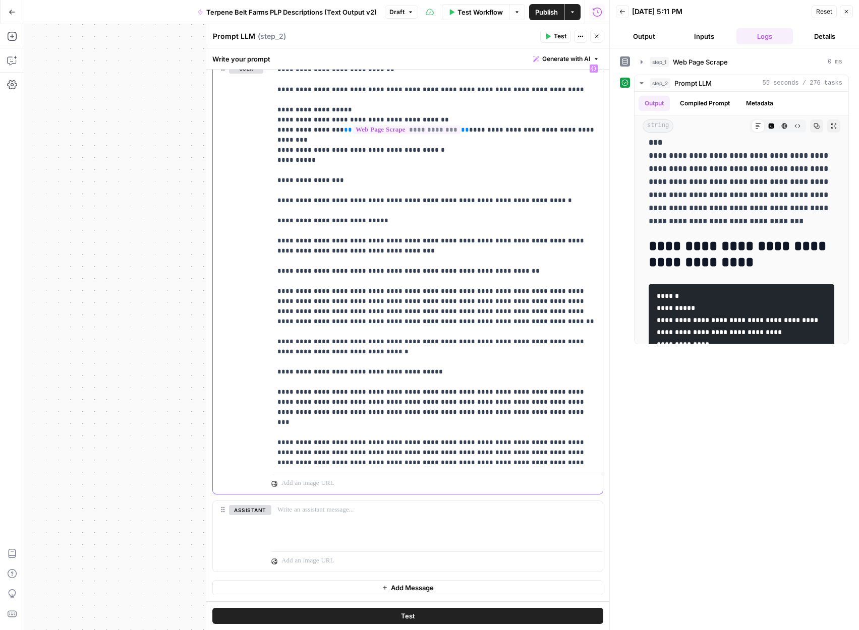
scroll to position [0, 0]
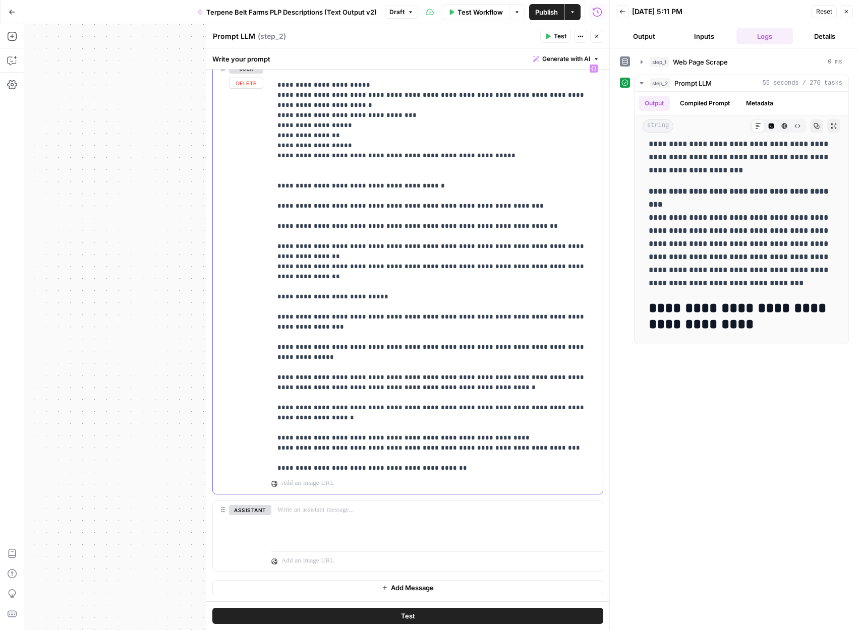
scroll to position [832, 0]
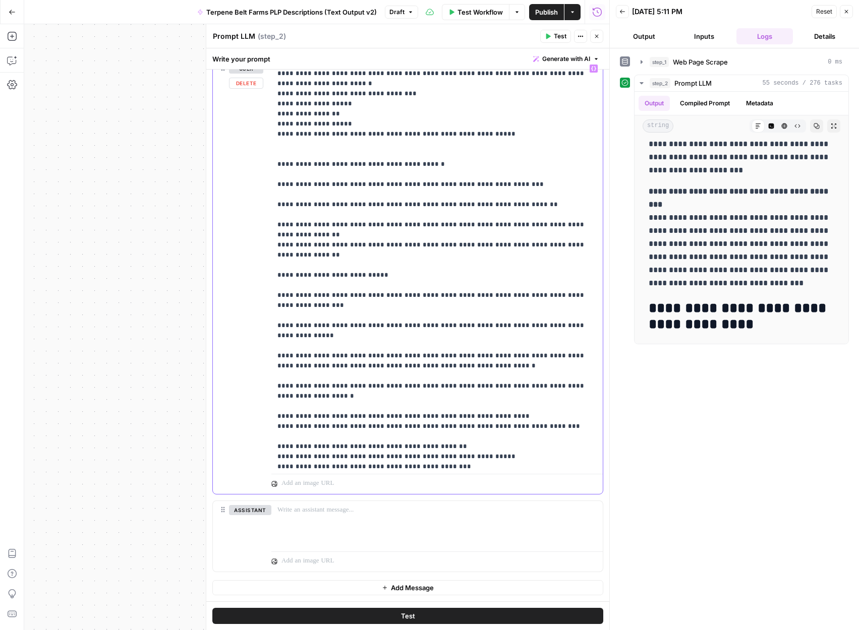
click at [597, 222] on div "**********" at bounding box center [436, 265] width 331 height 411
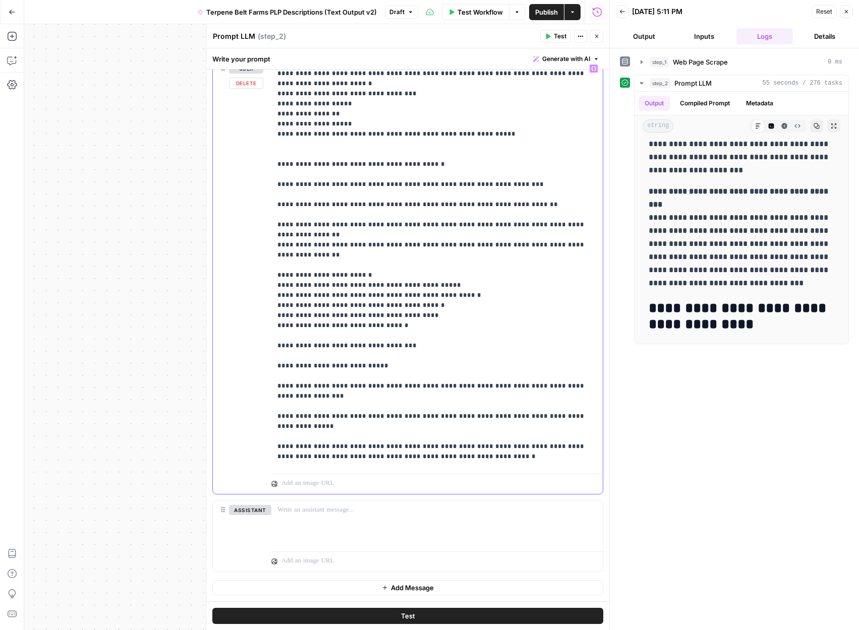
drag, startPoint x: 399, startPoint y: 292, endPoint x: 287, endPoint y: 248, distance: 121.1
drag, startPoint x: 393, startPoint y: 298, endPoint x: 273, endPoint y: 247, distance: 130.1
click at [273, 247] on div "**********" at bounding box center [436, 265] width 331 height 411
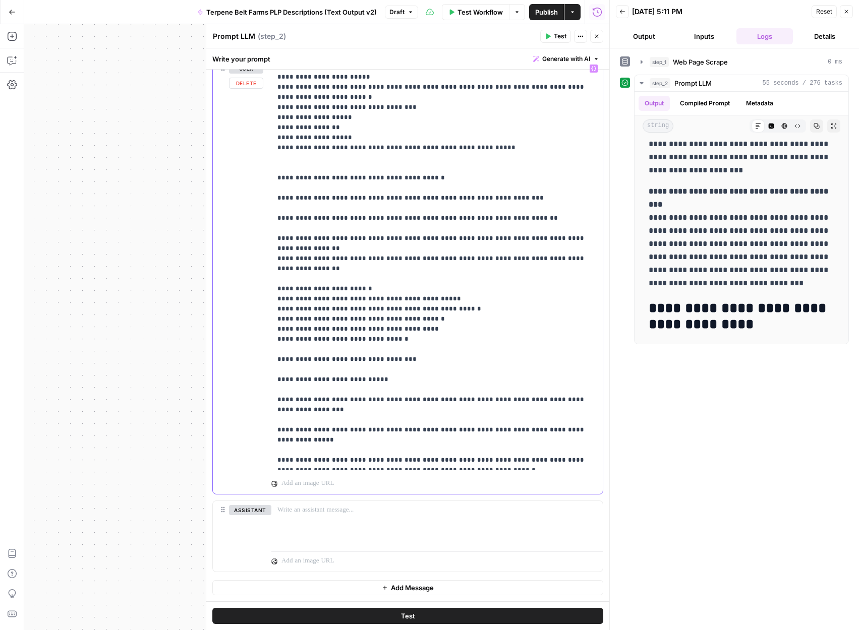
scroll to position [826, 0]
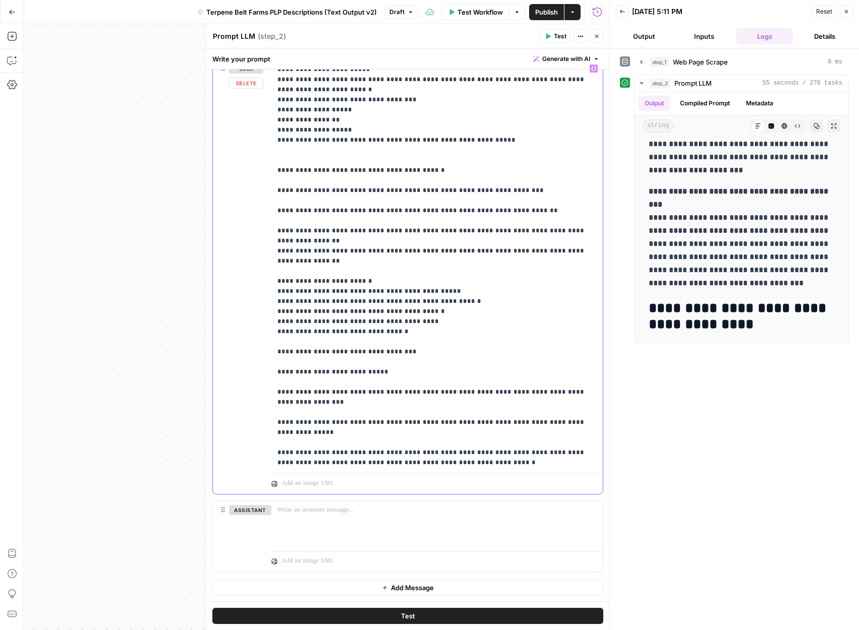
drag, startPoint x: 402, startPoint y: 304, endPoint x: 272, endPoint y: 253, distance: 139.7
click at [272, 253] on div "**********" at bounding box center [436, 265] width 331 height 411
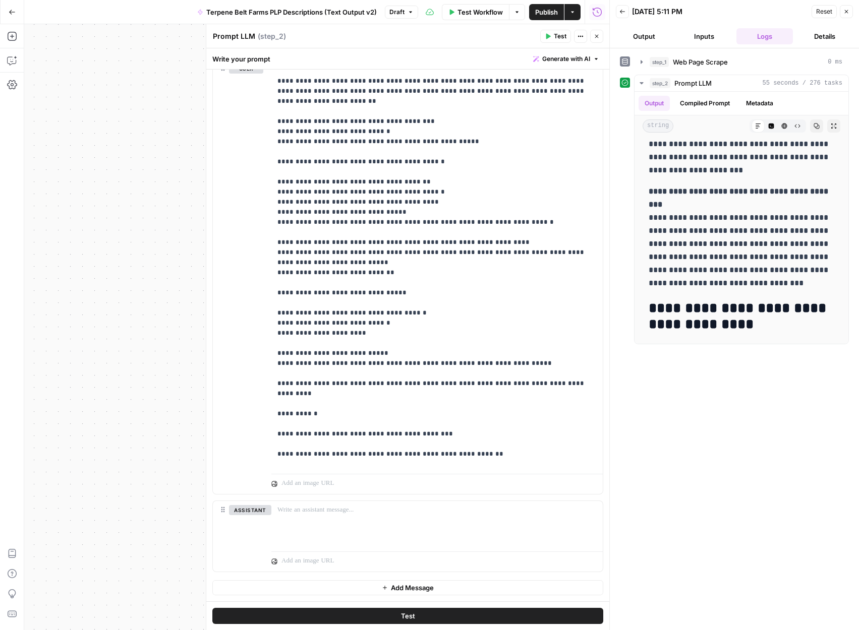
scroll to position [3113, 0]
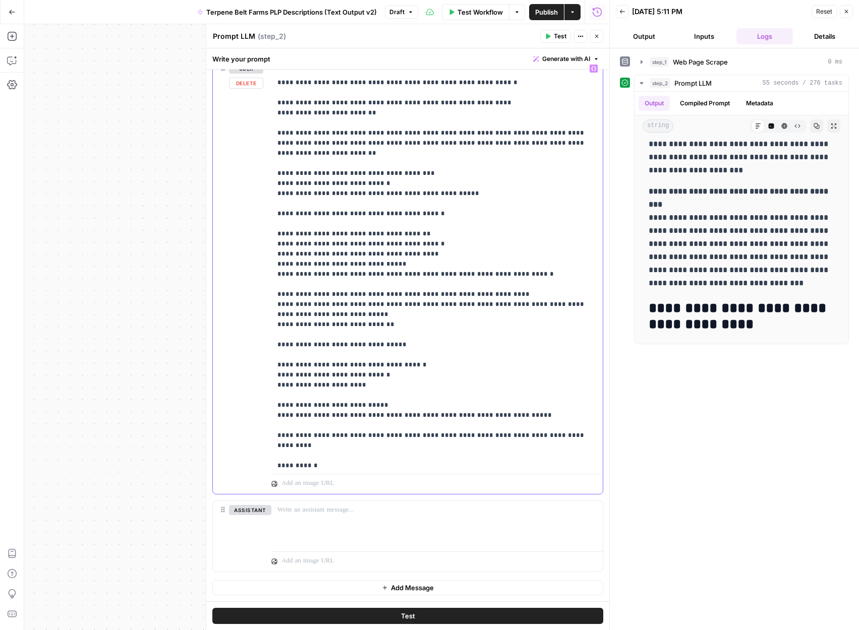
drag, startPoint x: 276, startPoint y: 151, endPoint x: 526, endPoint y: 191, distance: 253.9
click at [526, 191] on div "**********" at bounding box center [436, 265] width 331 height 411
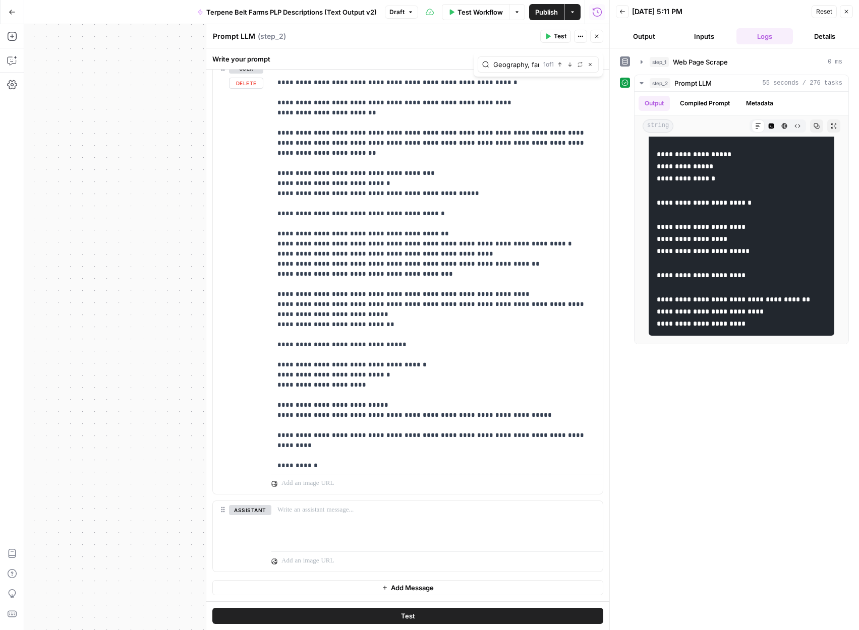
scroll to position [0, 52]
type input "Geography, farm/region/terroir"
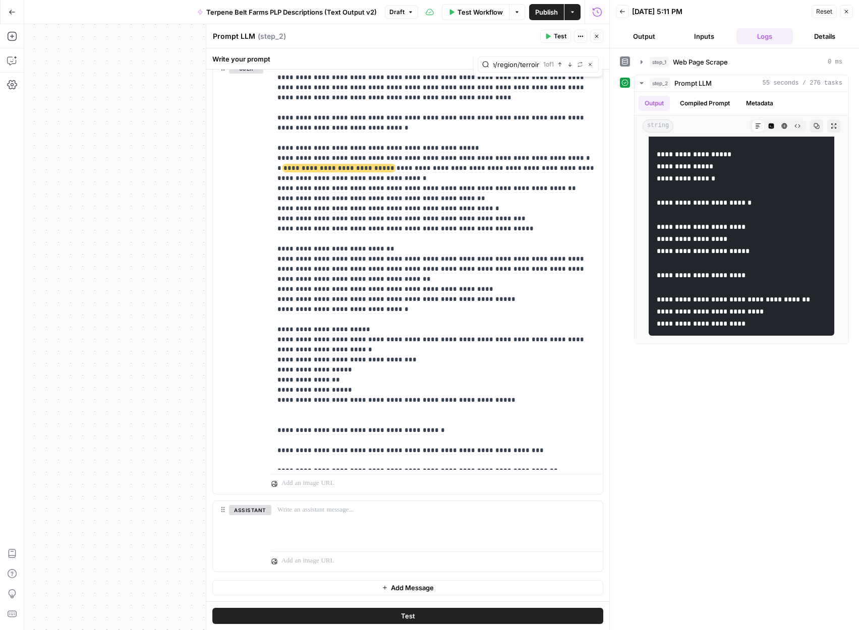
scroll to position [0, 0]
drag, startPoint x: 358, startPoint y: 157, endPoint x: 283, endPoint y: 150, distance: 75.4
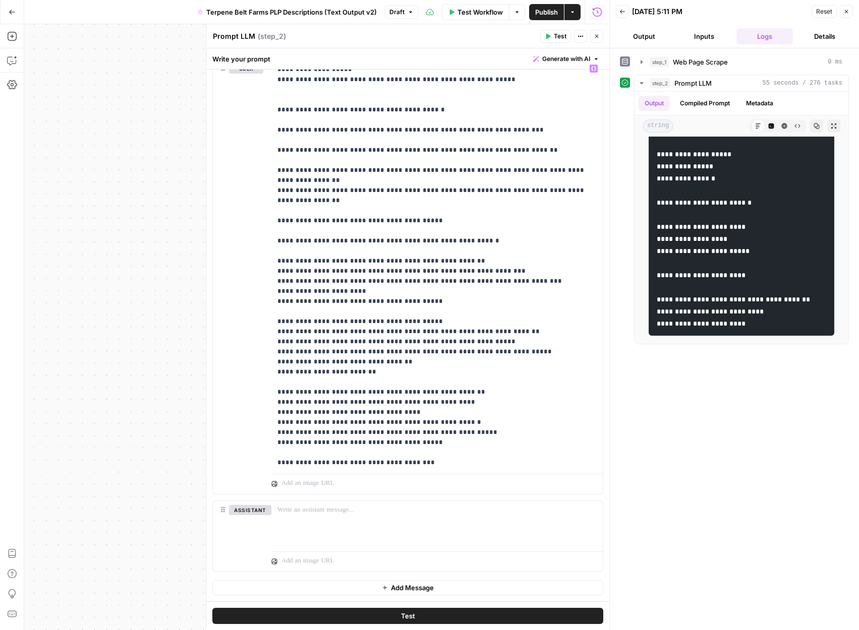
scroll to position [0, 60]
type input "- Geography, farm/region/terroir"
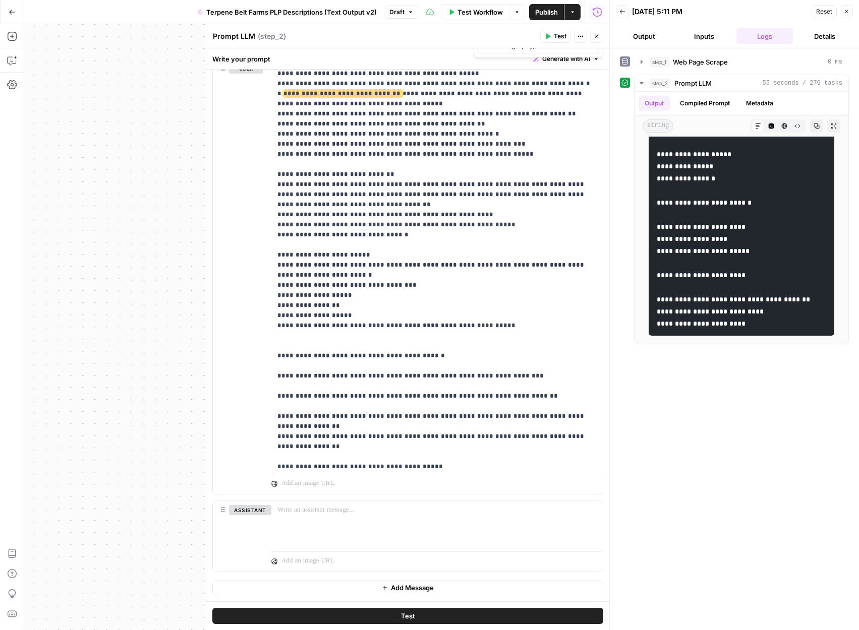
scroll to position [359, 0]
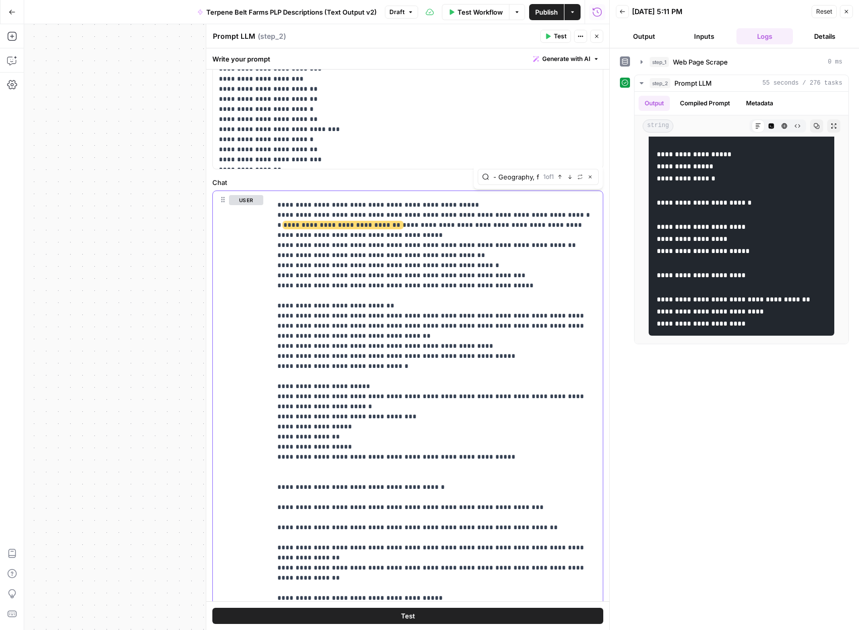
drag, startPoint x: 367, startPoint y: 214, endPoint x: 281, endPoint y: 207, distance: 85.5
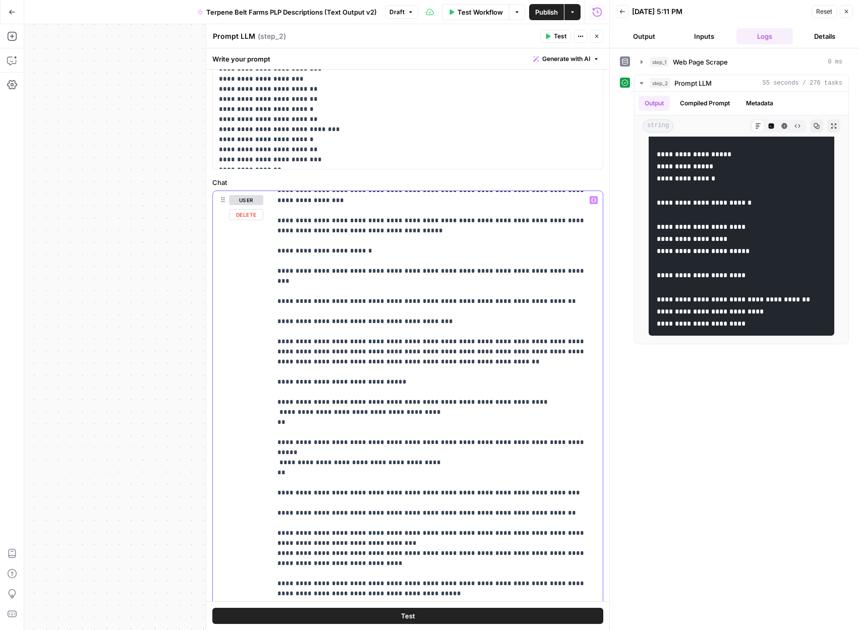
scroll to position [3800, 0]
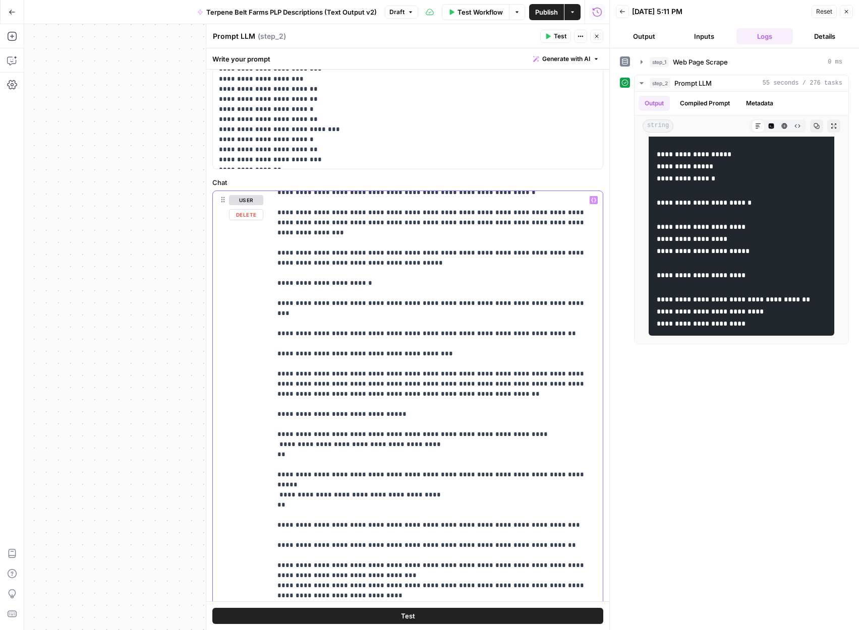
drag, startPoint x: 276, startPoint y: 284, endPoint x: 358, endPoint y: 362, distance: 113.4
click at [358, 362] on div "**********" at bounding box center [436, 396] width 331 height 411
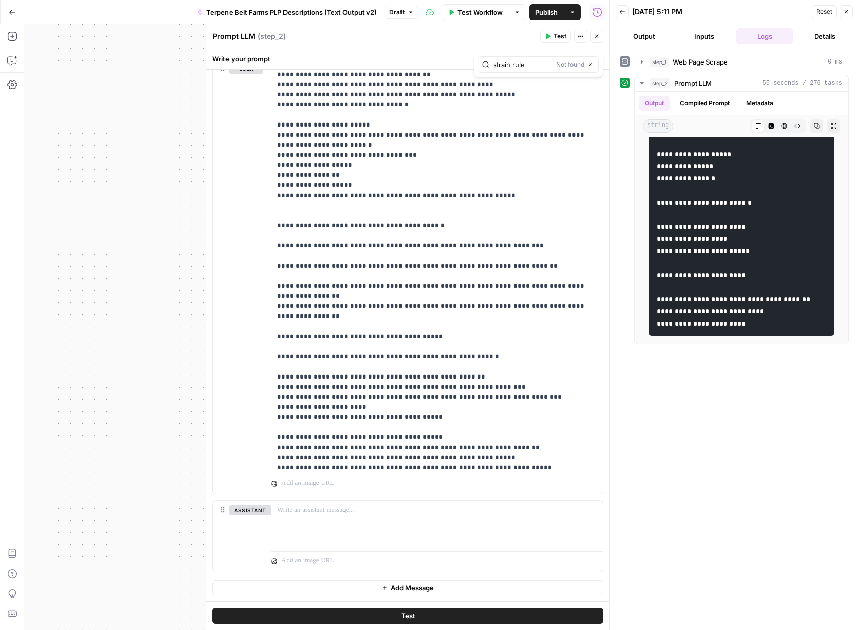
scroll to position [640, 0]
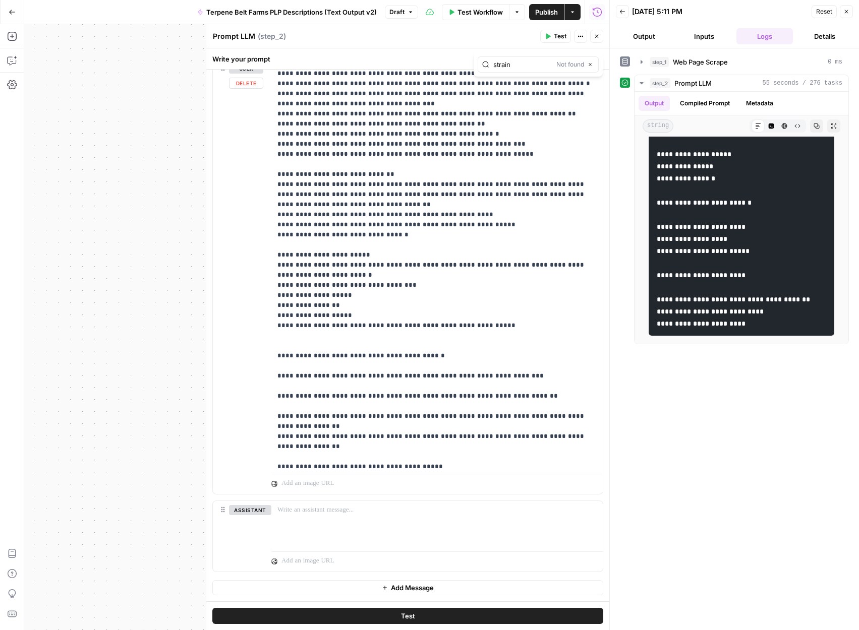
type input "strain"
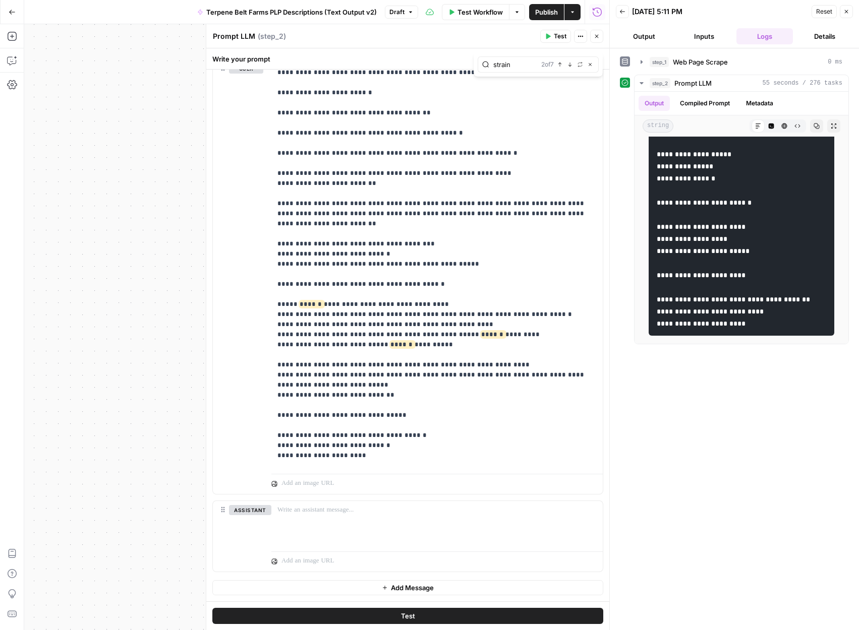
scroll to position [3034, 0]
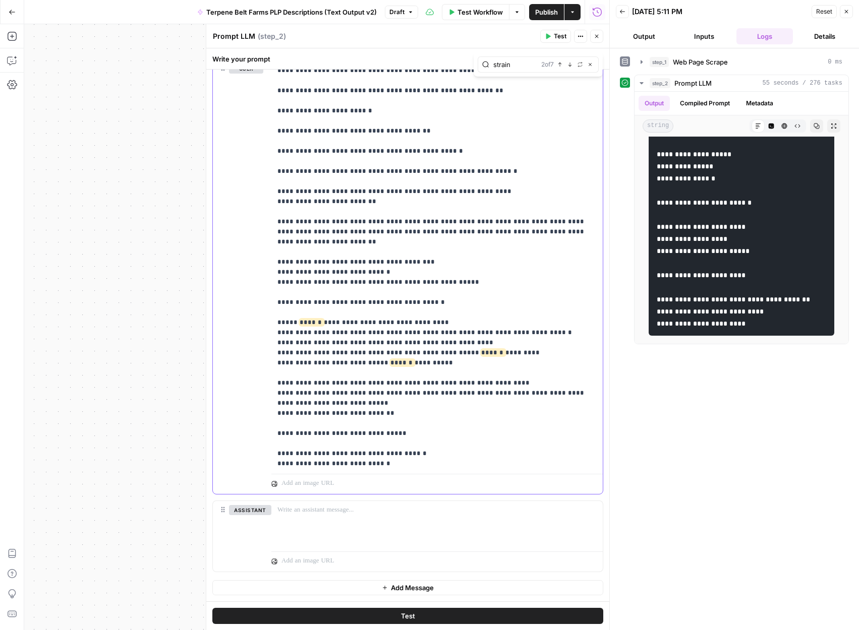
drag, startPoint x: 375, startPoint y: 321, endPoint x: 270, endPoint y: 292, distance: 108.8
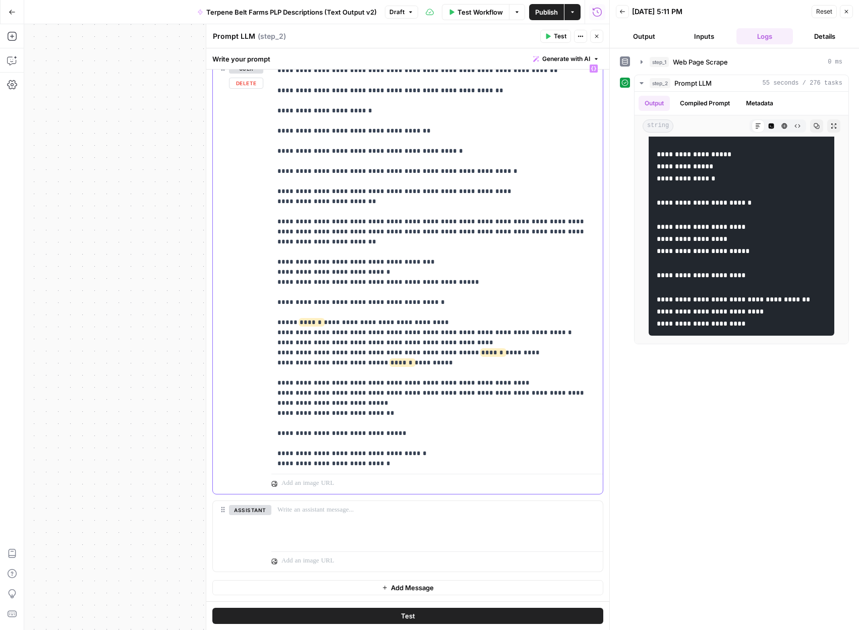
click at [270, 292] on div "**********" at bounding box center [408, 277] width 390 height 435
copy p "**********"
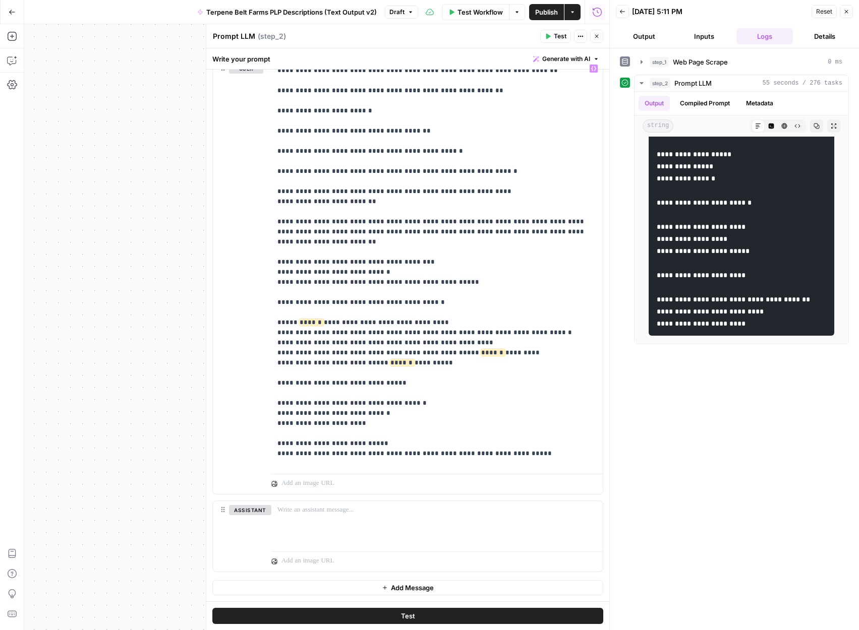
click at [333, 622] on button "Test" at bounding box center [407, 616] width 391 height 16
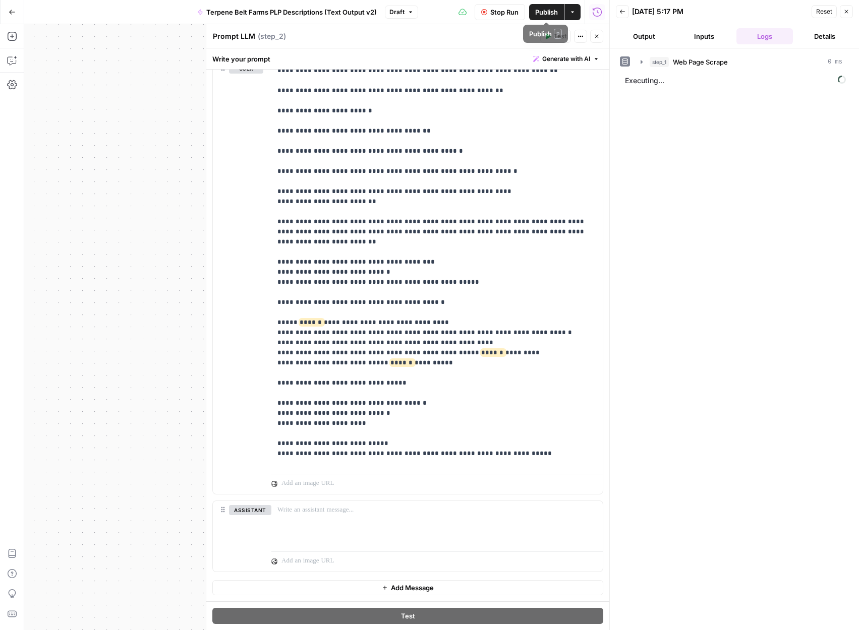
click at [543, 13] on span "Publish" at bounding box center [546, 12] width 23 height 10
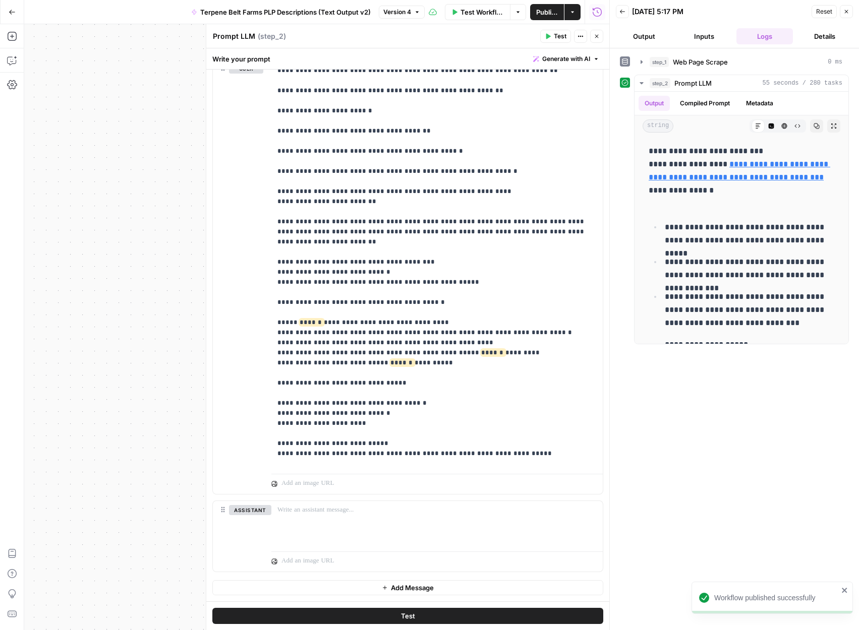
scroll to position [3034, 0]
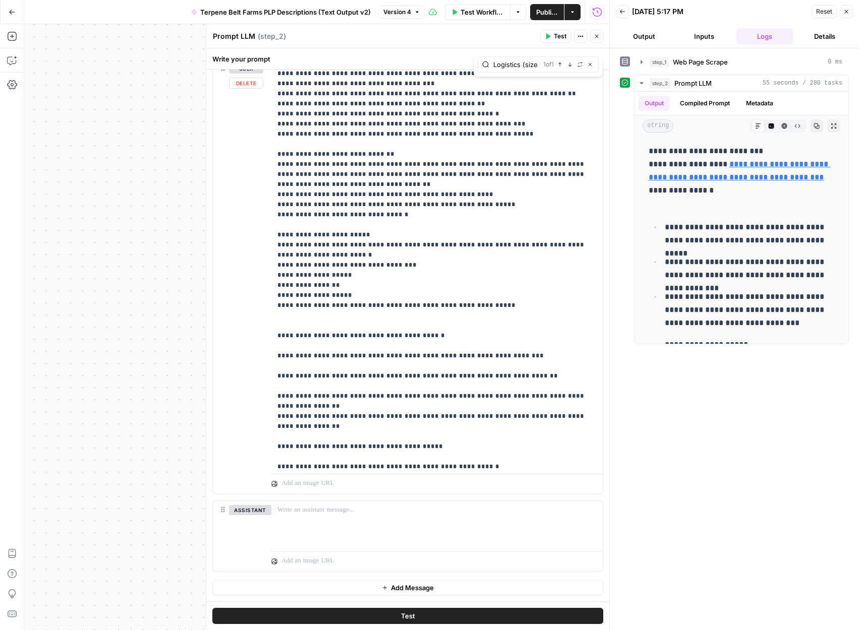
scroll to position [0, 2]
type input "Logistics (size"
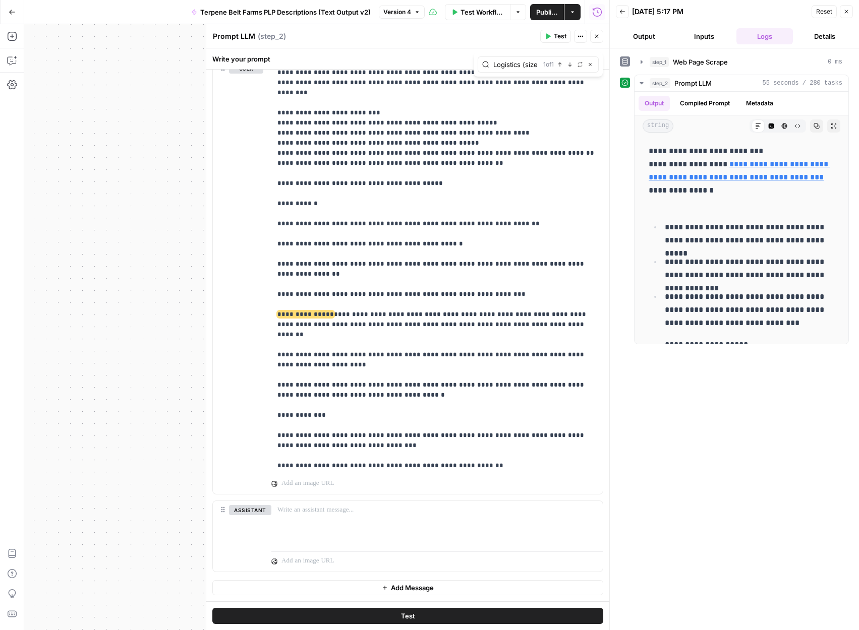
scroll to position [0, 0]
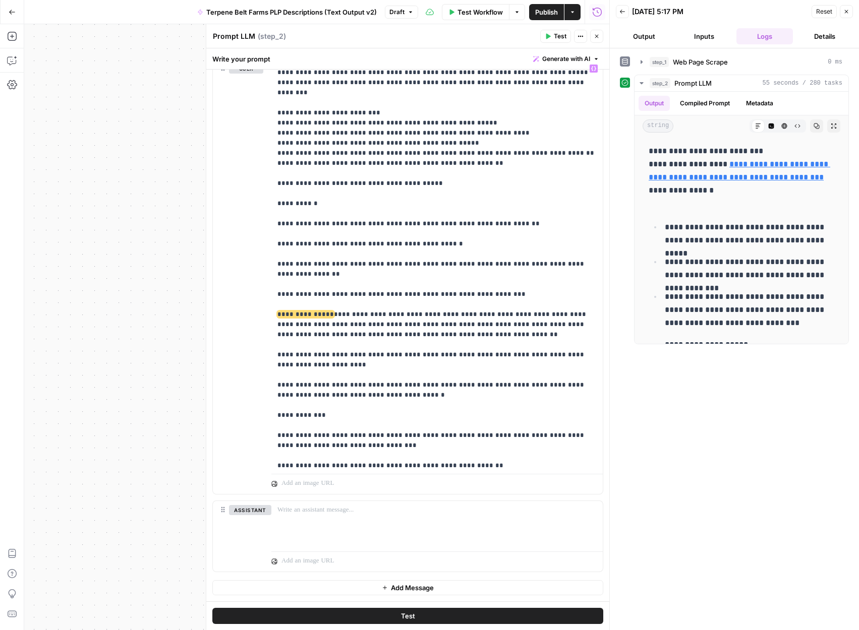
click at [551, 14] on span "Publish" at bounding box center [546, 12] width 23 height 10
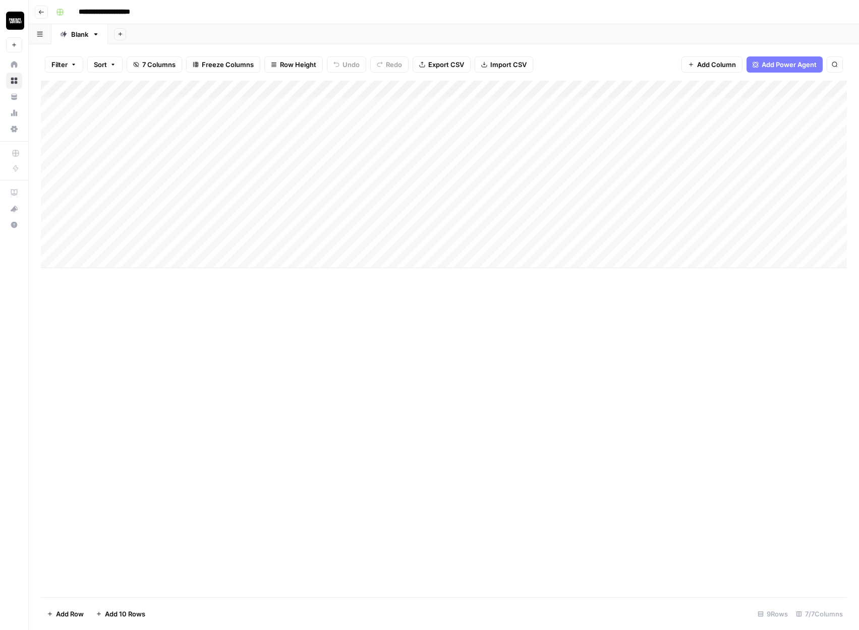
scroll to position [0, 3]
click at [729, 65] on span "Add Column" at bounding box center [716, 65] width 39 height 10
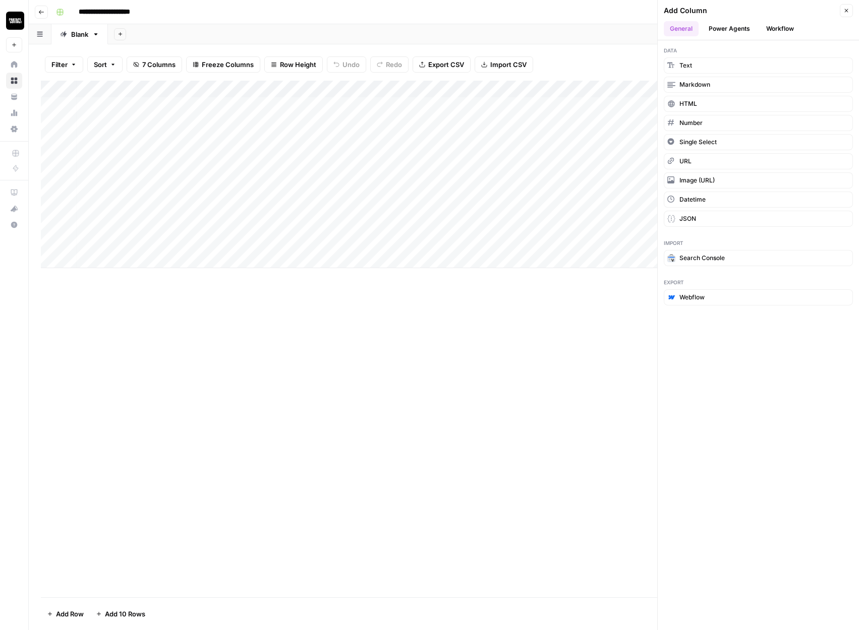
click at [770, 29] on button "Workflow" at bounding box center [780, 28] width 40 height 15
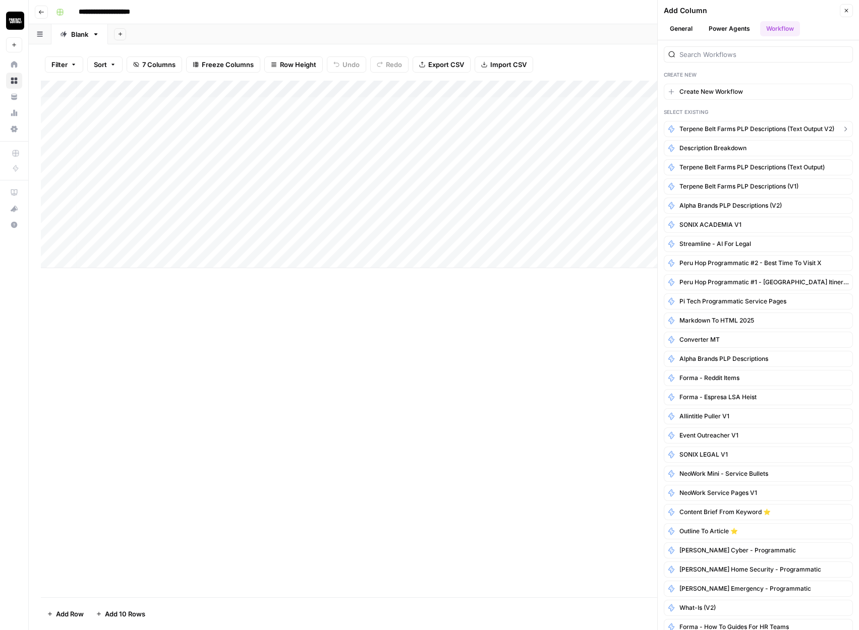
click at [714, 125] on span "Terpene Belt Farms PLP Descriptions (Text Output v2)" at bounding box center [756, 129] width 155 height 9
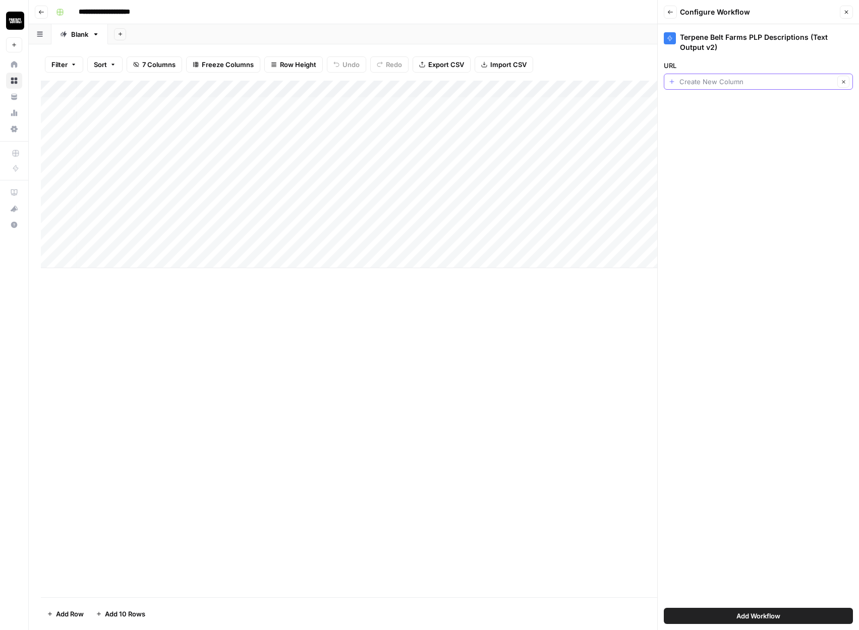
click at [721, 85] on input "URL" at bounding box center [756, 82] width 155 height 10
click at [696, 133] on span "URLs" at bounding box center [750, 138] width 156 height 10
type input "URLs"
click at [727, 615] on button "Add Workflow" at bounding box center [758, 616] width 189 height 16
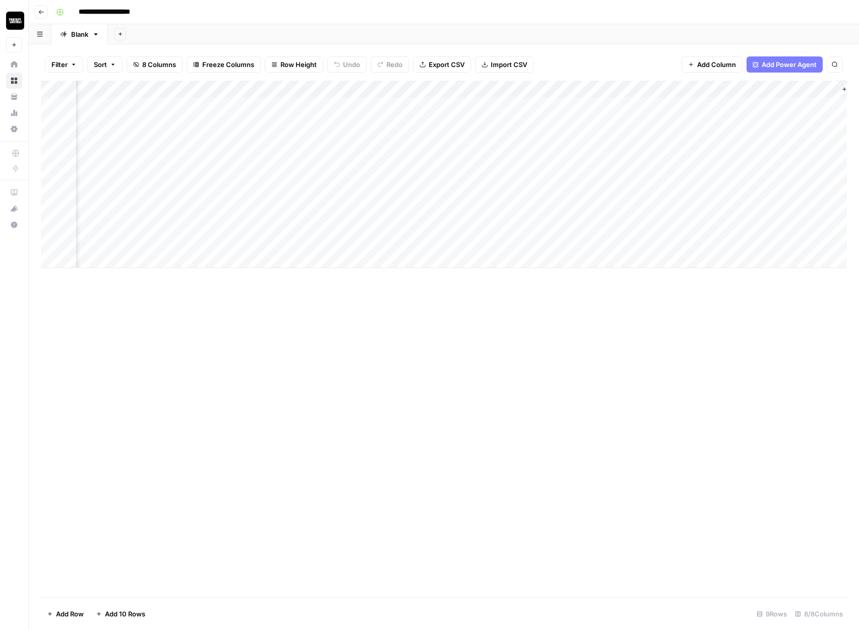
scroll to position [0, 337]
click at [672, 85] on div "Add Column" at bounding box center [444, 175] width 806 height 188
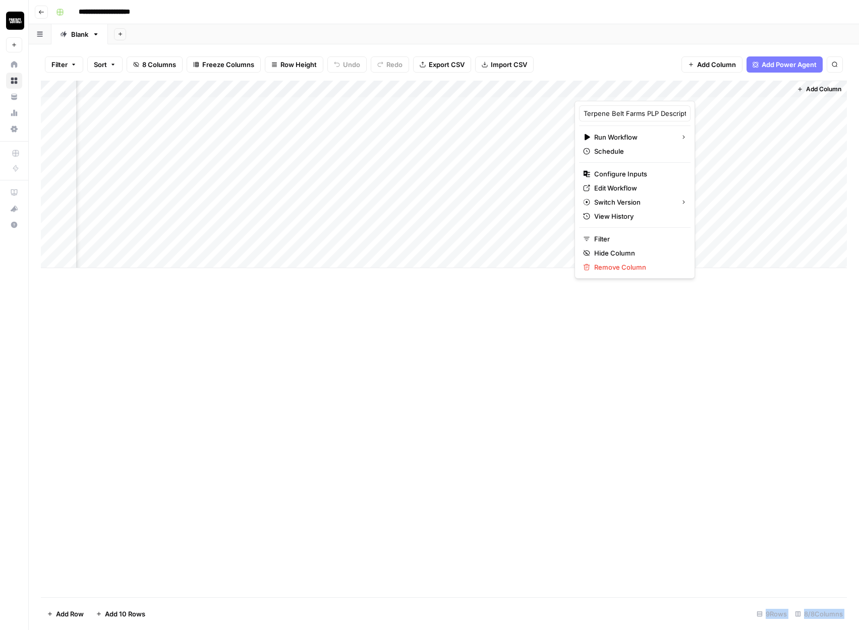
drag, startPoint x: 672, startPoint y: 85, endPoint x: 282, endPoint y: 91, distance: 389.9
click at [282, 91] on body "**********" at bounding box center [429, 315] width 859 height 630
click at [616, 84] on div at bounding box center [682, 91] width 216 height 20
click at [635, 89] on div at bounding box center [682, 91] width 216 height 20
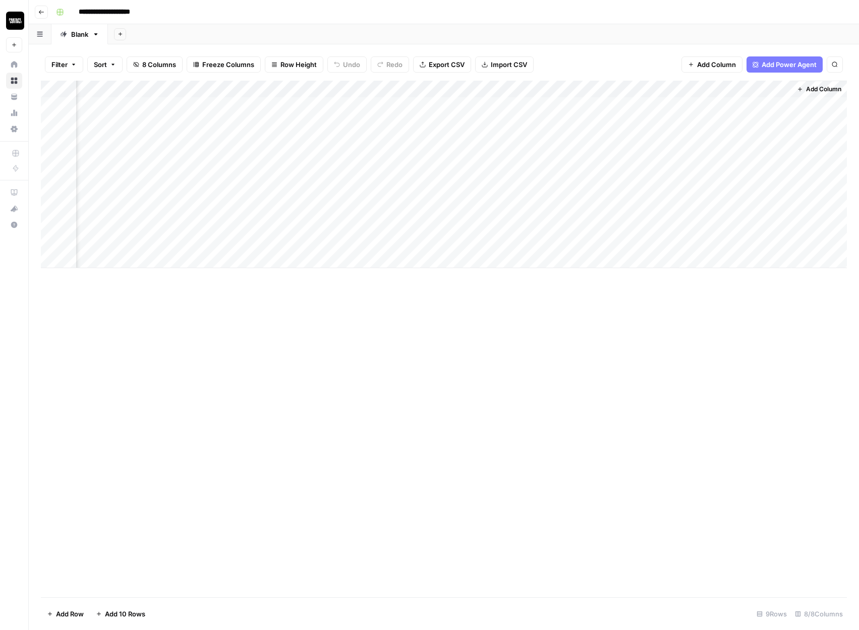
click at [687, 340] on div "Add Column" at bounding box center [444, 339] width 806 height 517
drag, startPoint x: 675, startPoint y: 86, endPoint x: 178, endPoint y: 99, distance: 497.4
click at [178, 99] on div "Add Column" at bounding box center [444, 175] width 806 height 188
click at [255, 89] on div "Add Column" at bounding box center [444, 175] width 806 height 188
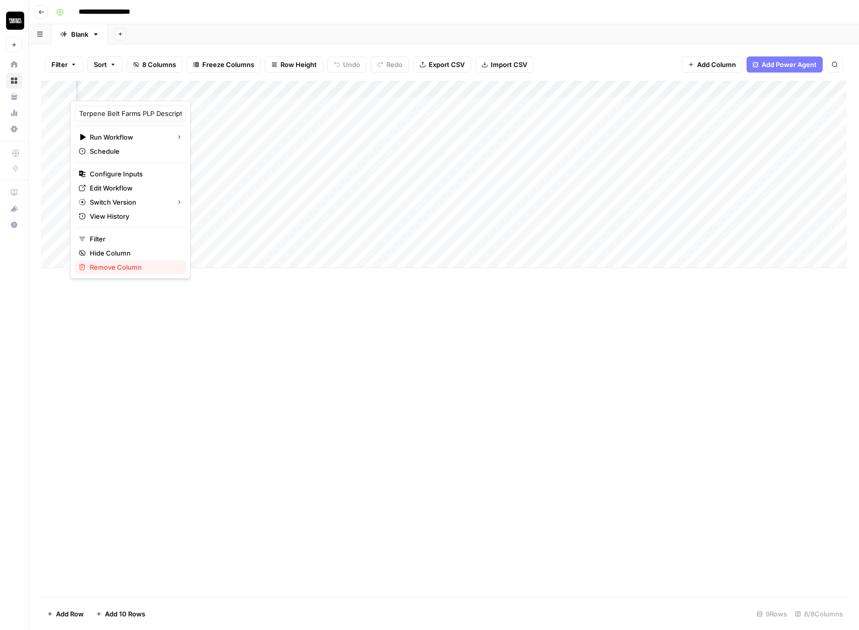
click at [104, 267] on span "Remove Column" at bounding box center [134, 267] width 88 height 10
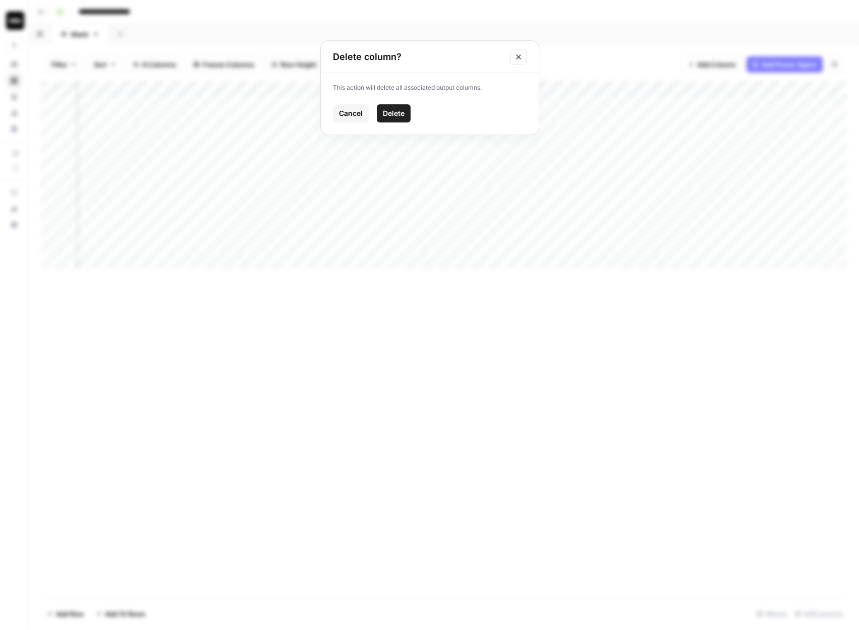
click at [391, 110] on span "Delete" at bounding box center [394, 113] width 22 height 10
click at [327, 105] on div "Add Column" at bounding box center [444, 175] width 806 height 188
click at [464, 91] on div "Add Column" at bounding box center [444, 175] width 806 height 188
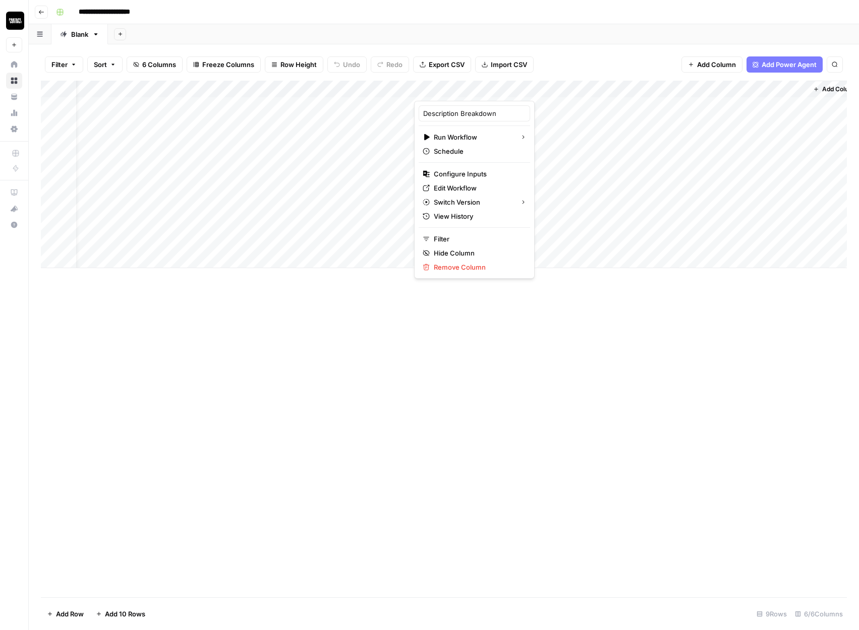
click at [368, 138] on div "Add Column" at bounding box center [444, 175] width 806 height 188
click at [484, 107] on div "Add Column" at bounding box center [444, 175] width 806 height 188
click at [334, 106] on div "Add Column" at bounding box center [444, 175] width 806 height 188
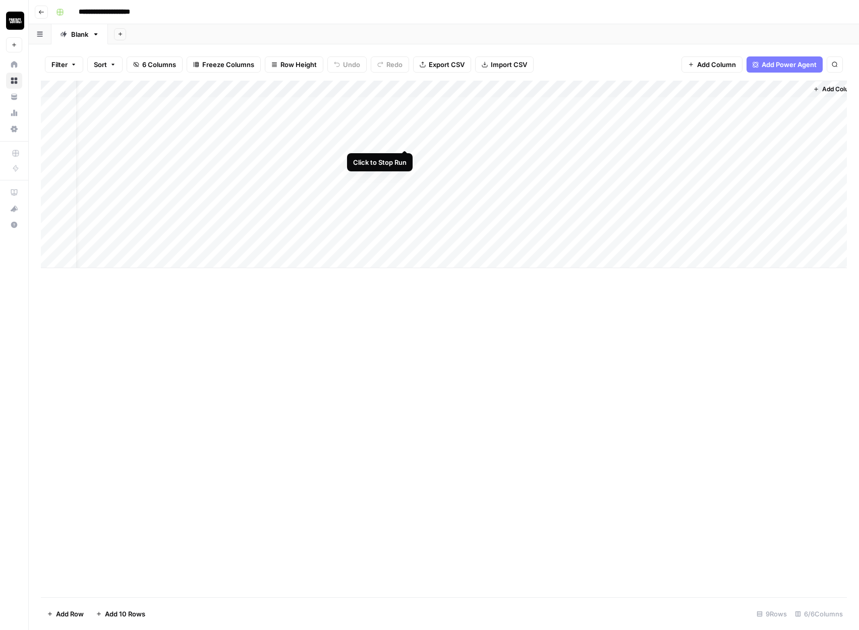
click at [401, 140] on div "Add Column" at bounding box center [444, 175] width 806 height 188
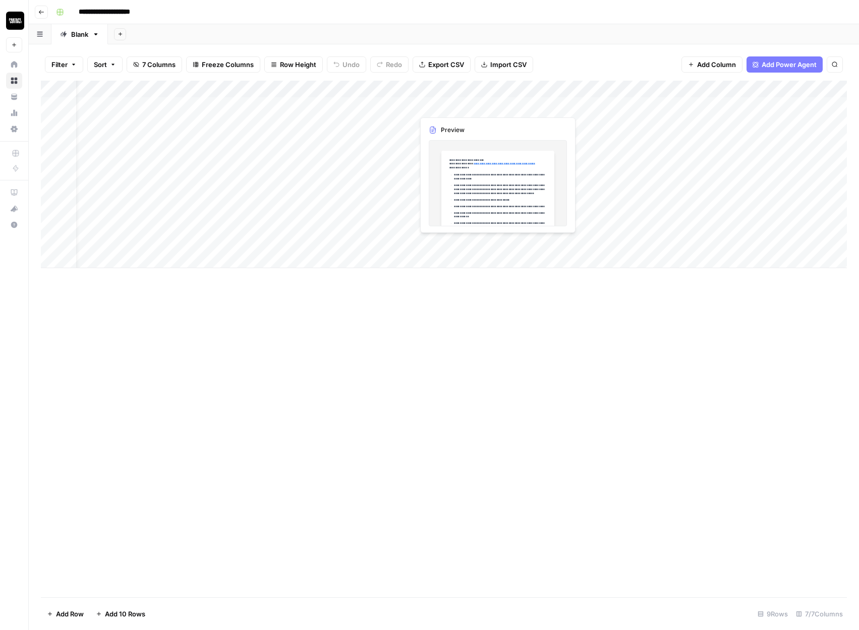
click at [441, 109] on div "Add Column" at bounding box center [444, 175] width 806 height 188
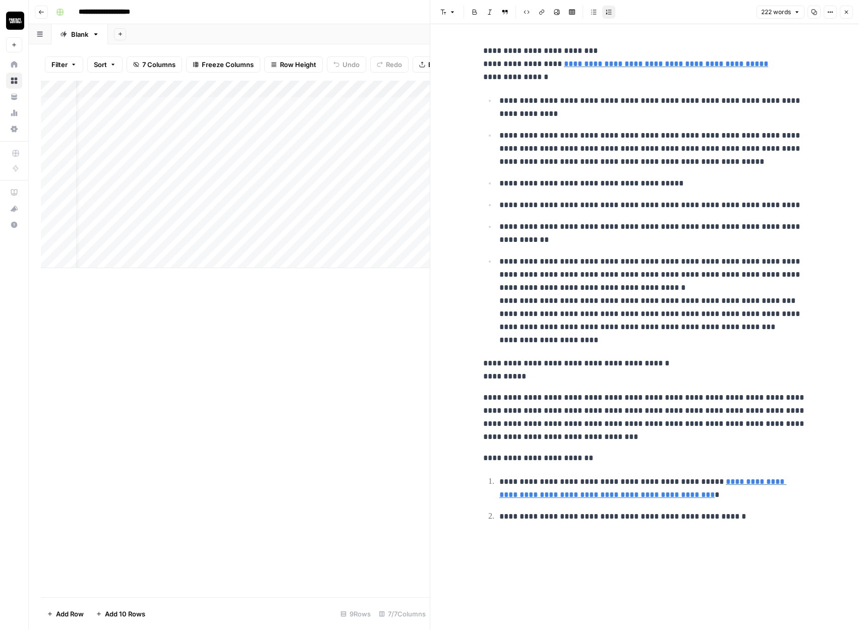
click at [847, 15] on icon "button" at bounding box center [846, 12] width 6 height 6
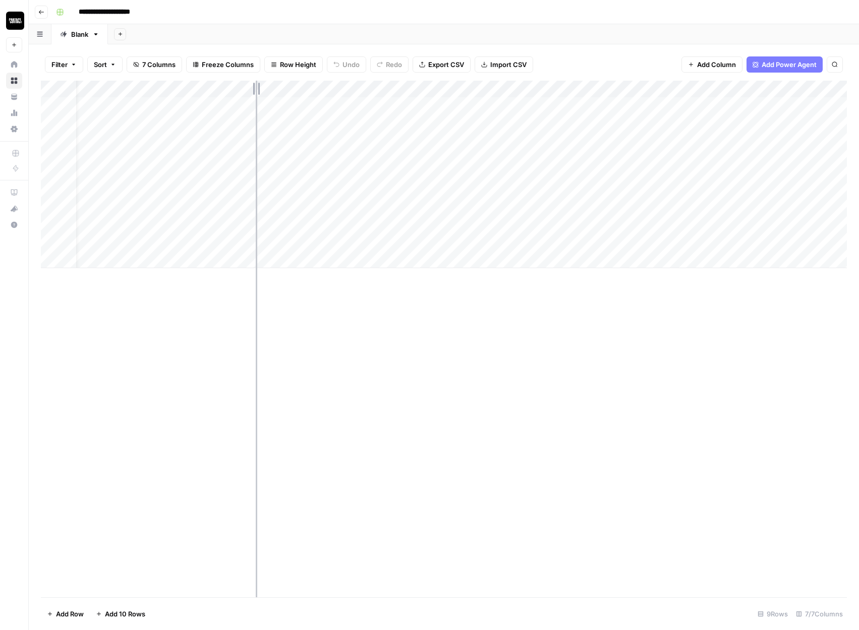
drag, startPoint x: 199, startPoint y: 89, endPoint x: 287, endPoint y: 89, distance: 88.8
click at [287, 89] on div "Add Column" at bounding box center [444, 175] width 806 height 188
click at [389, 121] on div "Add Column" at bounding box center [444, 175] width 806 height 188
click at [649, 107] on div "Add Column" at bounding box center [444, 175] width 806 height 188
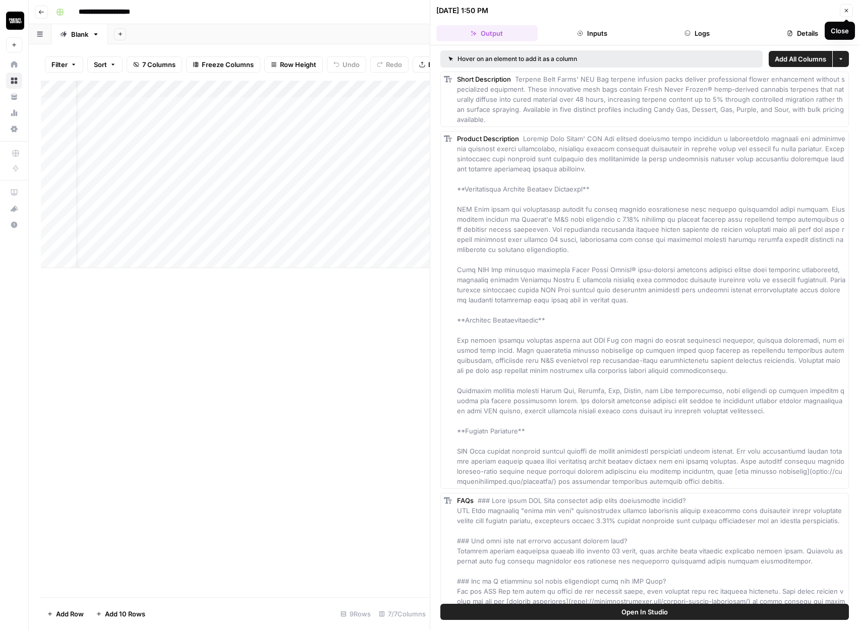
click at [849, 9] on icon "button" at bounding box center [846, 11] width 6 height 6
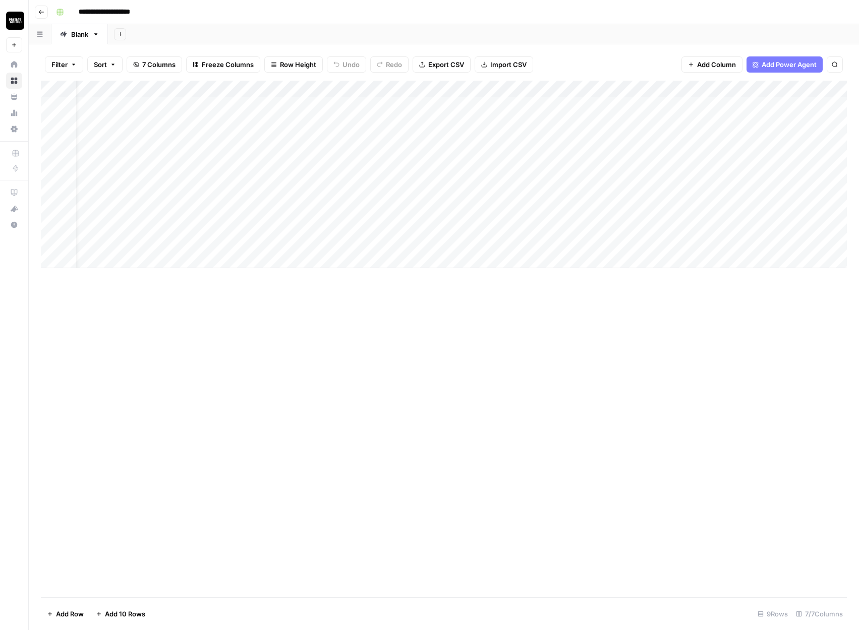
click at [605, 88] on div "Add Column" at bounding box center [444, 175] width 806 height 188
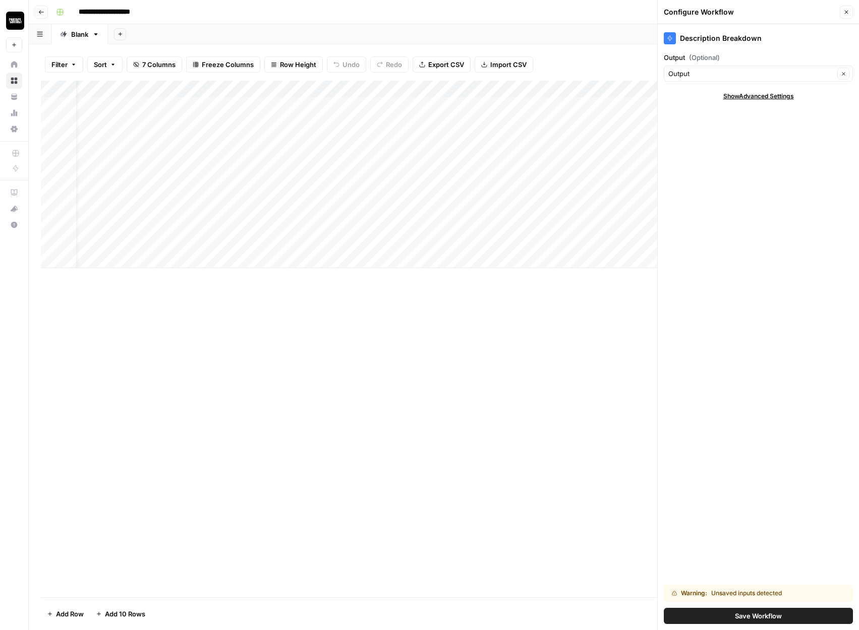
click at [723, 79] on div "Output Clear" at bounding box center [758, 74] width 189 height 16
click at [701, 113] on span "Output" at bounding box center [745, 111] width 147 height 10
type input "Output"
click at [698, 148] on div "Description Breakdown Output (Optional) Output Clear Show Advanced Settings War…" at bounding box center [758, 327] width 201 height 606
click at [705, 76] on input "Output (Optional)" at bounding box center [751, 74] width 166 height 10
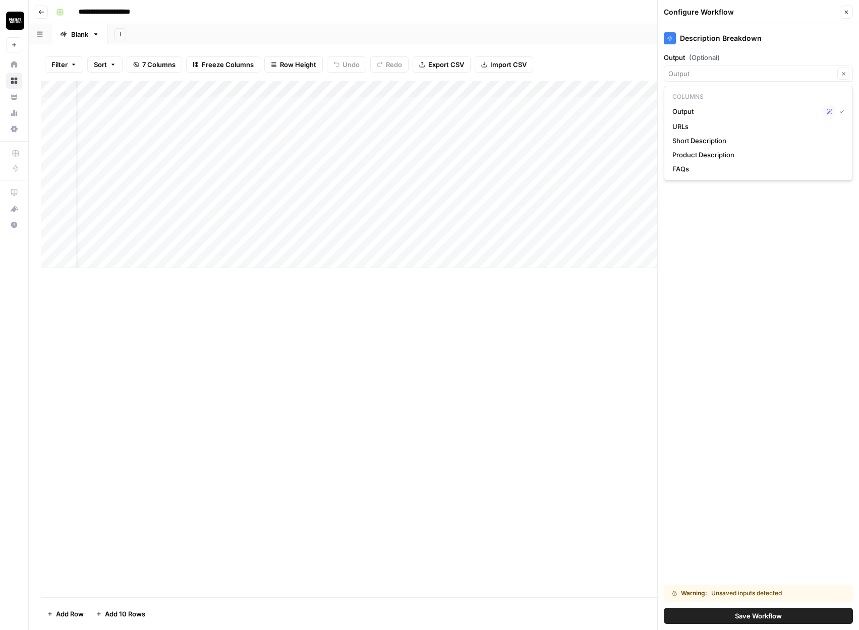
type input "Output"
click at [612, 56] on div "Filter Sort 7 Columns Freeze Columns Row Height Undo Redo Export CSV Import CSV…" at bounding box center [444, 64] width 806 height 32
click at [717, 70] on input "Output (Optional)" at bounding box center [751, 74] width 166 height 10
type input "Output"
click at [684, 210] on div "Description Breakdown Output (Optional) Output Clear Show Advanced Settings War…" at bounding box center [758, 327] width 201 height 606
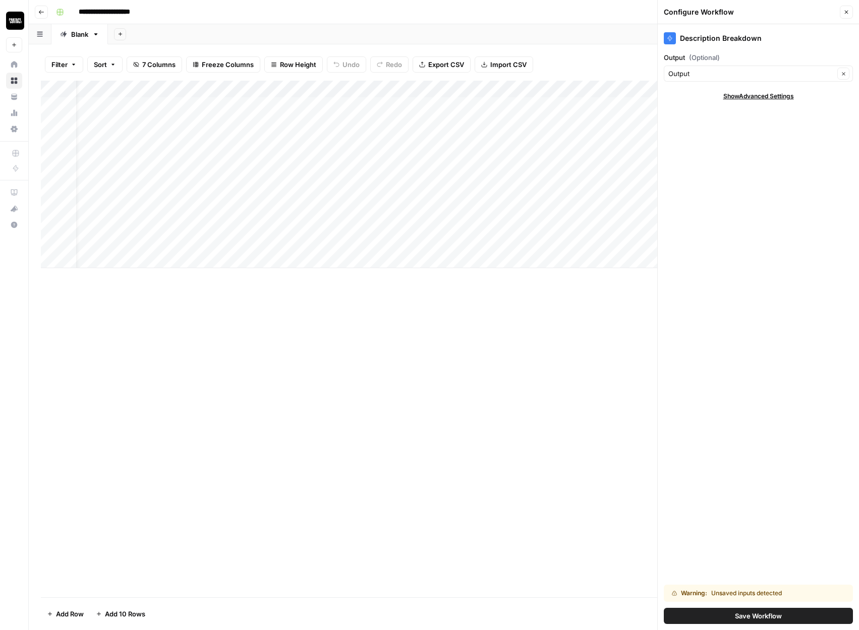
click at [849, 14] on icon "button" at bounding box center [846, 12] width 6 height 6
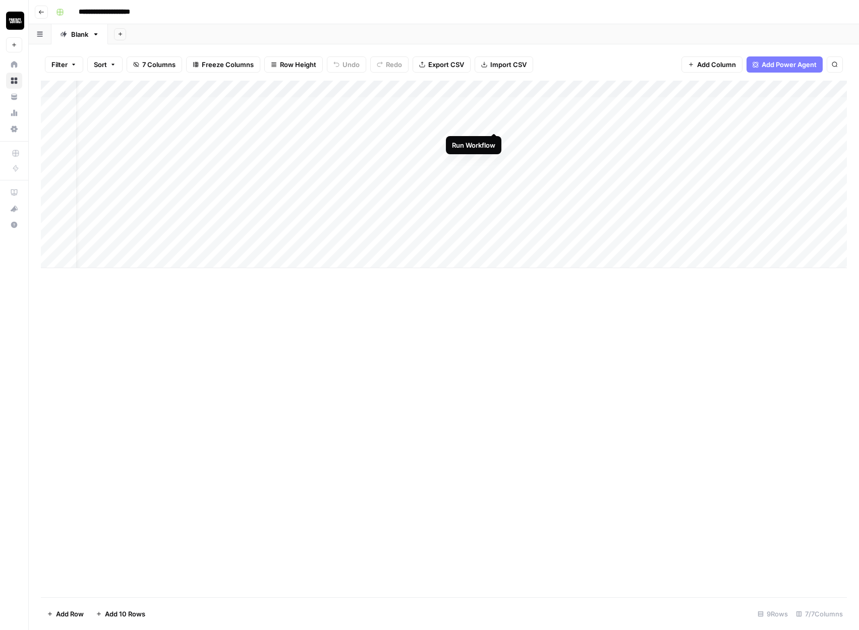
click at [531, 127] on div "Add Column" at bounding box center [444, 175] width 806 height 188
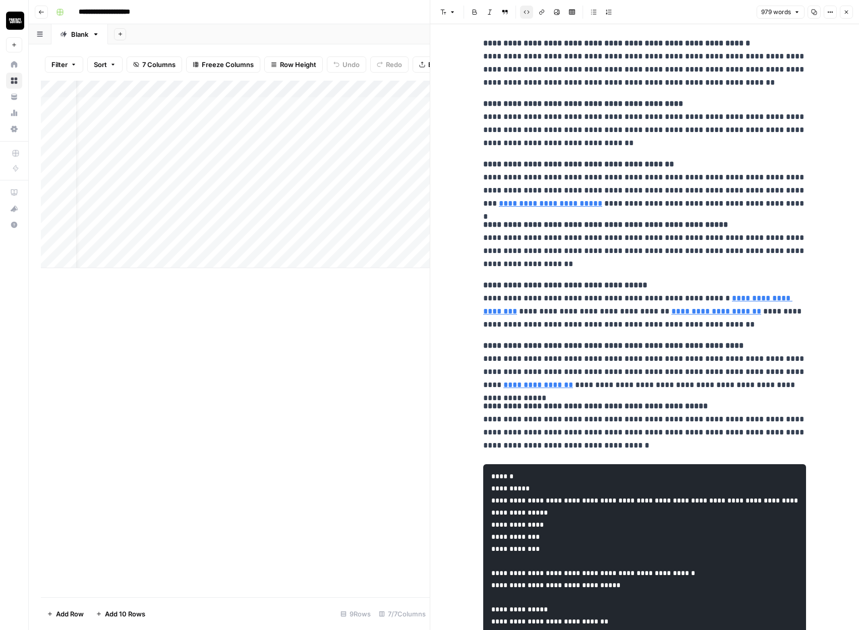
scroll to position [1005, 0]
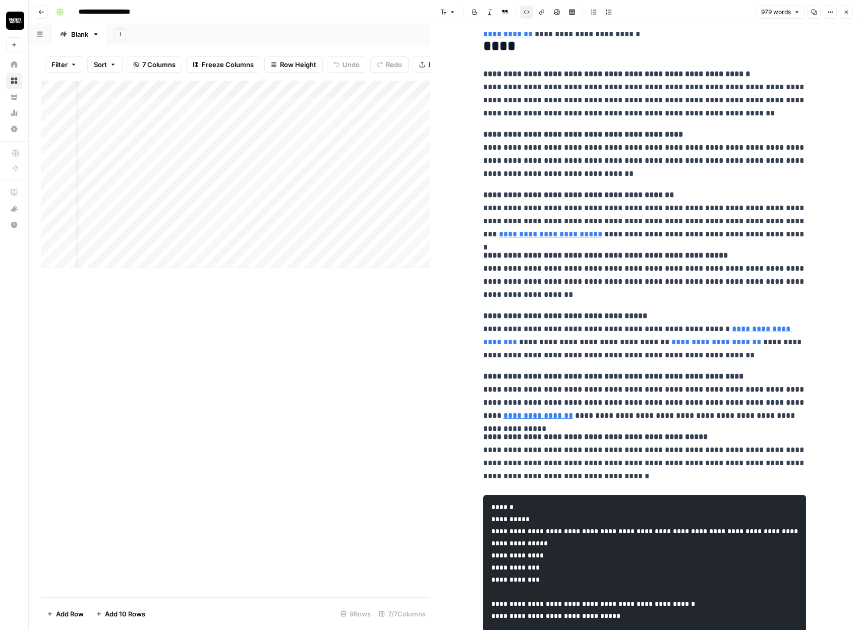
click at [846, 15] on icon "button" at bounding box center [846, 12] width 6 height 6
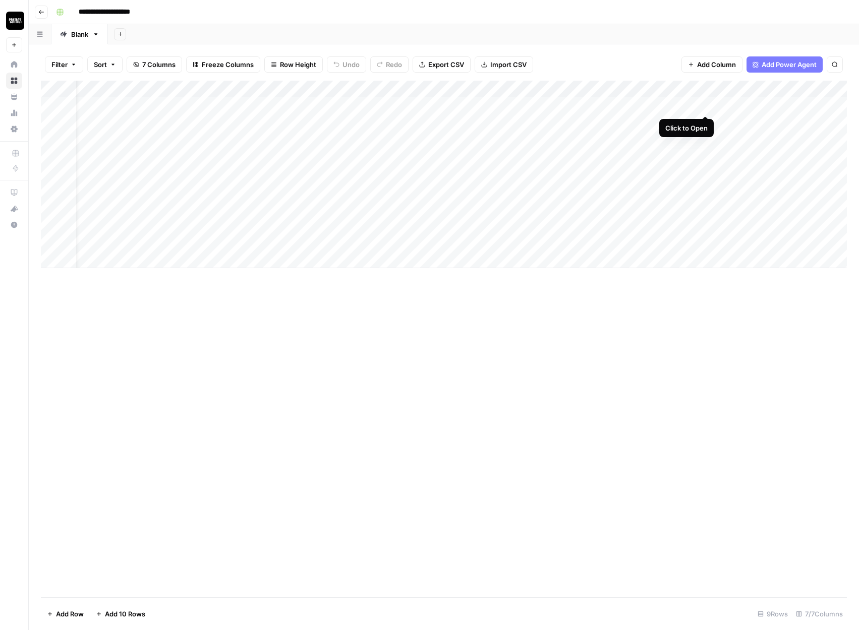
click at [704, 104] on div "Add Column" at bounding box center [444, 175] width 806 height 188
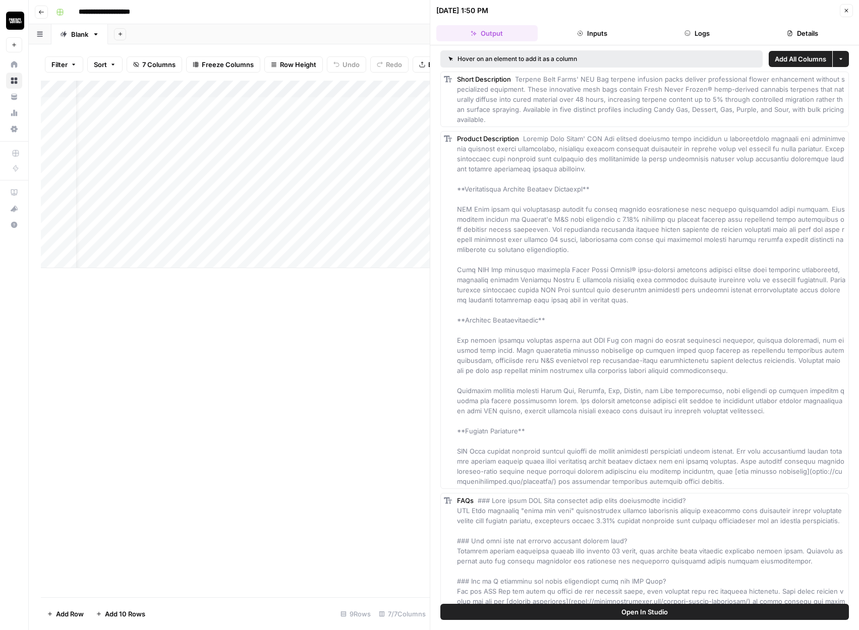
click at [846, 9] on icon "button" at bounding box center [846, 11] width 6 height 6
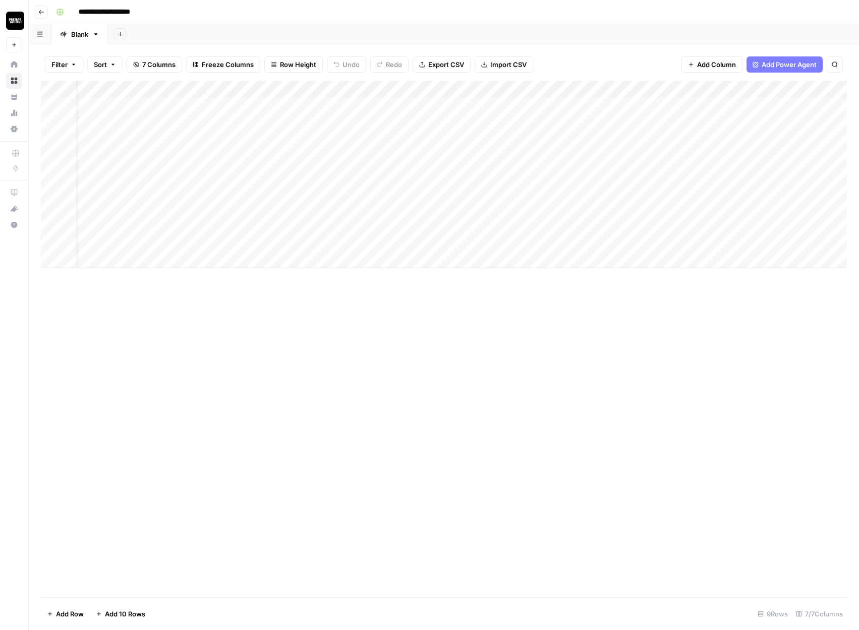
click at [706, 91] on div "Add Column" at bounding box center [444, 175] width 806 height 188
click at [722, 111] on span "All Rows" at bounding box center [742, 112] width 64 height 10
click at [613, 87] on div "Add Column" at bounding box center [444, 175] width 806 height 188
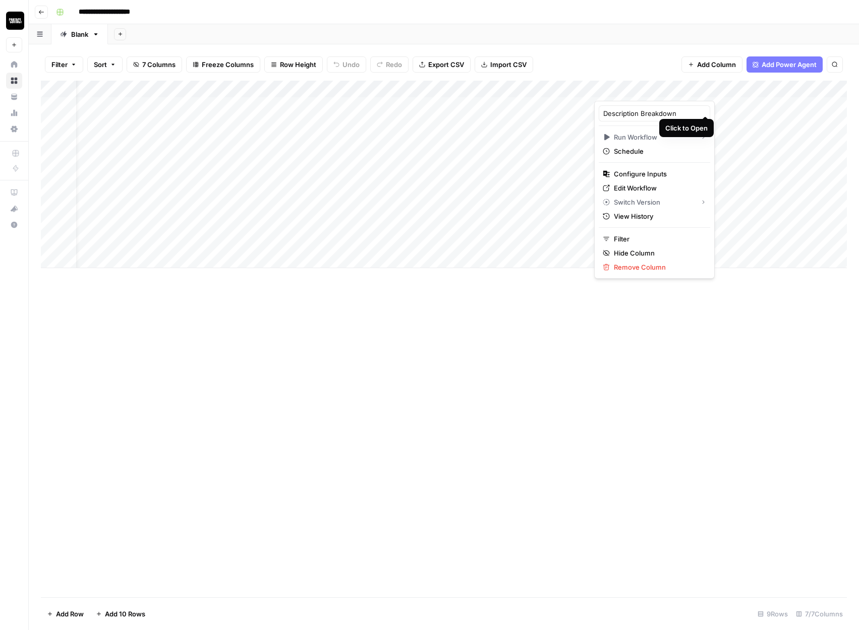
click at [692, 88] on div at bounding box center [654, 91] width 121 height 20
click at [693, 89] on div at bounding box center [654, 91] width 121 height 20
click at [626, 89] on div at bounding box center [654, 91] width 121 height 20
click at [605, 89] on div at bounding box center [654, 91] width 121 height 20
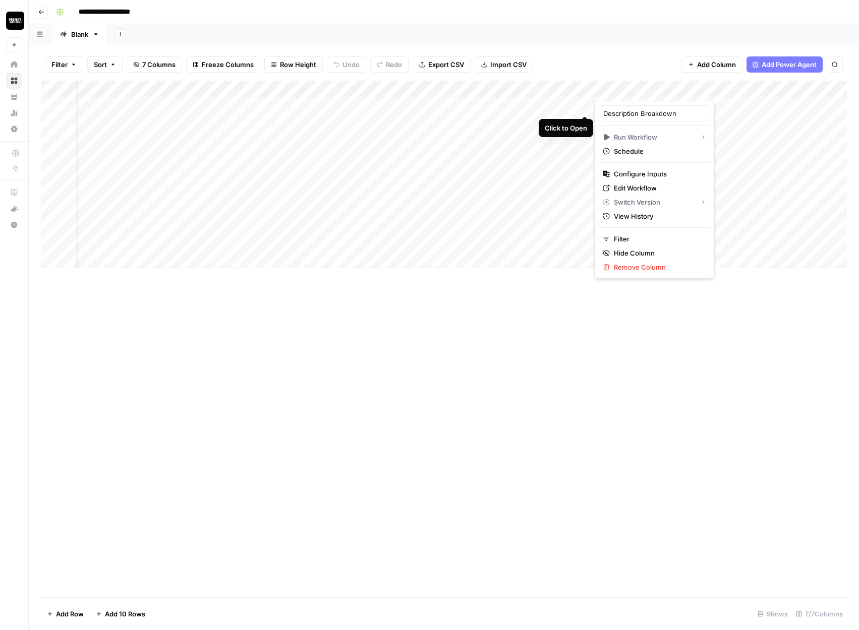
click at [695, 89] on div at bounding box center [654, 91] width 121 height 20
click at [549, 315] on div "Add Column" at bounding box center [444, 339] width 806 height 517
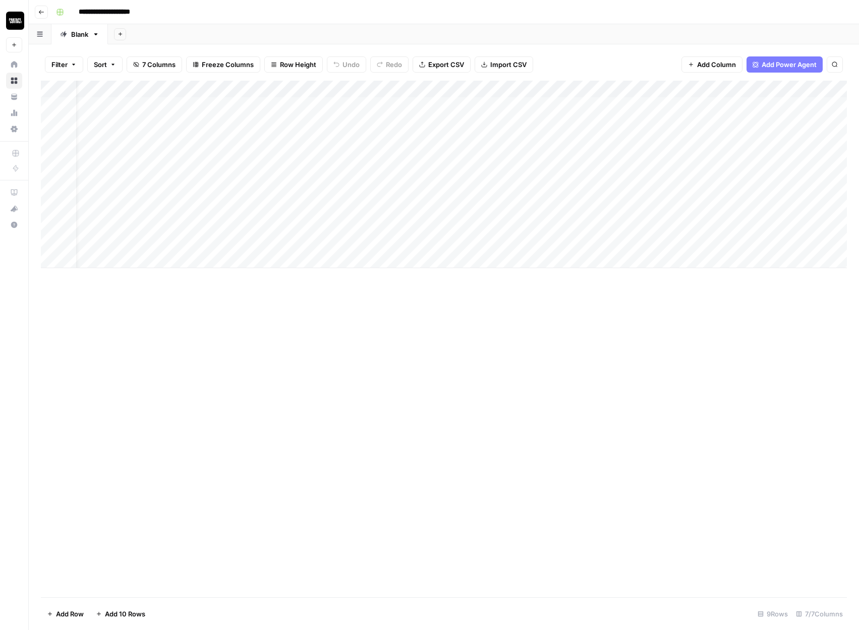
click at [694, 89] on div "Add Column" at bounding box center [444, 175] width 806 height 188
click at [656, 174] on span "Configure Inputs" at bounding box center [658, 174] width 88 height 10
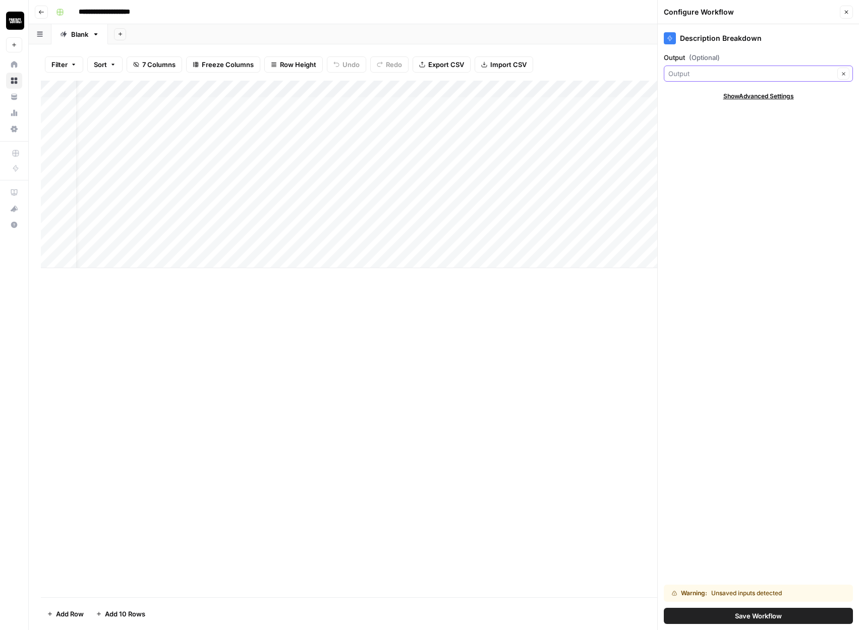
click at [722, 74] on input "Output (Optional)" at bounding box center [751, 74] width 166 height 10
click at [690, 113] on span "Output" at bounding box center [745, 111] width 147 height 10
type input "Output"
click at [746, 99] on span "Show Advanced Settings" at bounding box center [758, 96] width 71 height 9
click at [724, 127] on input "Version" at bounding box center [752, 126] width 169 height 10
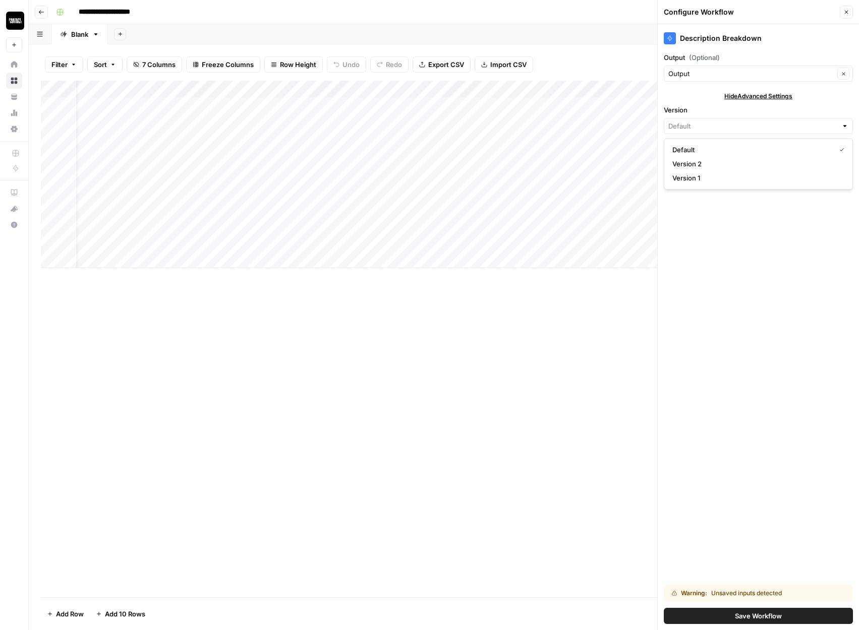
type input "Default"
click at [685, 257] on div "Description Breakdown Output (Optional) Output Clear Hide Advanced Settings Ver…" at bounding box center [758, 327] width 201 height 606
click at [578, 344] on div "Add Column" at bounding box center [444, 339] width 806 height 517
click at [844, 11] on icon "button" at bounding box center [846, 12] width 6 height 6
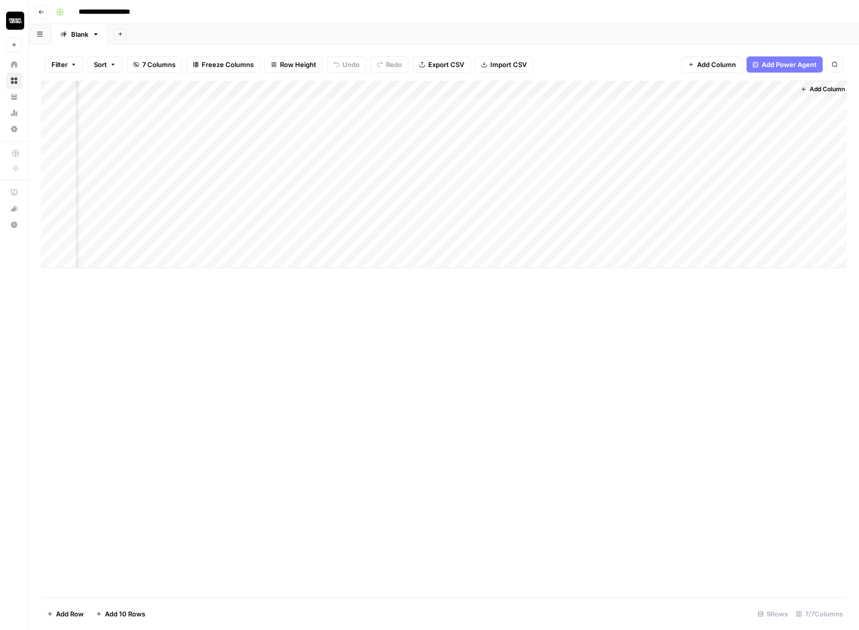
scroll to position [0, 220]
click at [513, 89] on div "Add Column" at bounding box center [444, 175] width 806 height 188
click at [521, 109] on span "All Rows" at bounding box center [545, 112] width 64 height 10
click at [328, 122] on div "Add Column" at bounding box center [444, 175] width 806 height 188
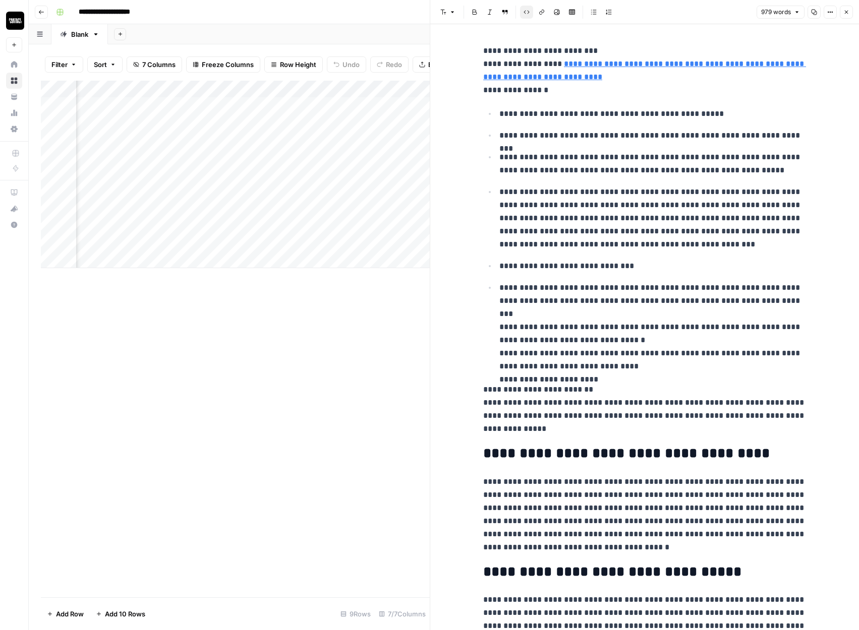
click at [415, 93] on div "Add Column" at bounding box center [235, 175] width 389 height 188
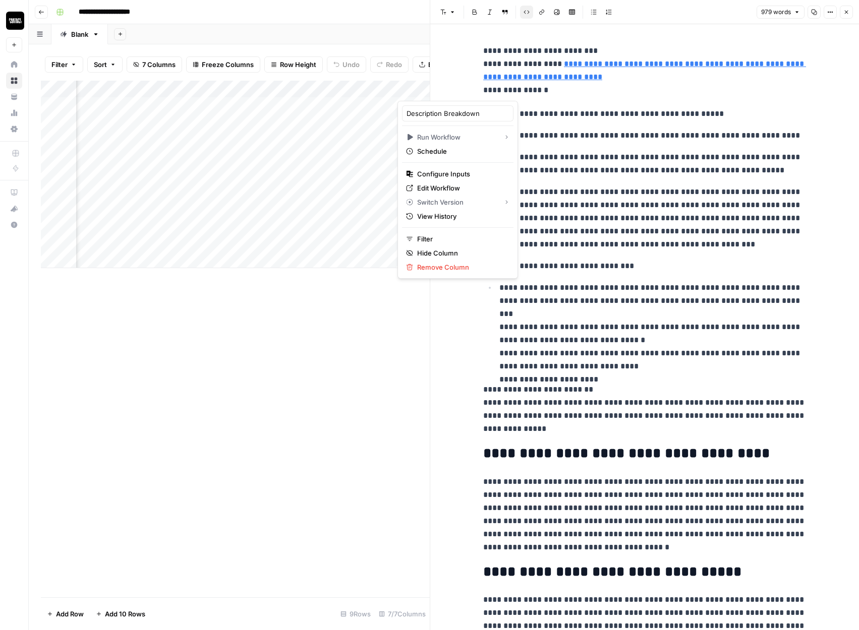
click at [415, 93] on div at bounding box center [457, 91] width 121 height 20
click at [424, 188] on span "Edit Workflow" at bounding box center [461, 188] width 88 height 10
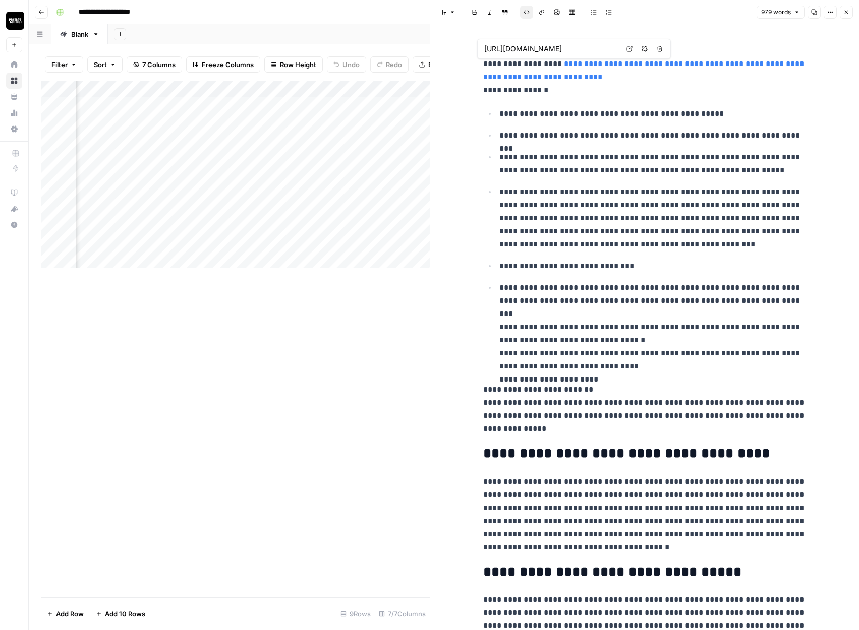
click at [847, 11] on icon "button" at bounding box center [847, 13] width 4 height 4
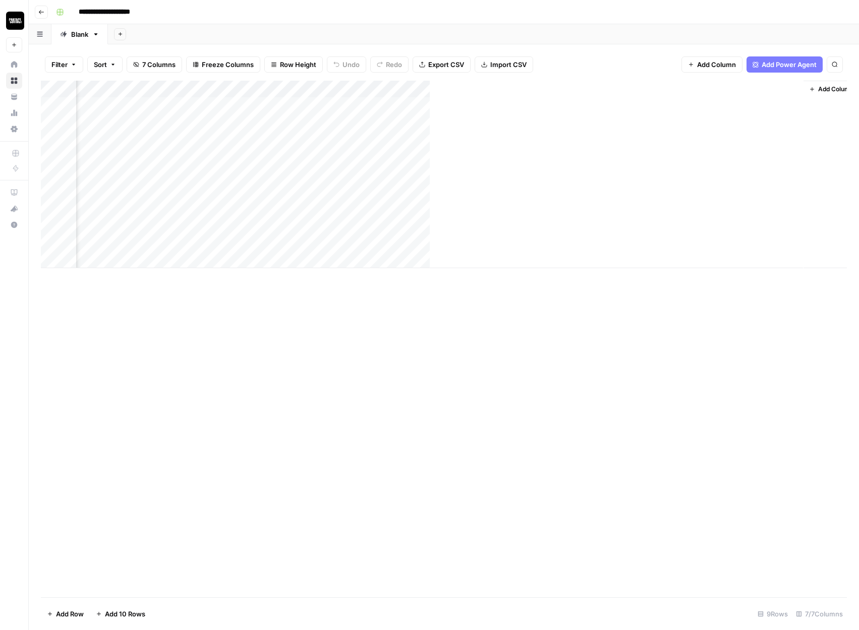
scroll to position [0, 208]
click at [360, 122] on div "Add Column" at bounding box center [444, 175] width 806 height 188
click at [378, 208] on div "Add Column" at bounding box center [444, 175] width 806 height 188
click at [437, 90] on div "Add Column" at bounding box center [444, 175] width 806 height 188
click at [372, 319] on div "Add Column" at bounding box center [444, 339] width 806 height 517
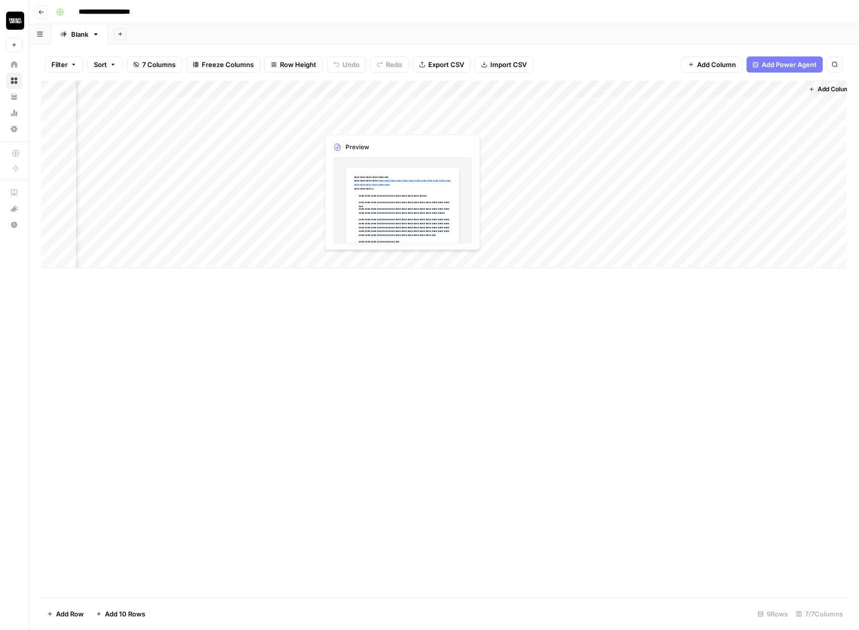
click at [356, 125] on div "Add Column" at bounding box center [444, 175] width 806 height 188
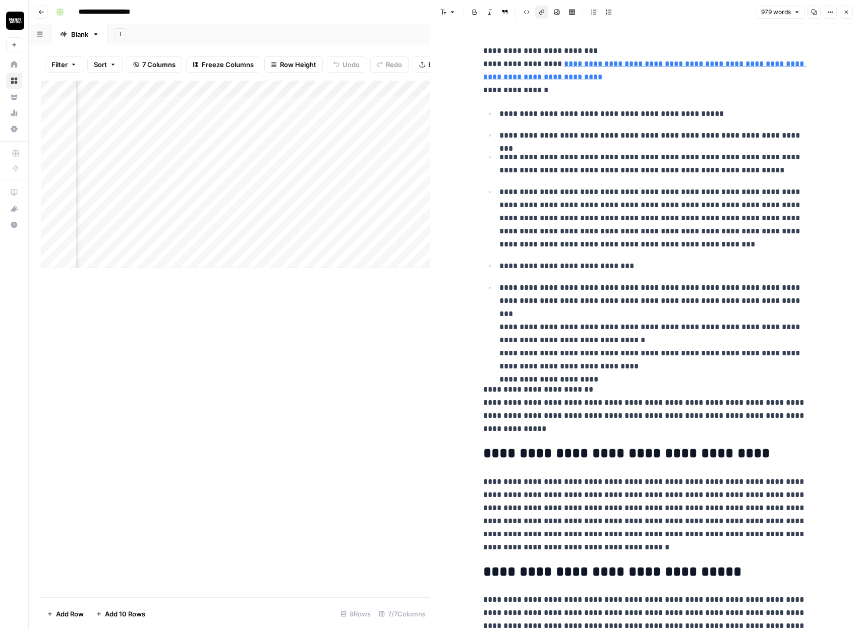
click at [595, 77] on link "**********" at bounding box center [644, 70] width 323 height 21
click at [579, 47] on input "https://terpenebeltfarms.com/shop/flower-infusion/5-candy-gas-neu-bag-terpene-s…" at bounding box center [551, 49] width 134 height 10
click at [628, 48] on body "**********" at bounding box center [429, 315] width 859 height 630
click at [280, 289] on div "Add Column" at bounding box center [235, 339] width 389 height 517
click at [845, 11] on icon "button" at bounding box center [847, 13] width 4 height 4
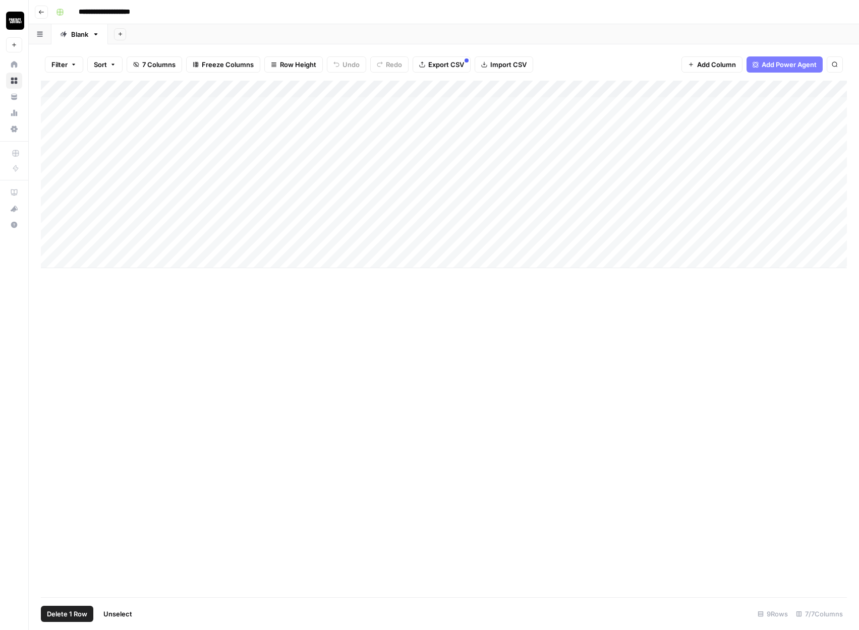
click at [50, 105] on div "Add Column" at bounding box center [444, 175] width 806 height 188
click at [53, 242] on div "Add Column" at bounding box center [444, 175] width 806 height 188
click at [74, 612] on span "Delete 9 Rows" at bounding box center [69, 614] width 45 height 10
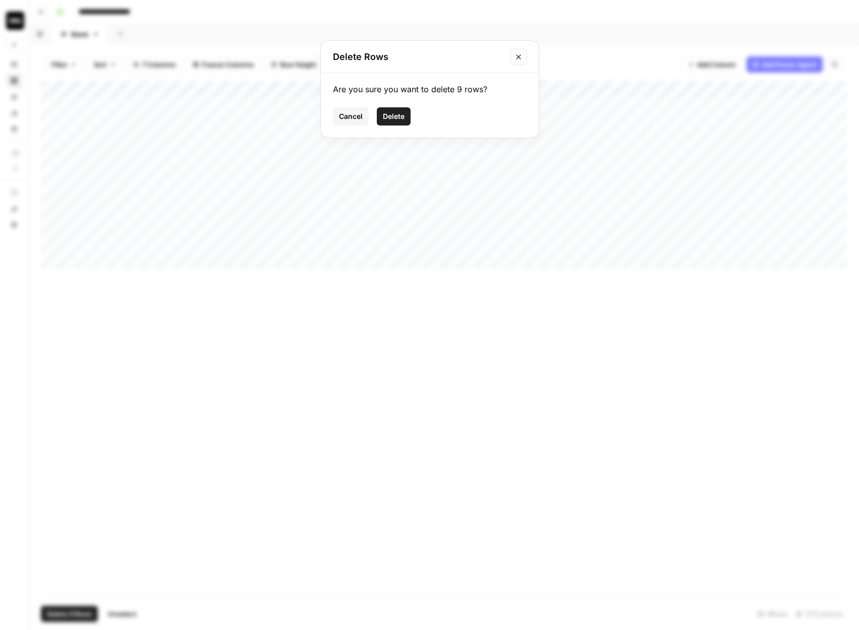
click at [390, 116] on span "Delete" at bounding box center [394, 116] width 22 height 10
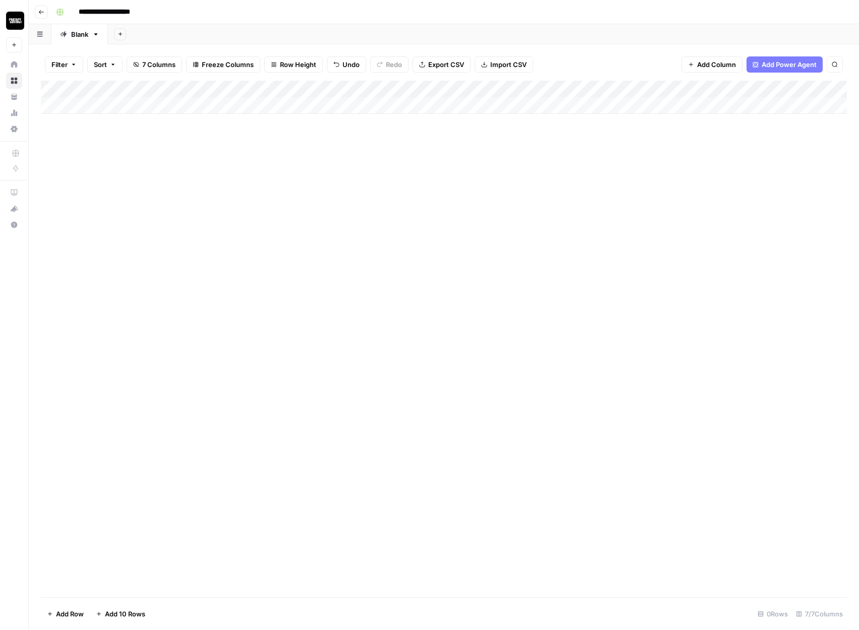
click at [130, 104] on div "Add Column" at bounding box center [444, 97] width 806 height 33
type input "**********"
click at [138, 159] on div "Add Column" at bounding box center [444, 339] width 806 height 517
click at [108, 124] on div "Add Column" at bounding box center [444, 106] width 806 height 50
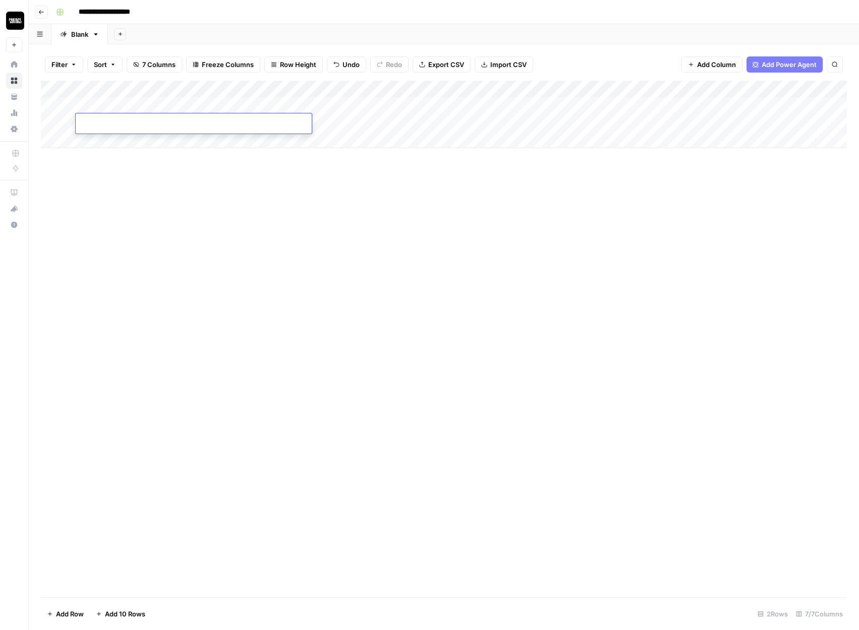
click at [103, 138] on div "Add Column" at bounding box center [444, 115] width 806 height 68
click at [113, 100] on div "Add Column" at bounding box center [444, 123] width 806 height 85
click at [302, 193] on div "Add Column" at bounding box center [444, 339] width 806 height 517
click at [516, 88] on div "Add Column" at bounding box center [444, 123] width 806 height 85
click at [537, 118] on button "All Rows" at bounding box center [556, 112] width 76 height 14
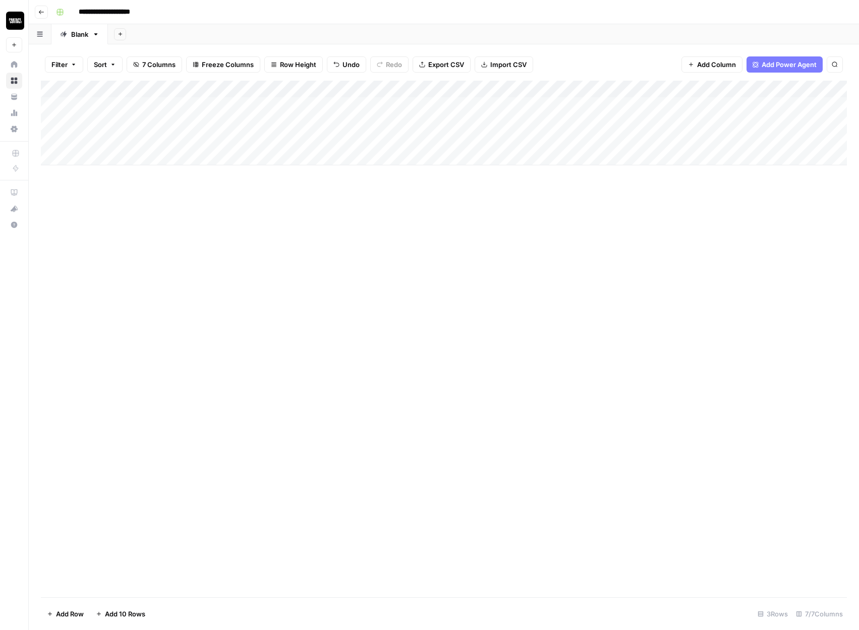
click at [504, 106] on div "Add Column" at bounding box center [444, 123] width 806 height 85
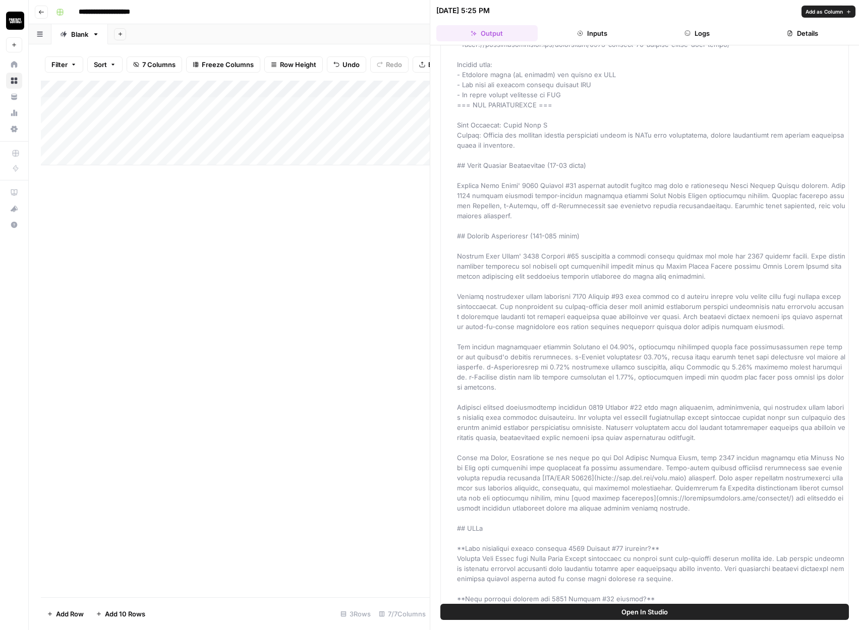
scroll to position [366, 0]
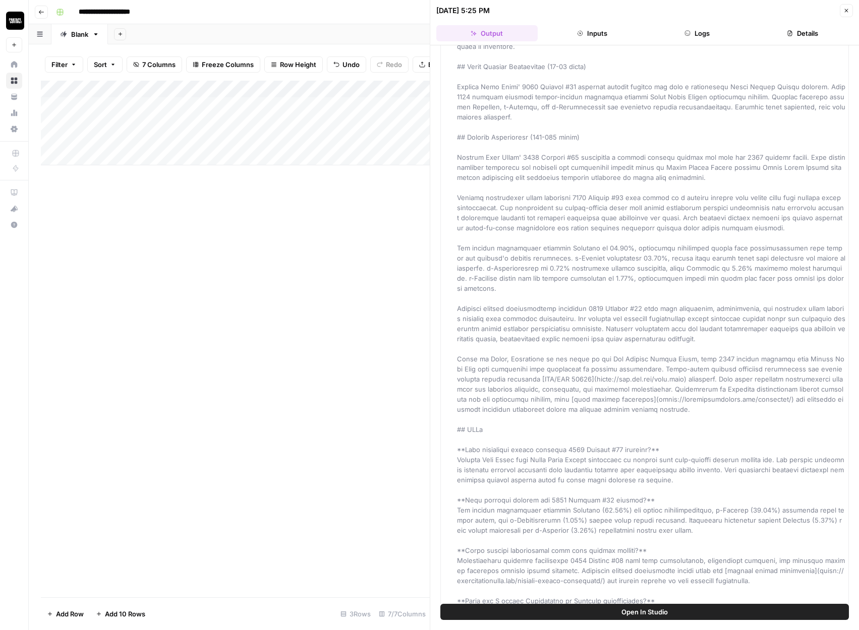
click at [382, 251] on div "Add Column" at bounding box center [235, 339] width 389 height 517
click at [398, 190] on div "Add Column" at bounding box center [235, 339] width 389 height 517
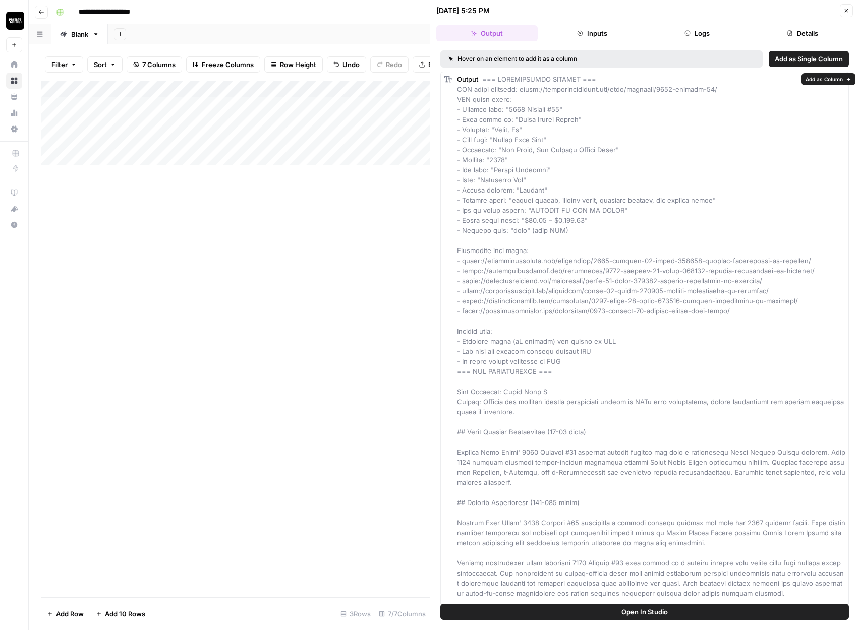
click at [376, 226] on div "Add Column" at bounding box center [235, 339] width 389 height 517
click at [844, 8] on icon "button" at bounding box center [846, 11] width 6 height 6
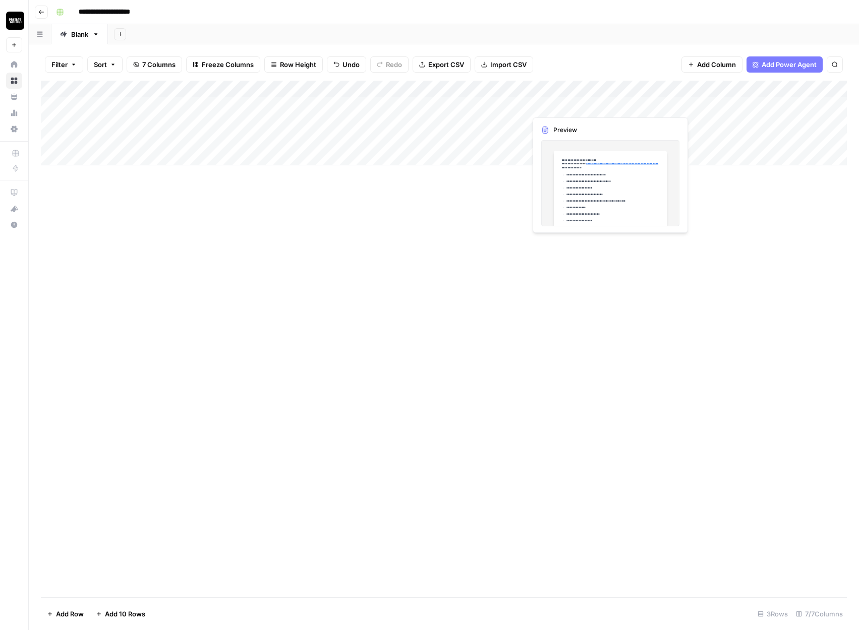
click at [563, 107] on div "Add Column" at bounding box center [444, 123] width 806 height 85
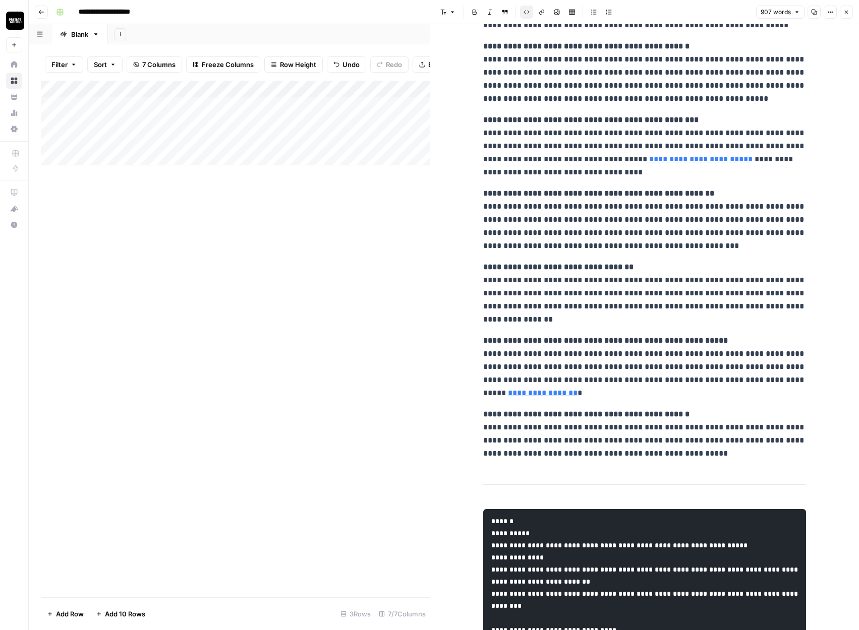
scroll to position [1392, 0]
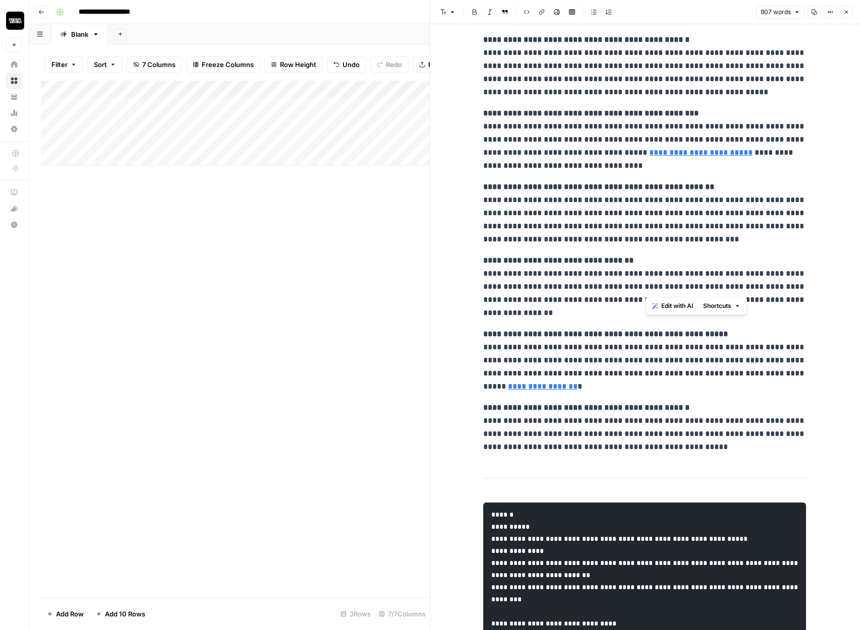
drag, startPoint x: 748, startPoint y: 287, endPoint x: 645, endPoint y: 286, distance: 102.9
click at [645, 286] on p "**********" at bounding box center [644, 287] width 323 height 66
copy p "**********"
click at [381, 120] on div "Add Column" at bounding box center [235, 123] width 389 height 85
click at [850, 14] on button "Close" at bounding box center [846, 12] width 13 height 13
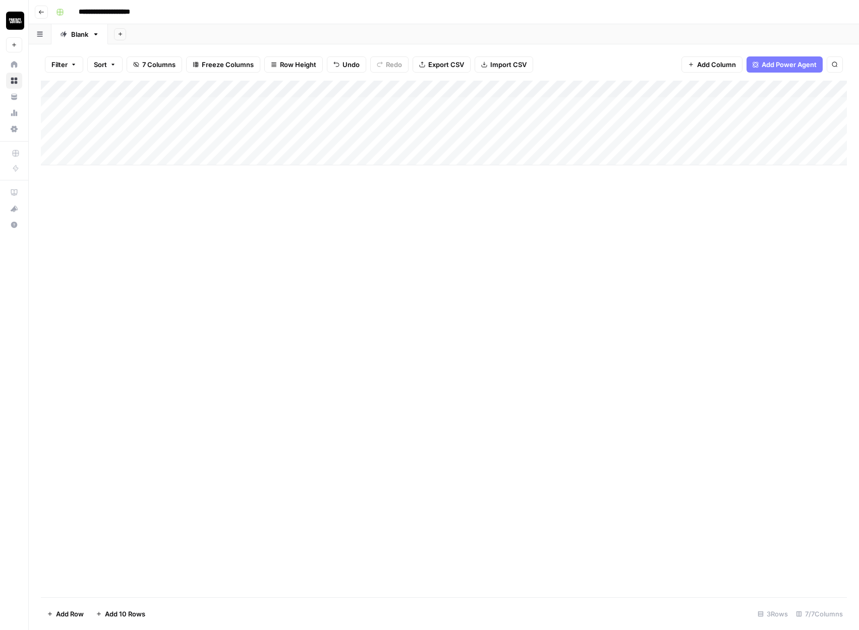
click at [504, 89] on div "Add Column" at bounding box center [444, 123] width 806 height 85
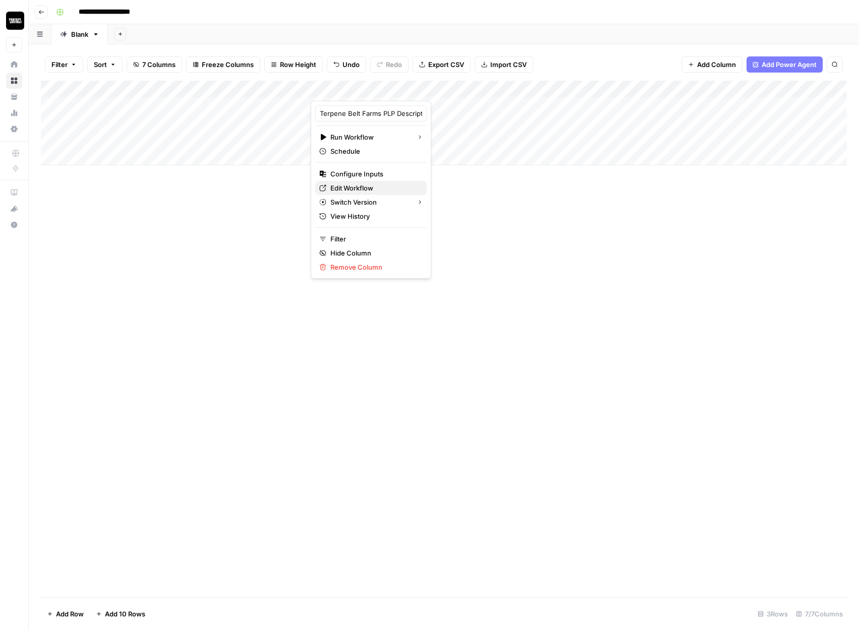
click at [356, 192] on span "Edit Workflow" at bounding box center [374, 188] width 88 height 10
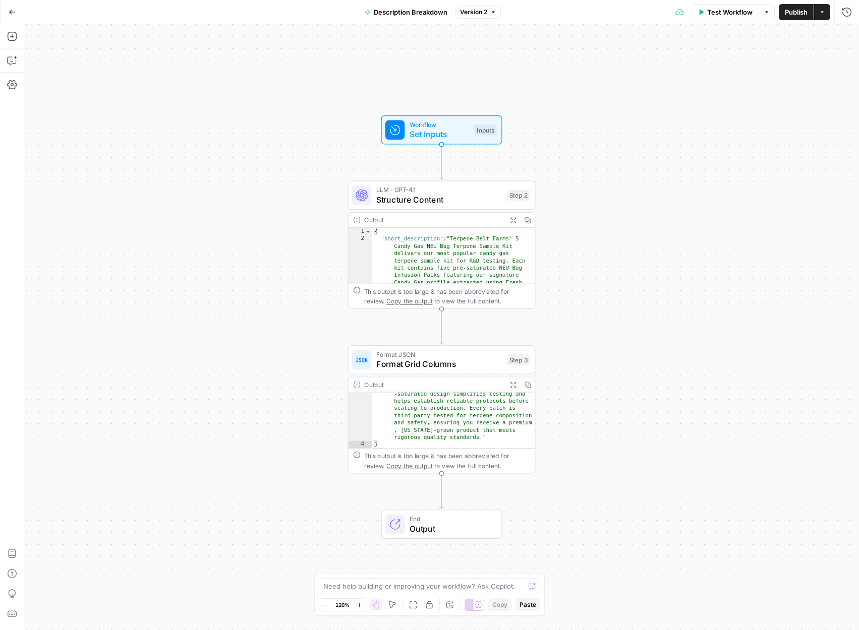
scroll to position [226, 0]
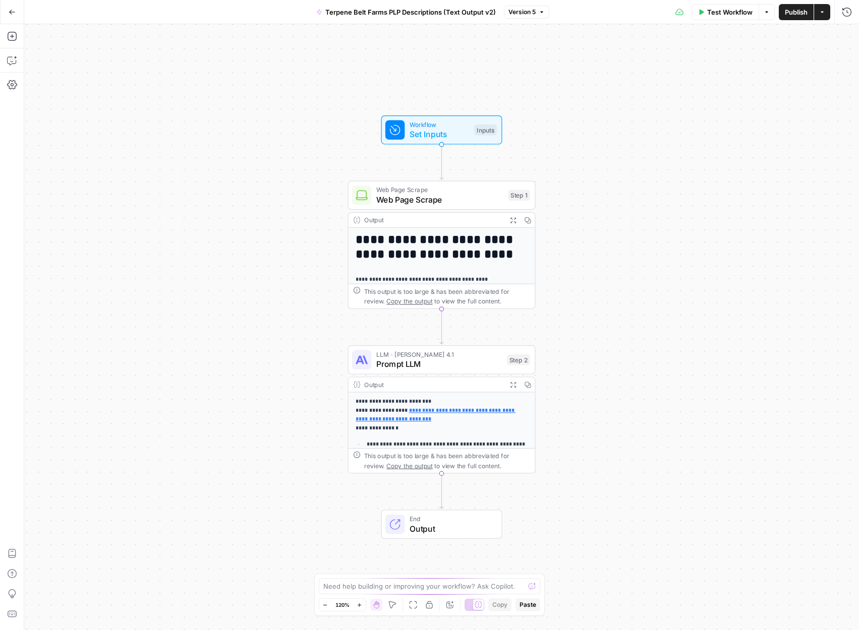
click at [464, 435] on div "**********" at bounding box center [441, 551] width 187 height 316
click at [484, 362] on span "Prompt LLM" at bounding box center [439, 364] width 126 height 12
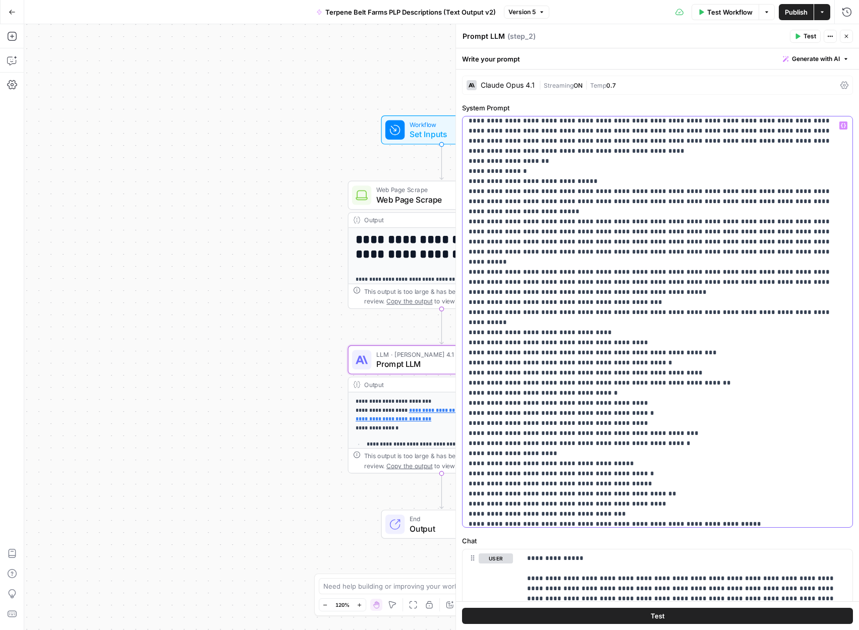
scroll to position [439, 0]
